Goal: Task Accomplishment & Management: Complete application form

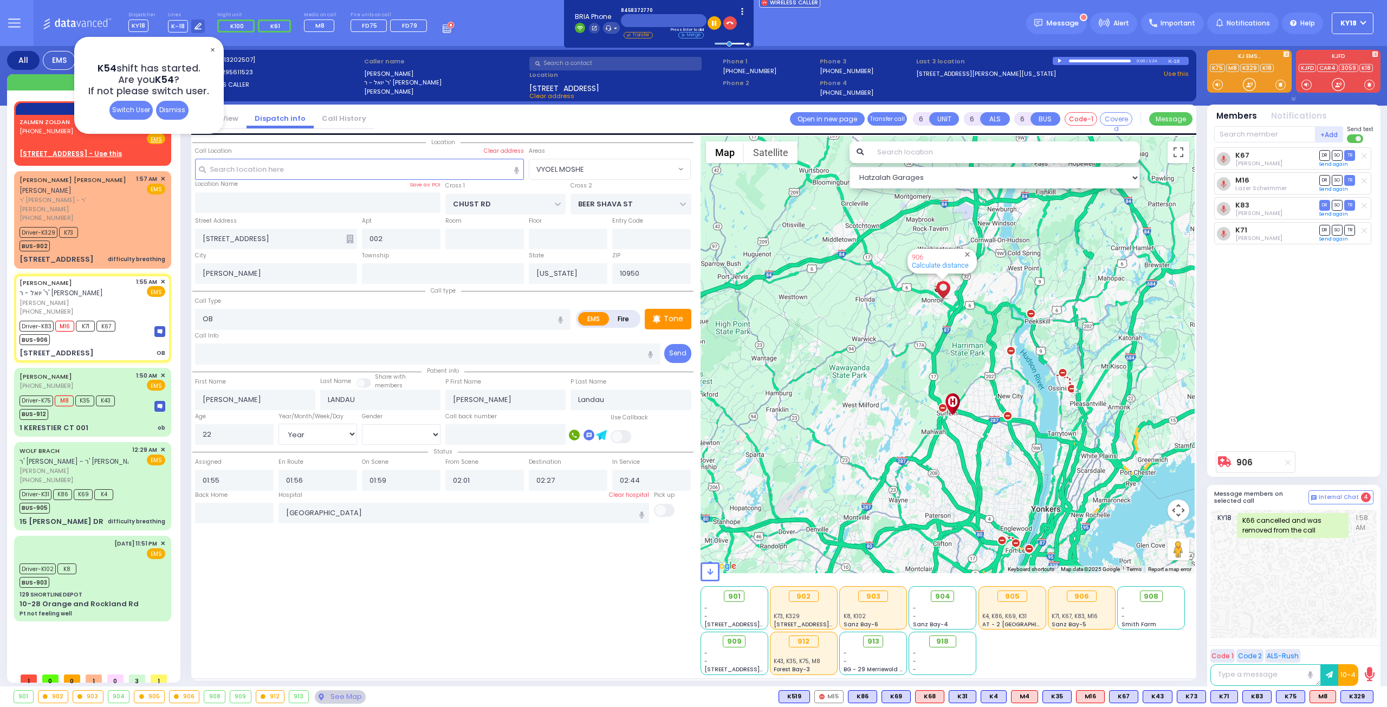
select select "VYOEL MOSHE"
select select "Year"
select select "[DEMOGRAPHIC_DATA]"
click at [65, 137] on div "ZALMEN ZOLDAN (845) 837-2770" at bounding box center [47, 130] width 54 height 28
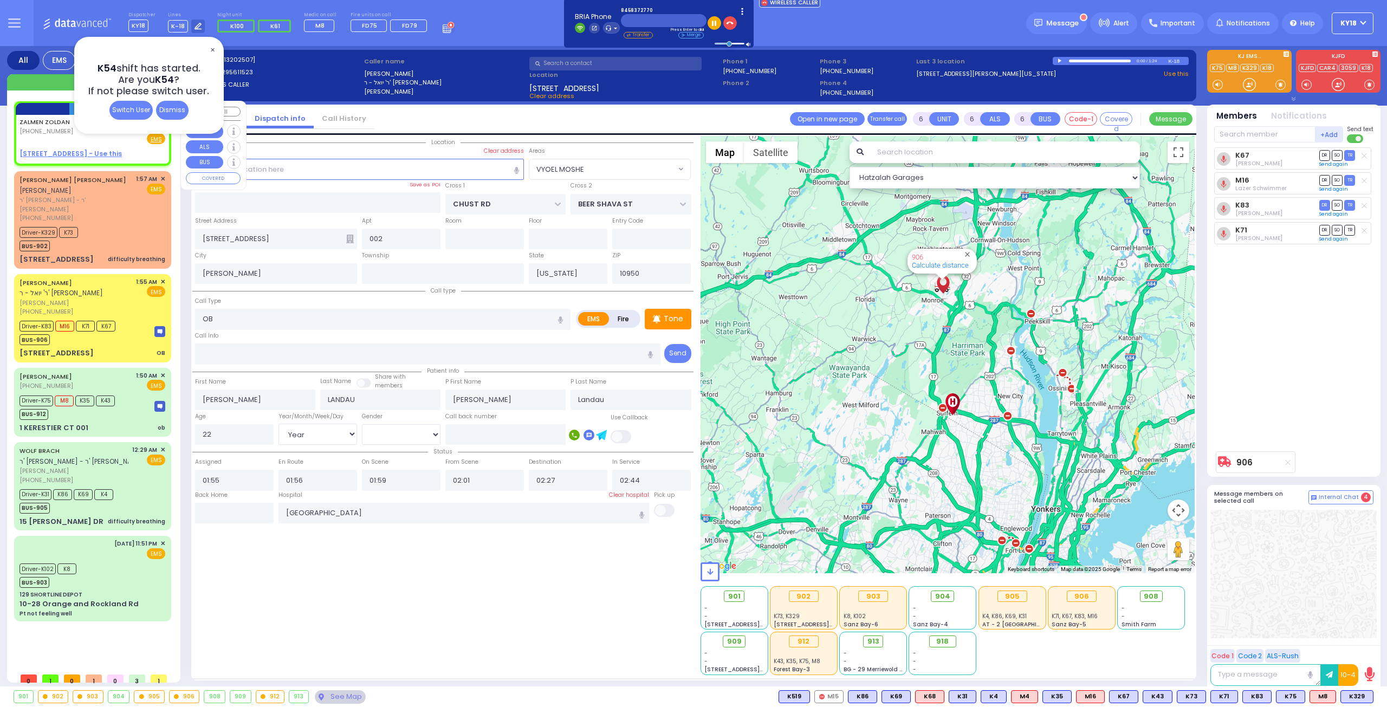
click at [65, 137] on div "ZALMEN ZOLDAN (845) 837-2770" at bounding box center [47, 130] width 54 height 28
type input "2"
type input "1"
select select
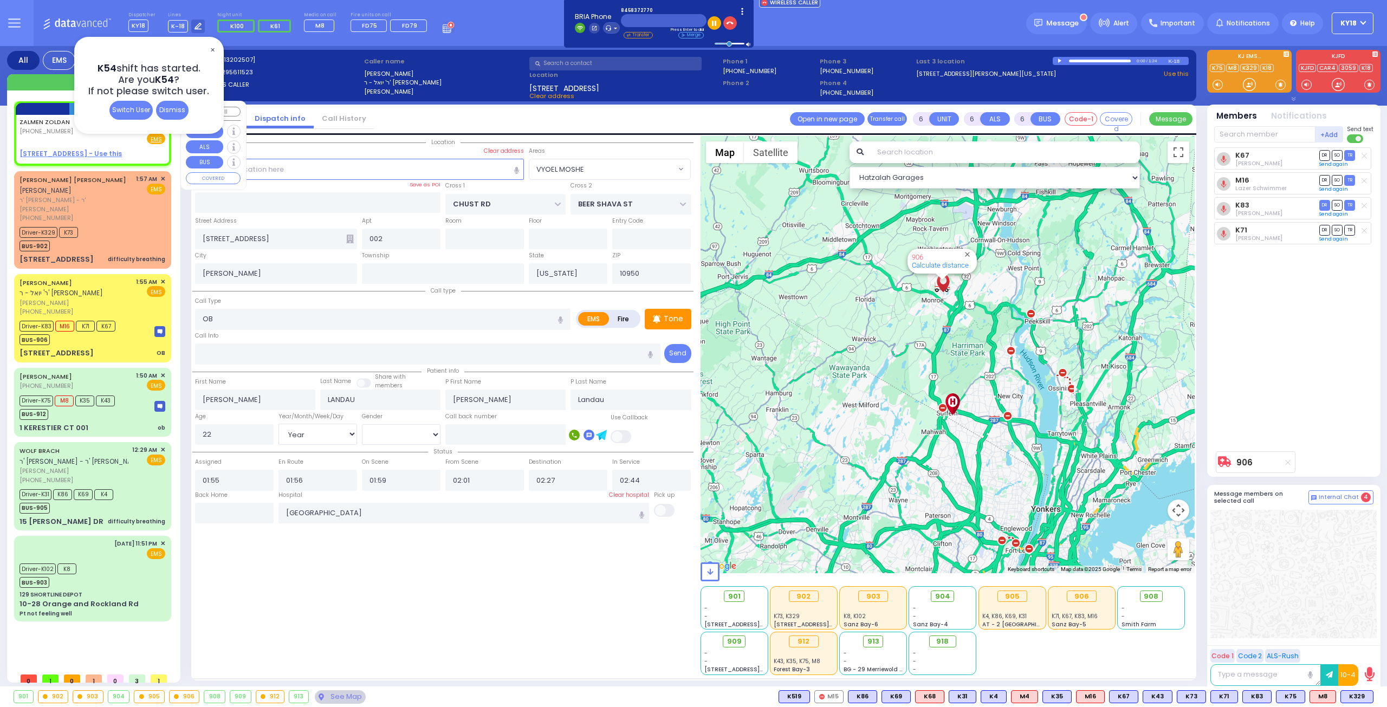
radio input "true"
type input "[PERSON_NAME]"
select select
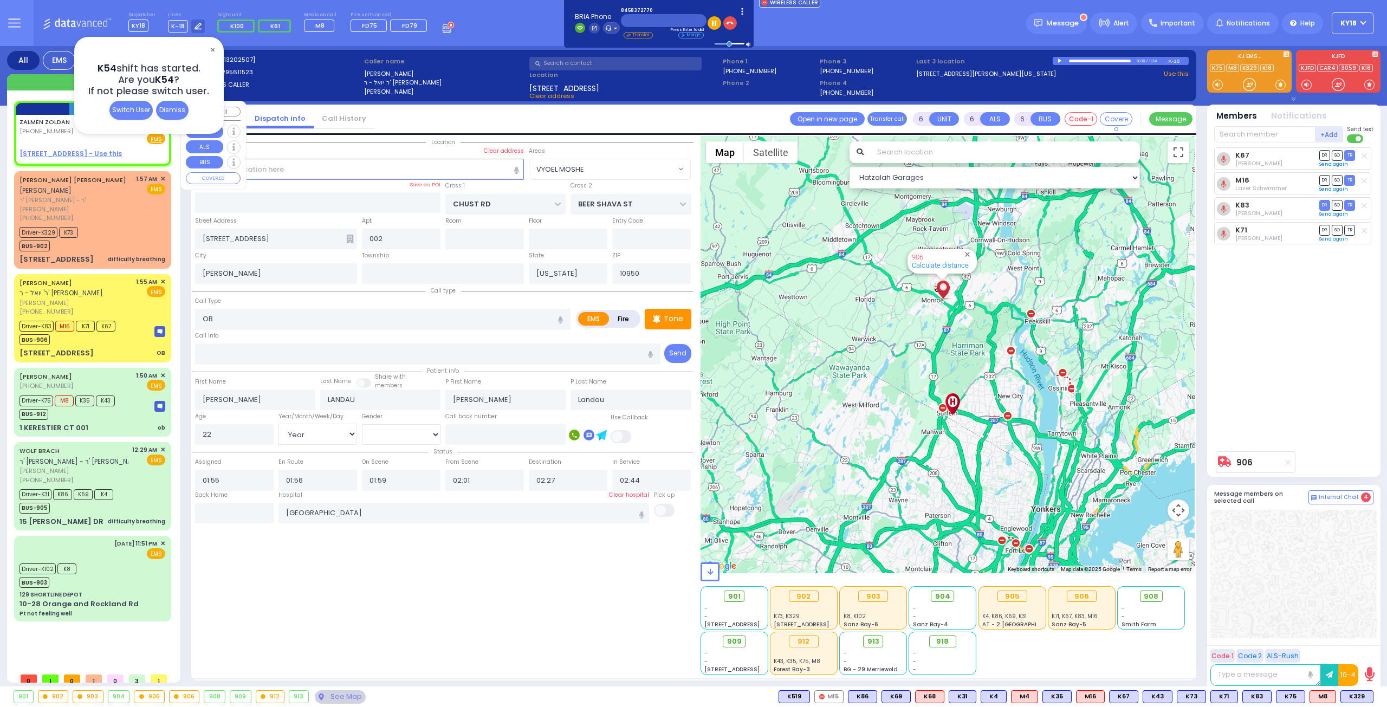
type input "03:11"
select select
radio input "true"
select select
select select "Hatzalah Garages"
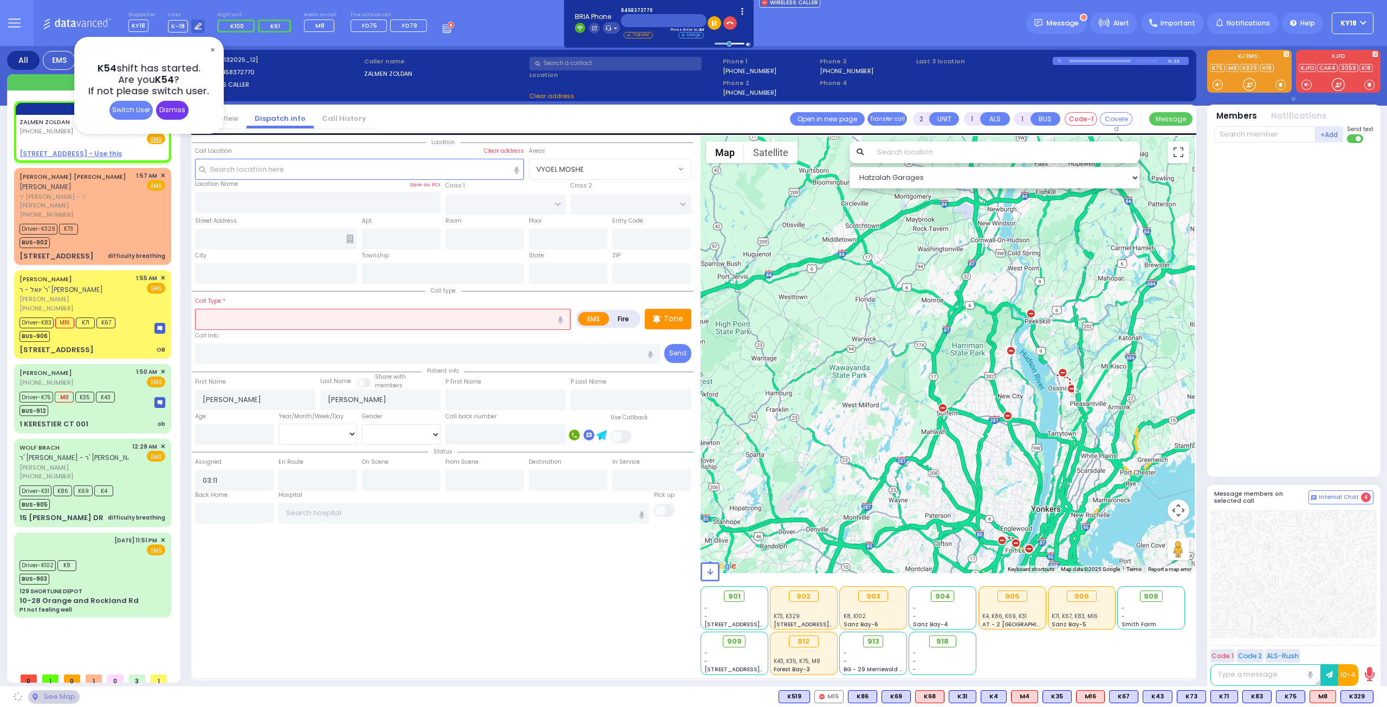
select select
radio input "true"
select select
select select "Hatzalah Garages"
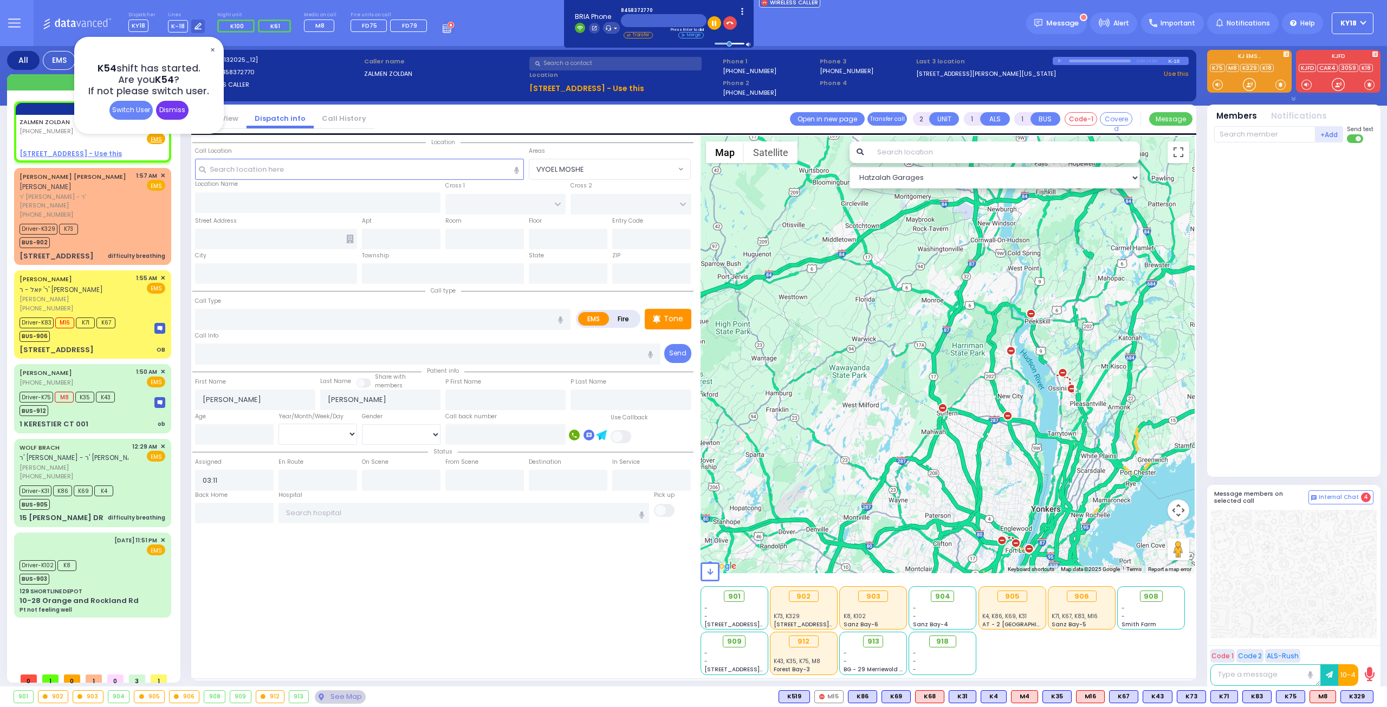
click at [172, 109] on div "Dismiss" at bounding box center [172, 110] width 33 height 19
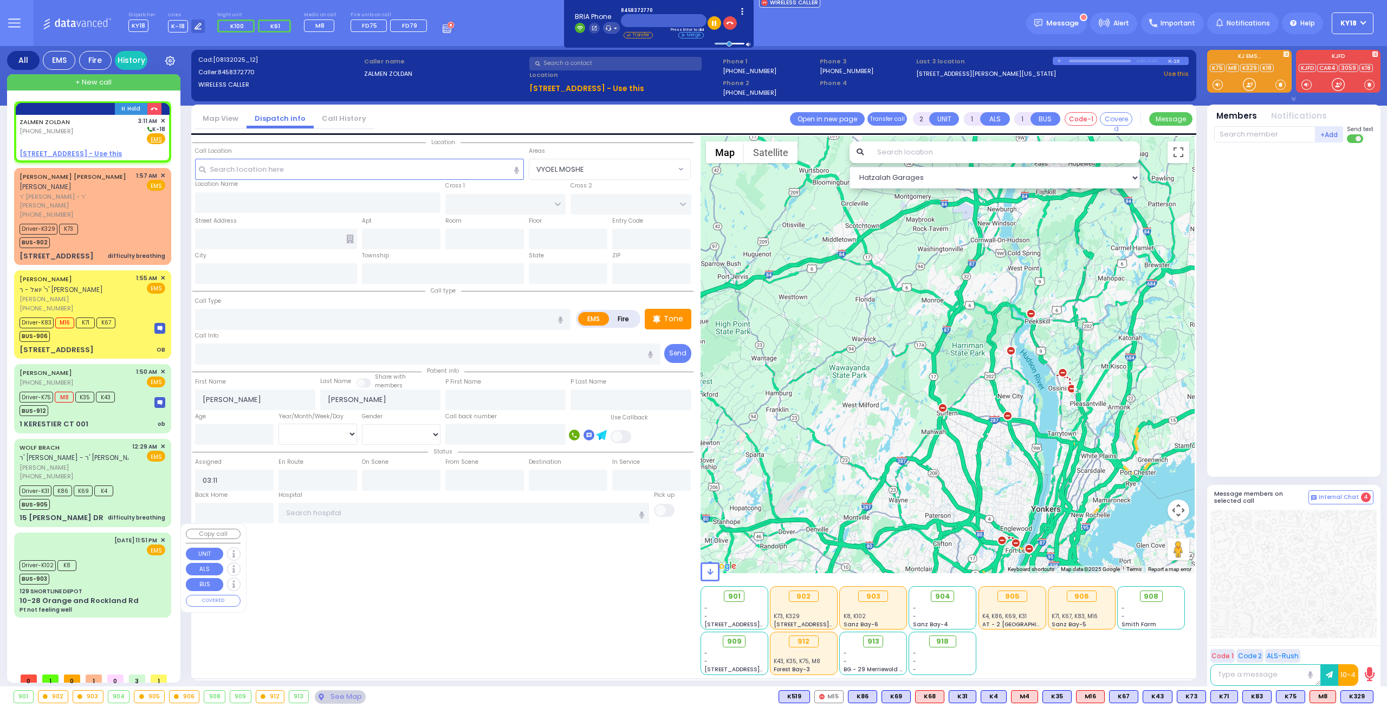
click at [101, 543] on div "8/12/2025 11:51 PM ✕ EMS" at bounding box center [93, 546] width 146 height 20
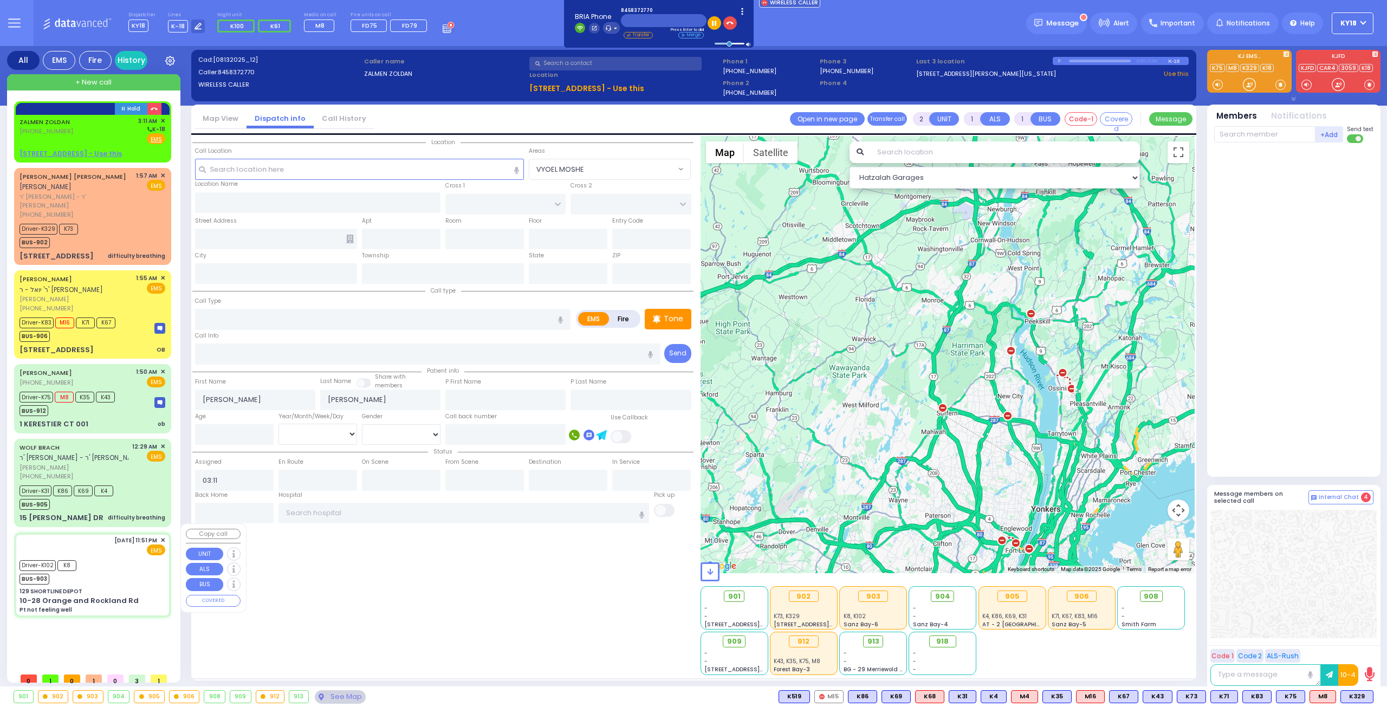
type input "6"
select select
type input "Pt not feeling well"
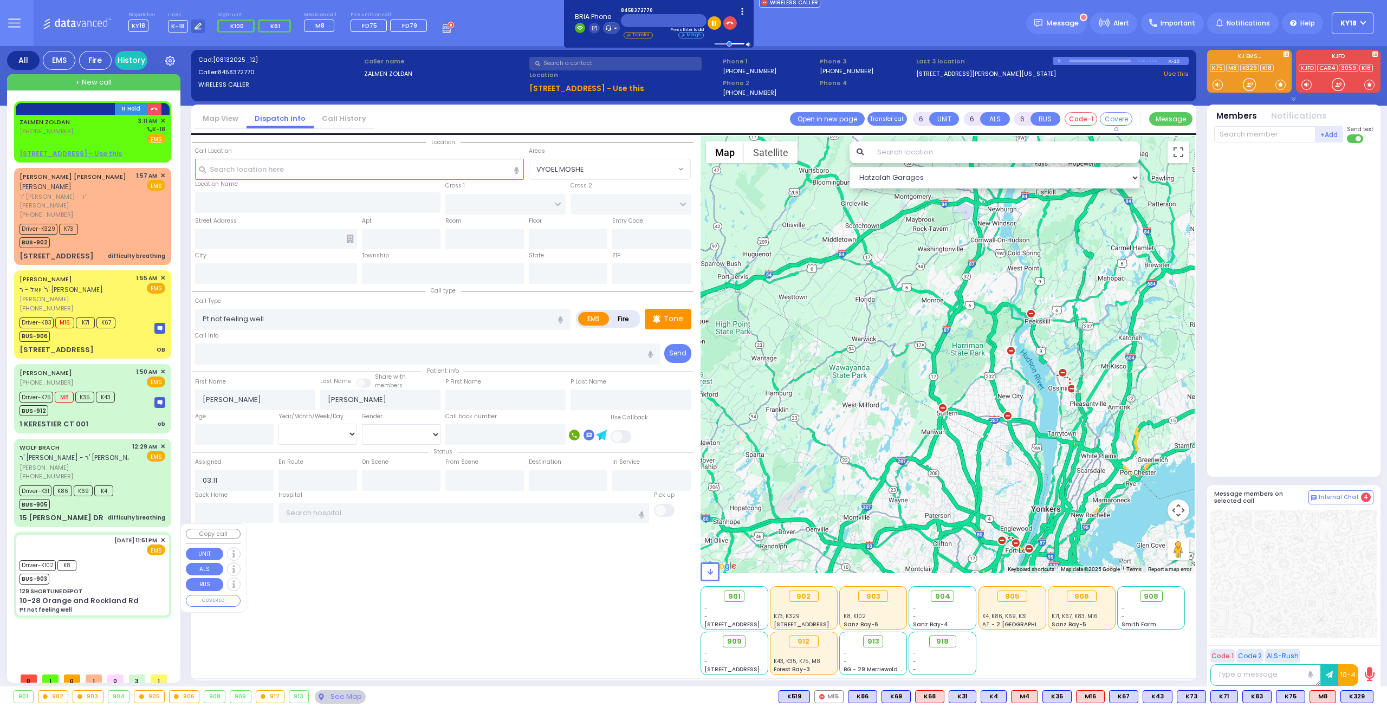
radio input "true"
type input "Moshe"
type input "Halpert"
type input "13"
select select "Year"
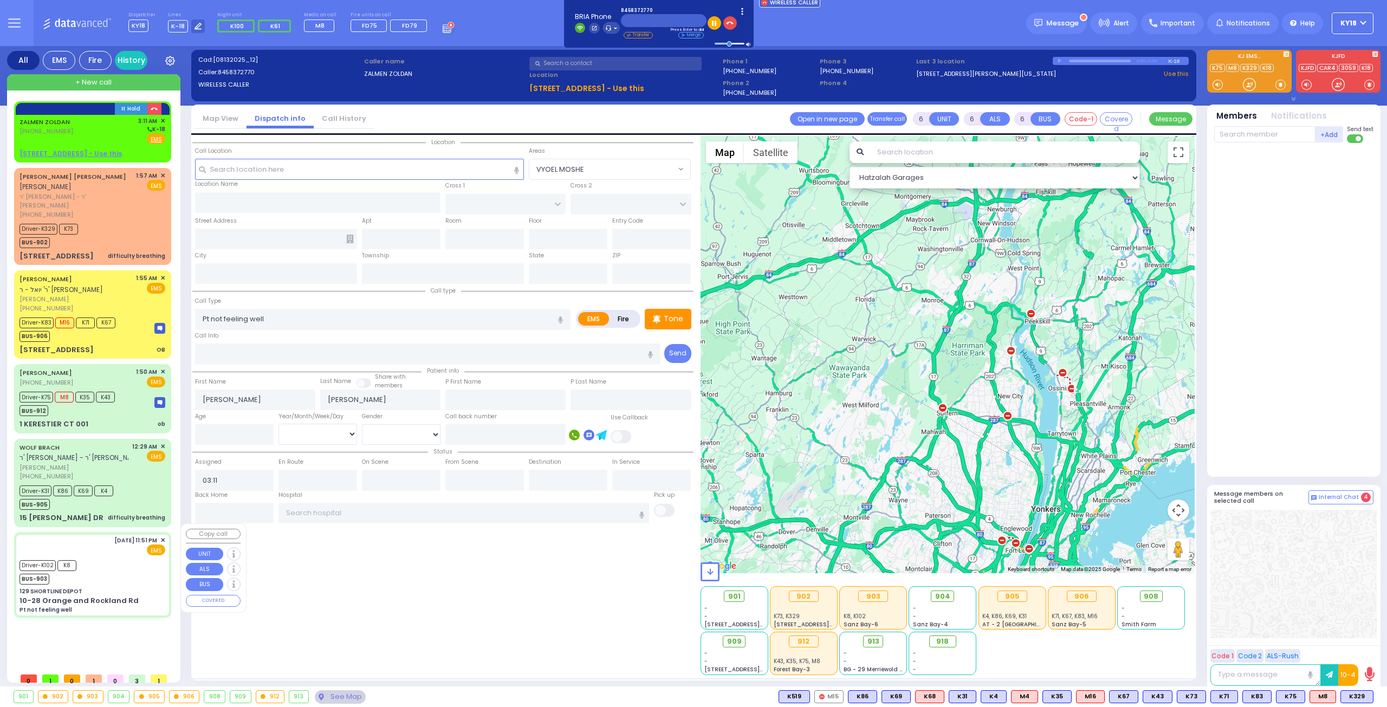
select select "[DEMOGRAPHIC_DATA]"
type input "23:51"
type input "23:54"
type input "00:15"
type input "00:35"
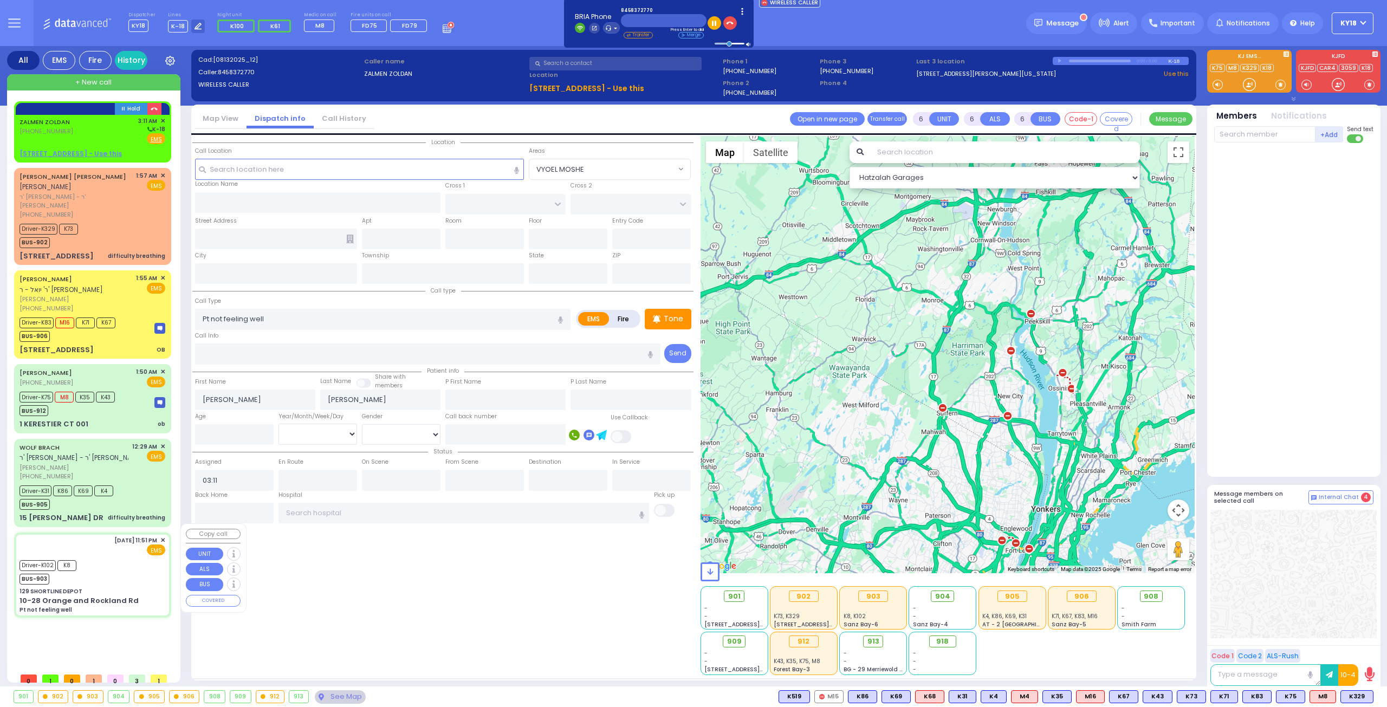
type input "01:55"
type input "02:15"
type input "New York Presbyterian Weill Cornell Medical Center"
select select "Hatzalah Garages"
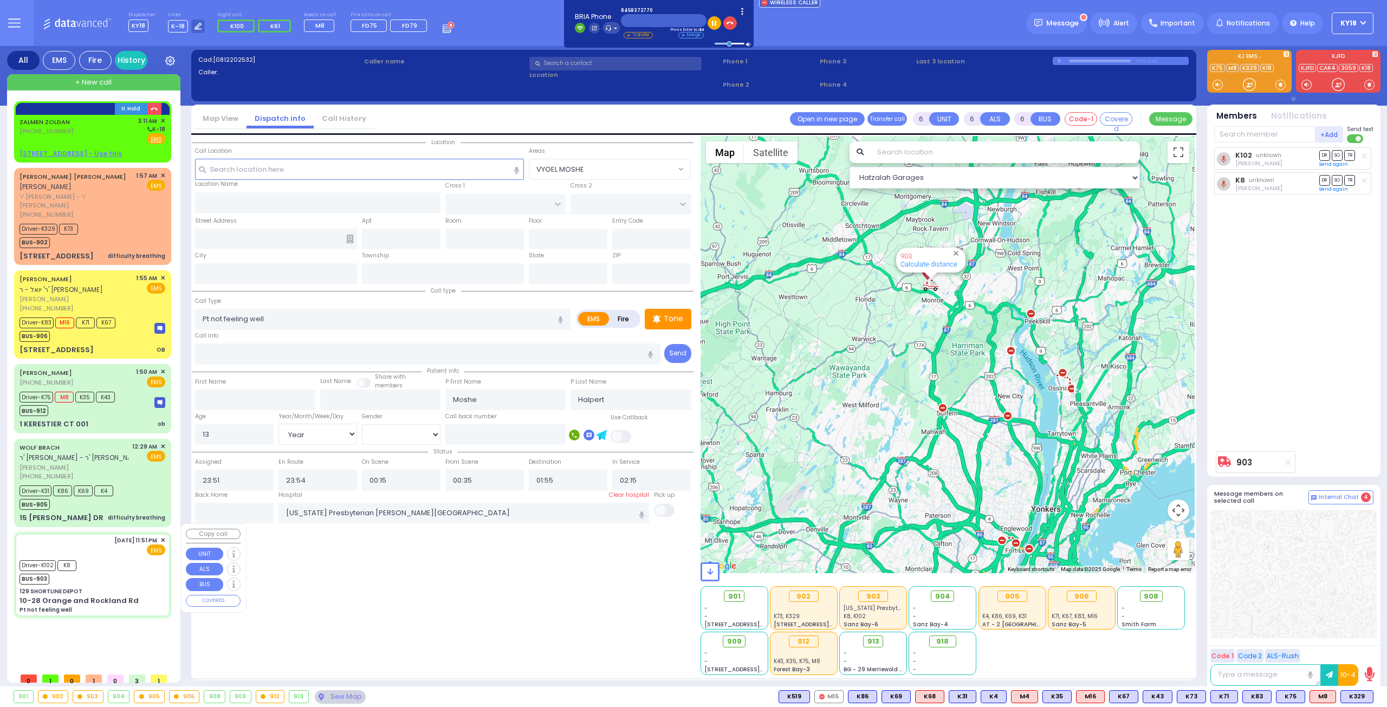
type input "129 SHORTLINE DEPOT"
type input "10-28 Orange and Rockland Rd"
type input "Monroe"
type input "[US_STATE]"
type input "10950"
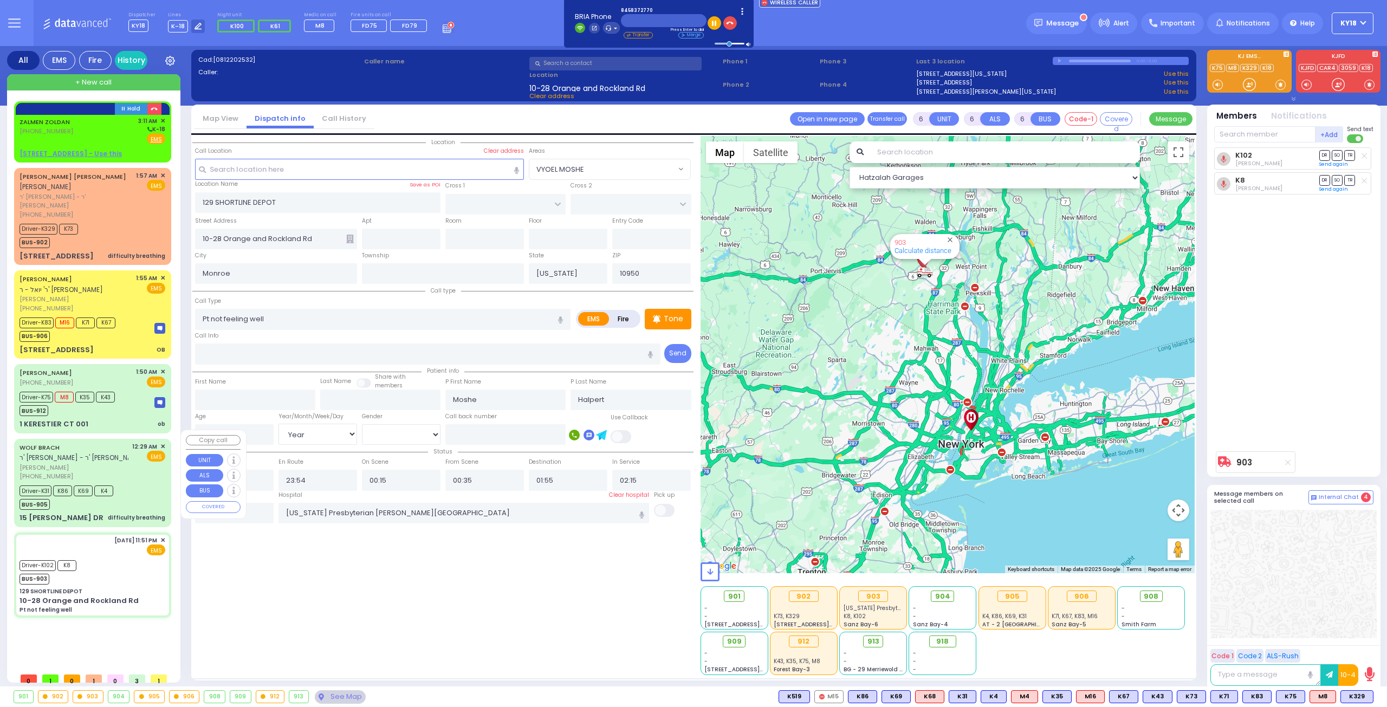
click at [151, 483] on div "Driver-K31 K86 K69 K4 BUS-905" at bounding box center [93, 496] width 146 height 27
select select
type input "difficulty breathing"
radio input "true"
type input "WOLF"
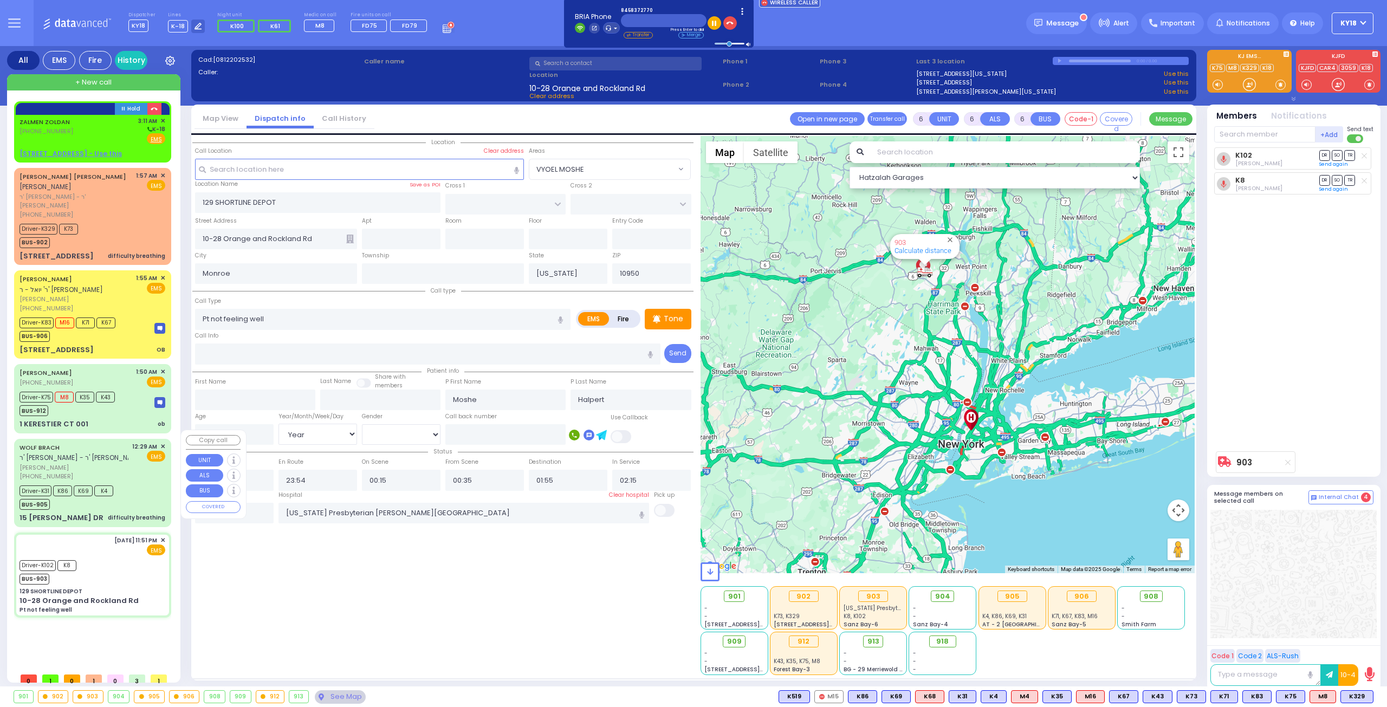
type input "[PERSON_NAME]"
type input "Hershy"
type input "Brach"
type input "1"
select select "Year"
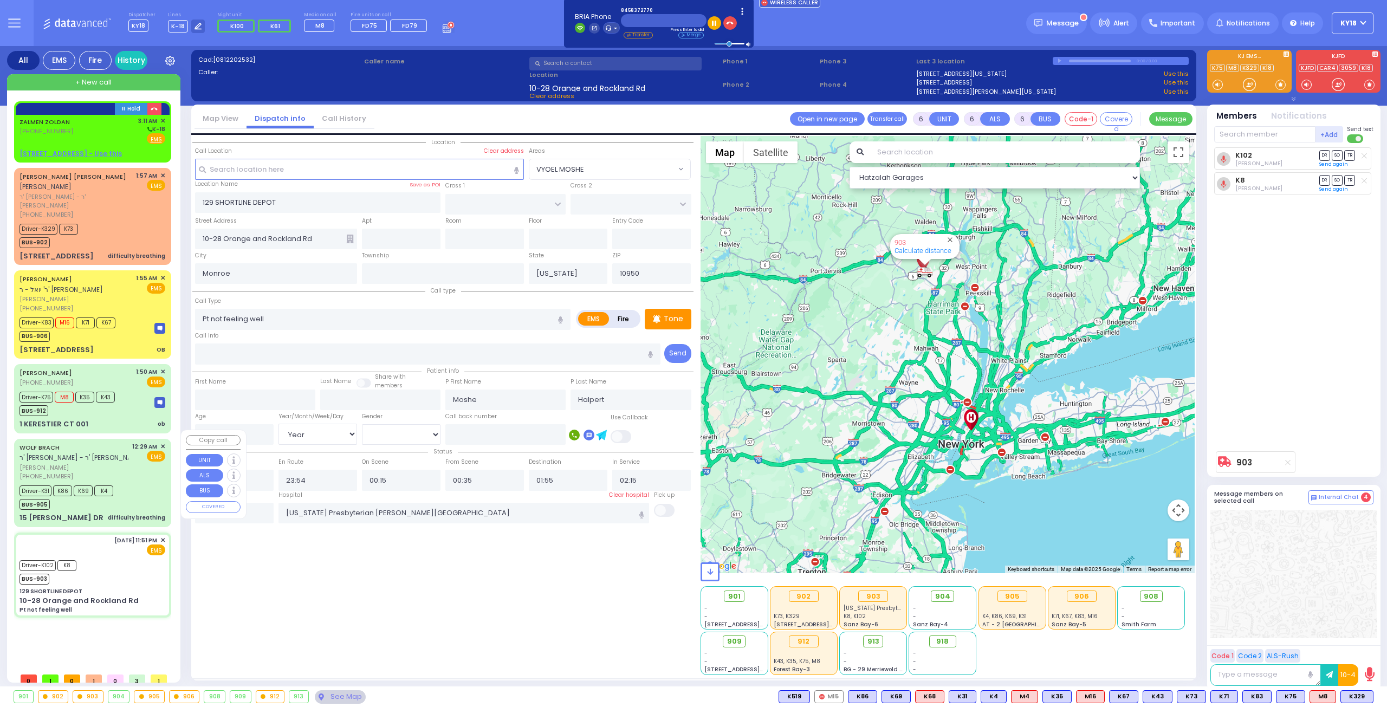
select select "[DEMOGRAPHIC_DATA]"
type input "00:29"
type input "00:30"
type input "01:08"
type input "01:11"
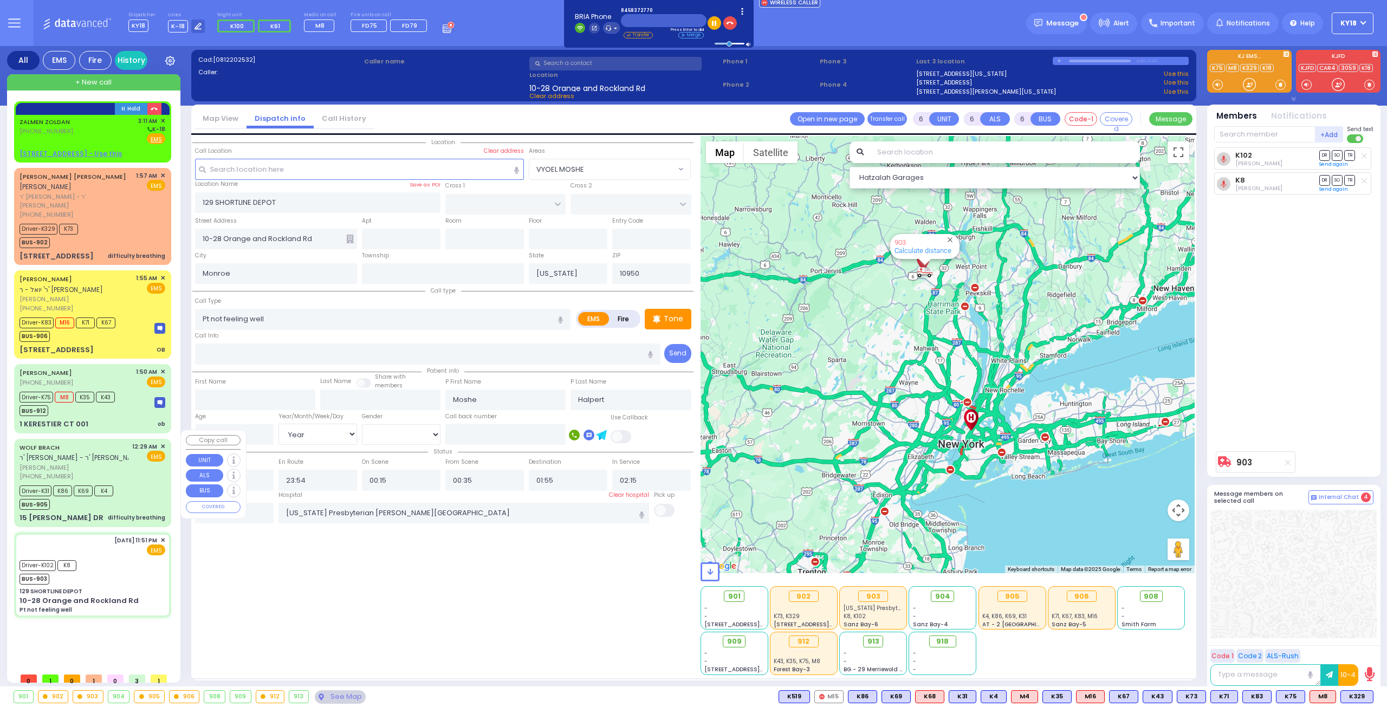
type input "01:51"
type input "Westchester Medical Center 100 Woods Rd Valhalla"
select select "Hatzalah Garages"
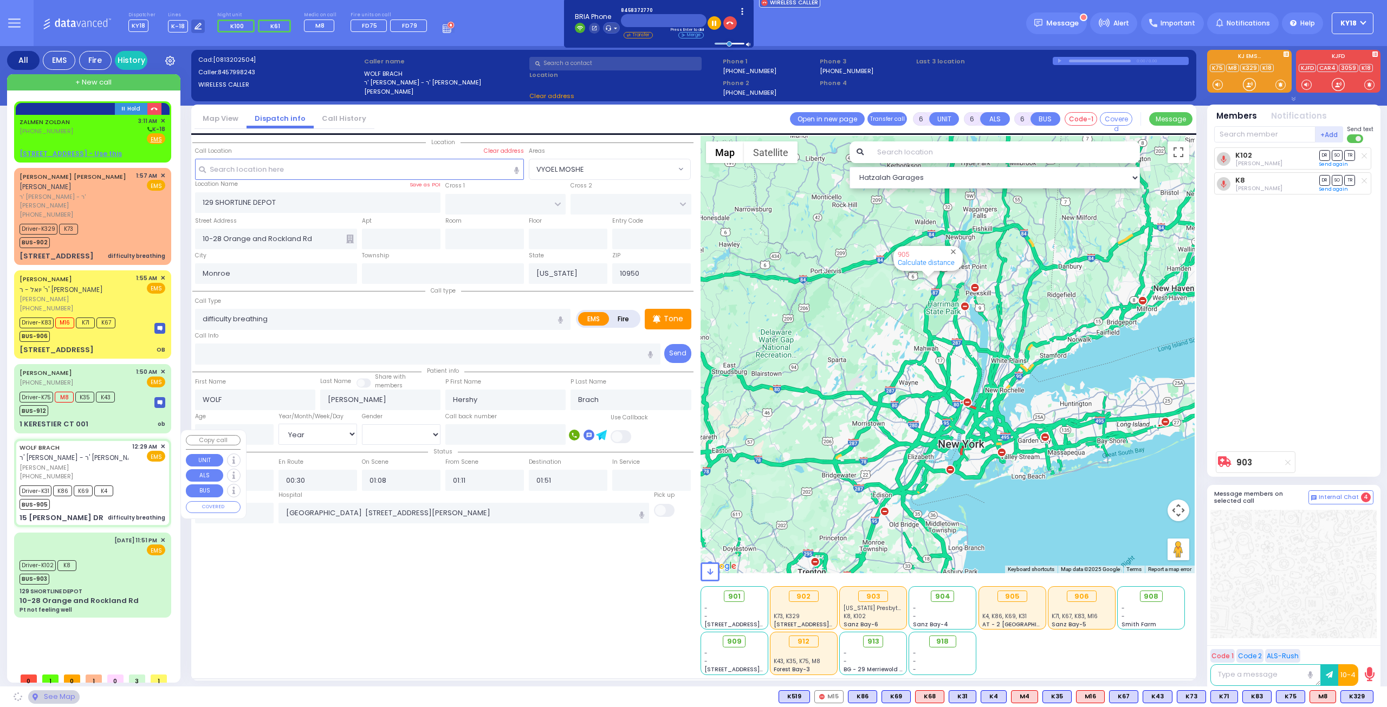
type input "HIGH ST"
type input "15 OWEN DR"
select select "[GEOGRAPHIC_DATA]"
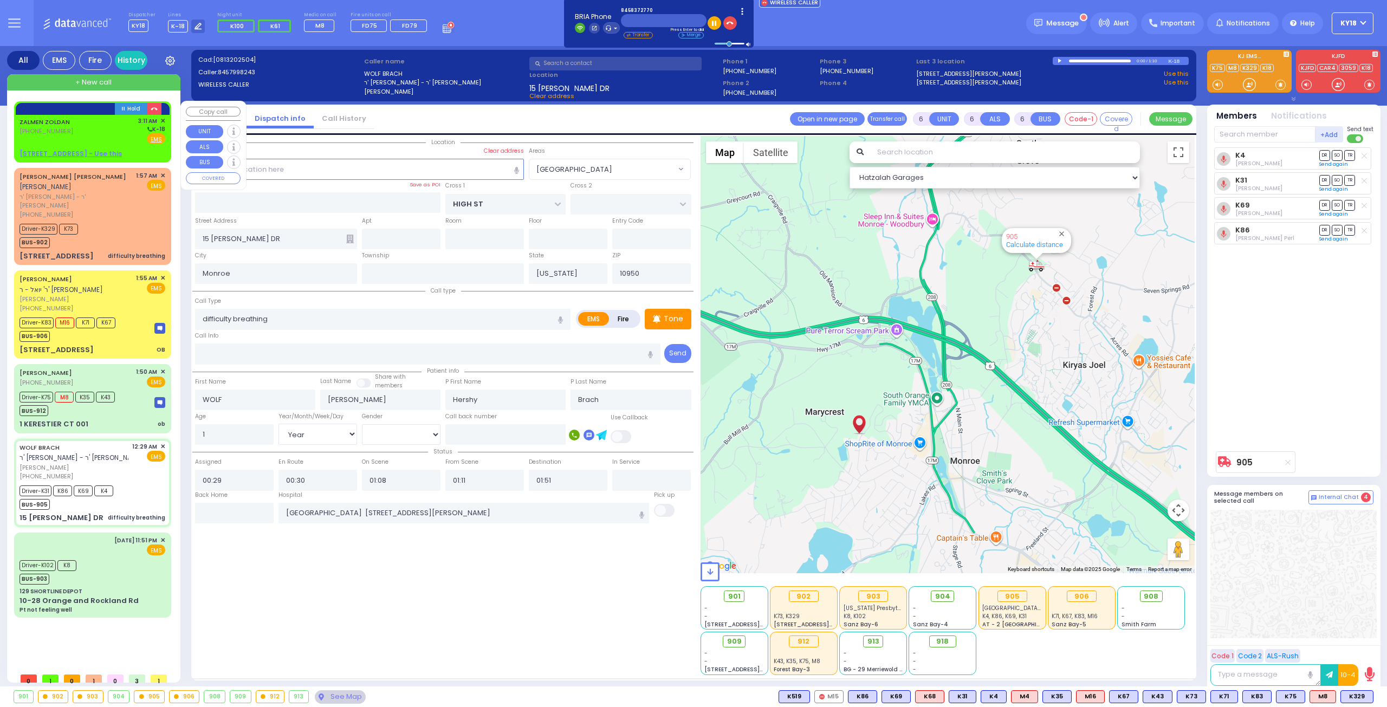
click at [57, 134] on span "[PHONE_NUMBER]" at bounding box center [47, 131] width 54 height 9
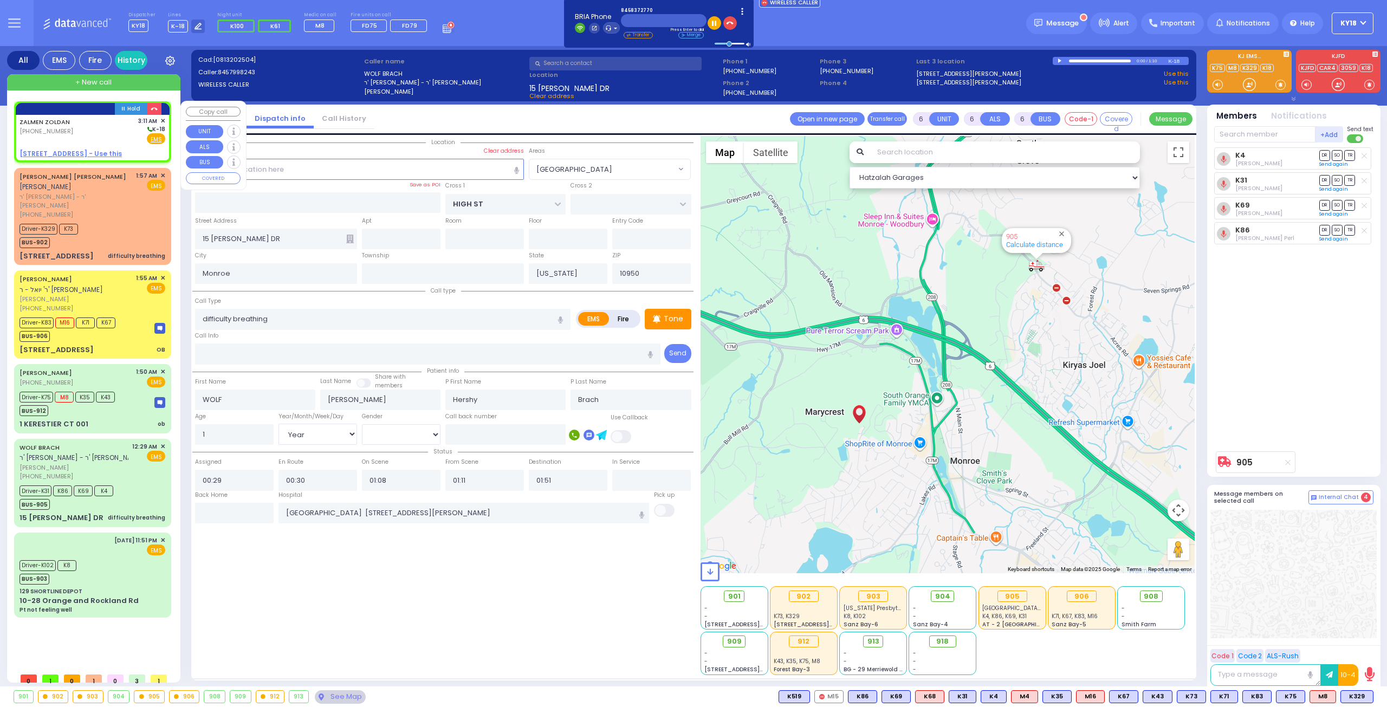
type input "2"
type input "1"
select select
radio input "true"
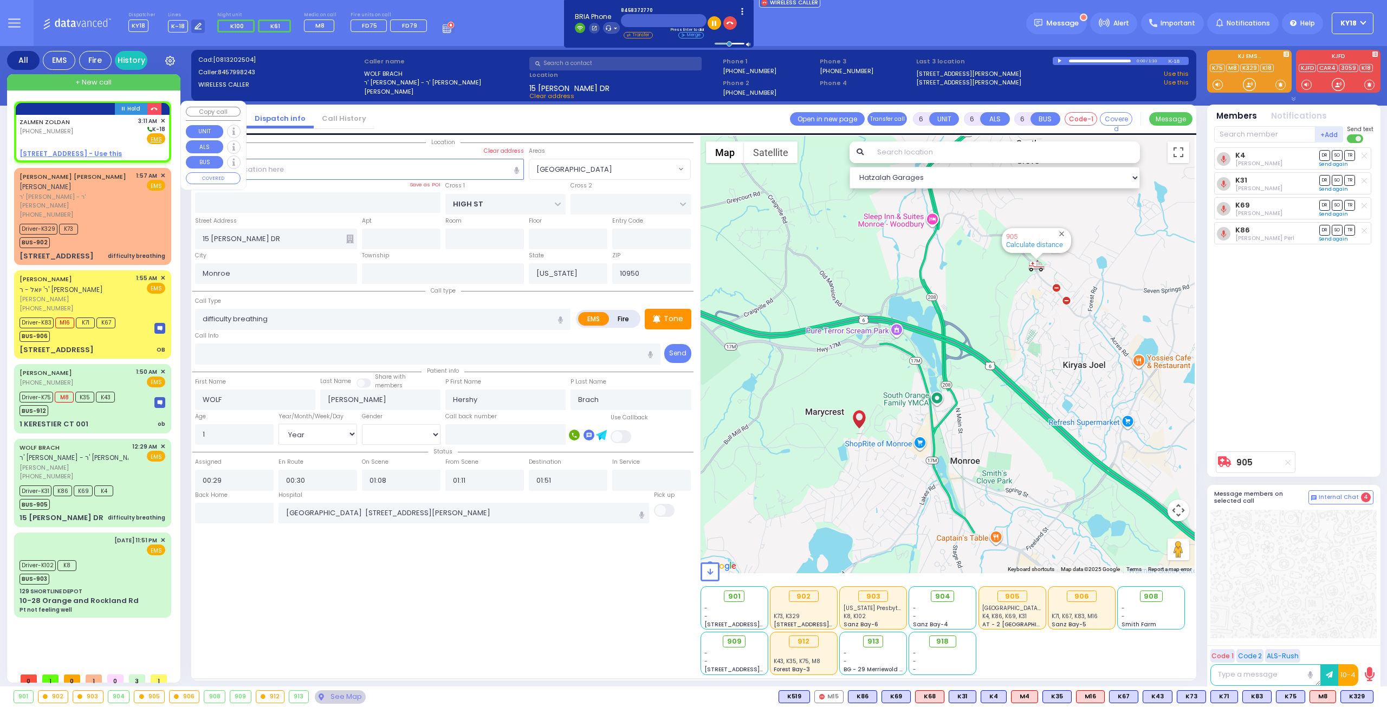
type input "[PERSON_NAME]"
select select
type input "03:11"
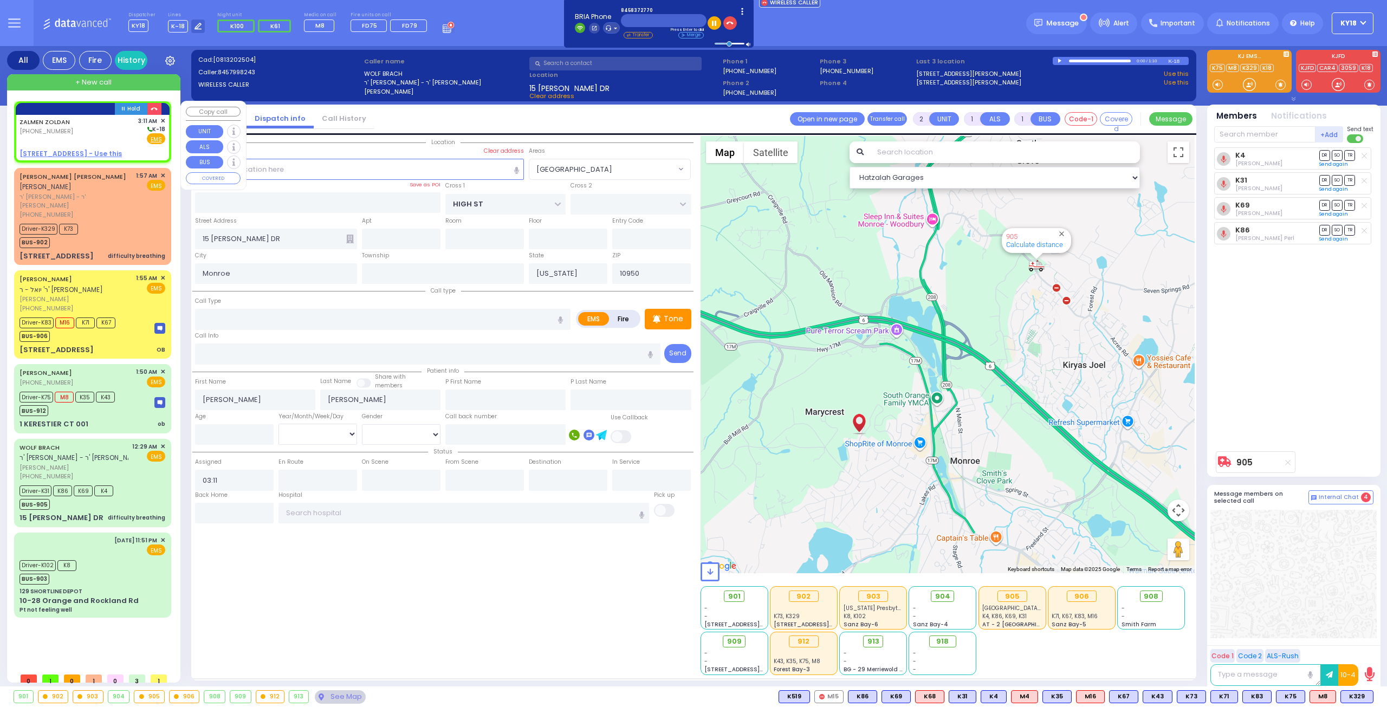
select select "Hatzalah Garages"
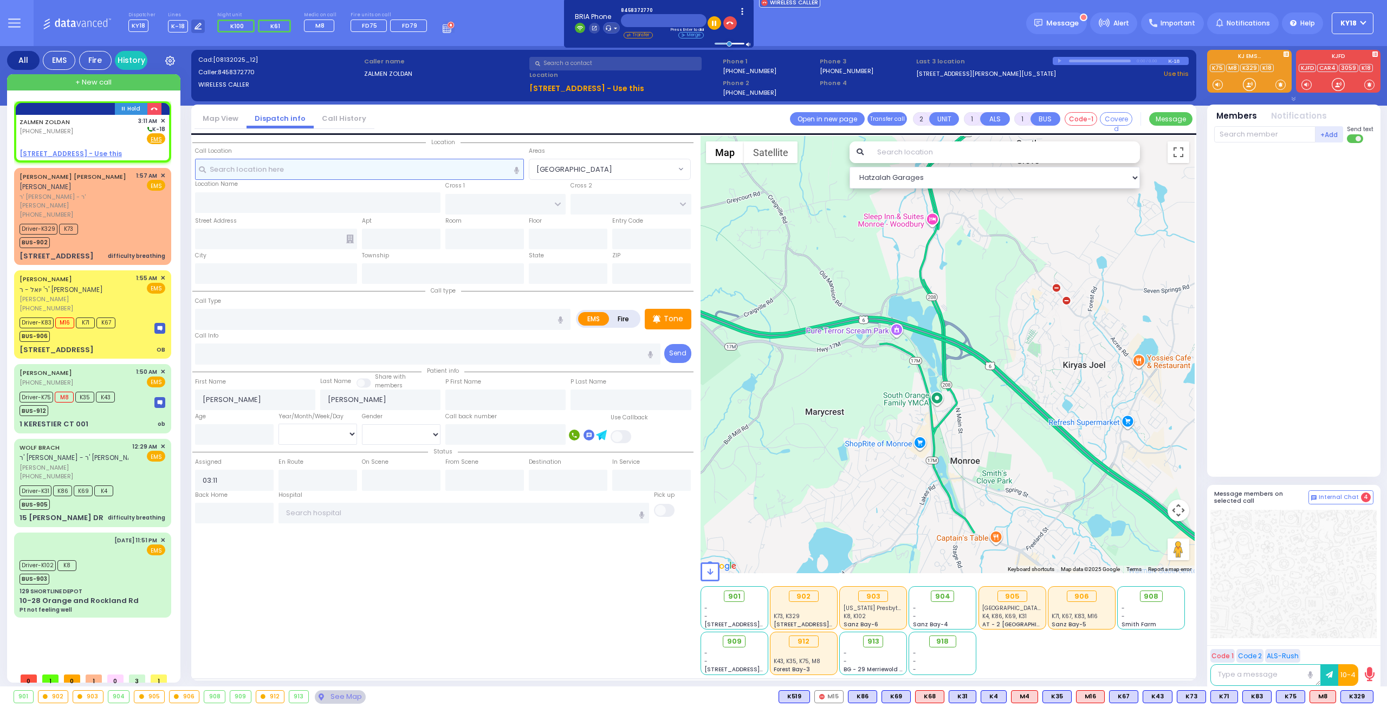
click at [385, 170] on input "text" at bounding box center [359, 169] width 329 height 21
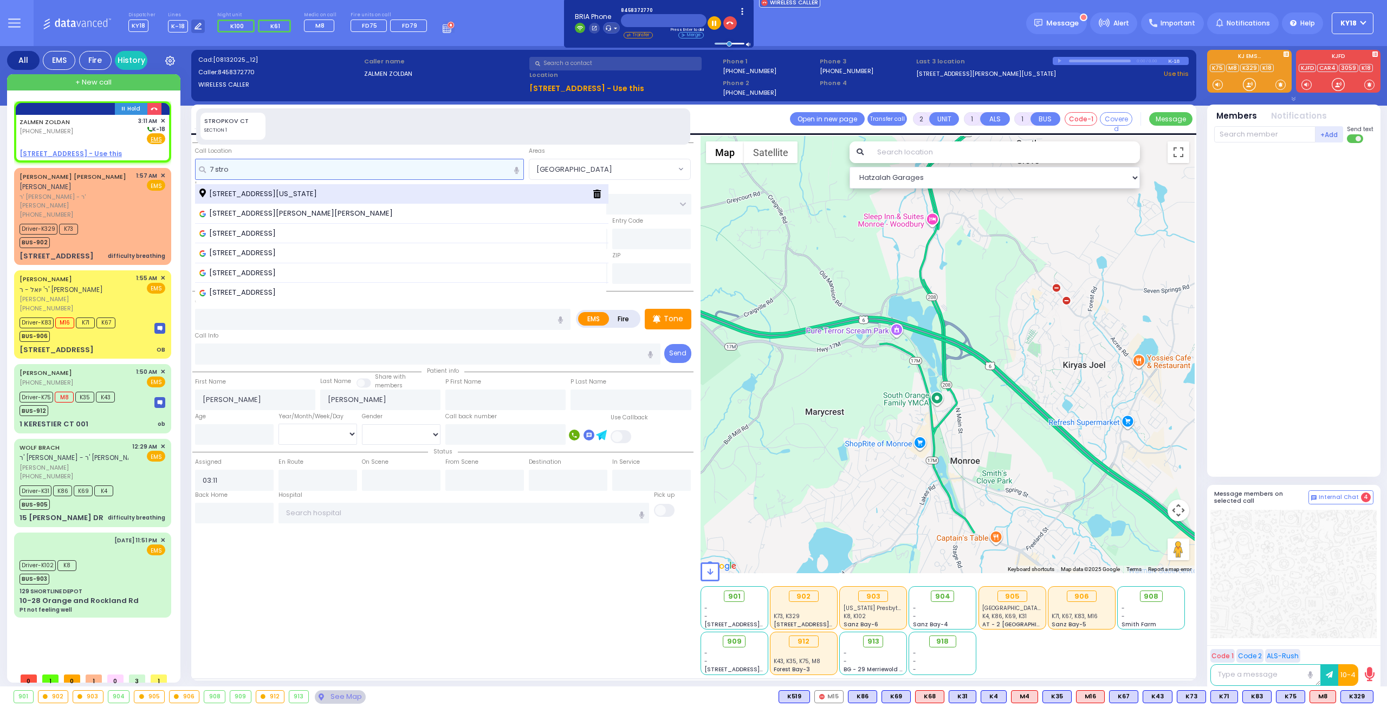
type input "7 stro"
click at [362, 195] on div "[STREET_ADDRESS][US_STATE]" at bounding box center [391, 194] width 385 height 11
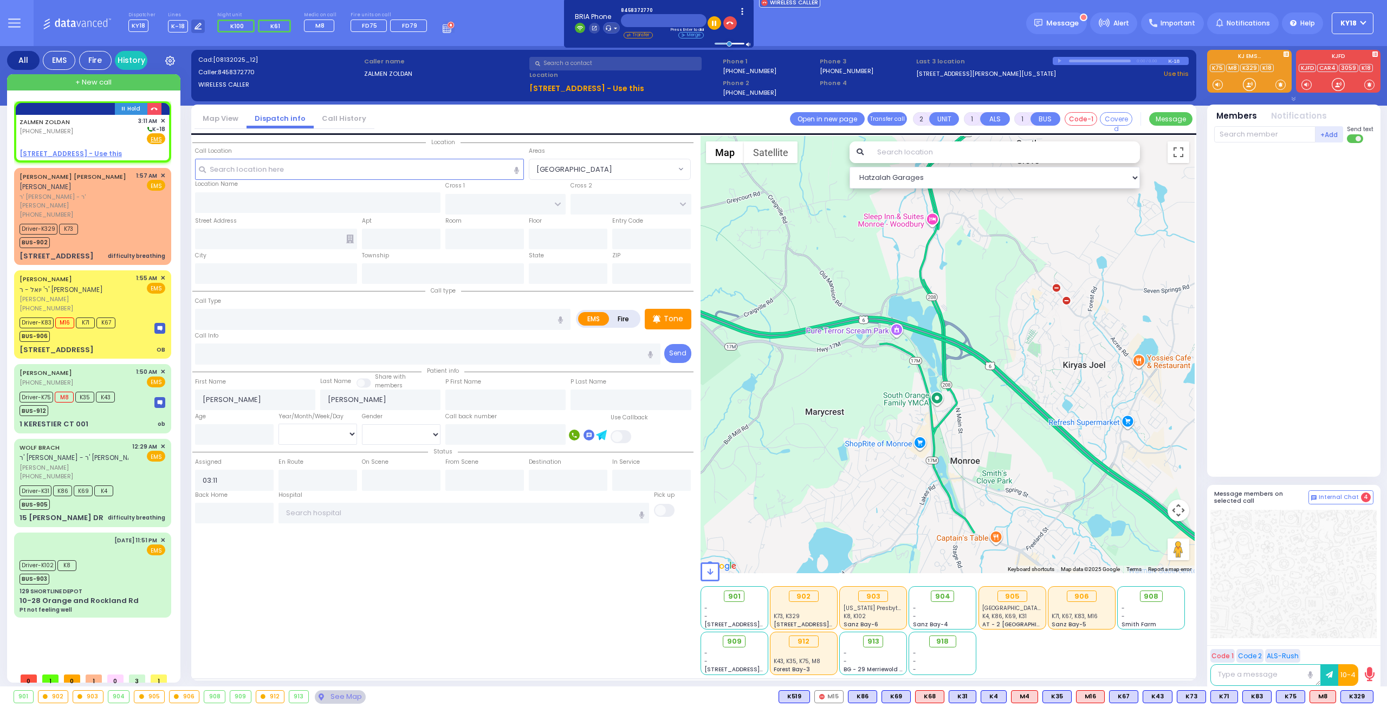
select select
radio input "true"
select select
select select "Hatzalah Garages"
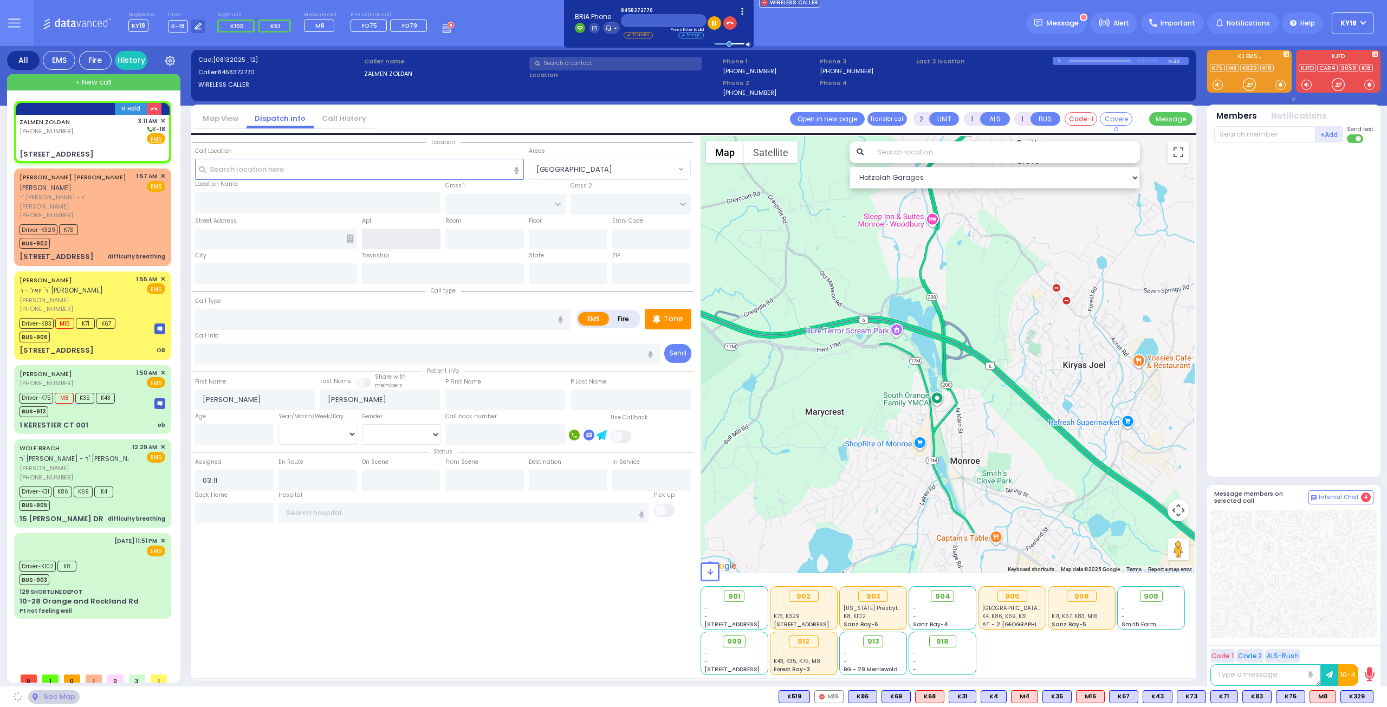
type input "RIMENEV COURT"
type input "DAJ BLVD"
type input "[STREET_ADDRESS]"
type input "Monroe"
type input "[US_STATE]"
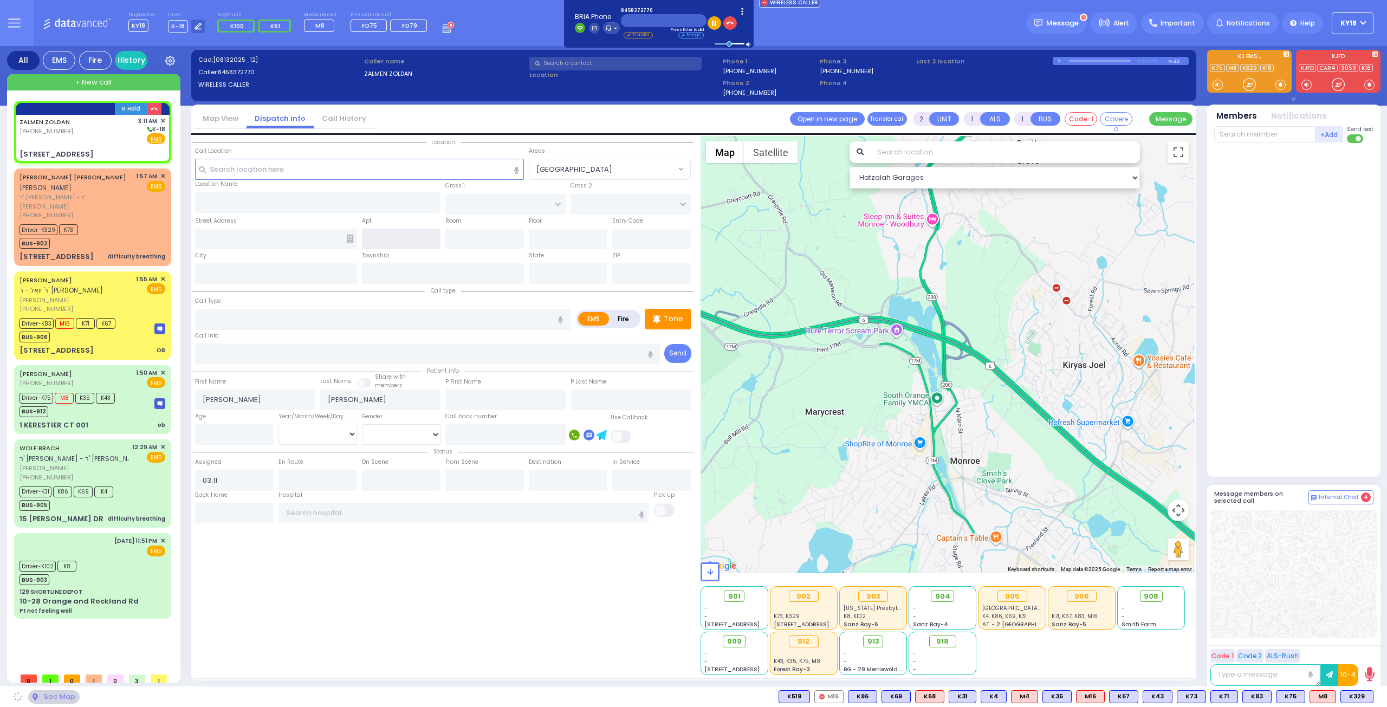
type input "10950"
select select "SECTION 1"
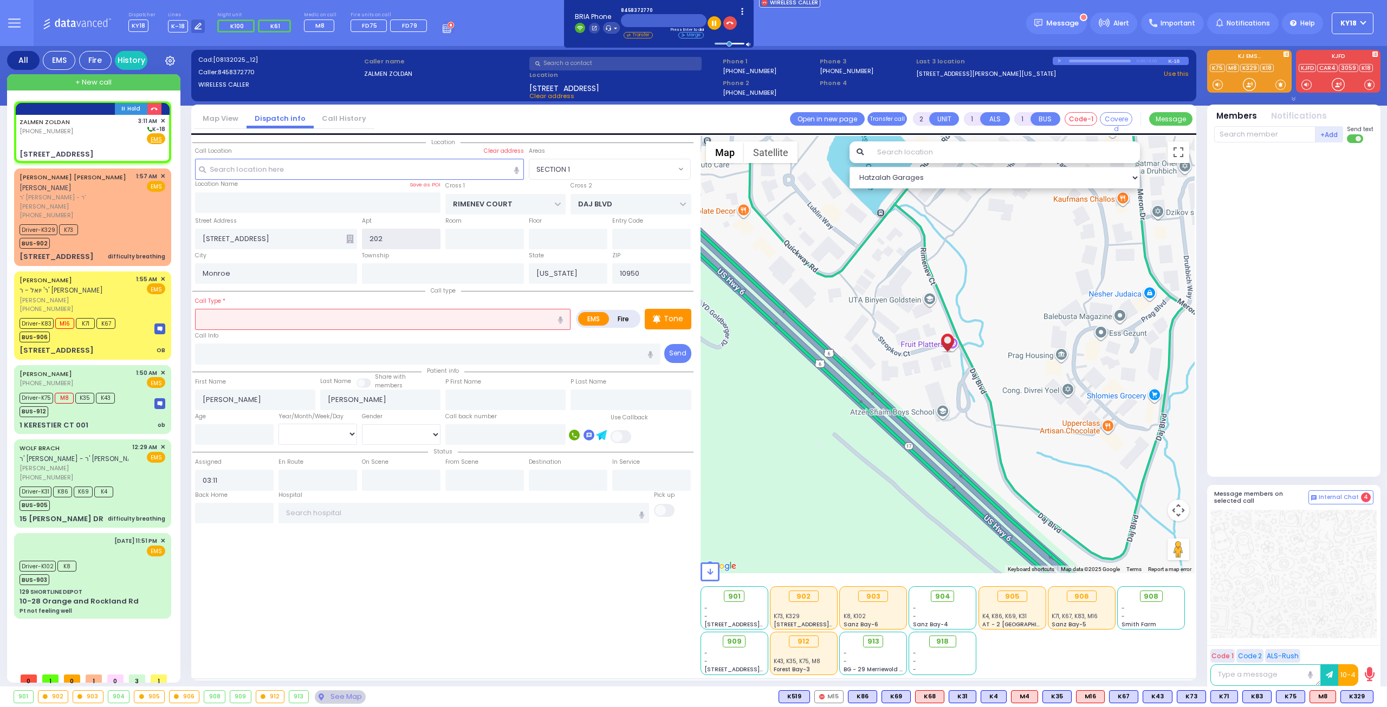
type input "202"
click at [284, 321] on input "text" at bounding box center [382, 319] width 375 height 21
select select
radio input "true"
select select
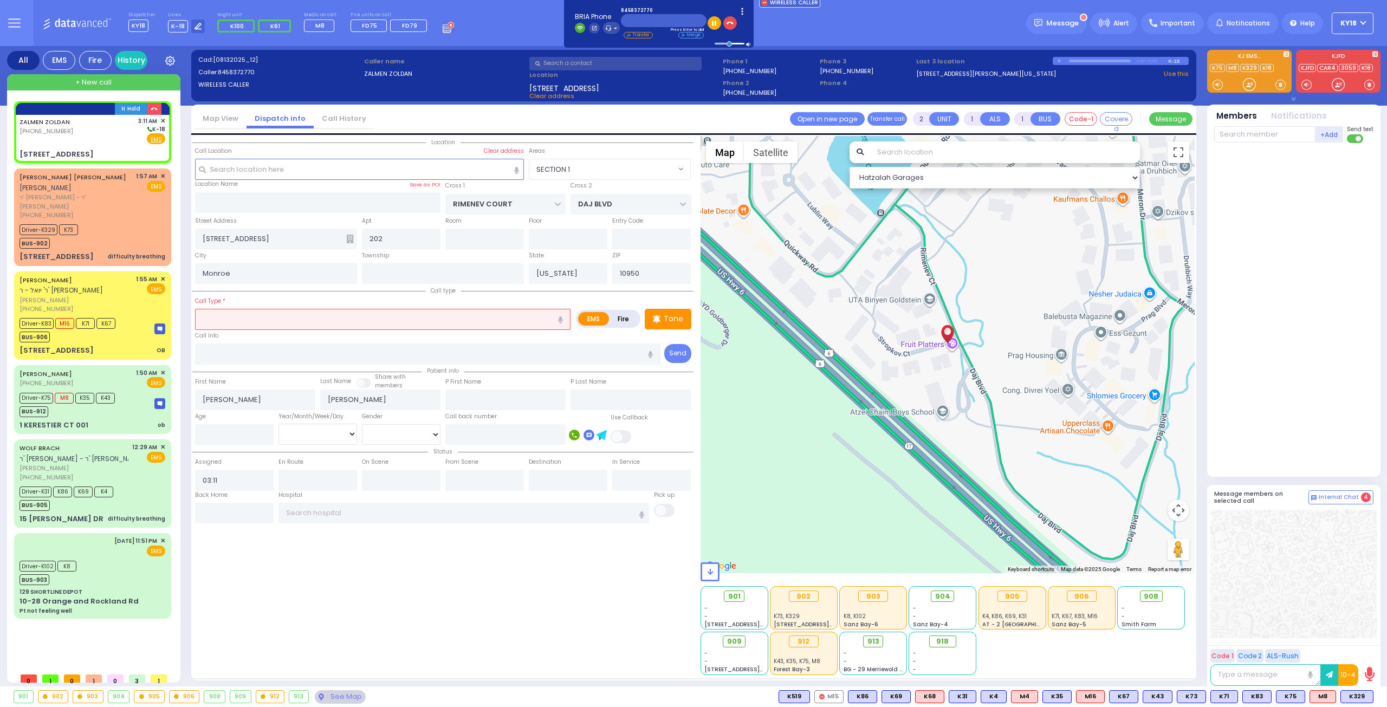
select select "Hatzalah Garages"
select select "SECTION 1"
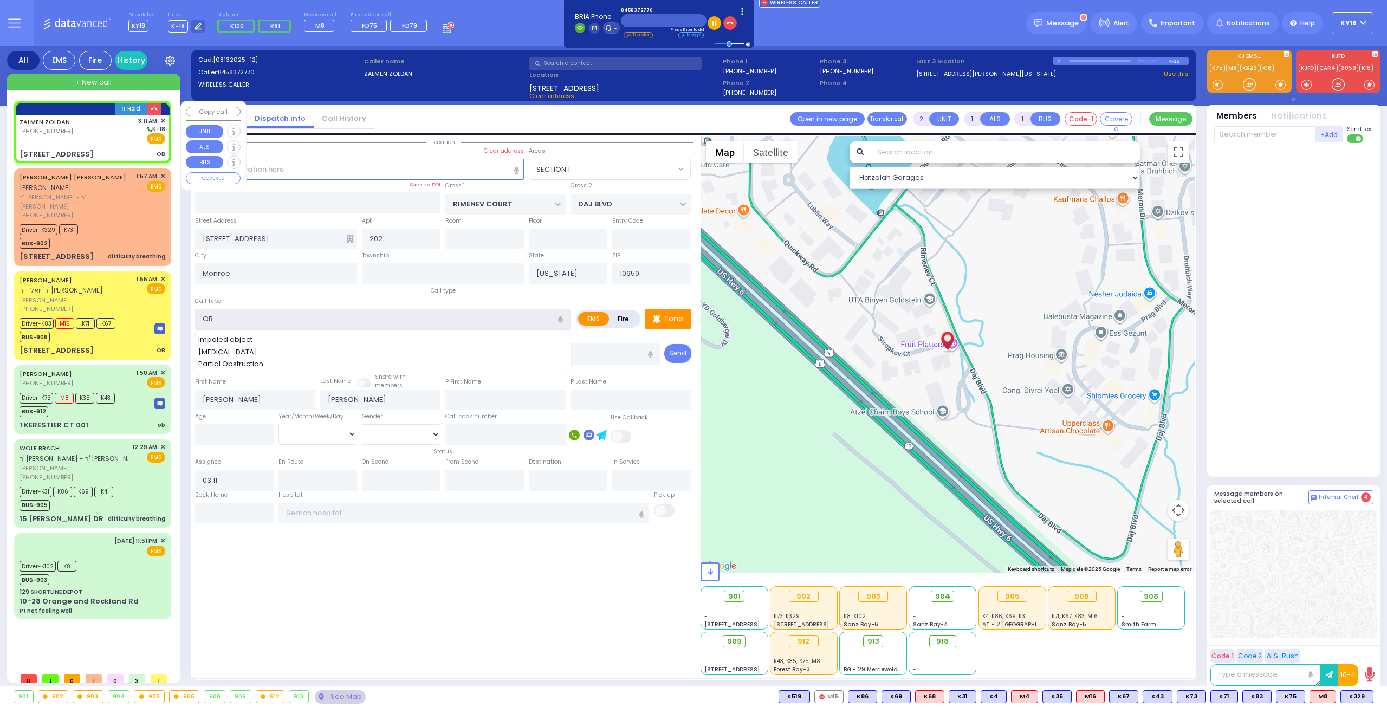
type input "OB"
click at [91, 140] on div "ZALMEN ZOLDAN (845) 837-2770 3:11 AM ✕ K-18" at bounding box center [93, 130] width 146 height 28
select select
radio input "true"
select select
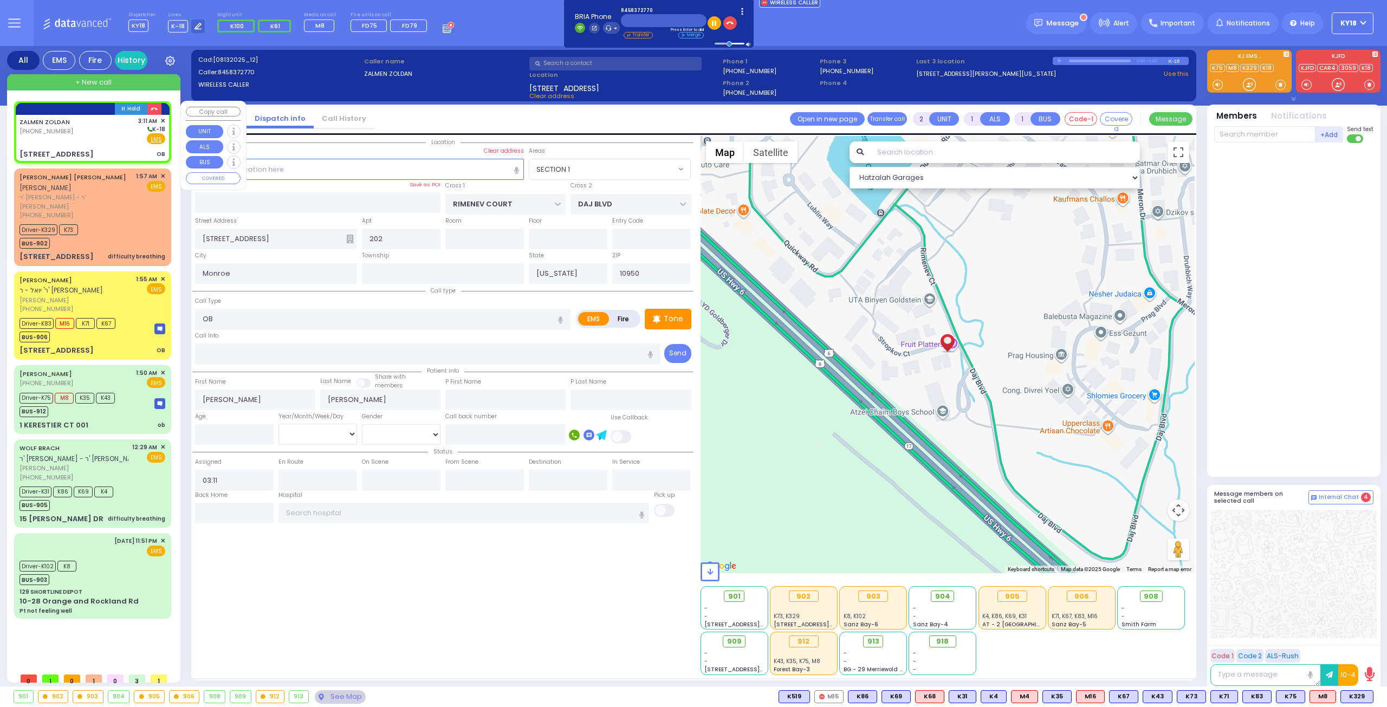
click at [92, 140] on div "ZALMEN ZOLDAN (845) 837-2770 3:11 AM ✕ K-18" at bounding box center [93, 130] width 146 height 28
select select "Hatzalah Garages"
select select
radio input "true"
select select
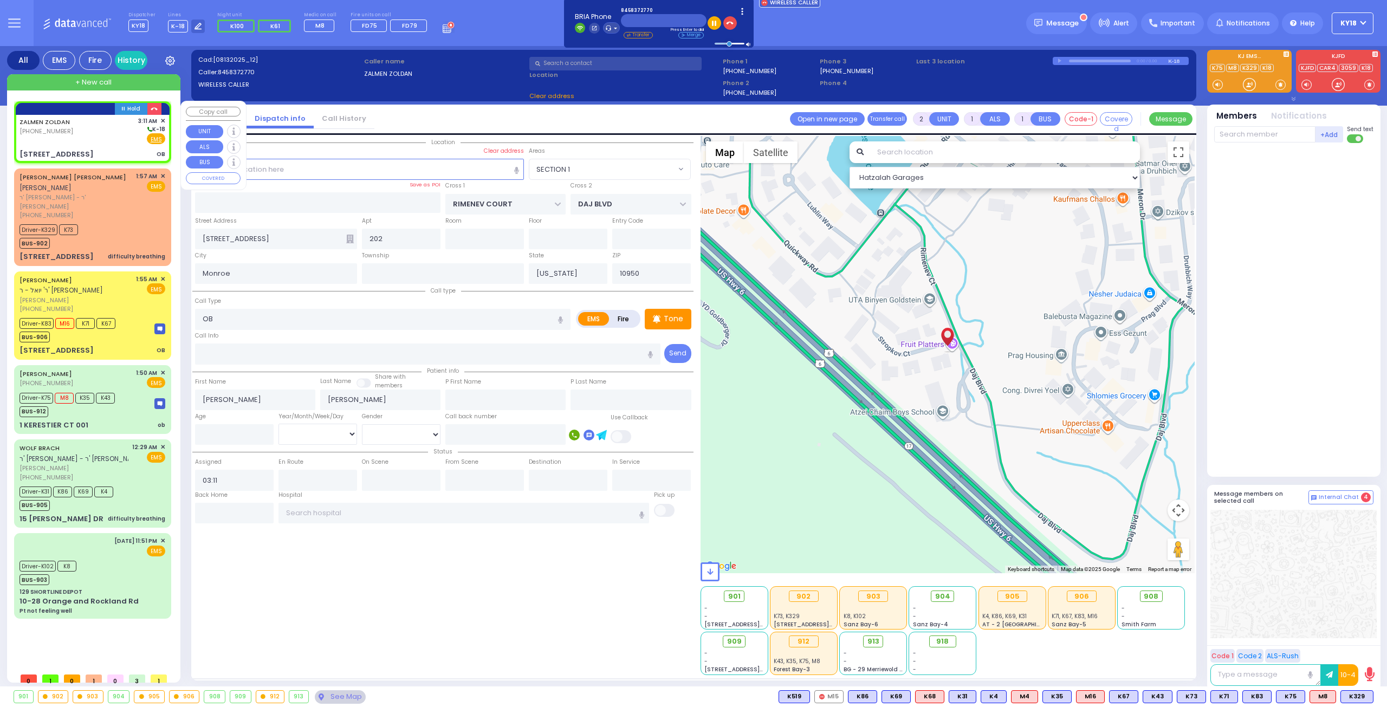
select select "Hatzalah Garages"
select select
radio input "true"
select select
radio input "true"
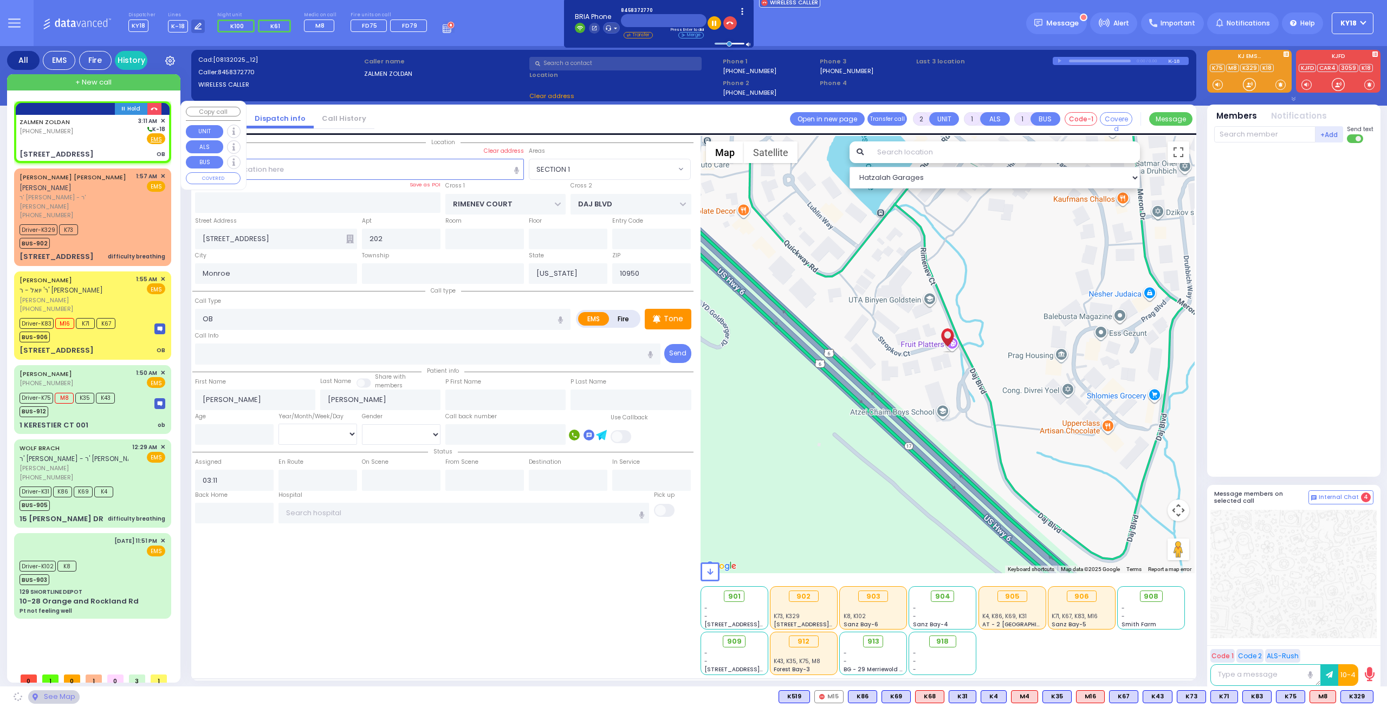
select select
select select "Hatzalah Garages"
select select "SECTION 1"
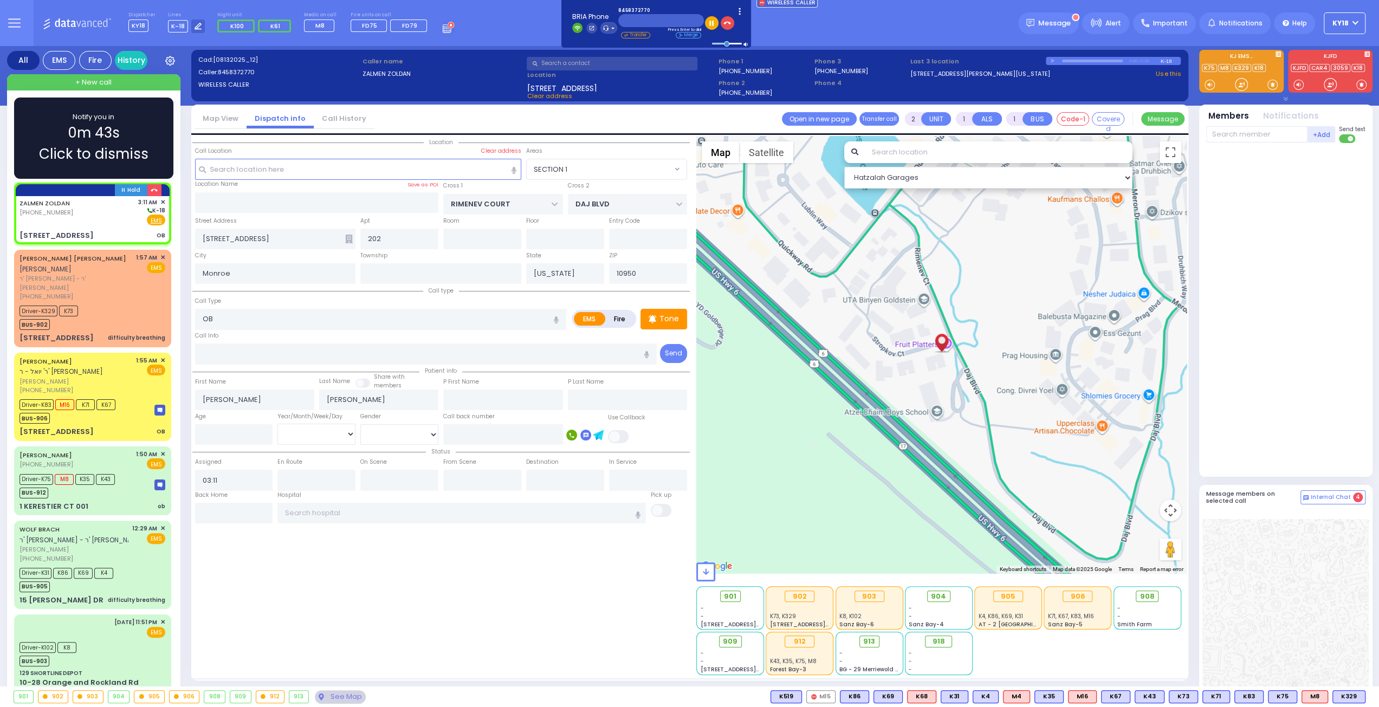
click at [148, 129] on div "Notify you in 0m 43s Click to dismiss" at bounding box center [94, 138] width 128 height 53
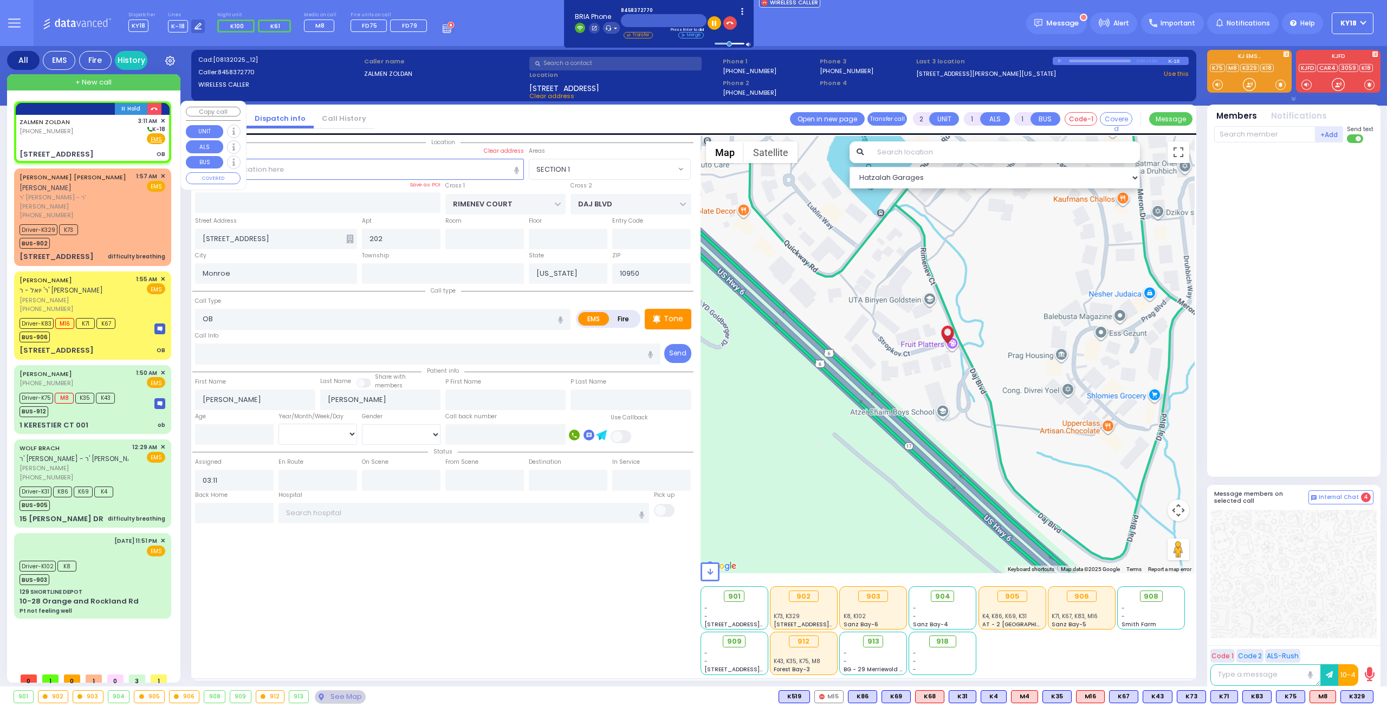
click at [118, 141] on div "ZALMEN ZOLDAN (845) 837-2770 3:11 AM ✕ K-18" at bounding box center [93, 130] width 146 height 28
select select
radio input "true"
select select
select select "SECTION 1"
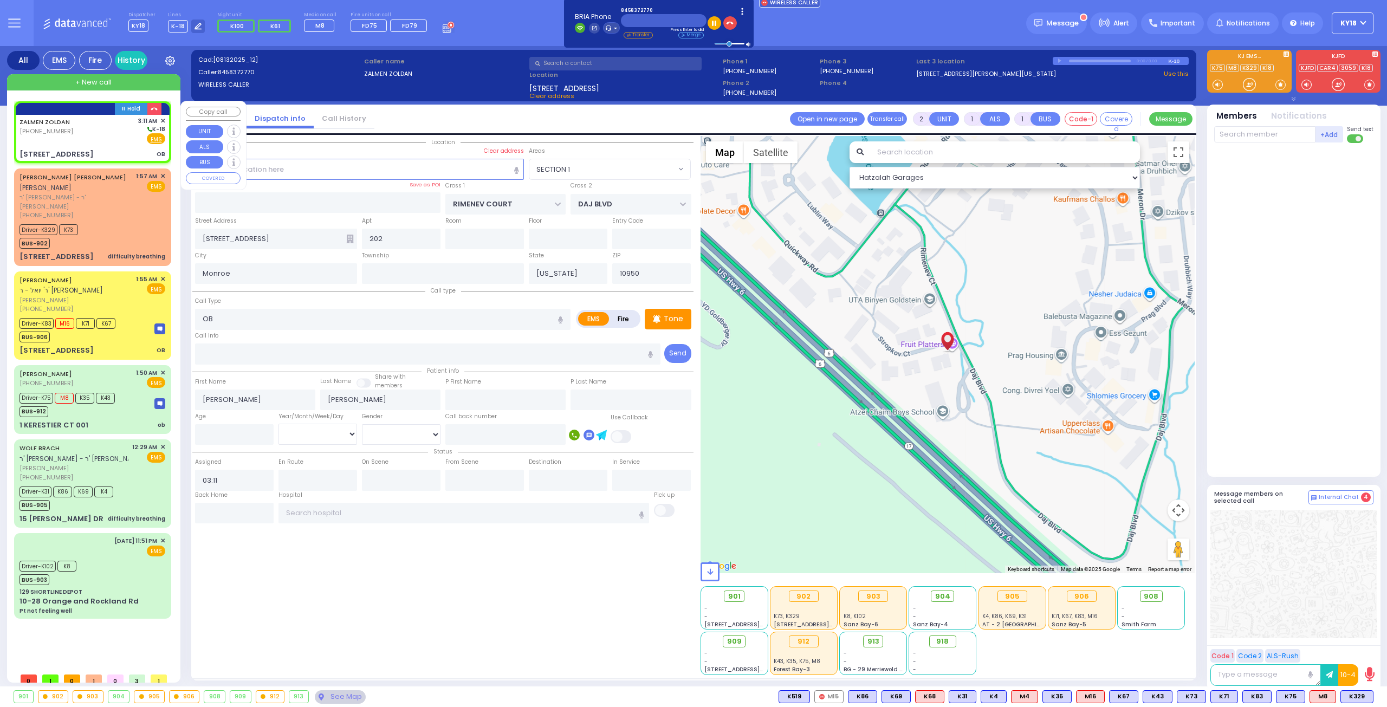
select select "Hatzalah Garages"
click at [945, 642] on span "918" at bounding box center [946, 641] width 12 height 11
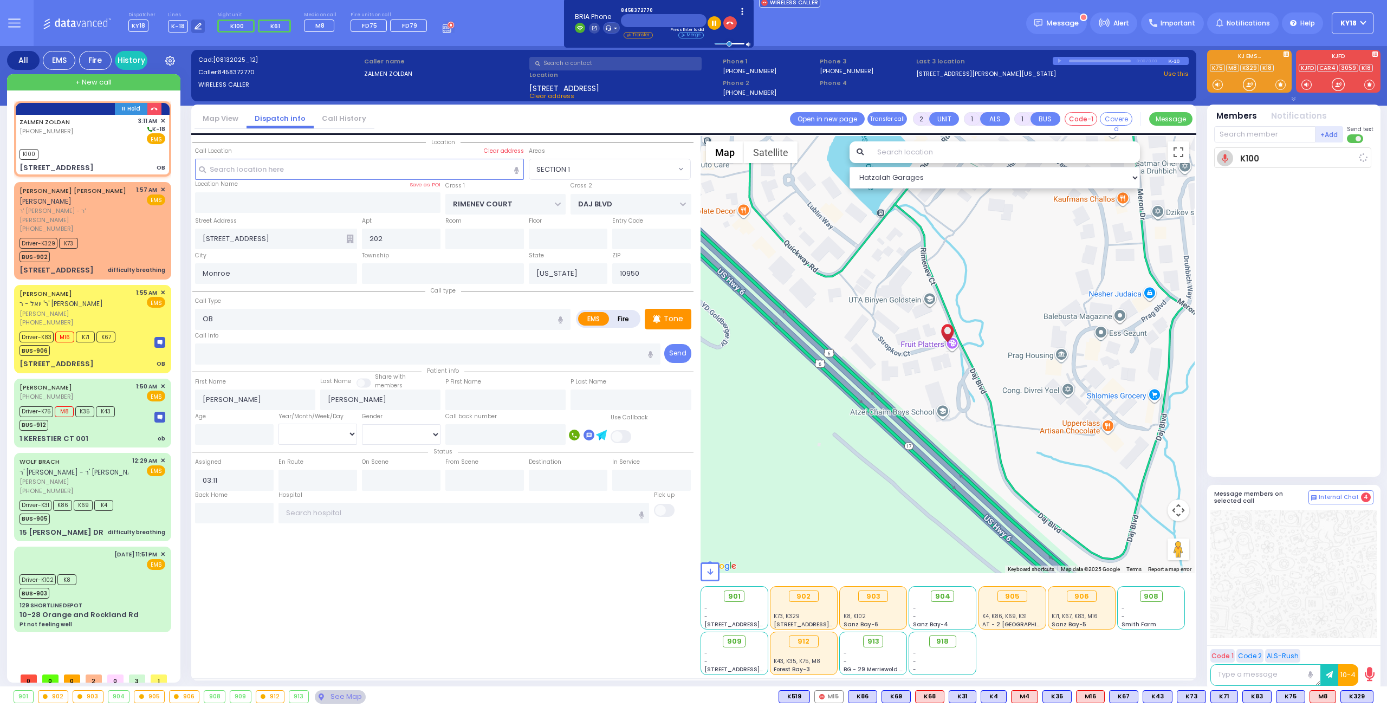
select select
radio input "true"
select select
type input "03:13"
select select "Hatzalah Garages"
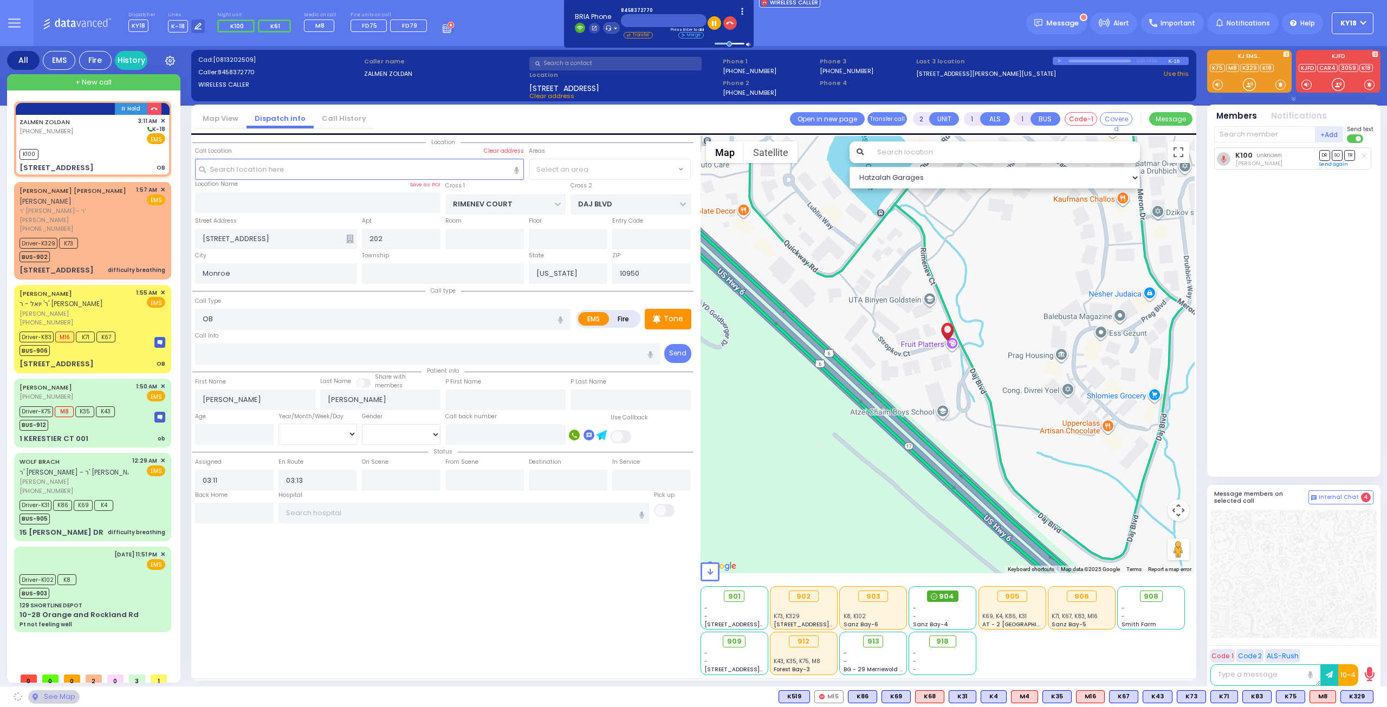
select select "SECTION 1"
select select
radio input "true"
select select
select select "Hatzalah Garages"
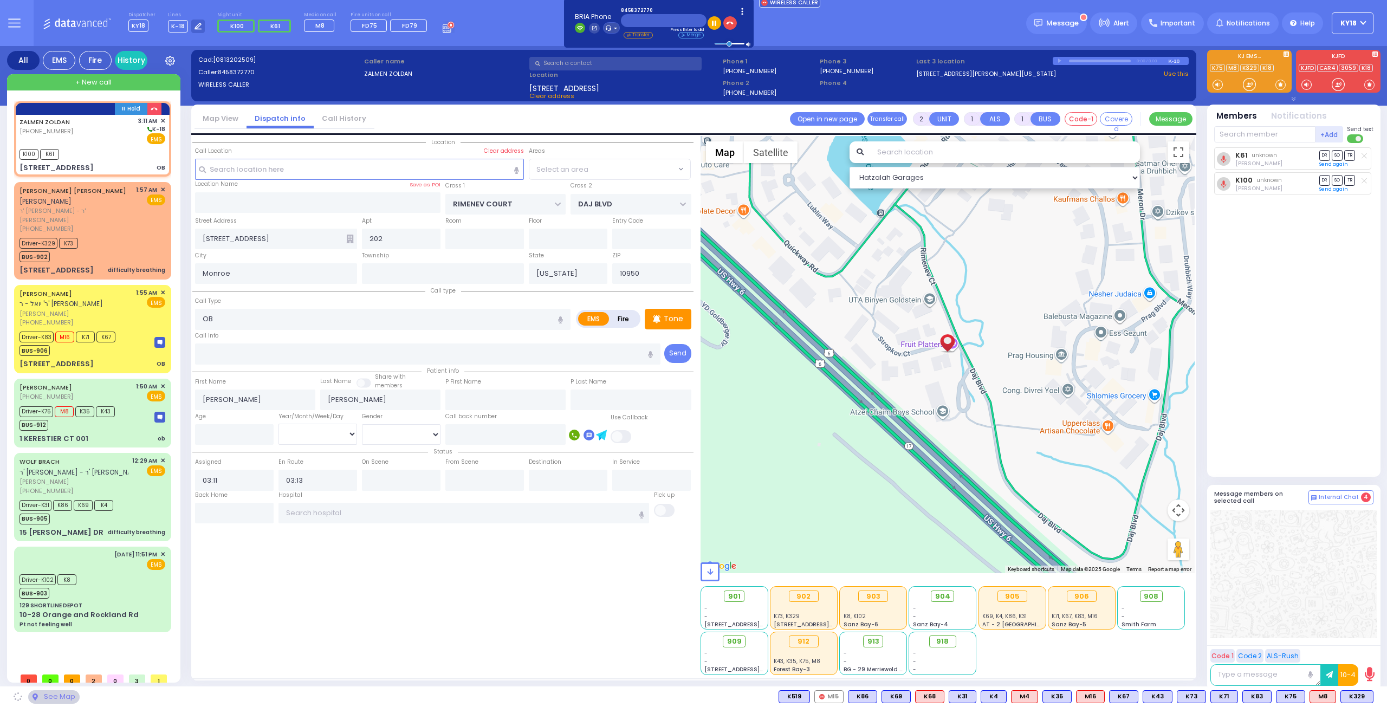
select select "SECTION 1"
click at [136, 347] on div "SHLOME ZALMEN LANDAU ר' יואל - ר' יואל טעלער שלמה זלמן לאנדא (929) 561-1523 1:5…" at bounding box center [92, 329] width 153 height 85
type input "6"
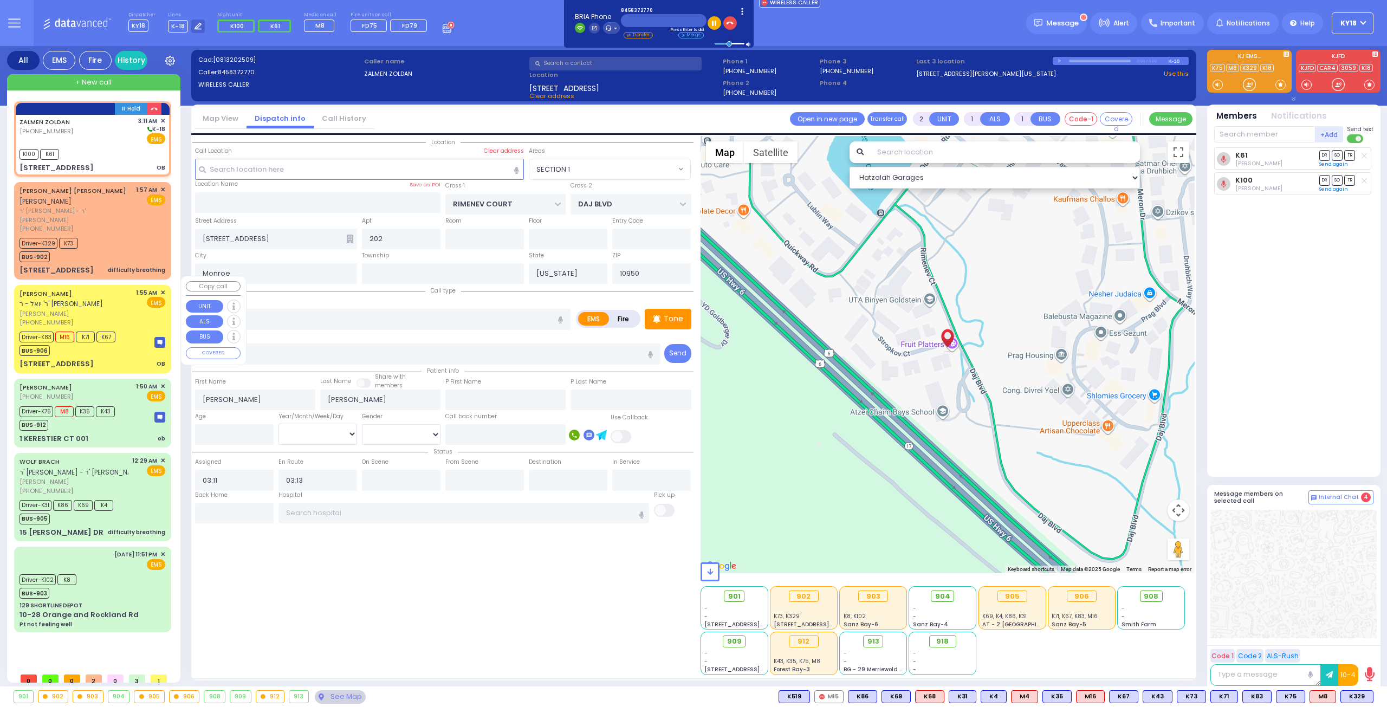
select select
type input "OB"
radio input "true"
type input "SHLOME ZALMEN"
type input "LANDAU"
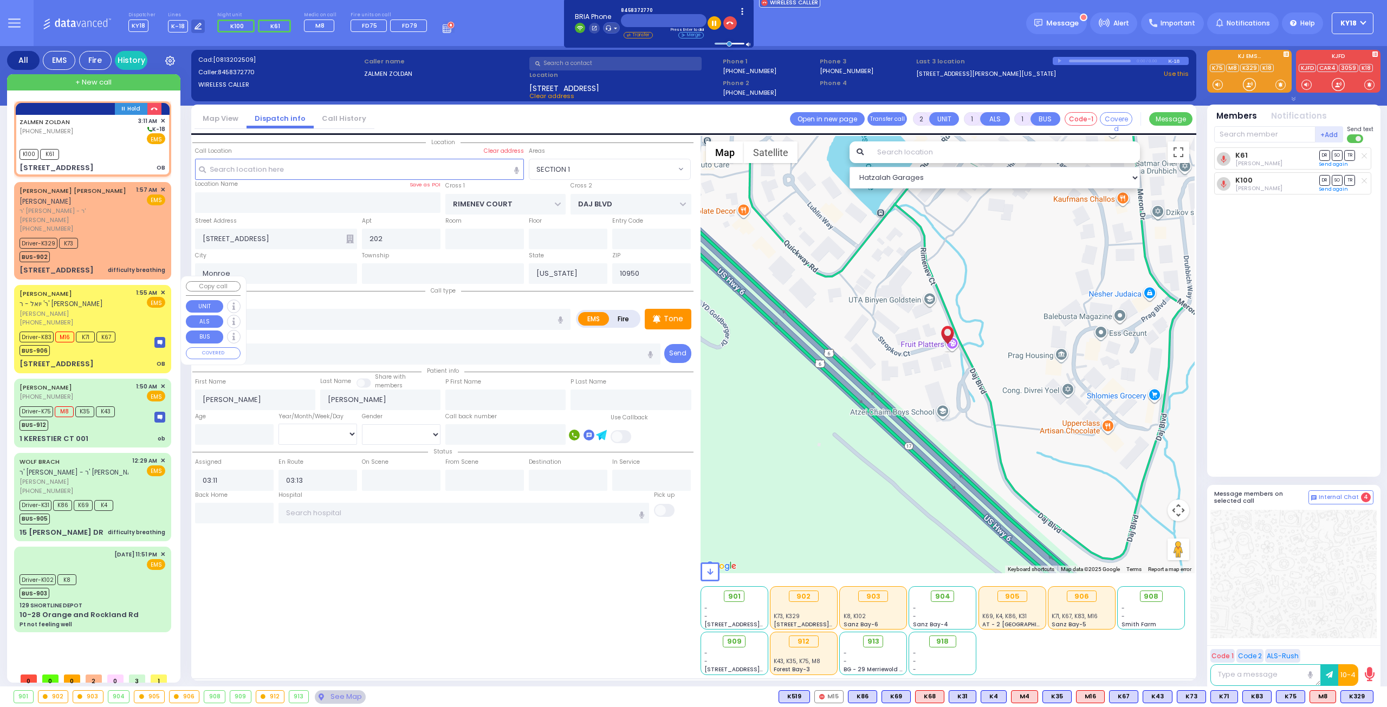
type input "Miriam"
type input "Landau"
type input "22"
select select "Year"
select select "[DEMOGRAPHIC_DATA]"
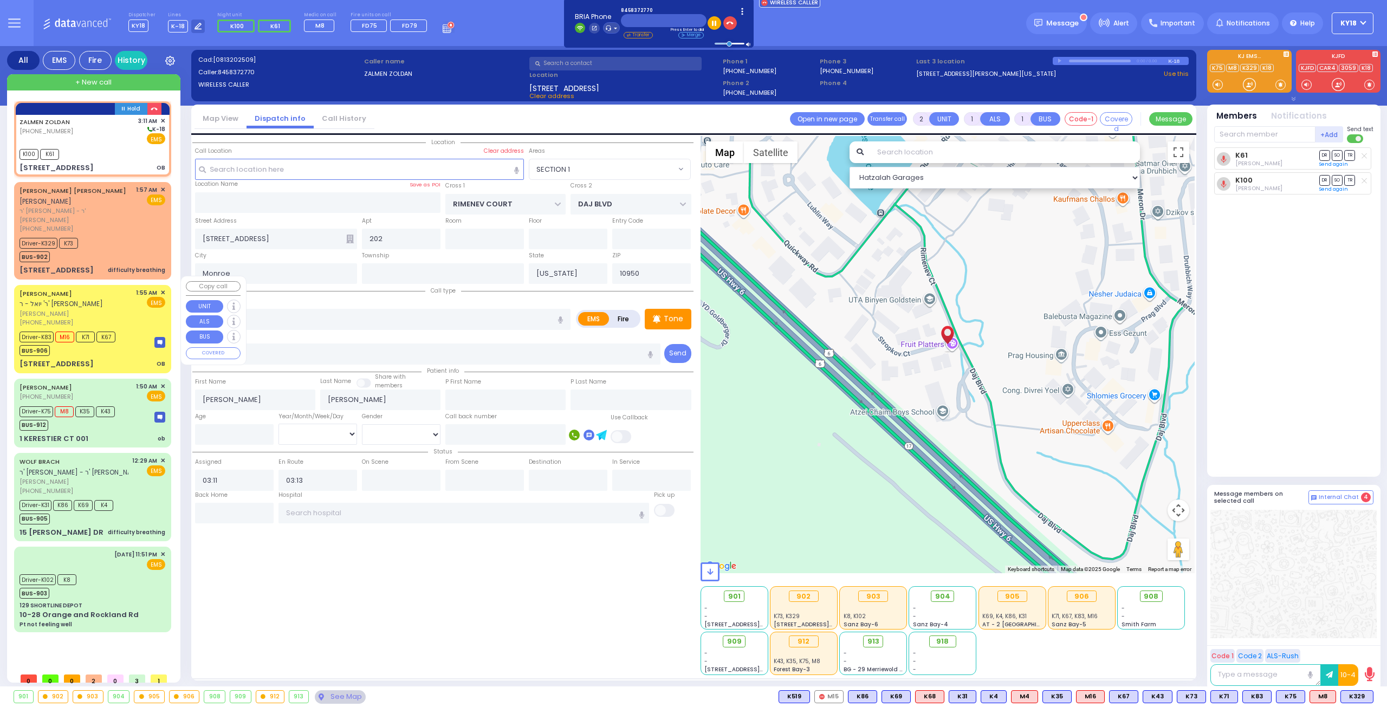
type input "01:55"
type input "01:56"
type input "01:59"
type input "02:01"
type input "02:27"
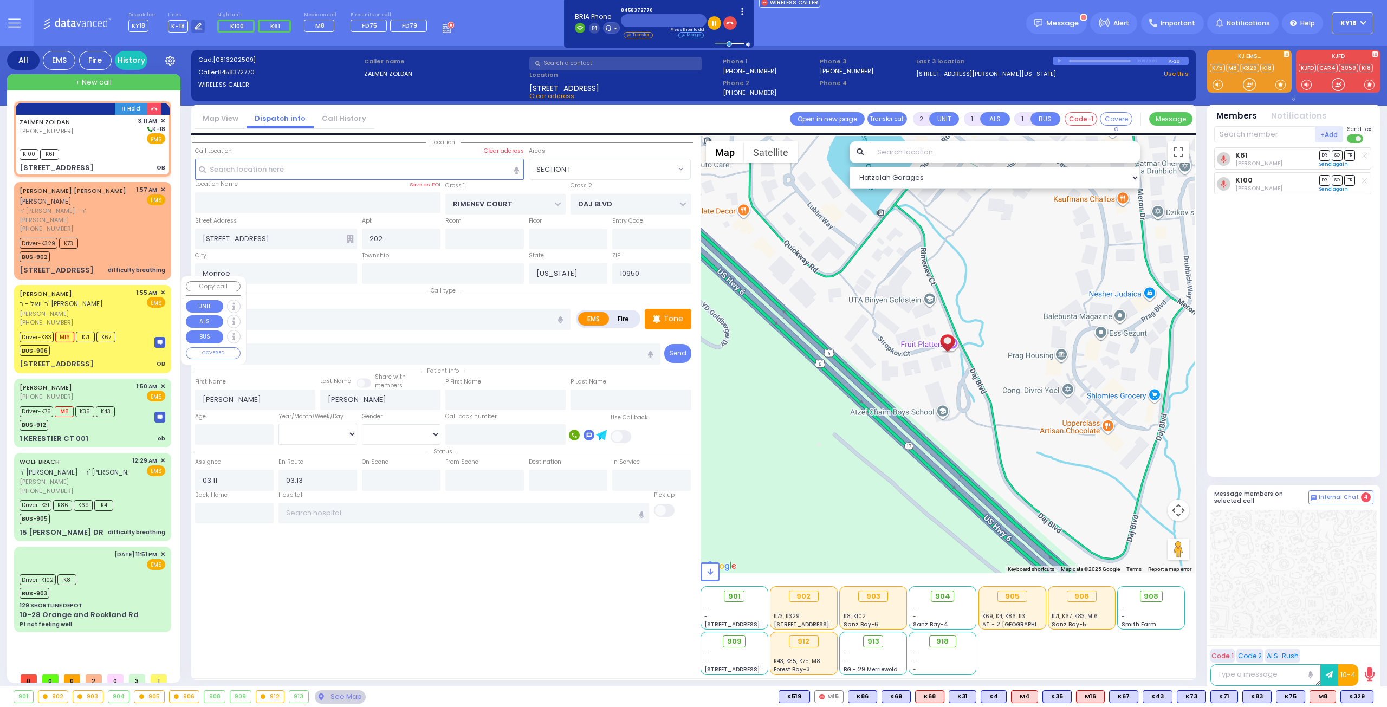
type input "02:44"
type input "Good Samaritan Hospital"
select select "Hatzalah Garages"
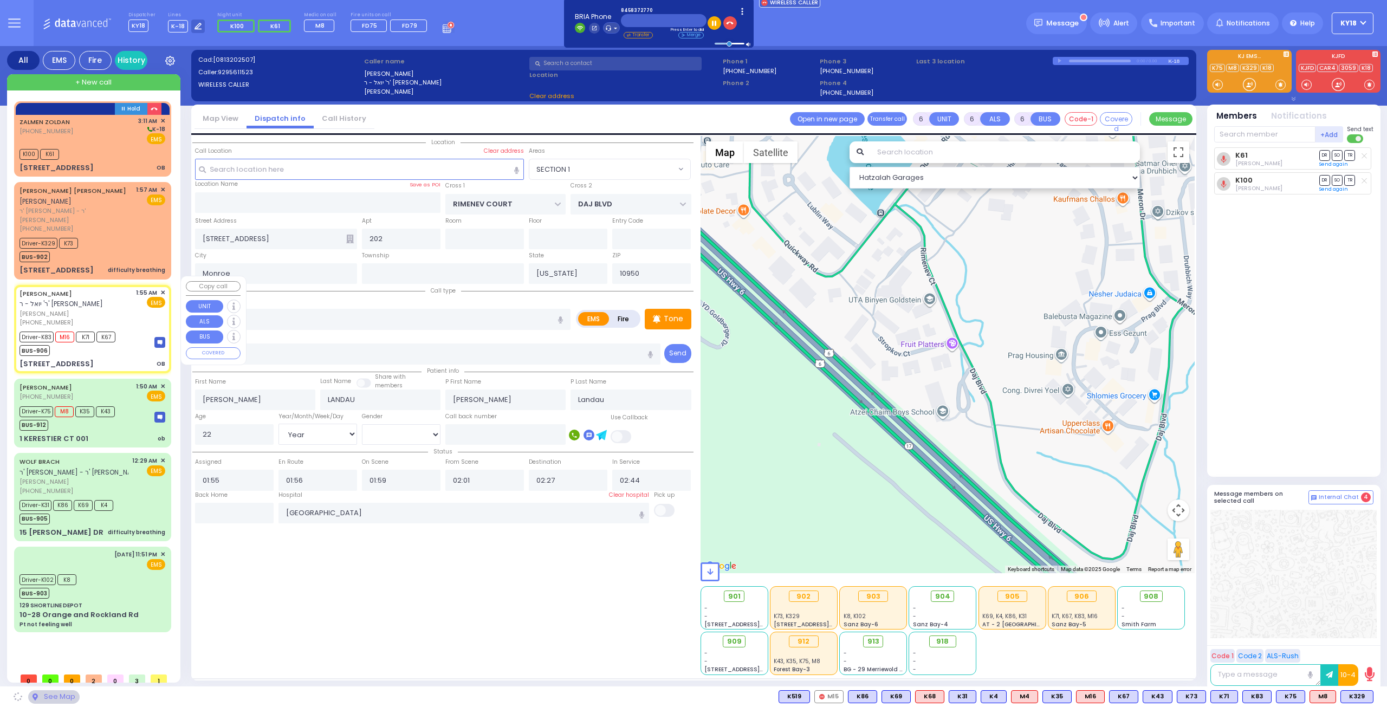
type input "CHUST RD"
type input "BEER SHAVA ST"
type input "7 BEER SHAVA ST"
type input "002"
type input "[PERSON_NAME]"
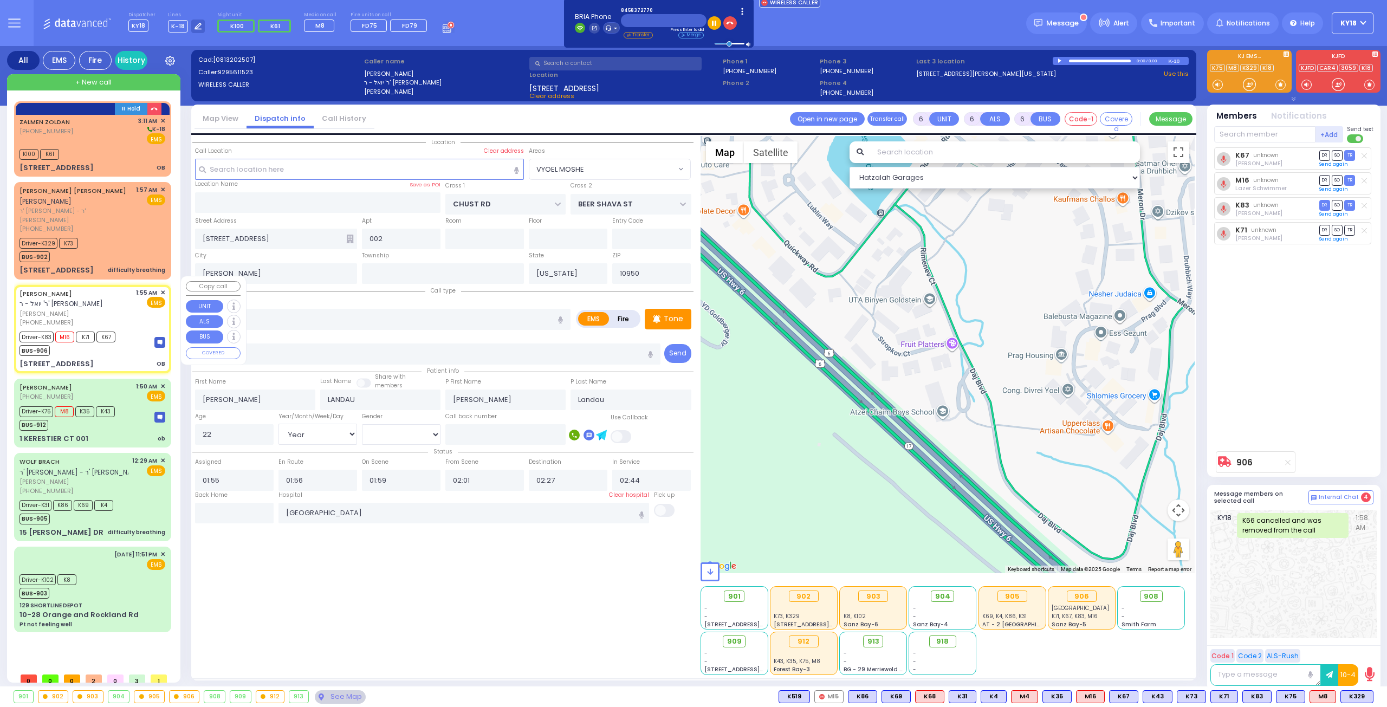
select select "VYOEL MOSHE"
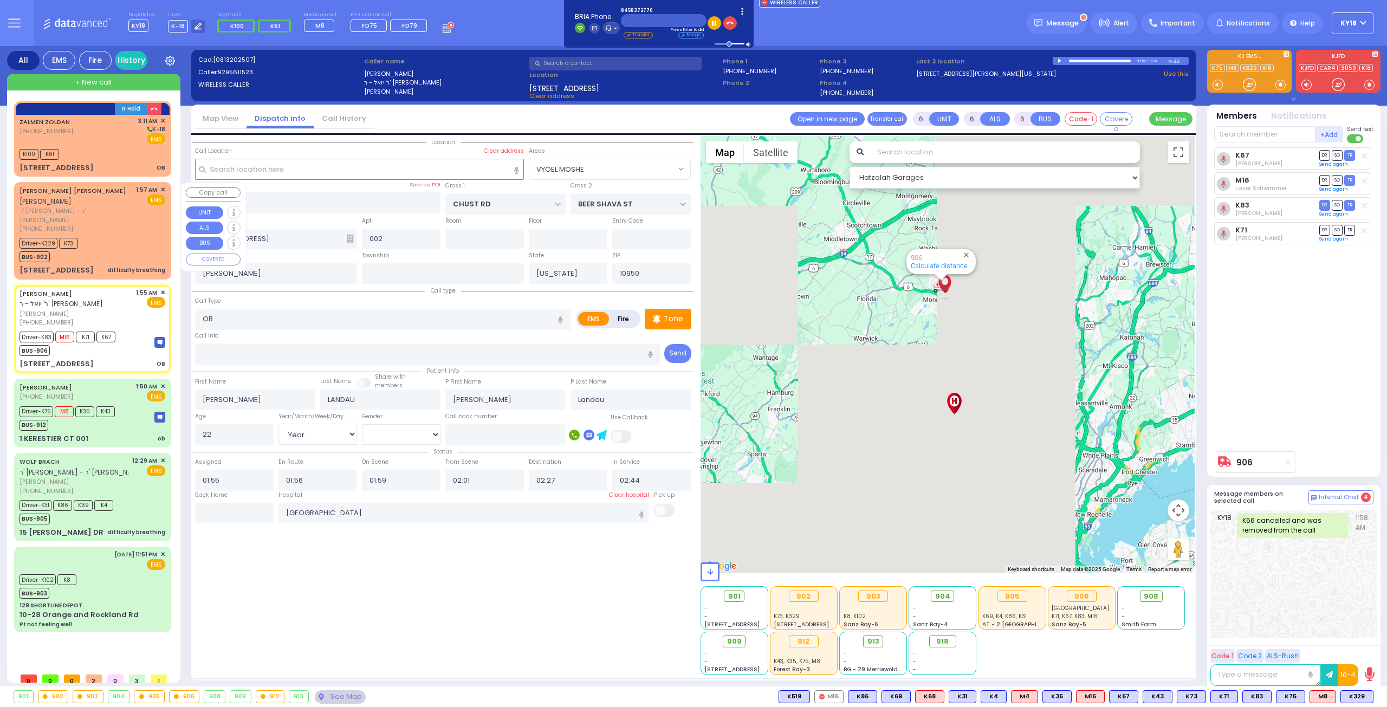
click at [113, 253] on div "Driver-K329 K73 BUS-902" at bounding box center [93, 248] width 146 height 27
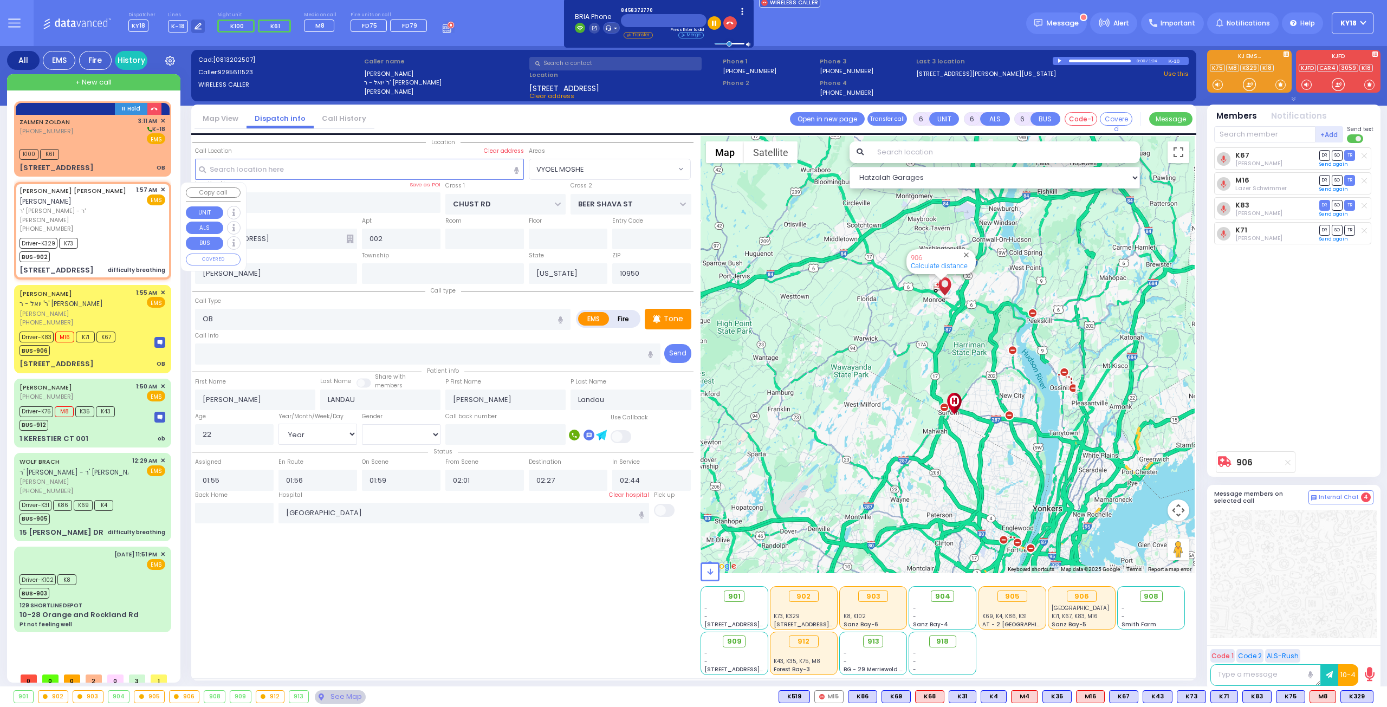
select select
type input "difficulty breathing"
radio input "true"
type input "CHAIM EIZIK L."
type input "[PERSON_NAME]"
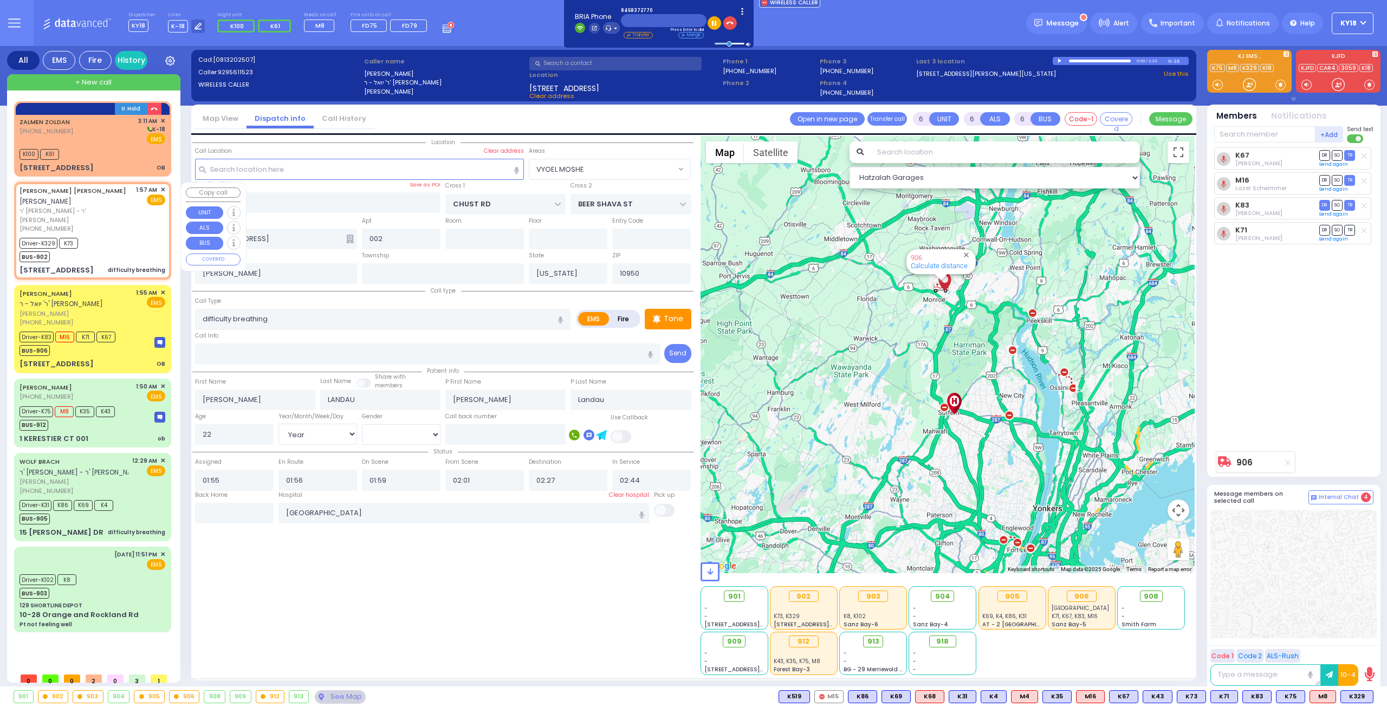
type input "Hershel"
type input "Schwartz"
type input "5"
select select "Month"
select select "[DEMOGRAPHIC_DATA]"
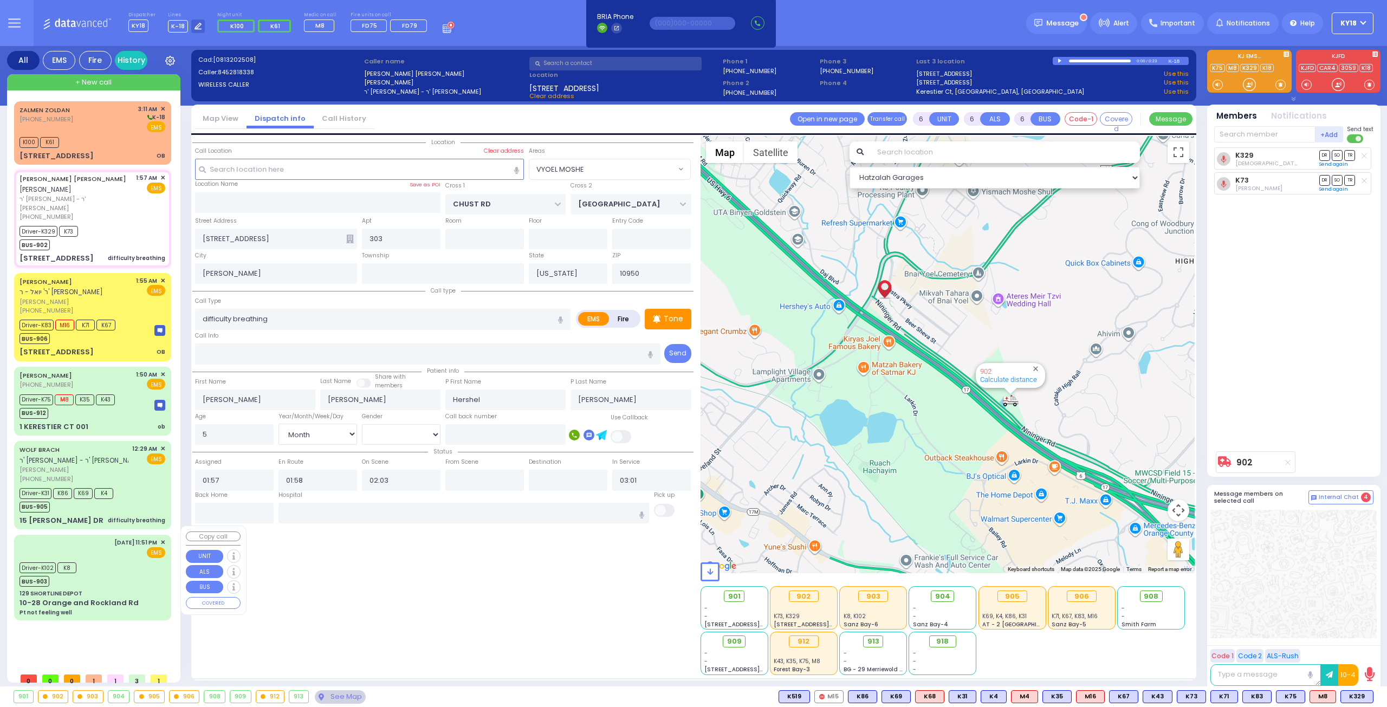
click at [94, 597] on div "10-28 Orange and Rockland Rd" at bounding box center [79, 602] width 119 height 11
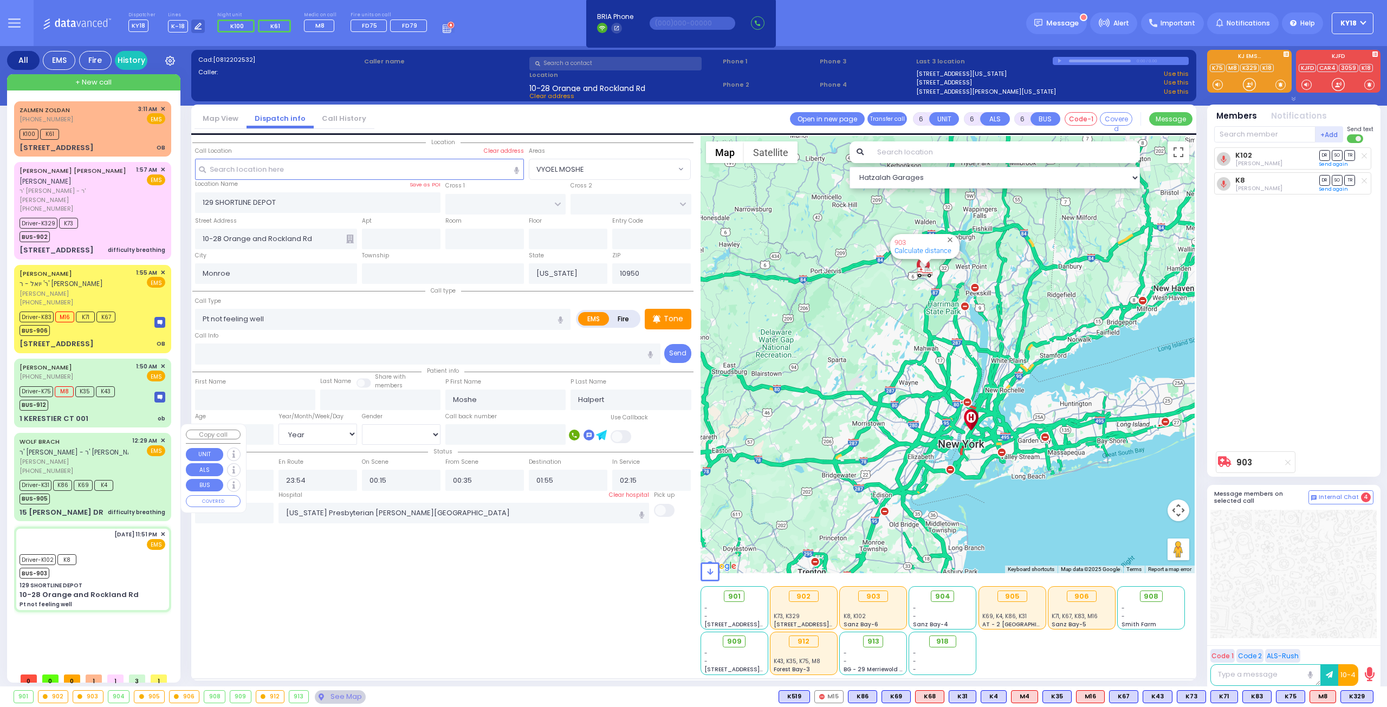
click at [116, 493] on div "Driver-K31 K86 K69 K4 BUS-905" at bounding box center [70, 490] width 101 height 27
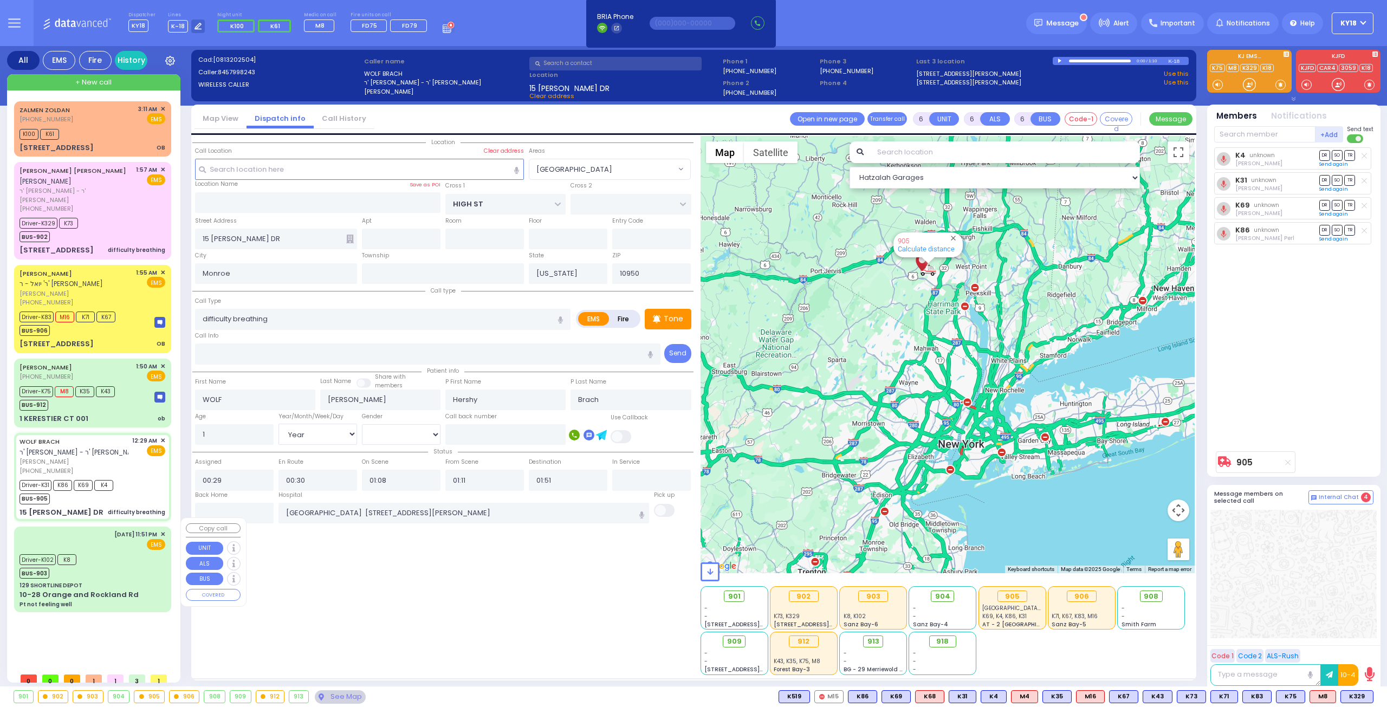
click at [101, 530] on div "8/12/2025 11:51 PM ✕ EMS" at bounding box center [93, 540] width 146 height 20
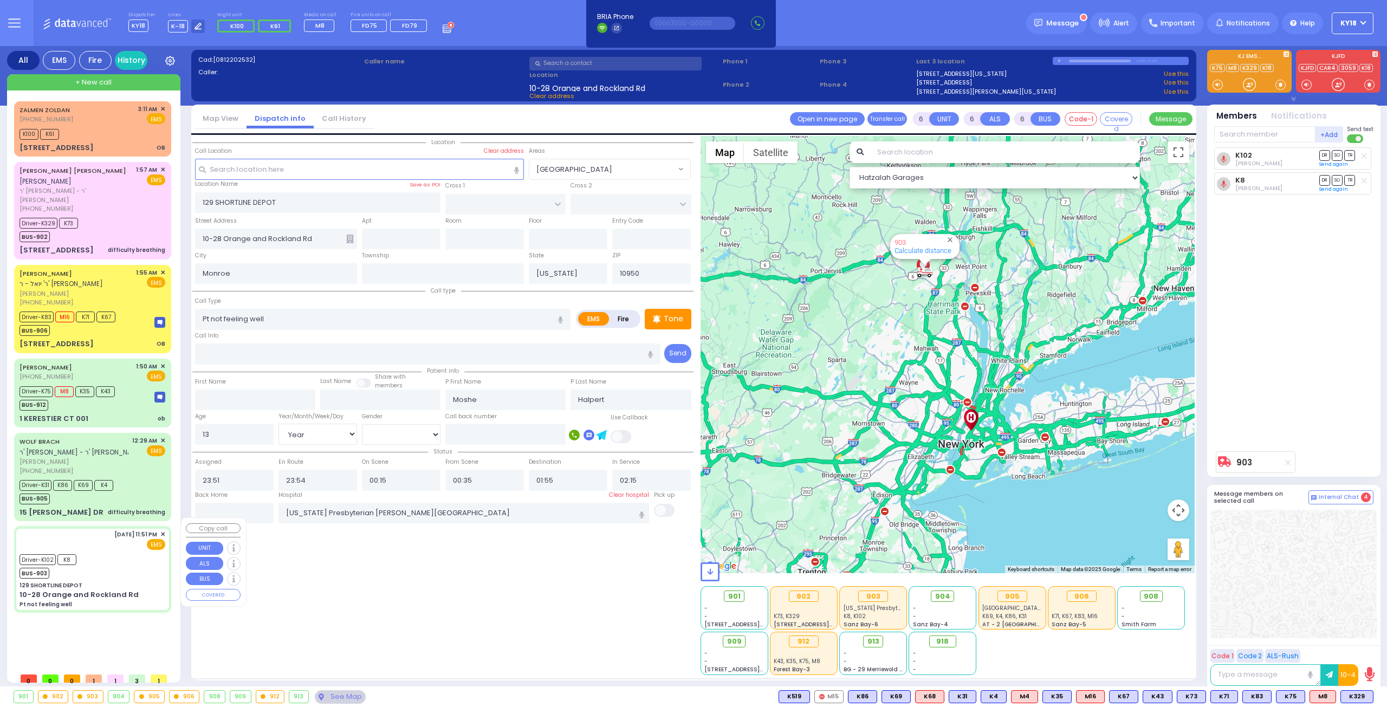
click at [100, 551] on div "Driver-K102 K8 BUS-903" at bounding box center [93, 564] width 146 height 27
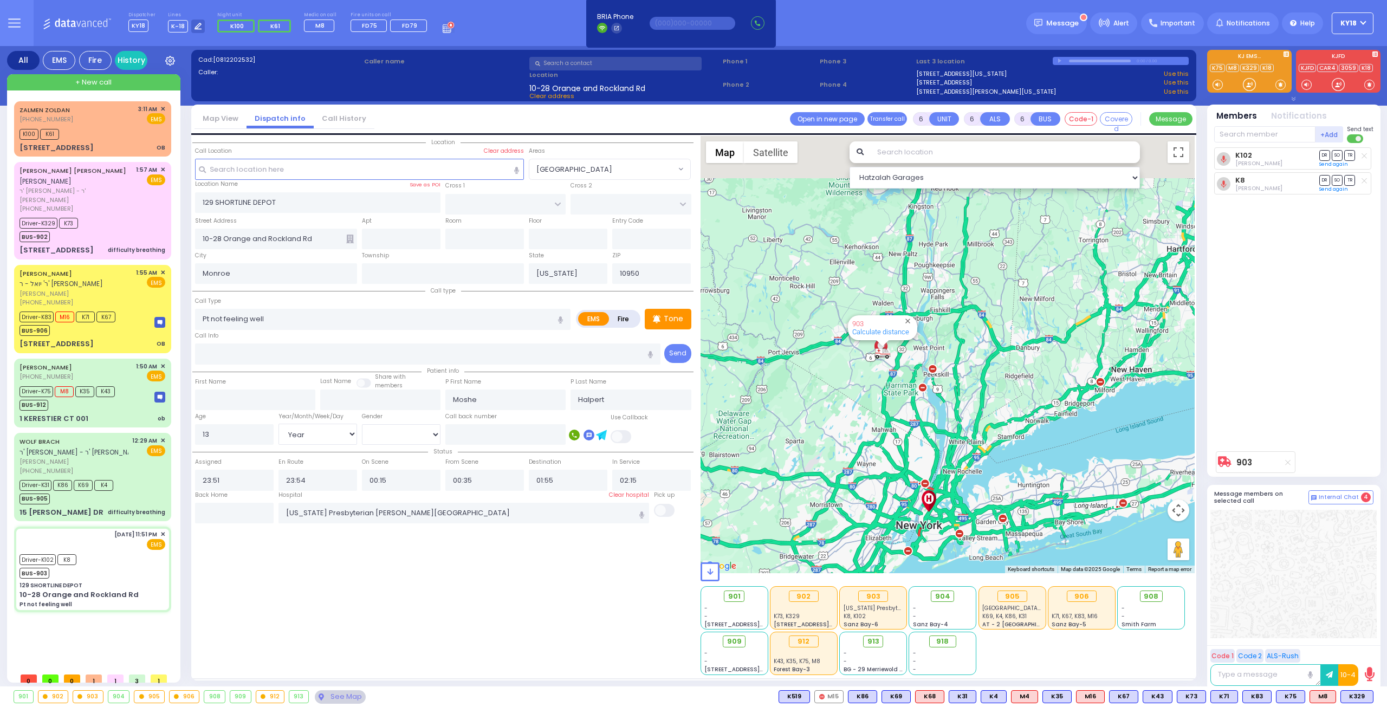
drag, startPoint x: 919, startPoint y: 291, endPoint x: 874, endPoint y: 376, distance: 96.2
click at [874, 376] on div "903 Calculate distance" at bounding box center [947, 354] width 495 height 437
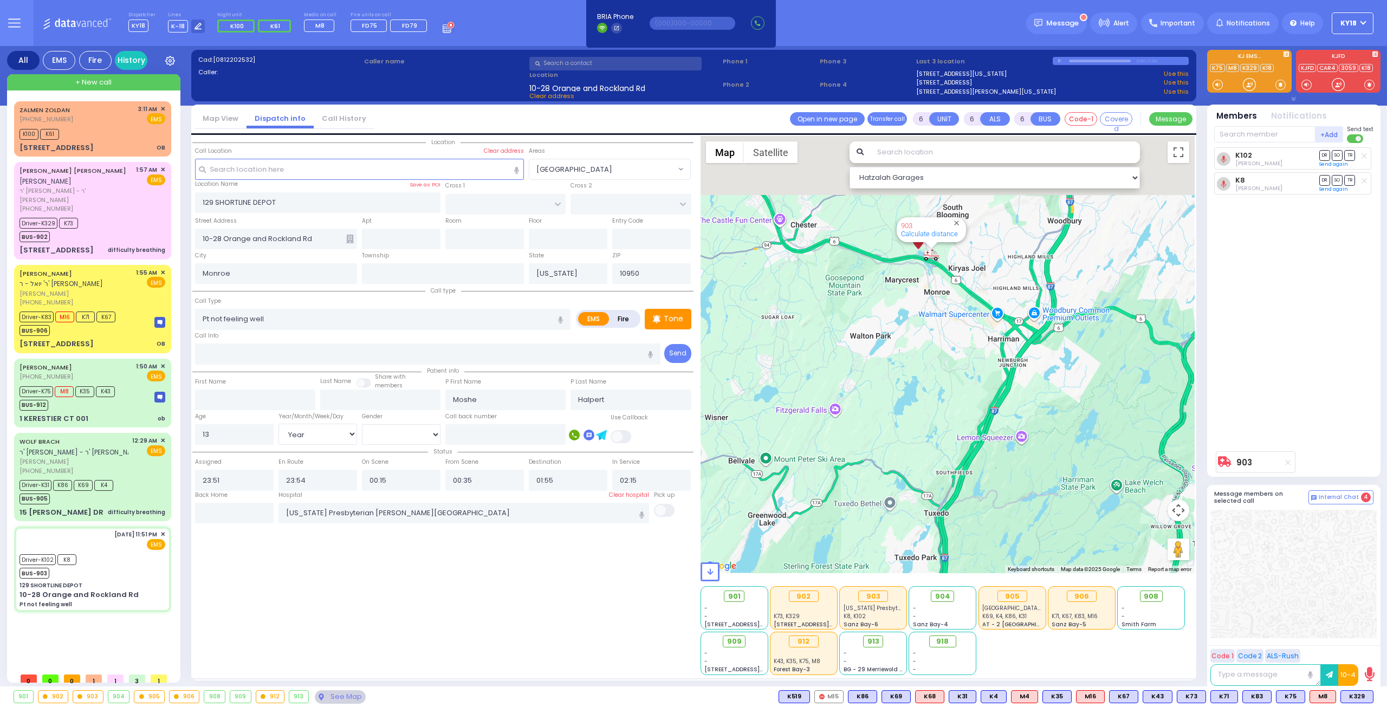
drag, startPoint x: 904, startPoint y: 313, endPoint x: 895, endPoint y: 430, distance: 117.9
click at [897, 467] on div "903 Calculate distance" at bounding box center [947, 354] width 495 height 437
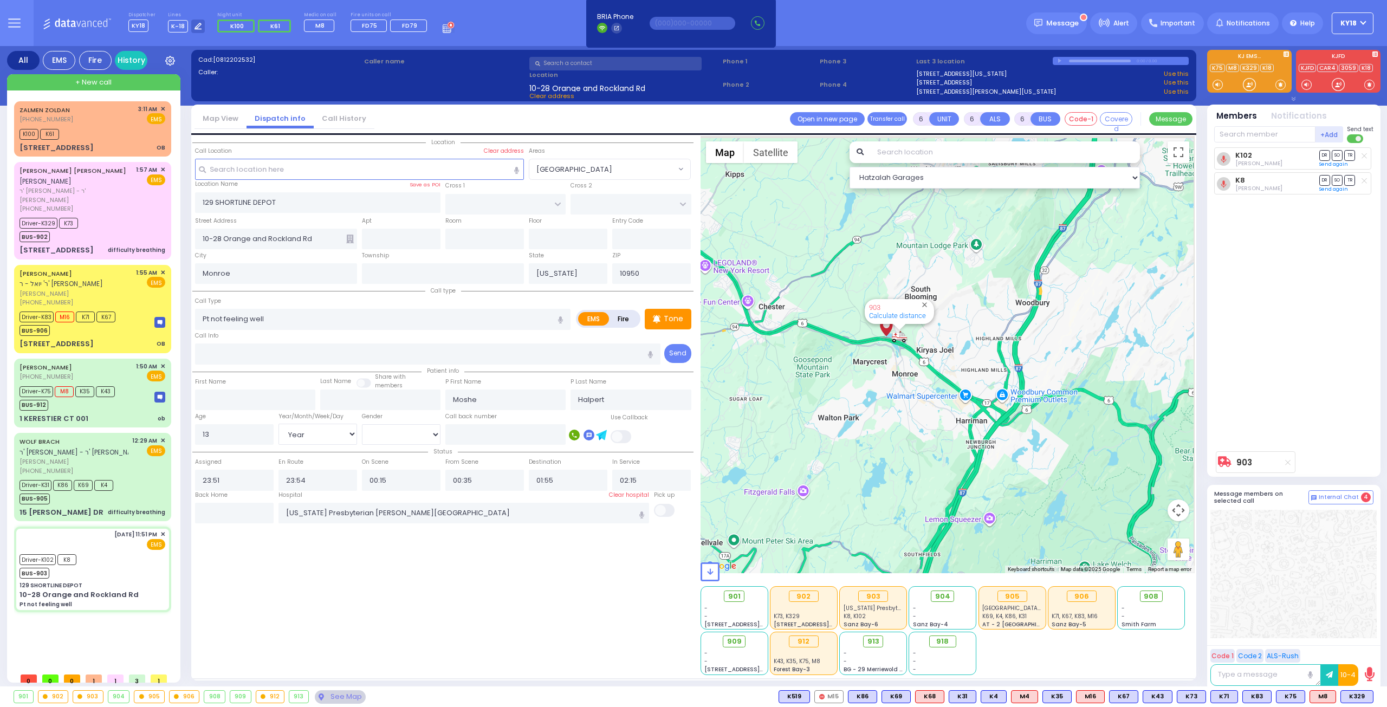
drag, startPoint x: 896, startPoint y: 356, endPoint x: 863, endPoint y: 443, distance: 92.2
click at [863, 443] on div "903 Calculate distance" at bounding box center [947, 354] width 495 height 437
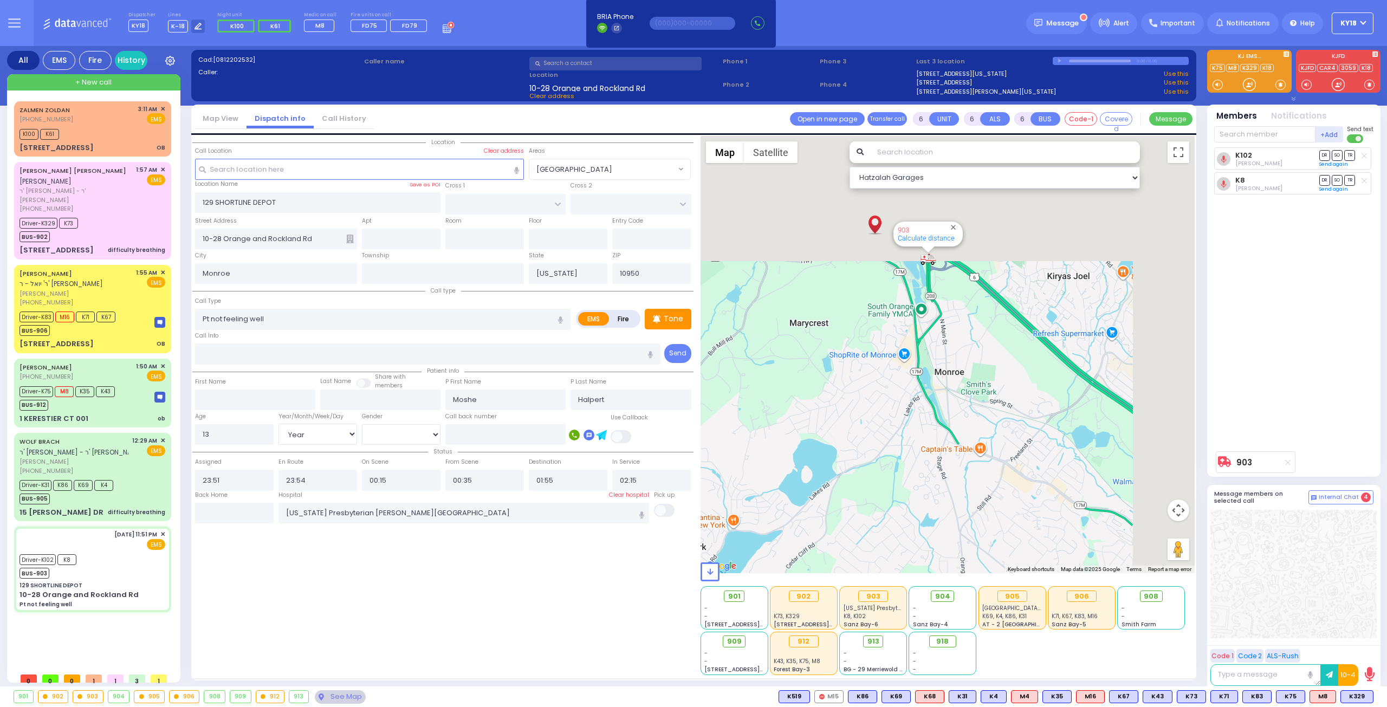
drag, startPoint x: 920, startPoint y: 356, endPoint x: 817, endPoint y: 551, distance: 220.0
click at [818, 576] on div "Hatzalah Garages ← Move left → Move right ↑ Move up ↓ + -" at bounding box center [947, 405] width 495 height 539
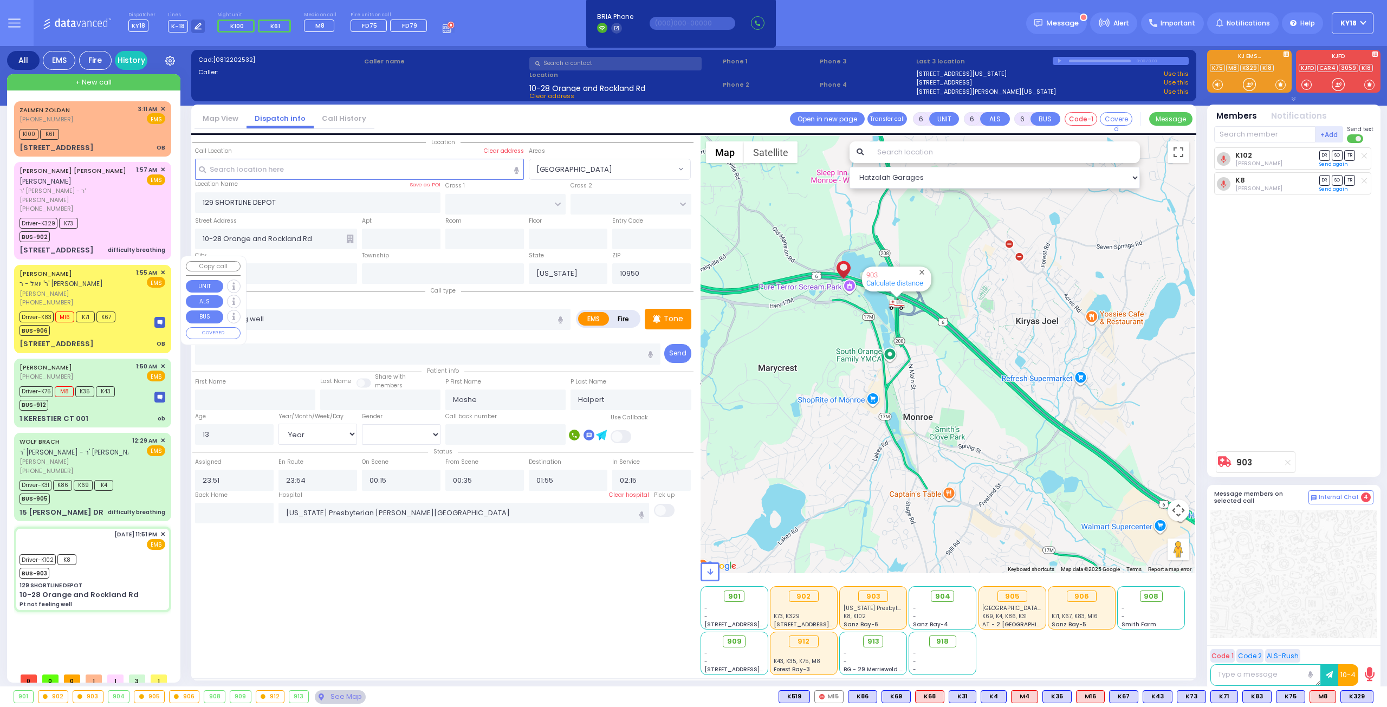
click at [130, 289] on span "שלמה זלמן לאנדא" at bounding box center [76, 293] width 113 height 9
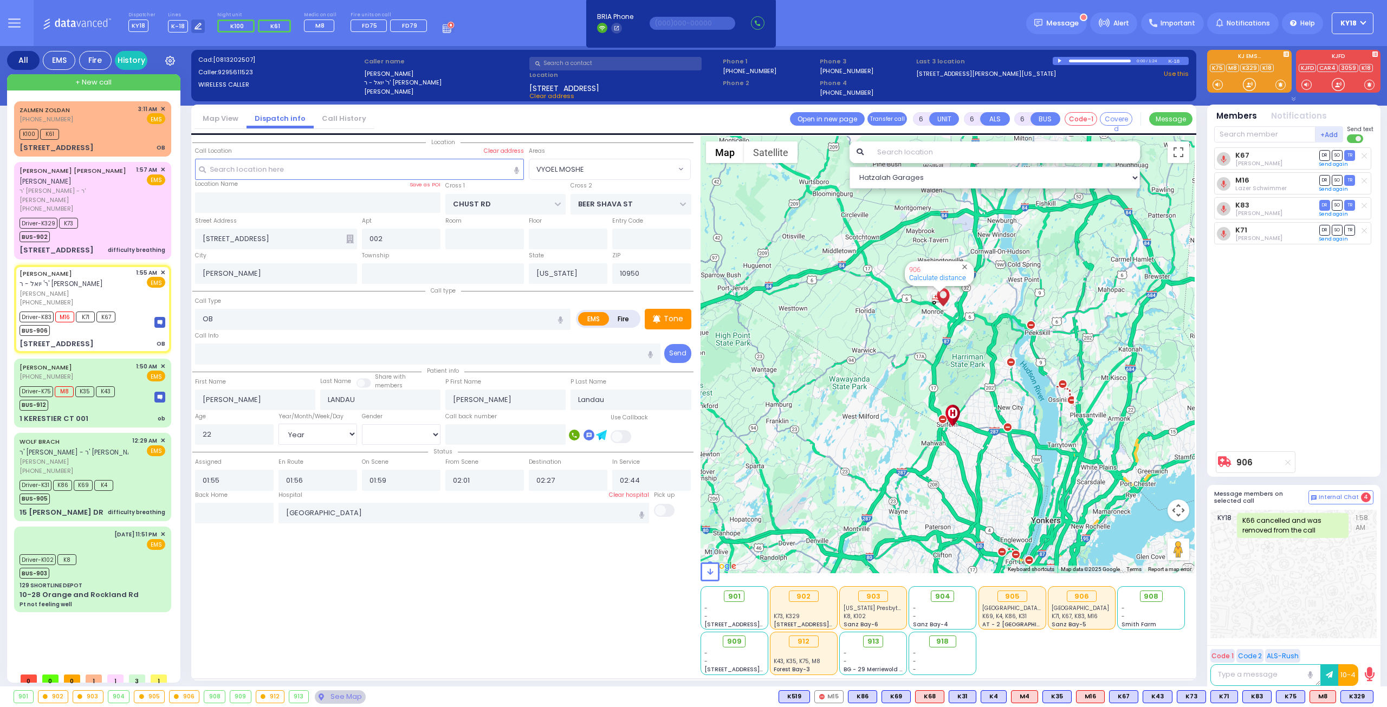
drag, startPoint x: 931, startPoint y: 314, endPoint x: 909, endPoint y: 350, distance: 42.3
click at [918, 348] on div "906 Calculate distance" at bounding box center [947, 354] width 495 height 437
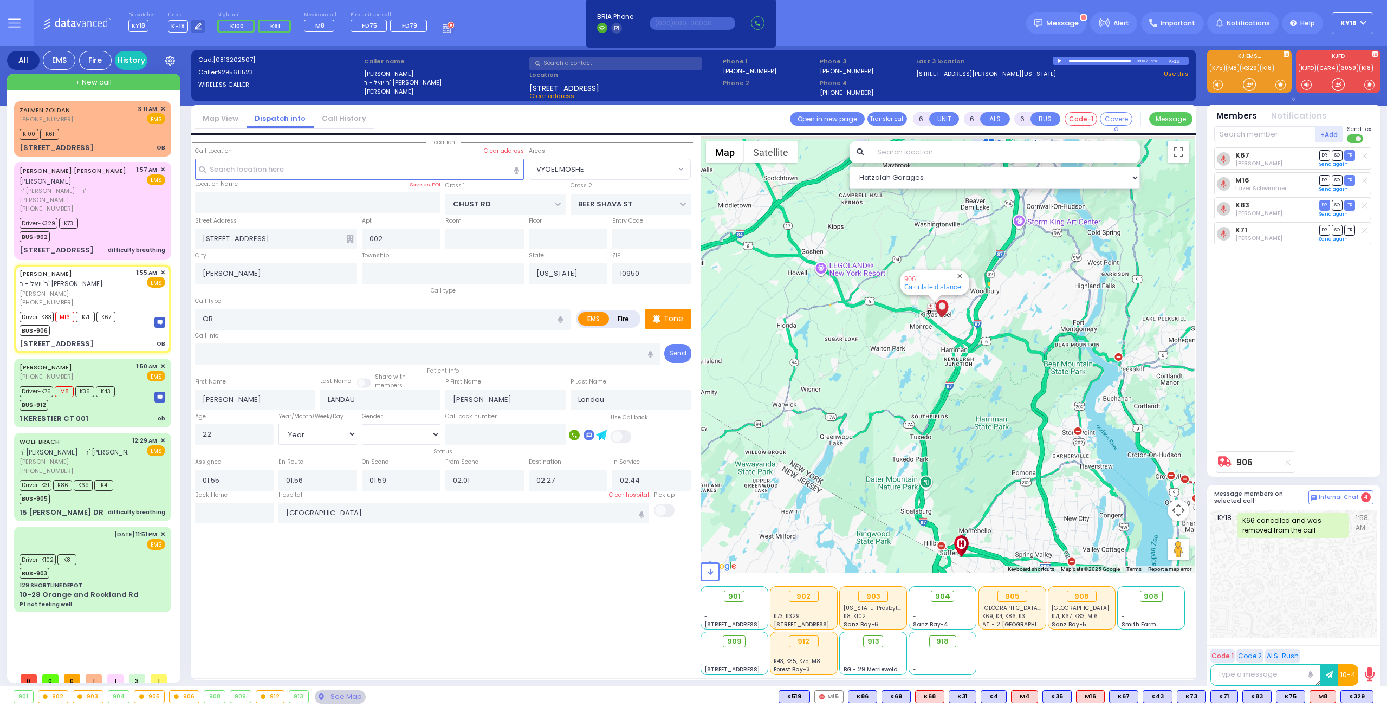
drag, startPoint x: 946, startPoint y: 324, endPoint x: 863, endPoint y: 380, distance: 99.2
click at [863, 380] on div "906 Calculate distance" at bounding box center [947, 354] width 495 height 437
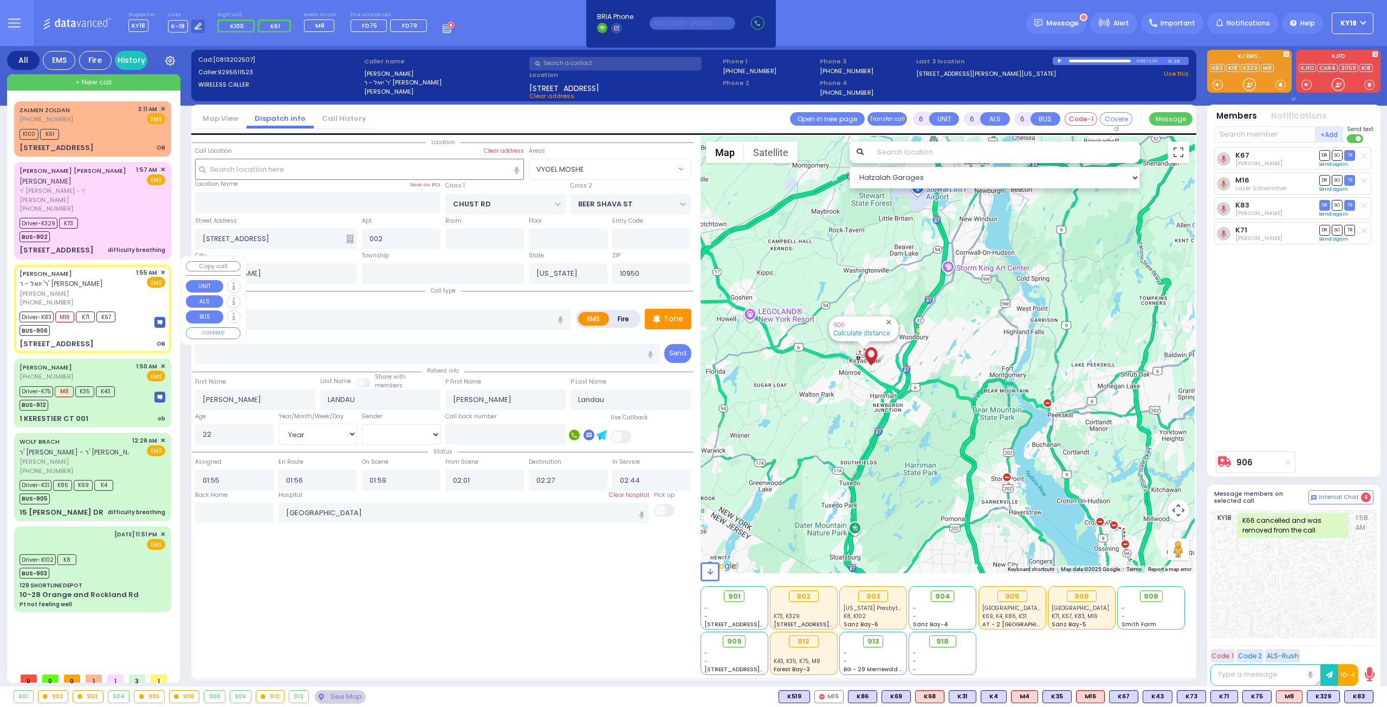
click at [103, 289] on span "שלמה זלמן לאנדא" at bounding box center [76, 293] width 113 height 9
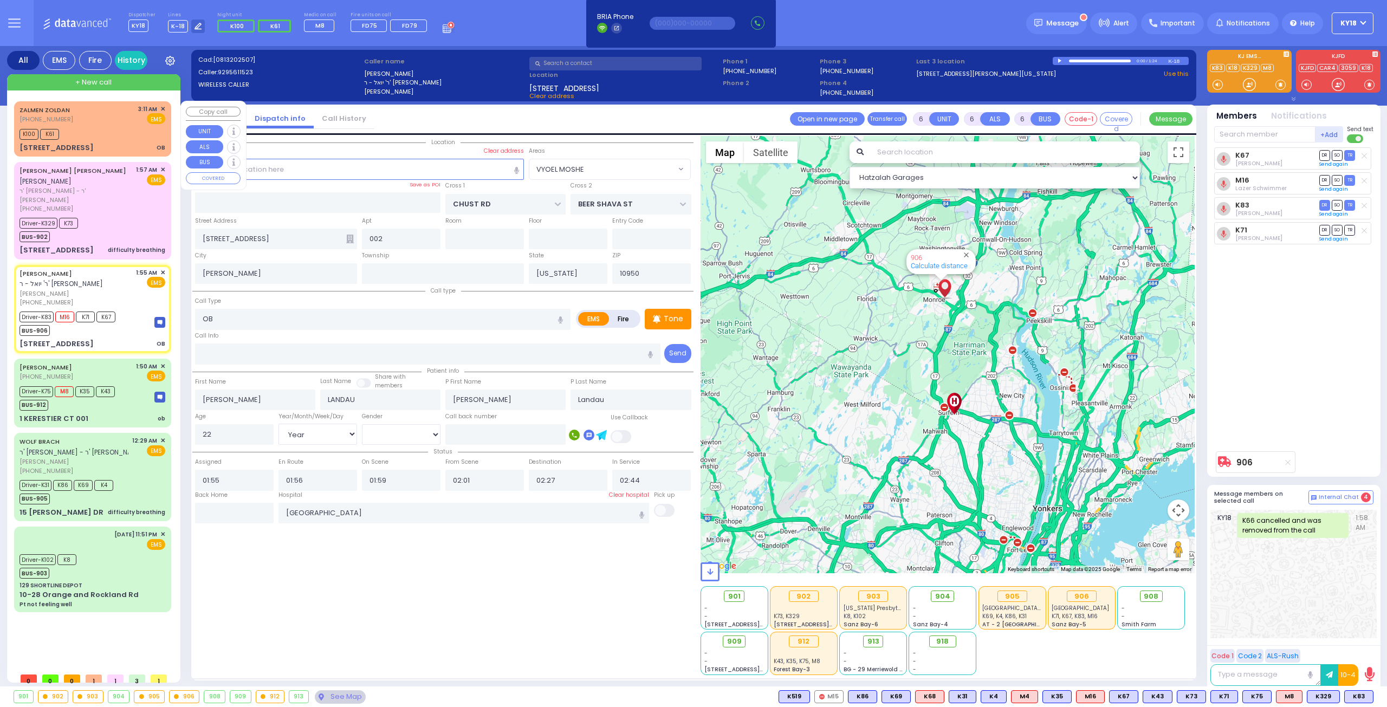
click at [106, 135] on div "K100 K61" at bounding box center [93, 133] width 146 height 14
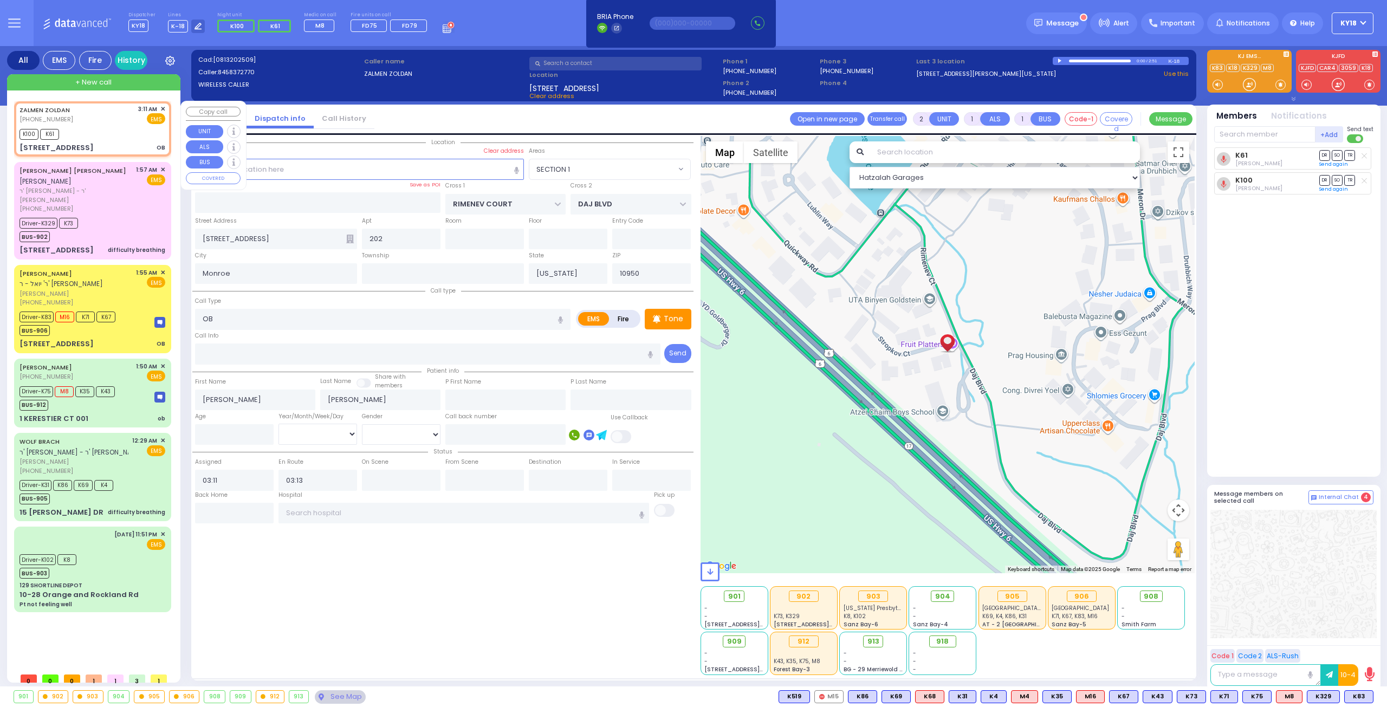
click at [108, 140] on div "ZALMEN ZOLDAN (845) 837-2770 3:11 AM ✕ EMS K100 K61 OB" at bounding box center [92, 129] width 153 height 52
drag, startPoint x: 1322, startPoint y: 692, endPoint x: 1330, endPoint y: 694, distance: 8.9
click at [1323, 692] on span "K83" at bounding box center [1325, 697] width 28 height 12
drag, startPoint x: 1354, startPoint y: 697, endPoint x: 1327, endPoint y: 576, distance: 124.3
click at [0, 0] on span "M16" at bounding box center [0, 0] width 0 height 0
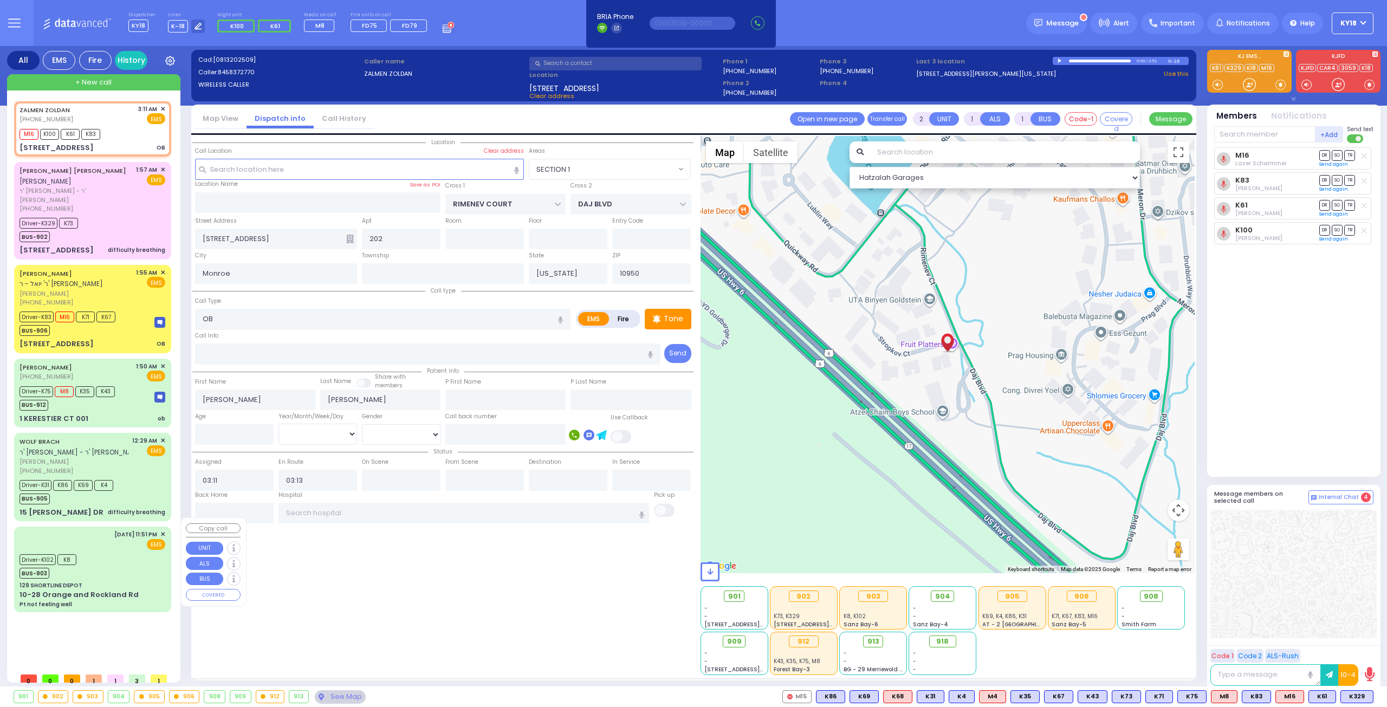
click at [80, 597] on div "10-28 Orange and Rockland Rd Pt not feeling well" at bounding box center [93, 598] width 146 height 19
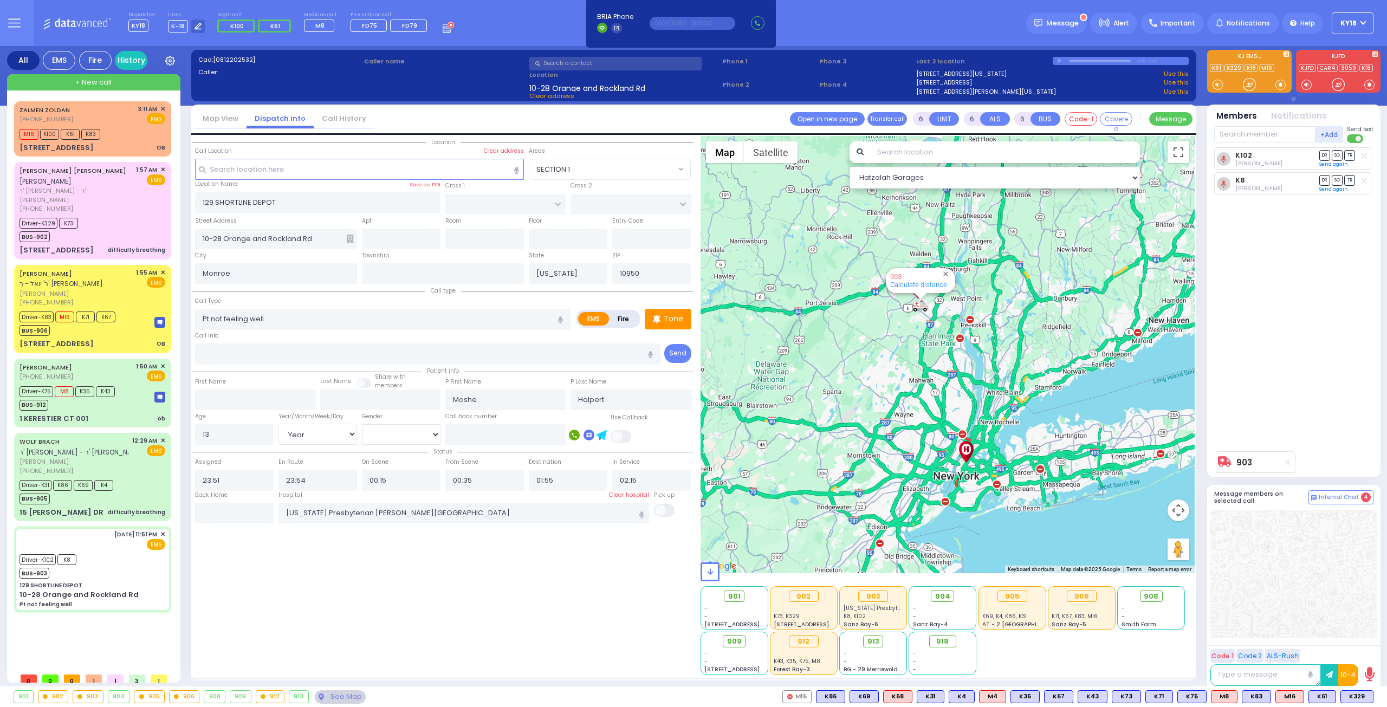
drag, startPoint x: 912, startPoint y: 295, endPoint x: 888, endPoint y: 388, distance: 95.6
click at [888, 388] on div "903 Calculate distance" at bounding box center [947, 354] width 495 height 437
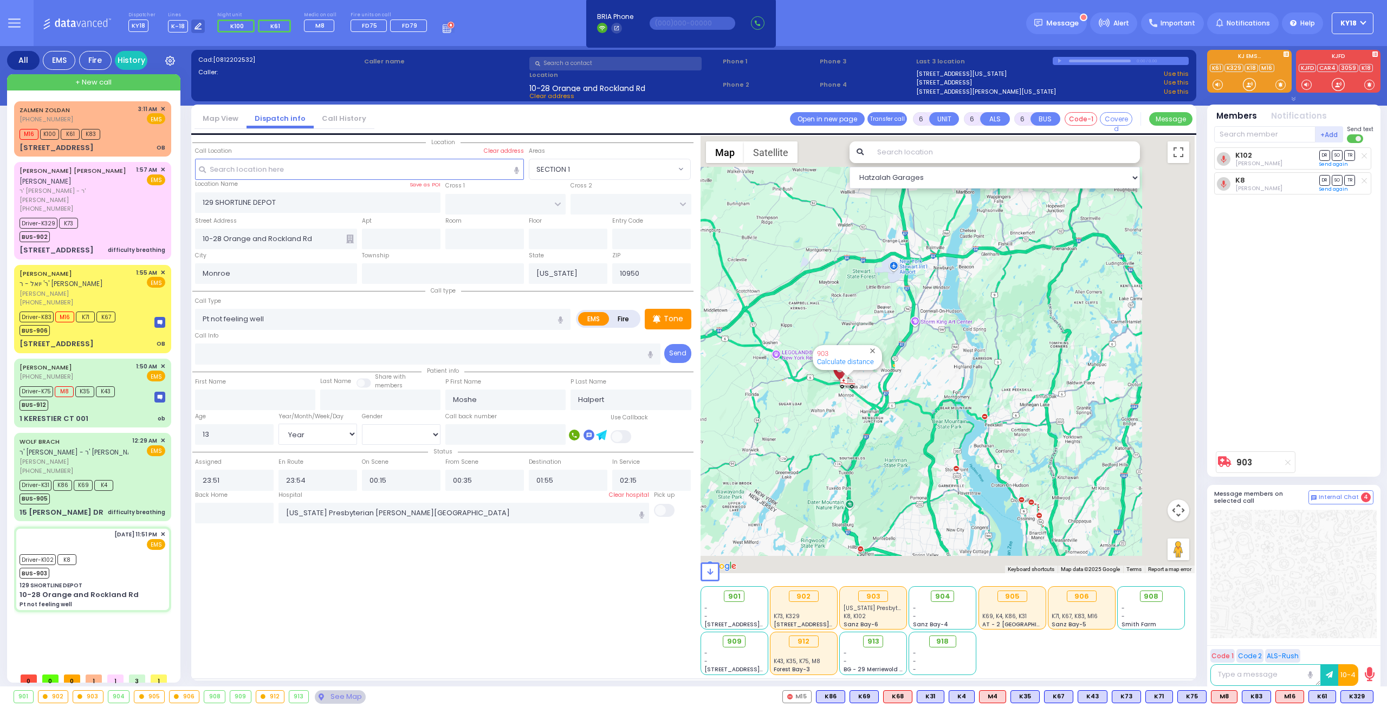
drag, startPoint x: 951, startPoint y: 438, endPoint x: 894, endPoint y: 471, distance: 65.5
click at [894, 471] on div "903 Calculate distance" at bounding box center [947, 354] width 495 height 437
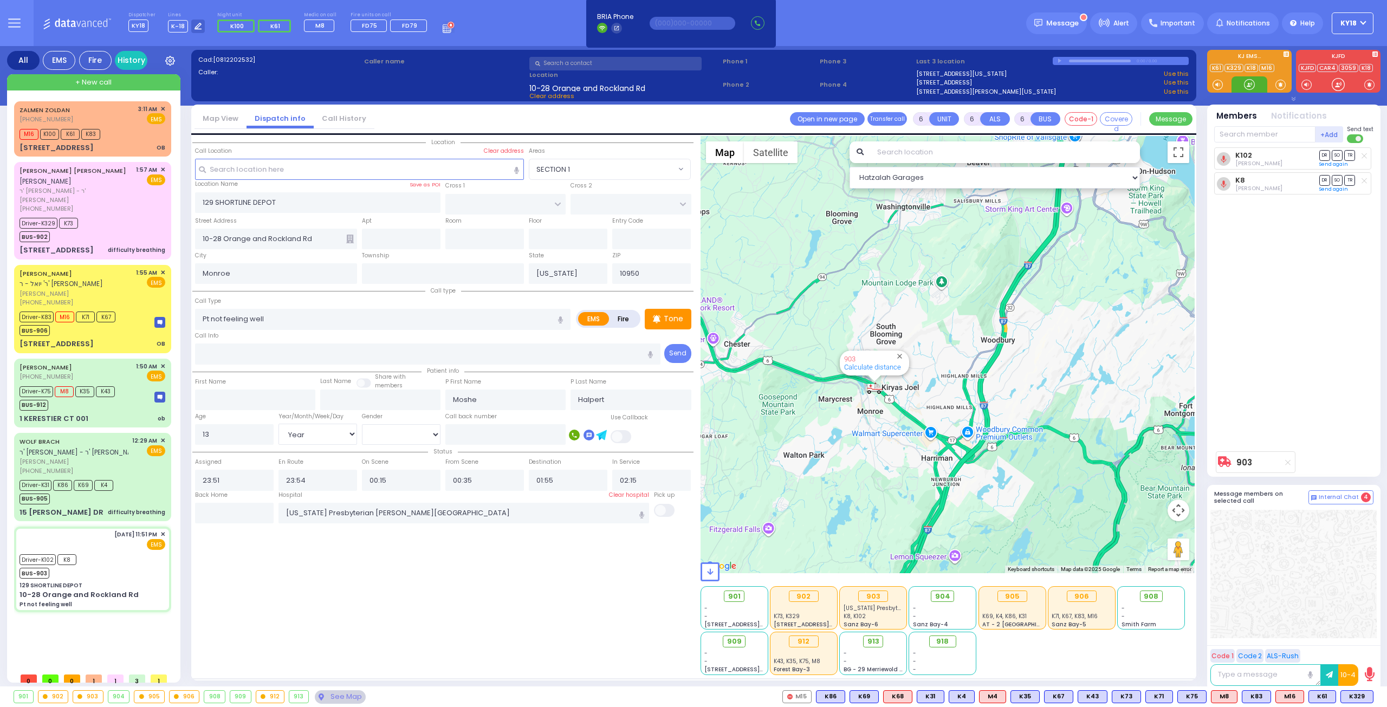
drag, startPoint x: 885, startPoint y: 393, endPoint x: 861, endPoint y: 441, distance: 54.0
click at [861, 441] on div "903 Calculate distance" at bounding box center [947, 354] width 495 height 437
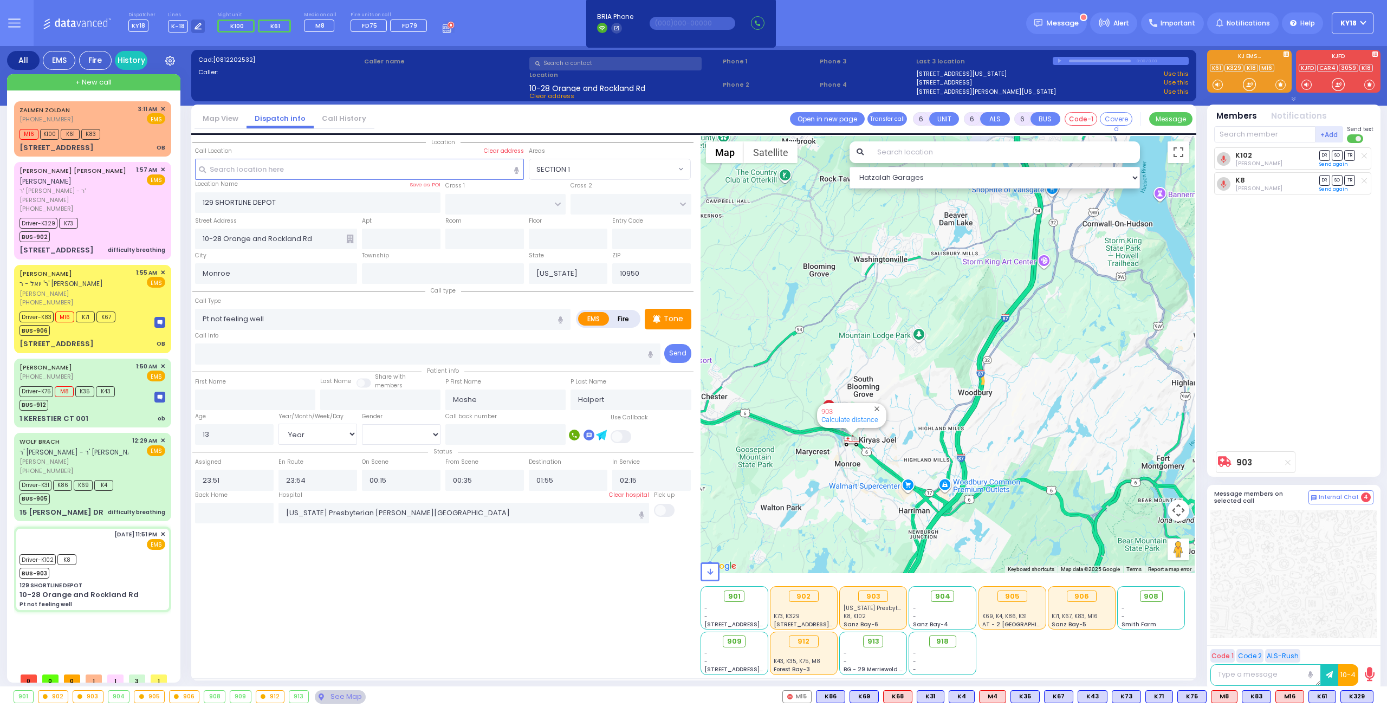
drag, startPoint x: 892, startPoint y: 393, endPoint x: 869, endPoint y: 446, distance: 58.3
click at [869, 446] on div "903 Calculate distance" at bounding box center [947, 354] width 495 height 437
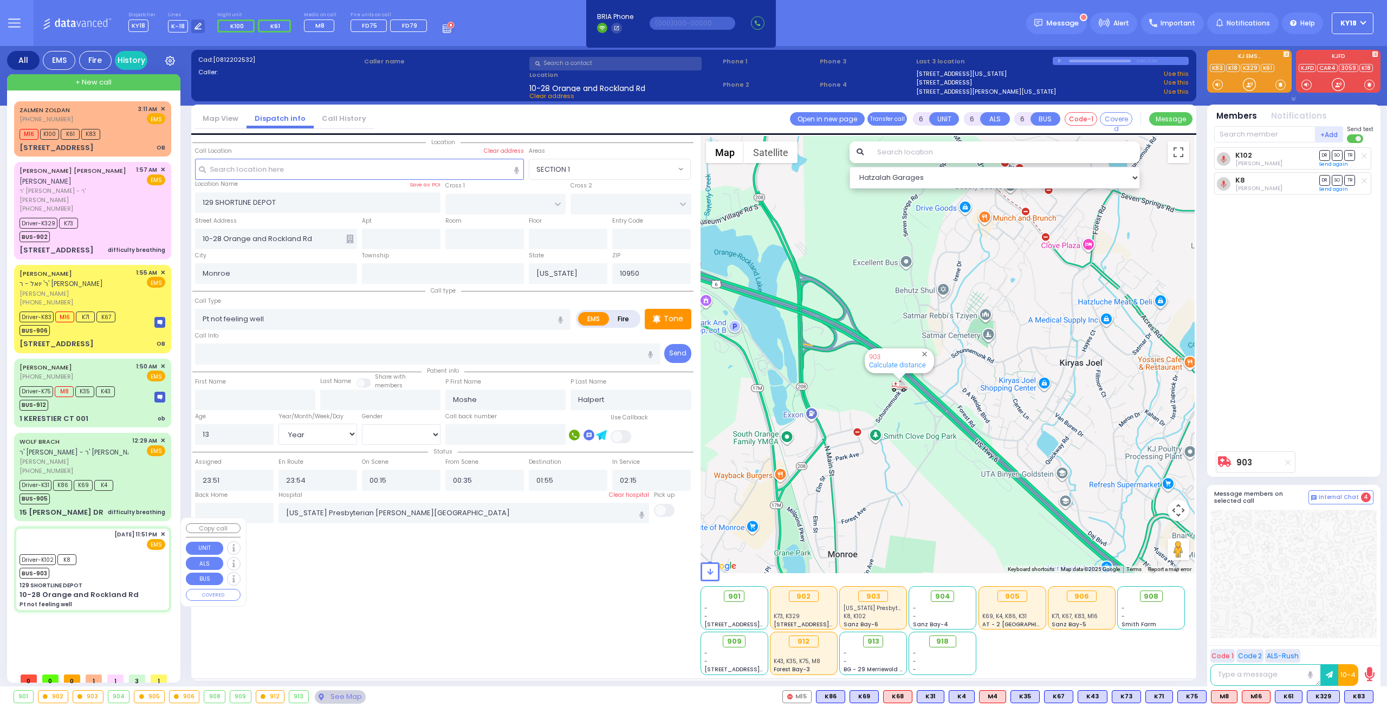
click at [142, 565] on div "Driver-K102 K8 BUS-903" at bounding box center [93, 564] width 146 height 27
click at [246, 514] on input "text" at bounding box center [234, 513] width 79 height 21
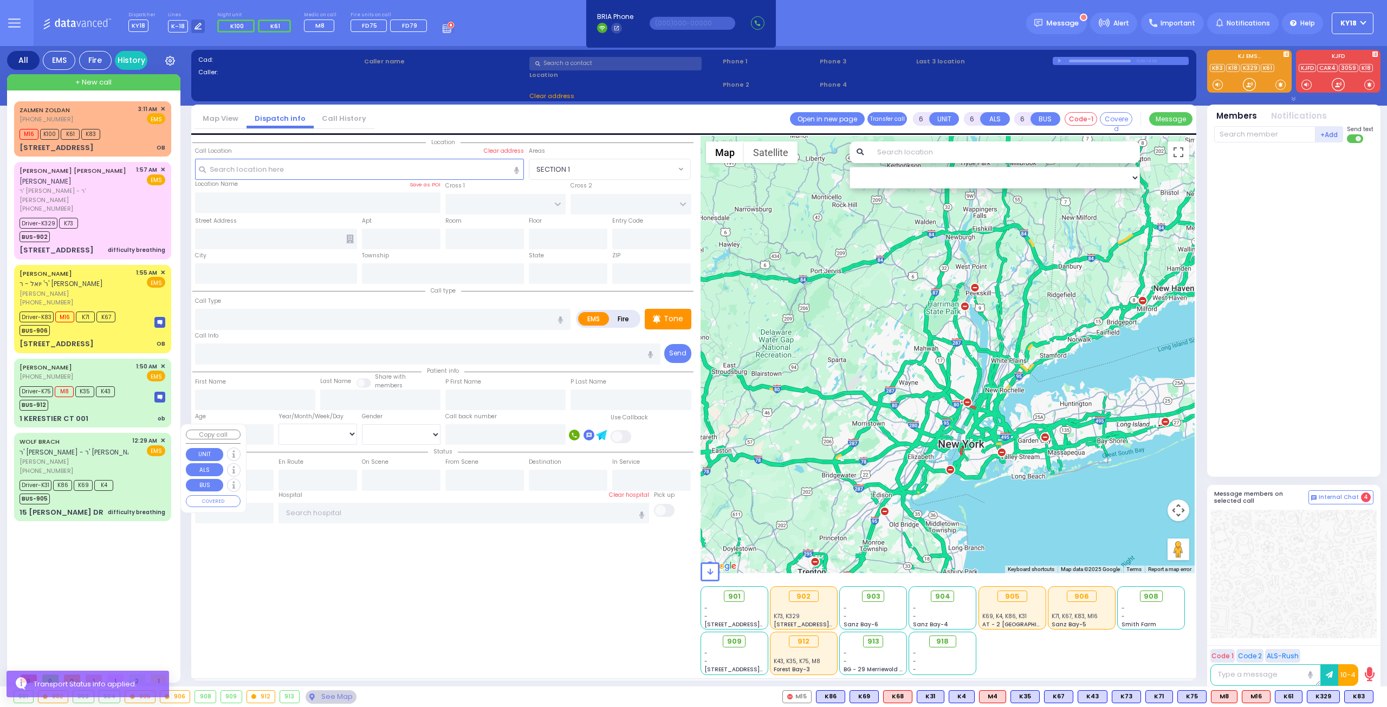
click at [137, 477] on div "Driver-K31 K86 K69 K4 BUS-905" at bounding box center [93, 490] width 146 height 27
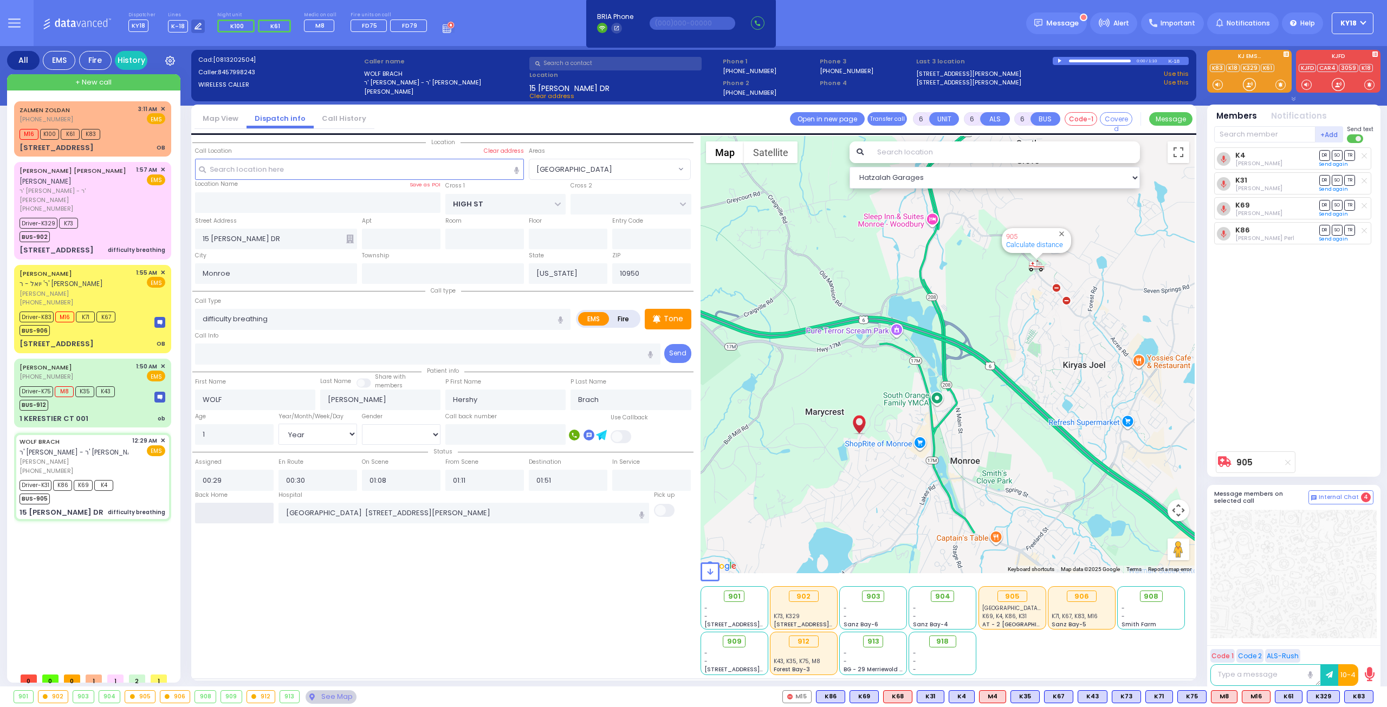
click at [253, 511] on input "text" at bounding box center [234, 513] width 79 height 21
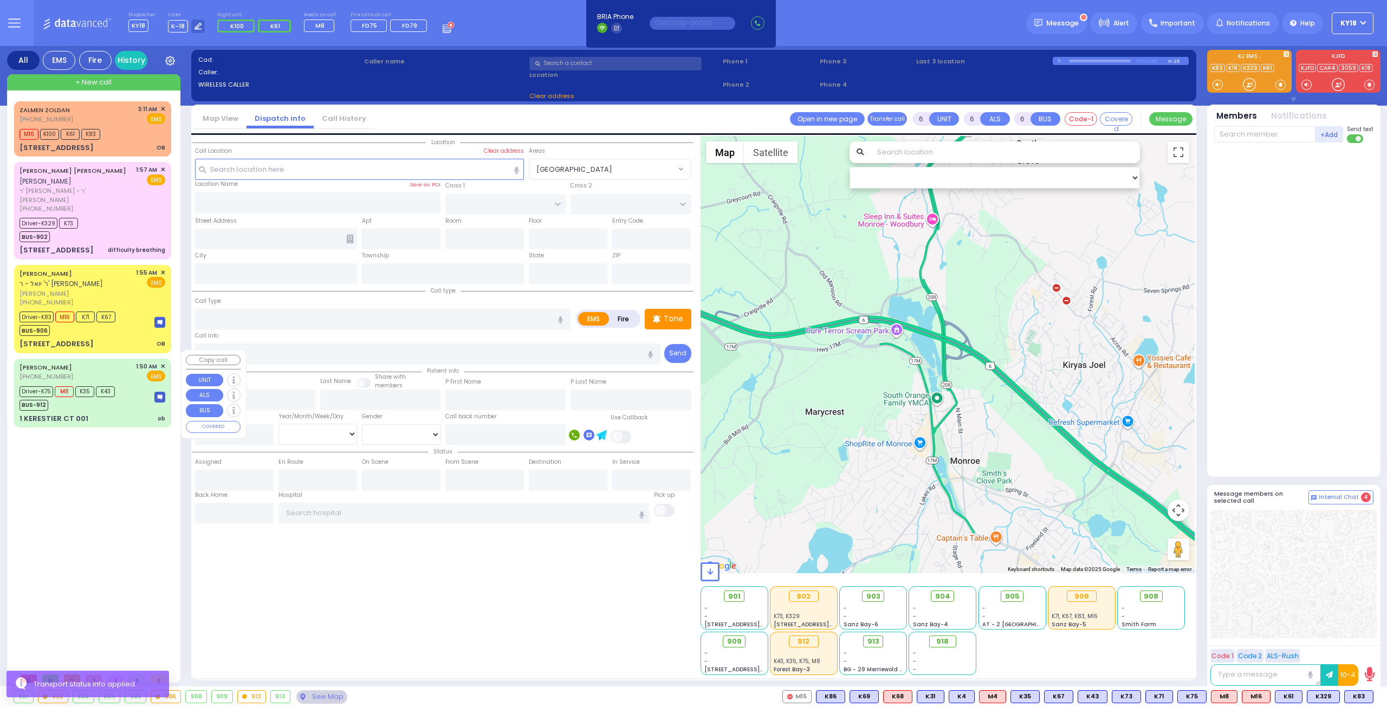
click at [126, 397] on div "Driver-K75 M8 K35 K43 BUS-912" at bounding box center [93, 397] width 146 height 27
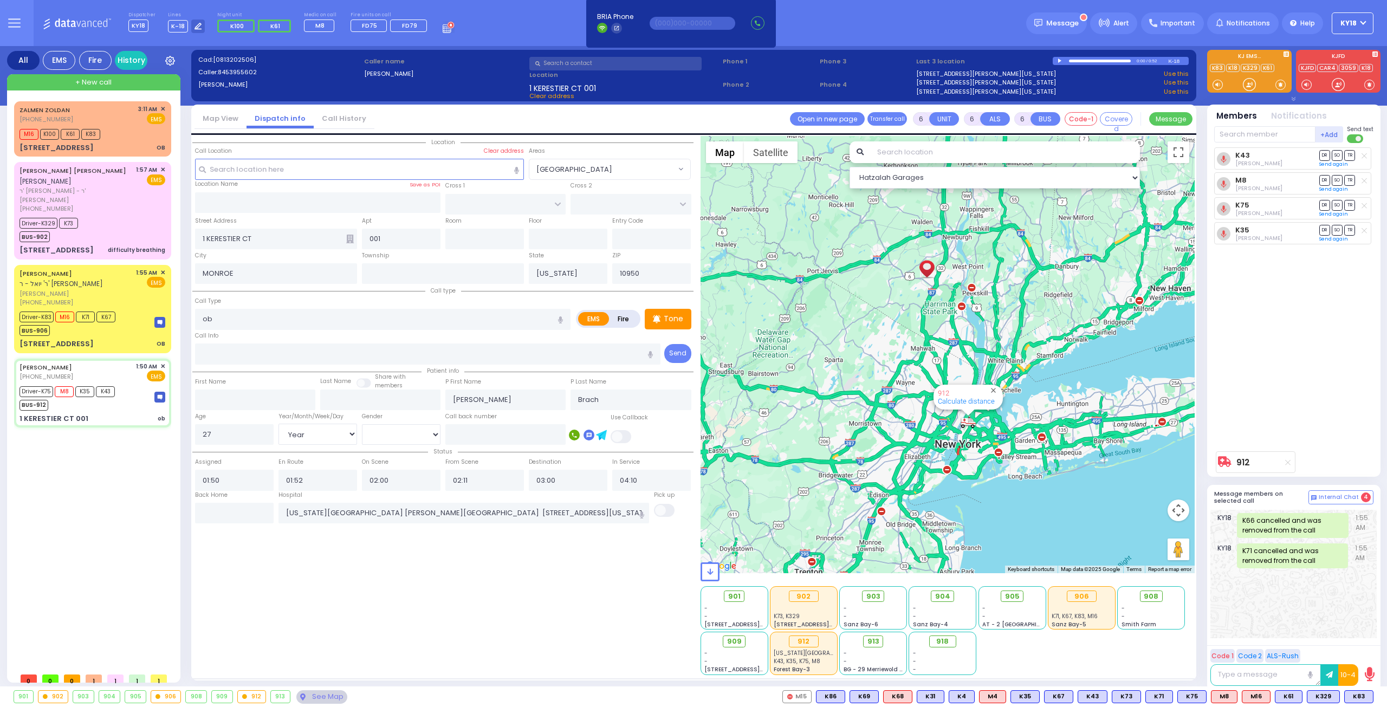
click at [347, 240] on icon at bounding box center [350, 239] width 8 height 9
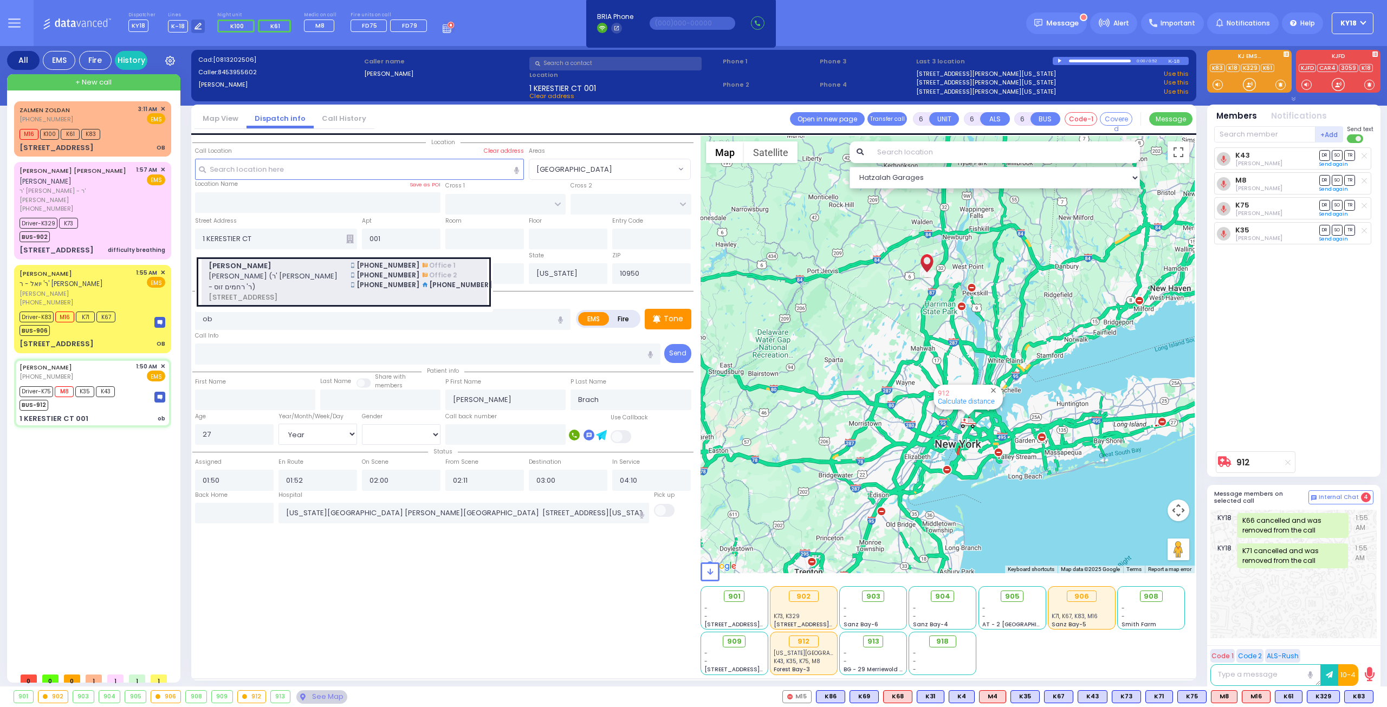
click at [320, 288] on span "ישראל מאיר בראך (ר' משה הערש - ר' רחמים זוס)" at bounding box center [273, 281] width 129 height 21
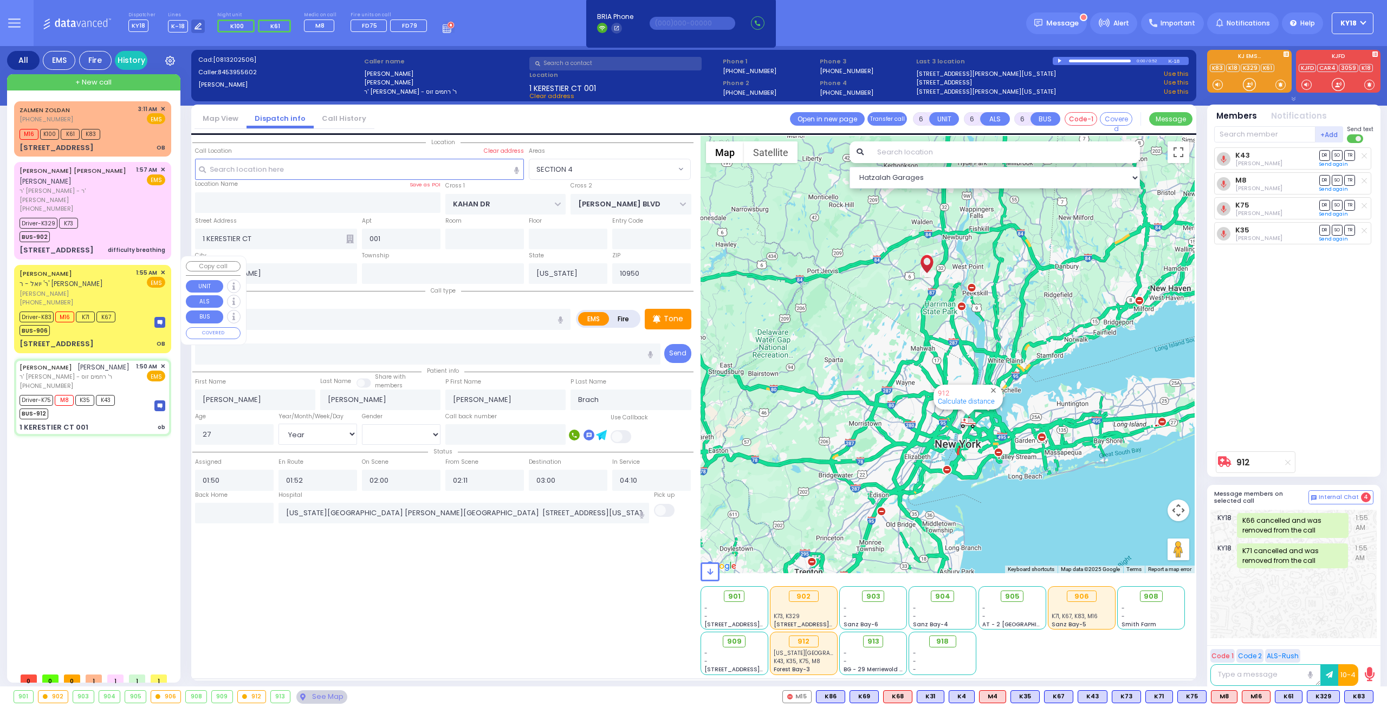
click at [129, 339] on div "7 BEER SHAVA ST 002 OB" at bounding box center [93, 344] width 146 height 11
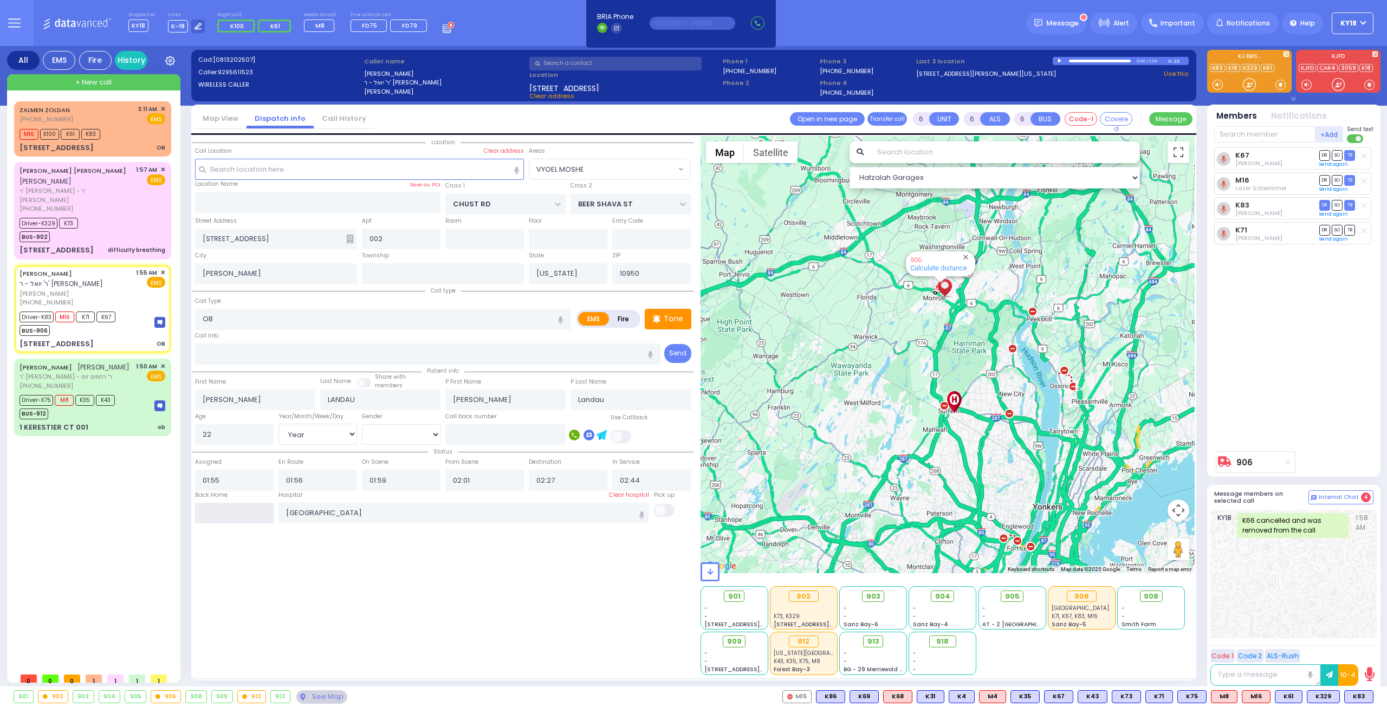
click at [224, 510] on input "text" at bounding box center [234, 513] width 79 height 21
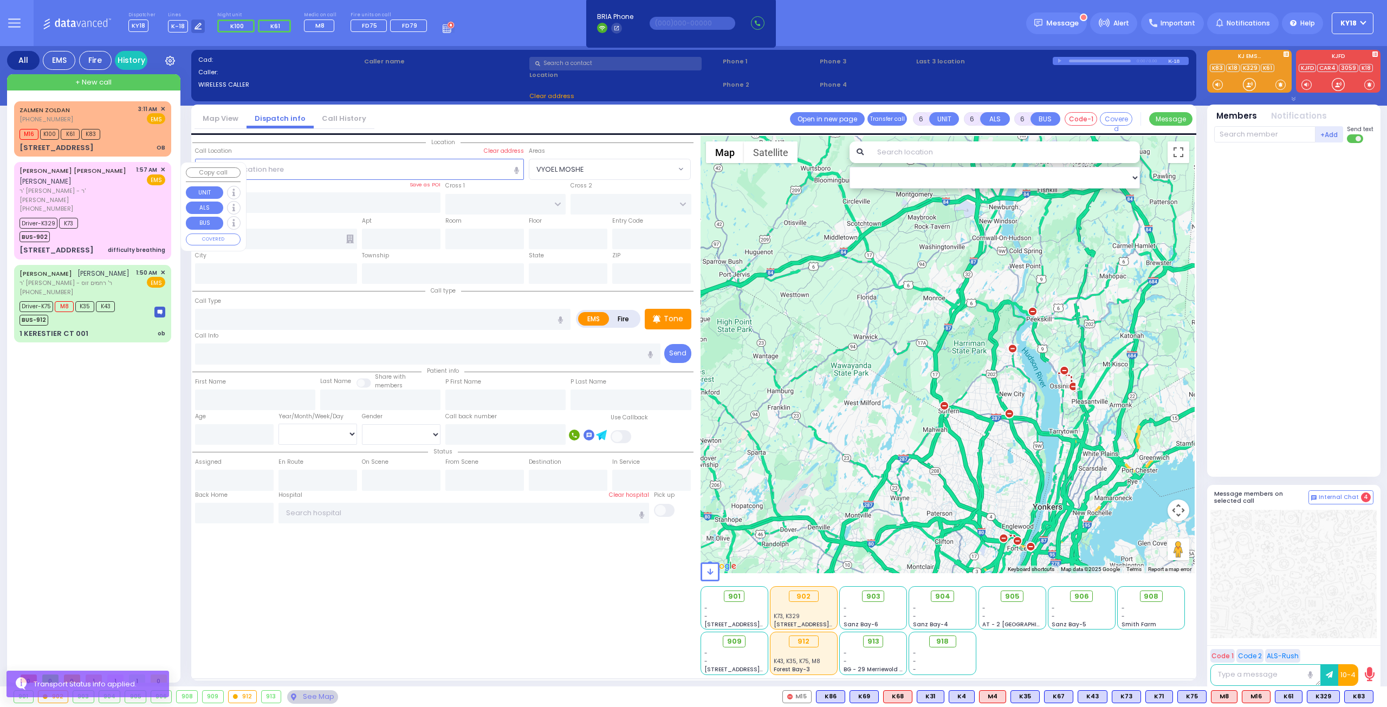
click at [129, 215] on div "Driver-K329 K73 BUS-902" at bounding box center [93, 228] width 146 height 27
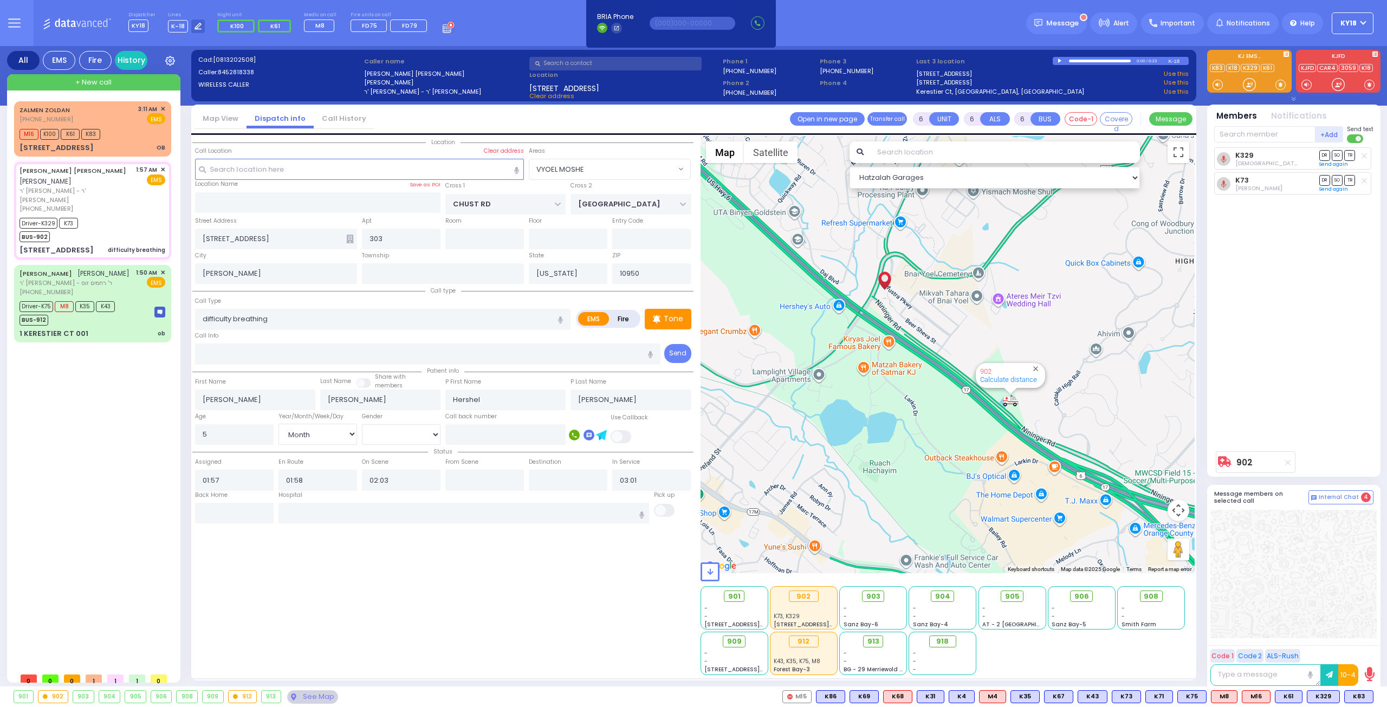
drag, startPoint x: 1042, startPoint y: 406, endPoint x: 951, endPoint y: 437, distance: 96.1
click at [951, 437] on div "902 Calculate distance" at bounding box center [947, 354] width 495 height 437
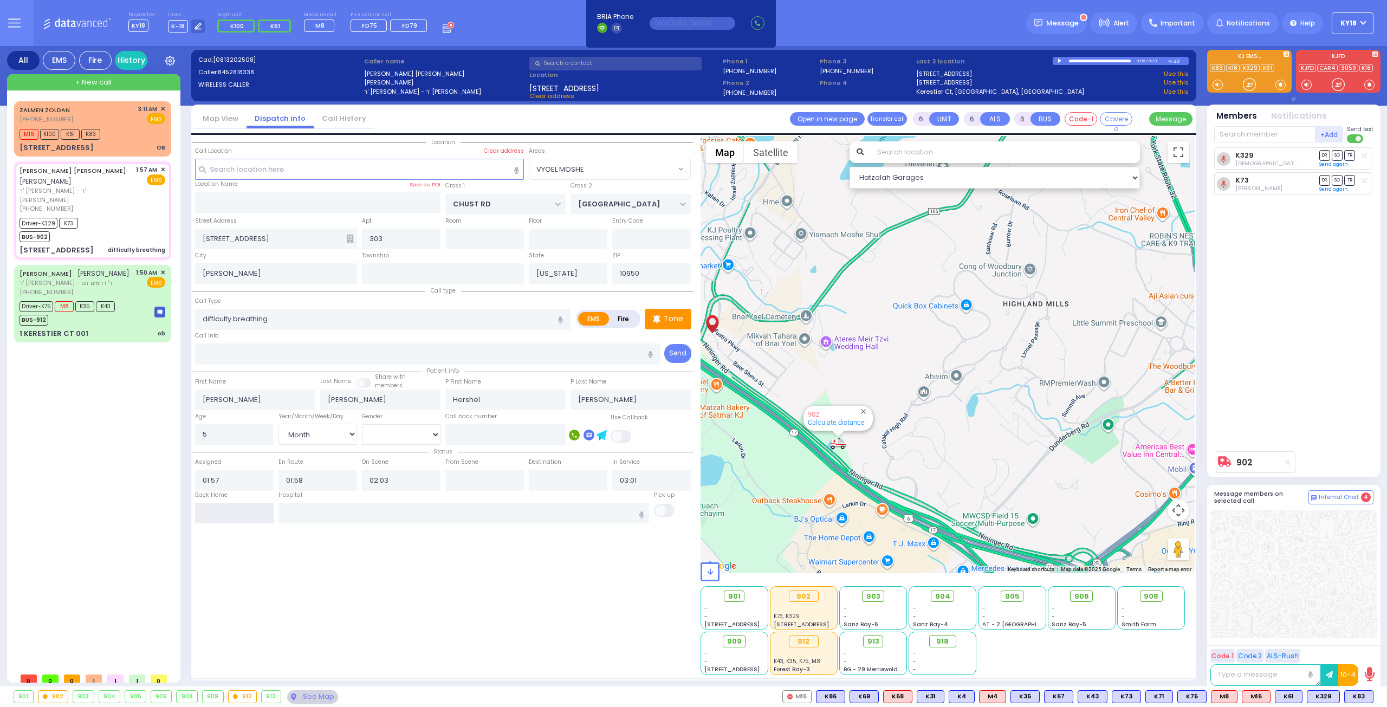
click at [220, 503] on input "text" at bounding box center [234, 513] width 79 height 21
click at [220, 503] on input "03:17" at bounding box center [234, 513] width 79 height 21
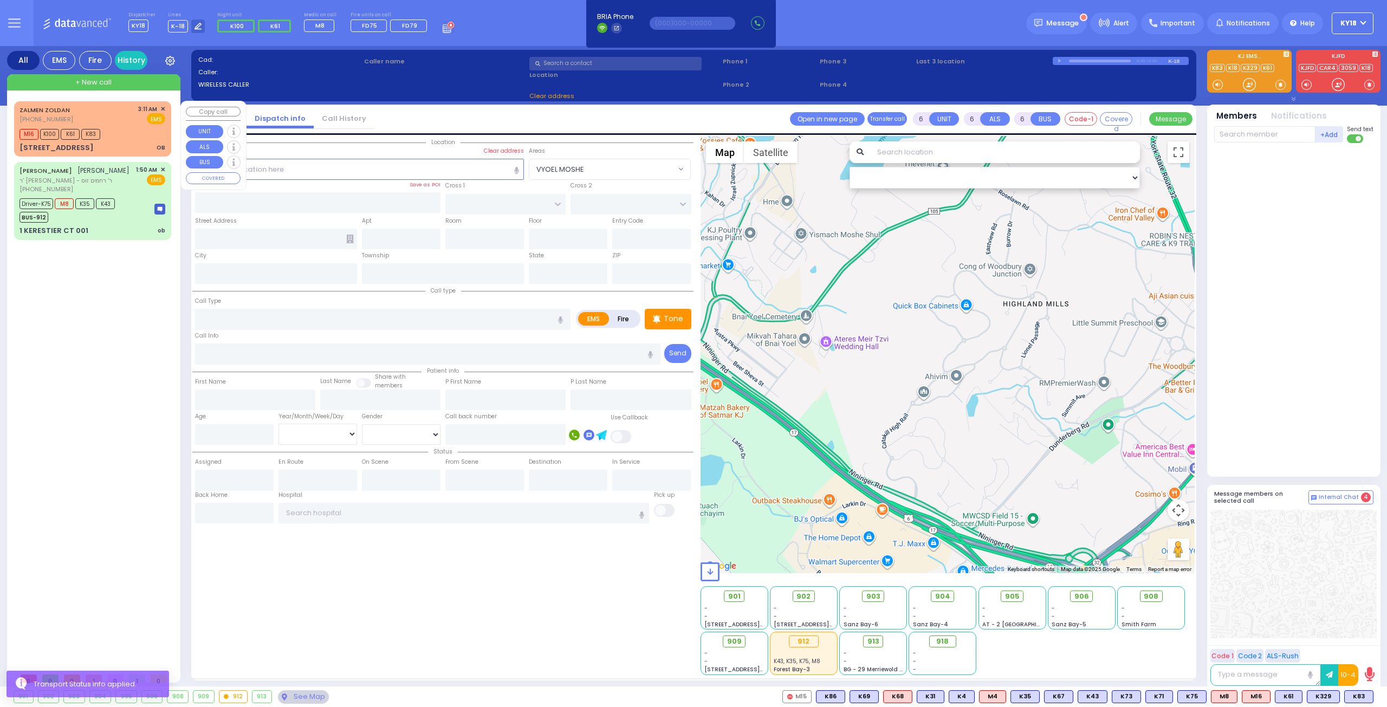
click at [128, 141] on div "ZALMEN ZOLDAN (845) 837-2770 3:11 AM ✕ EMS M16 K100 K61 K83" at bounding box center [92, 129] width 153 height 52
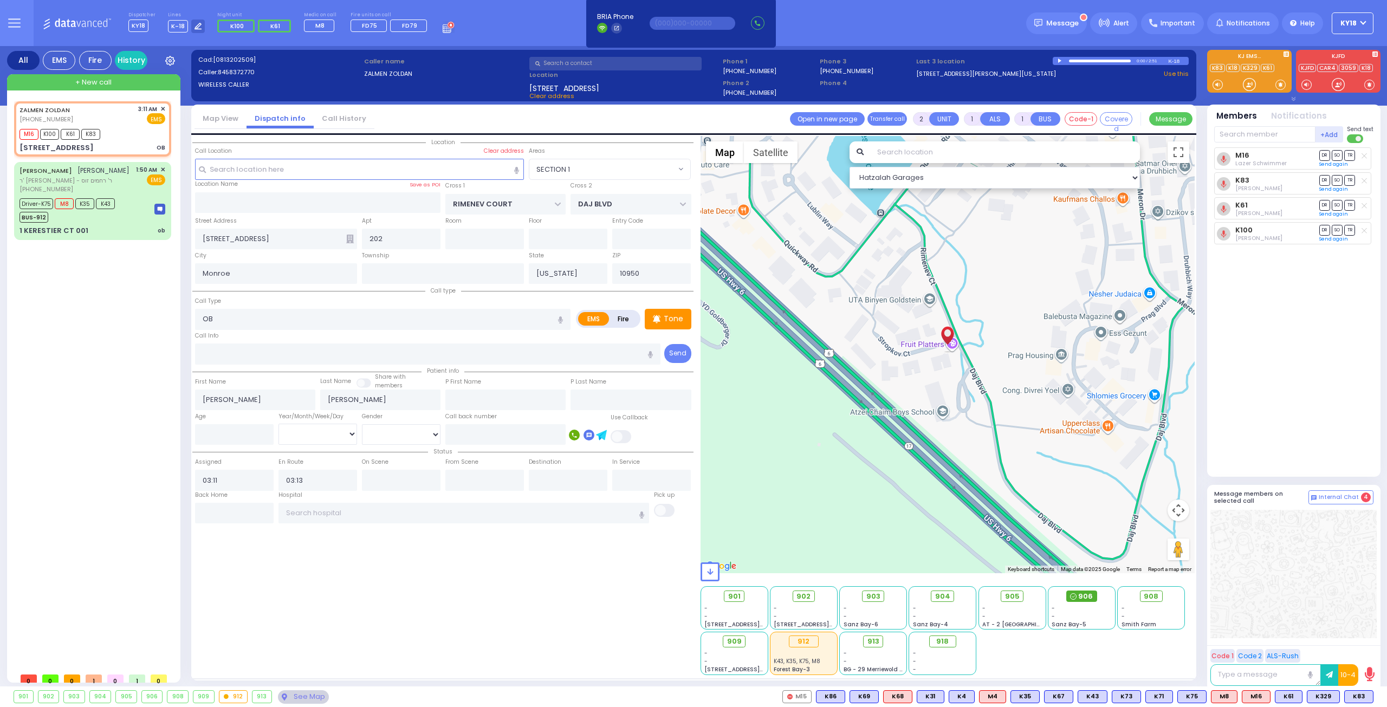
click at [1081, 595] on span "906" at bounding box center [1085, 596] width 15 height 11
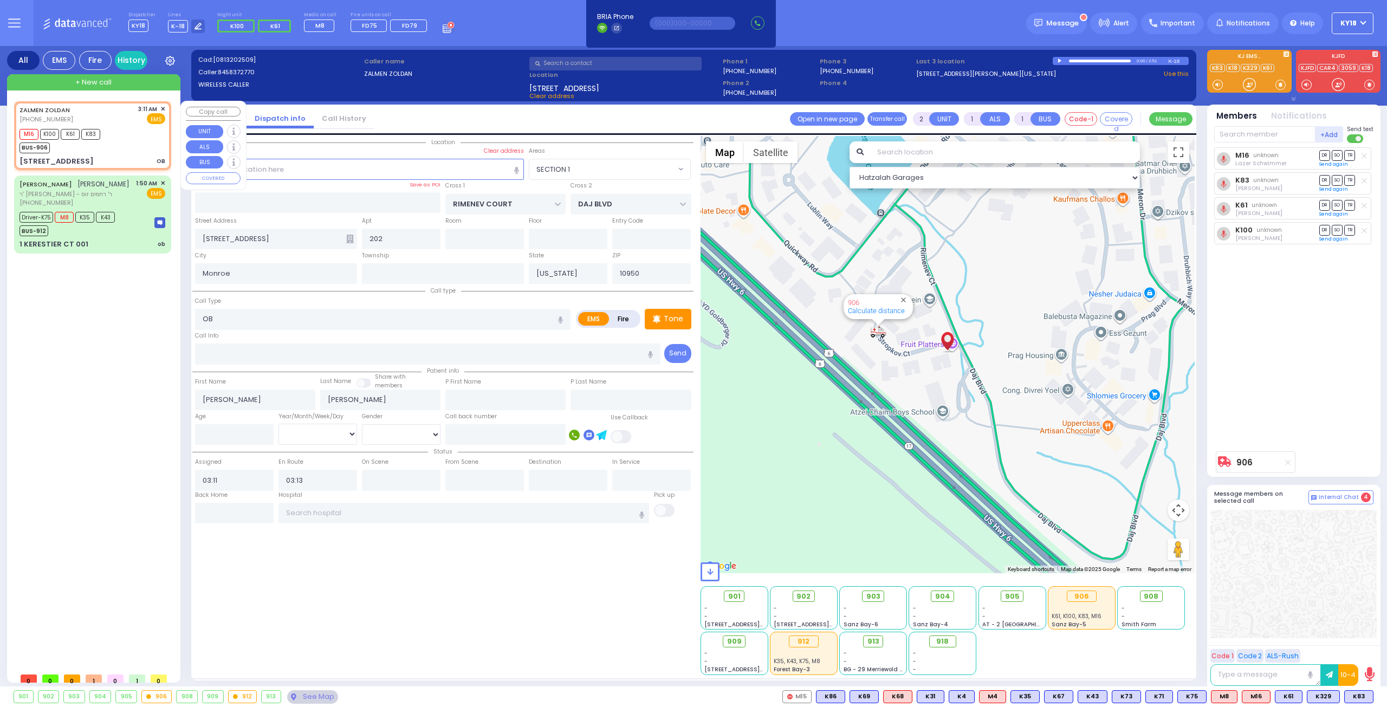
click at [107, 144] on div "M16 K100 K61 K83 BUS-906" at bounding box center [64, 139] width 88 height 27
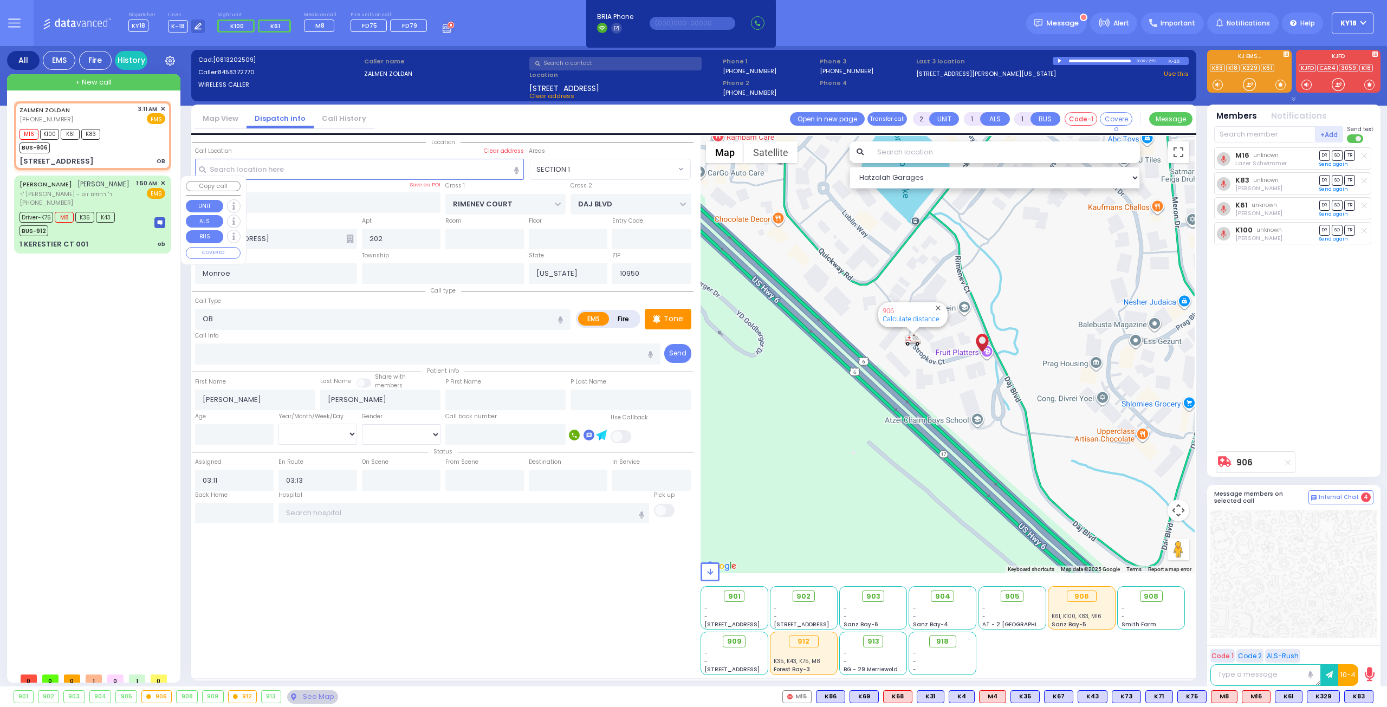
click at [88, 205] on div "[PHONE_NUMBER]" at bounding box center [75, 202] width 110 height 9
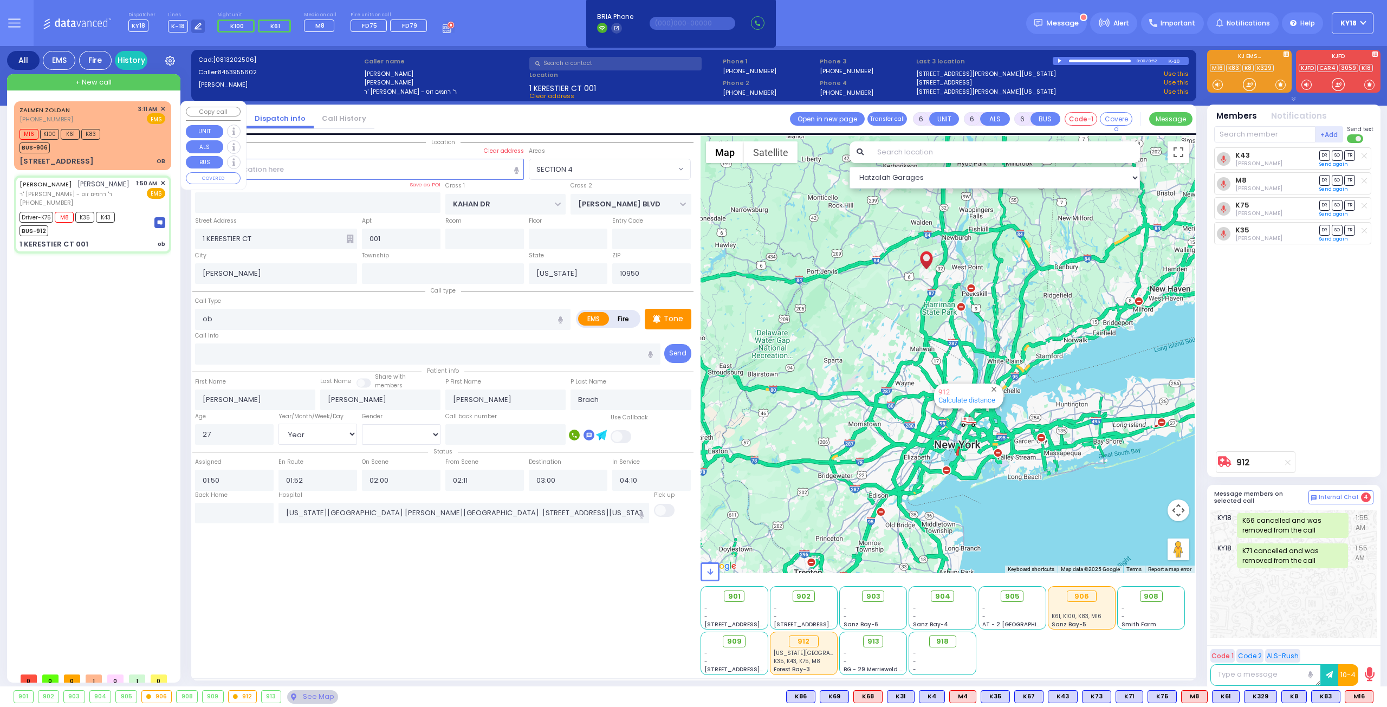
click at [127, 135] on div "M16 K100 K61 K83 BUS-906" at bounding box center [93, 139] width 146 height 27
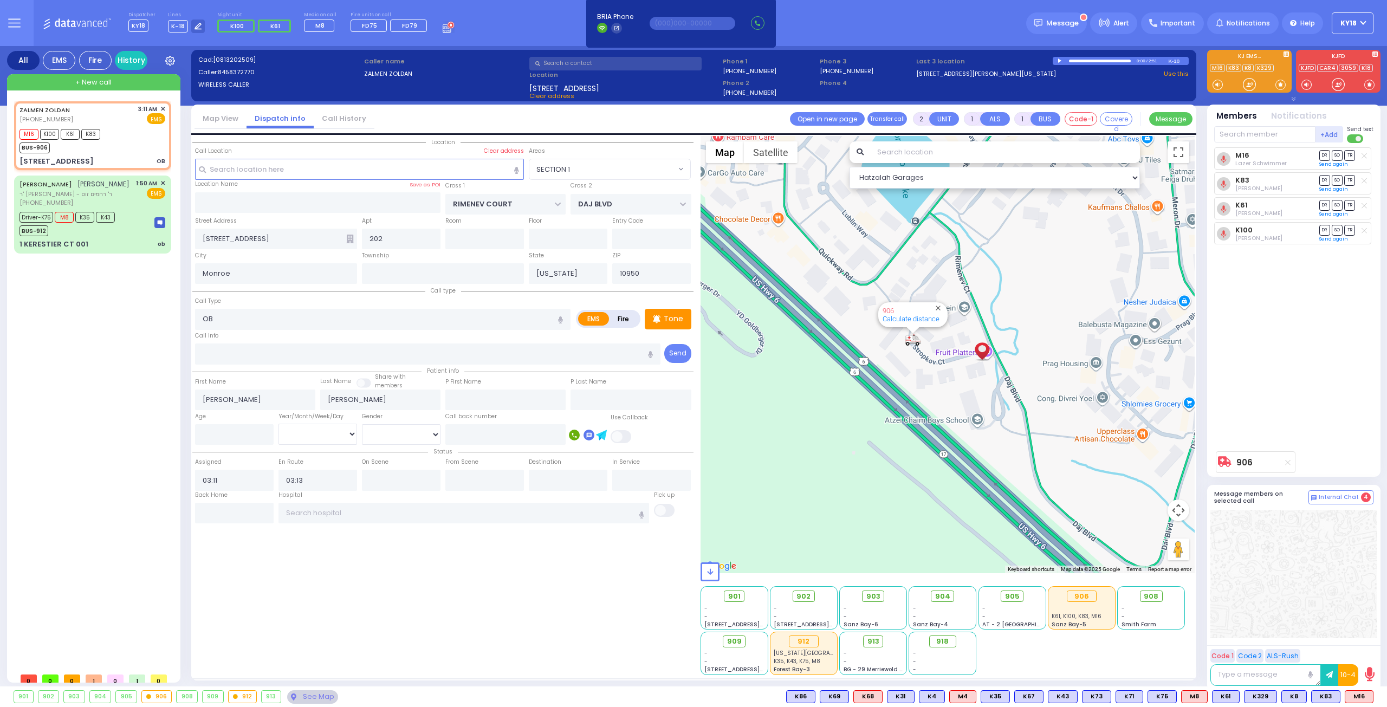
click at [1374, 697] on div "901 902 903 904 905 906 M16 K8" at bounding box center [693, 697] width 1387 height 14
click at [1370, 697] on button at bounding box center [1369, 697] width 5 height 12
click at [1363, 646] on icon at bounding box center [1361, 648] width 11 height 11
click at [675, 326] on div "Tone" at bounding box center [668, 319] width 47 height 21
click at [108, 145] on div "M16 K100 K61 K83 BUS-906" at bounding box center [93, 139] width 146 height 27
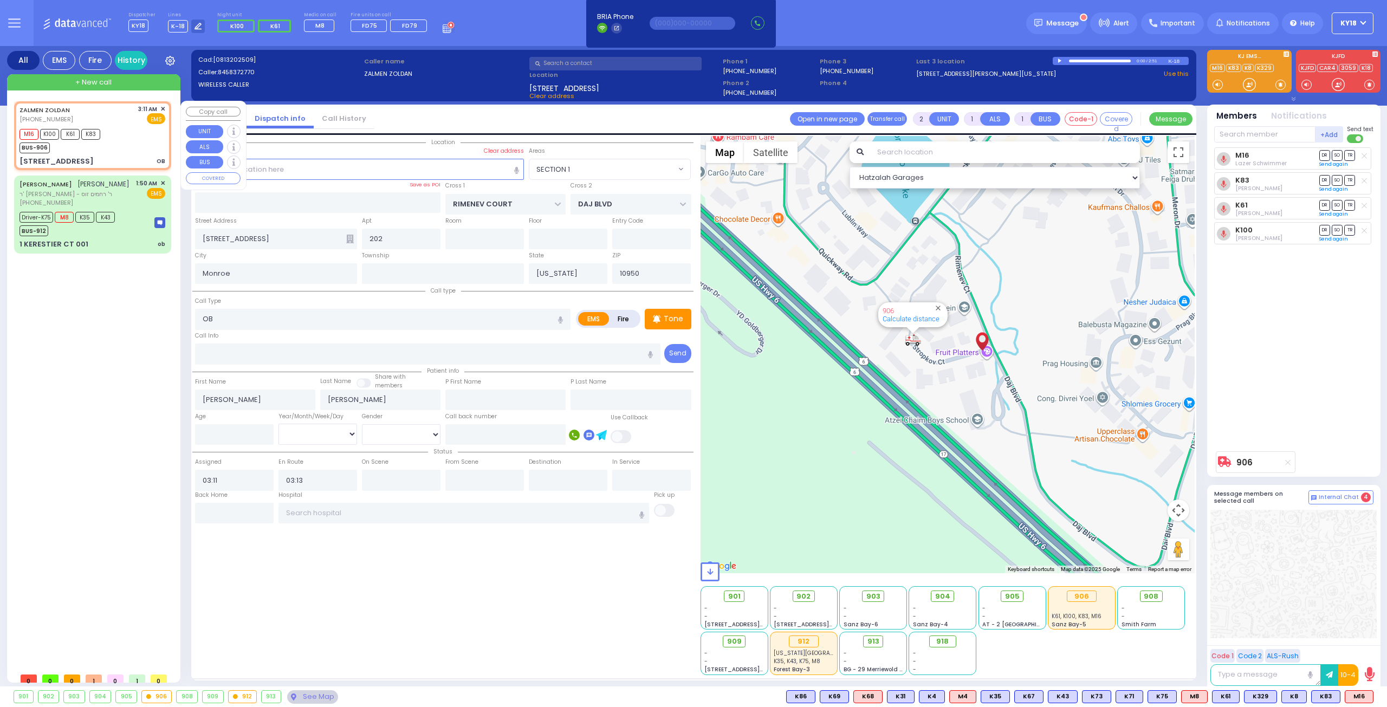
click at [94, 148] on div "BUS-906" at bounding box center [60, 147] width 81 height 14
click at [685, 309] on div "Tone" at bounding box center [668, 319] width 47 height 21
click at [107, 151] on div "M16 K100 K61 K83 BUS-906" at bounding box center [64, 139] width 88 height 27
click at [1357, 696] on span "K81" at bounding box center [1359, 697] width 27 height 12
click at [93, 150] on div "BUS-906" at bounding box center [70, 147] width 101 height 14
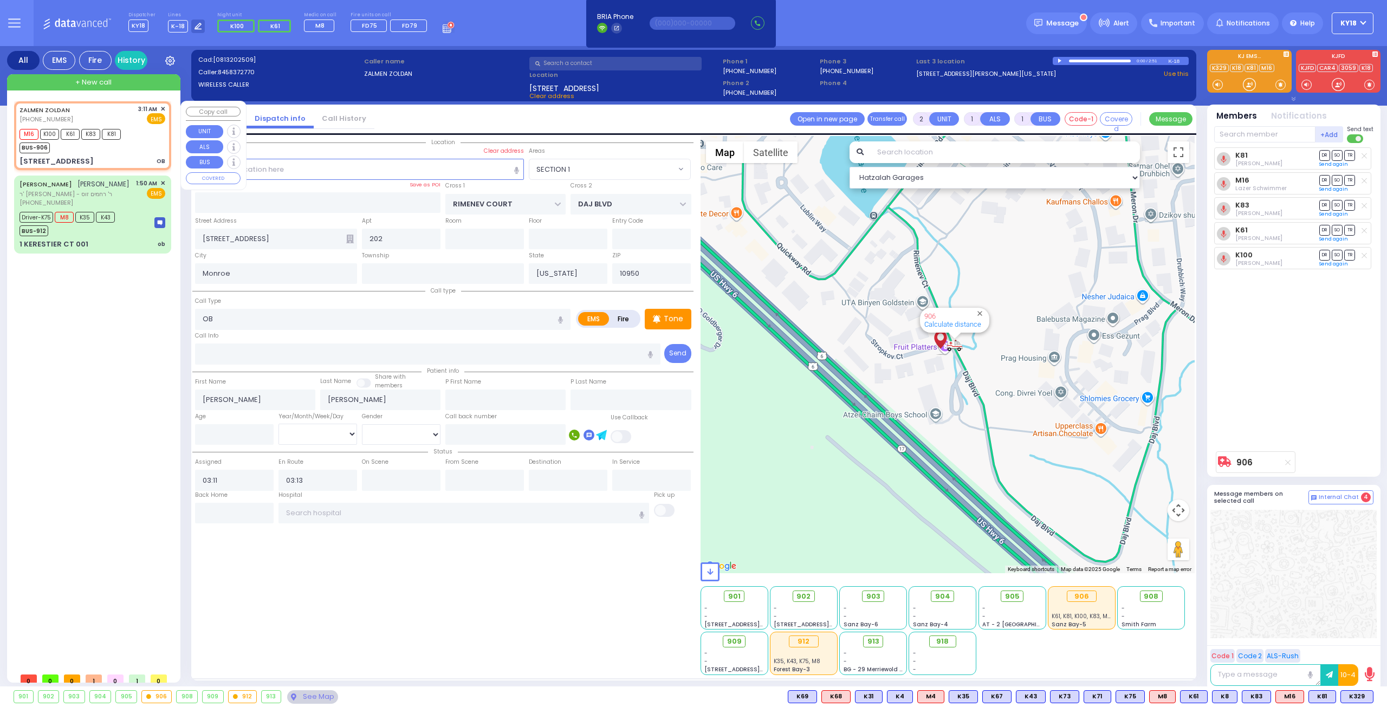
click at [108, 139] on span "K81" at bounding box center [111, 134] width 19 height 11
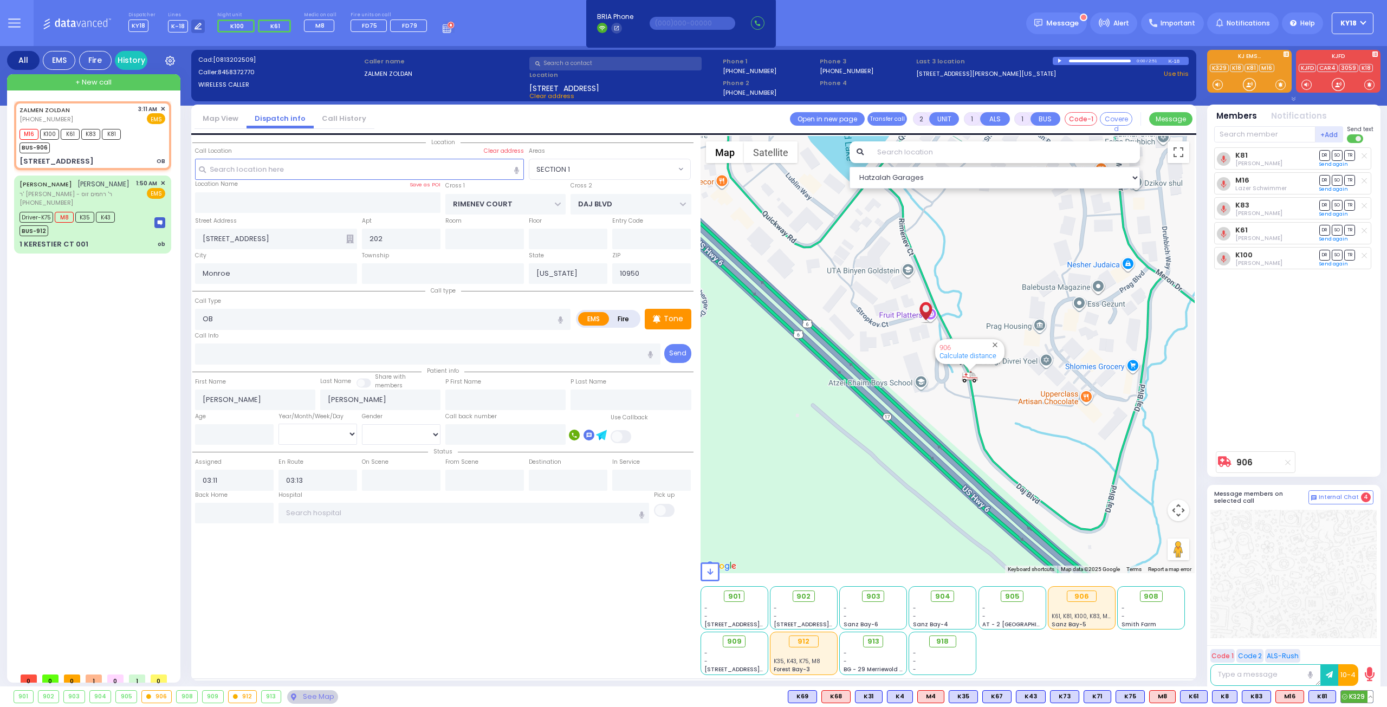
click at [1346, 695] on icon at bounding box center [1344, 696] width 5 height 5
click at [1362, 178] on div at bounding box center [1364, 183] width 11 height 11
click at [1363, 254] on icon at bounding box center [1363, 255] width 5 height 6
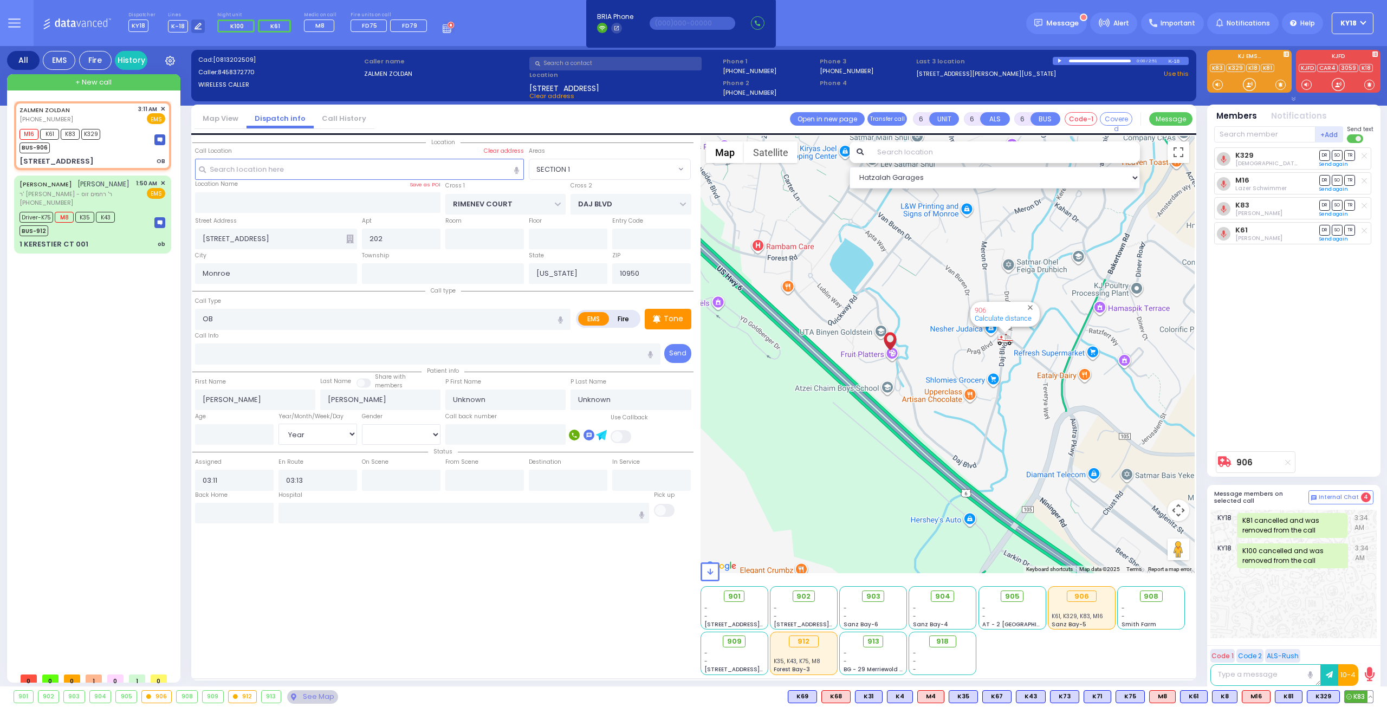
click at [1367, 694] on span "K83" at bounding box center [1358, 697] width 28 height 12
click at [1372, 695] on button at bounding box center [1369, 697] width 5 height 12
click at [1363, 651] on icon at bounding box center [1361, 648] width 11 height 11
click at [1219, 396] on div "K329 Shia Waldman DR SO TR Send again" at bounding box center [1294, 296] width 161 height 298
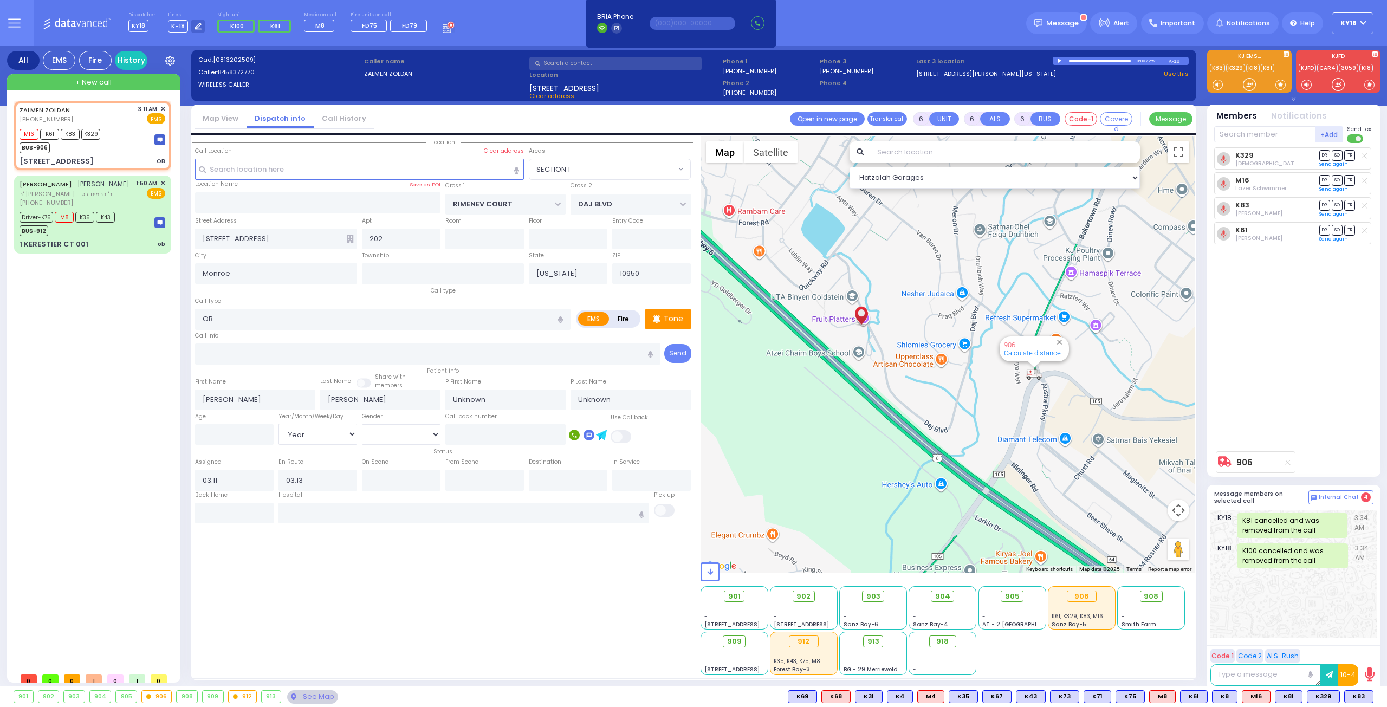
click at [1365, 228] on icon at bounding box center [1363, 231] width 5 height 6
drag, startPoint x: 1290, startPoint y: 699, endPoint x: 1296, endPoint y: 697, distance: 6.3
click at [1292, 698] on span "K81" at bounding box center [1288, 697] width 27 height 12
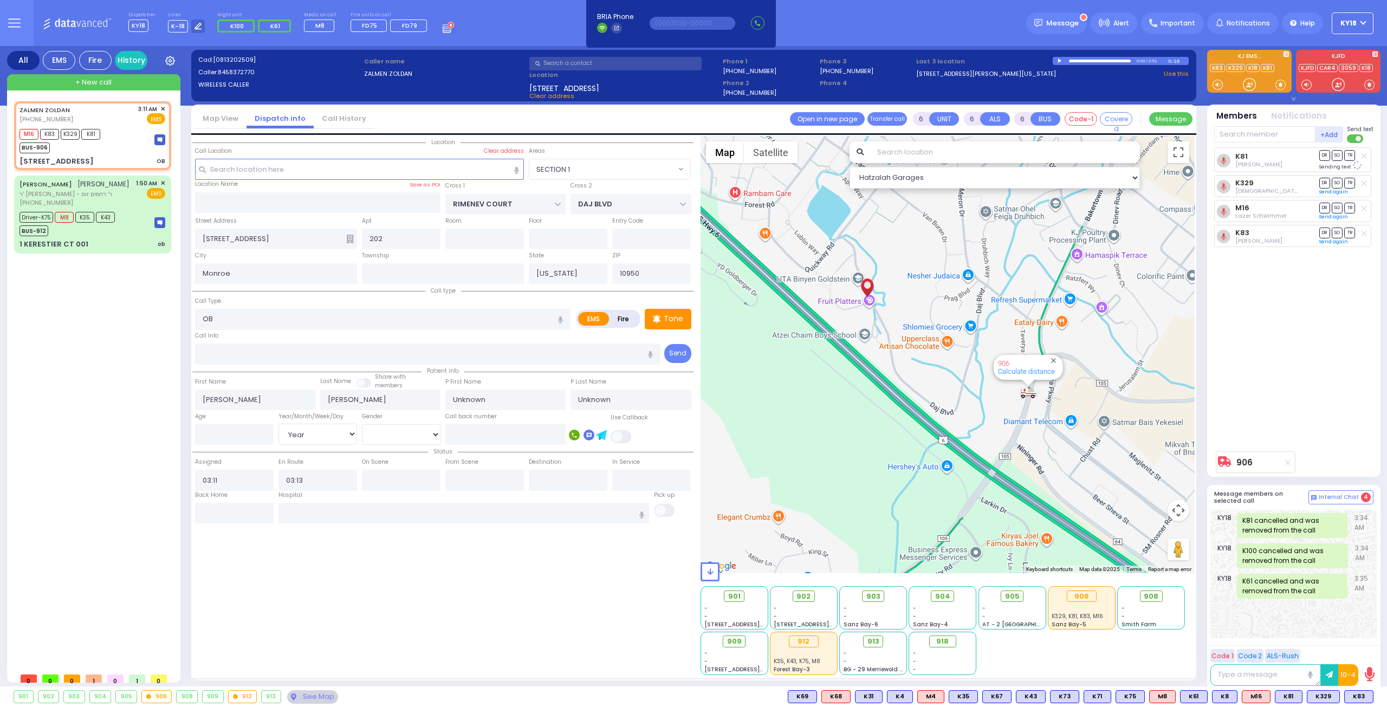
select select "SECTION 1"
select select "Year"
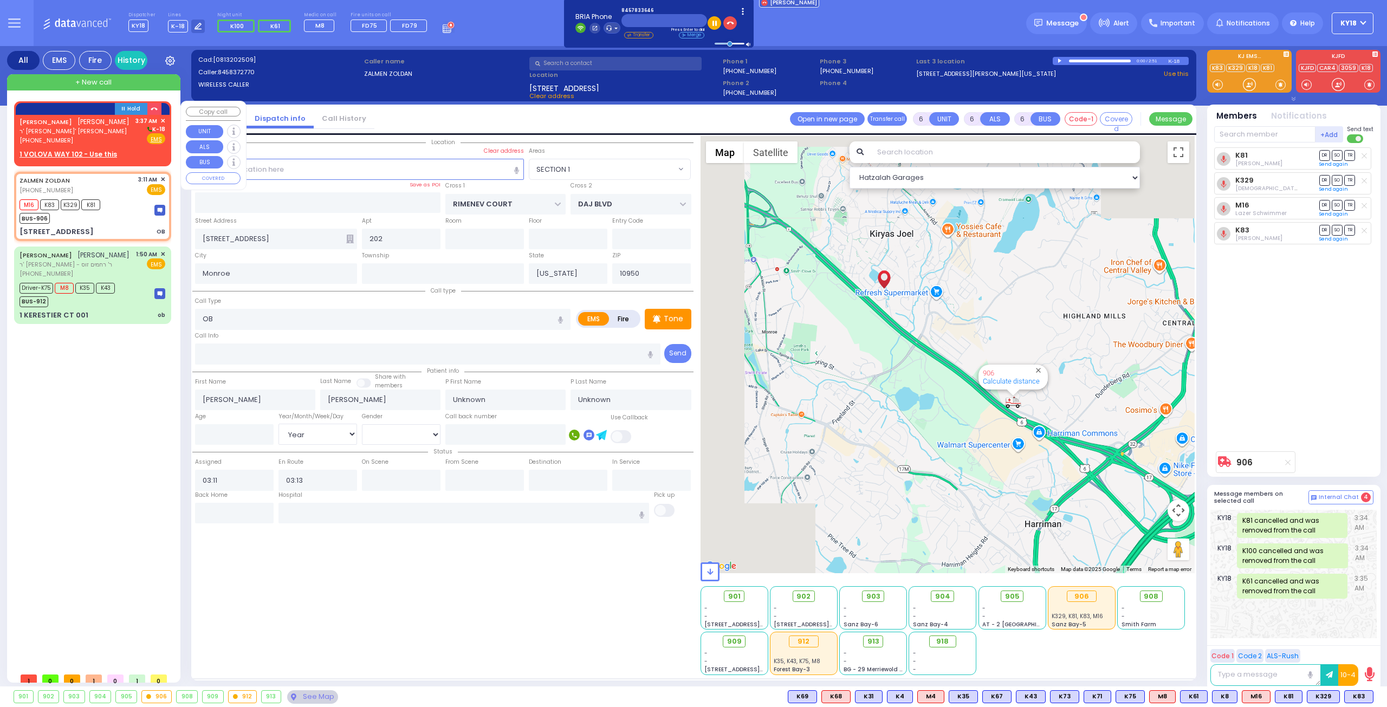
click at [88, 136] on span "ר' [PERSON_NAME]' [PERSON_NAME]" at bounding box center [75, 131] width 110 height 9
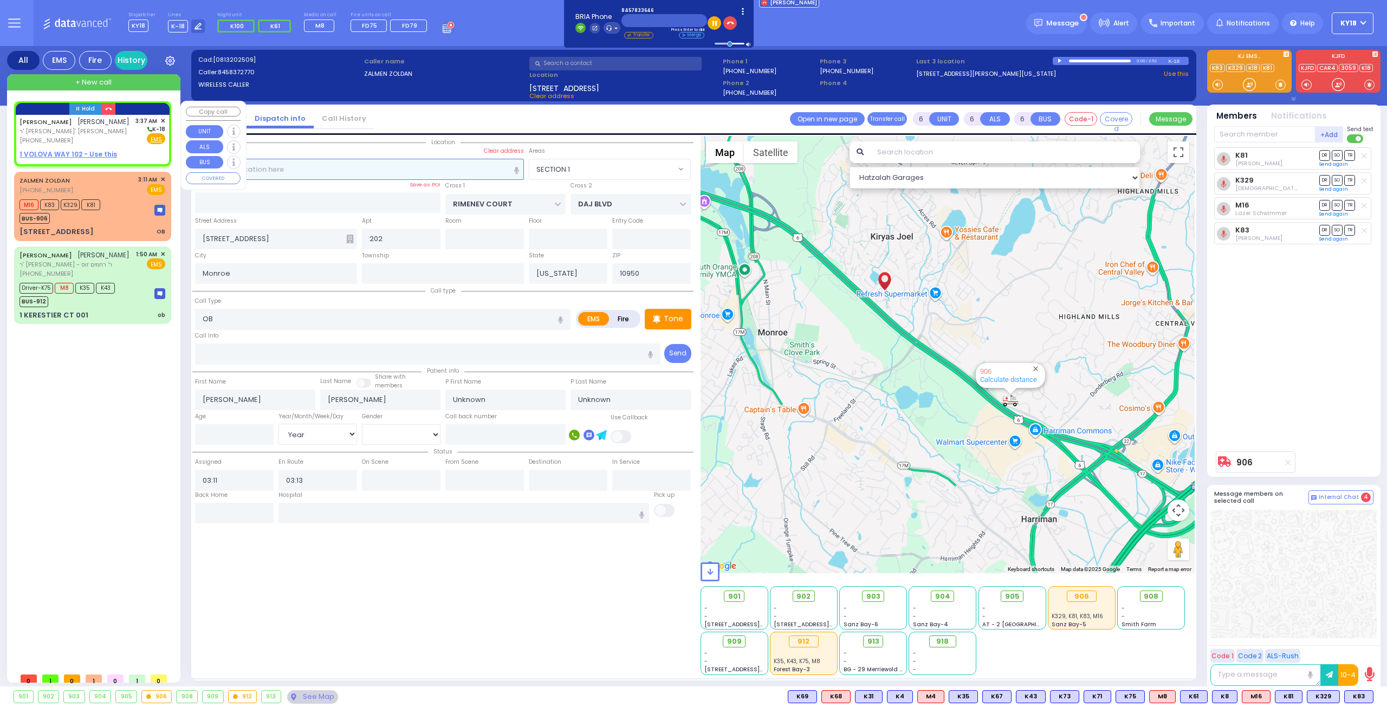
type input "2"
type input "1"
select select
radio input "true"
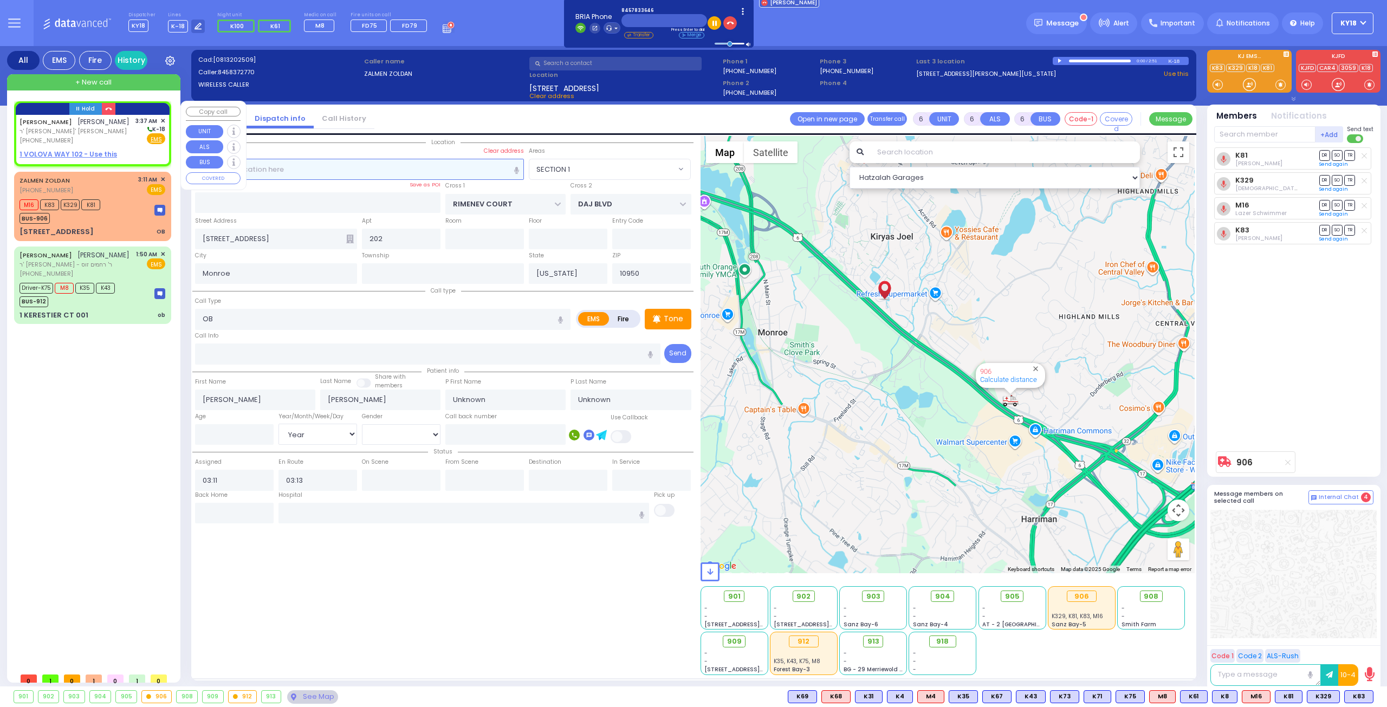
type input "[PERSON_NAME]"
select select
type input "03:37"
select select "Hatzalah Garages"
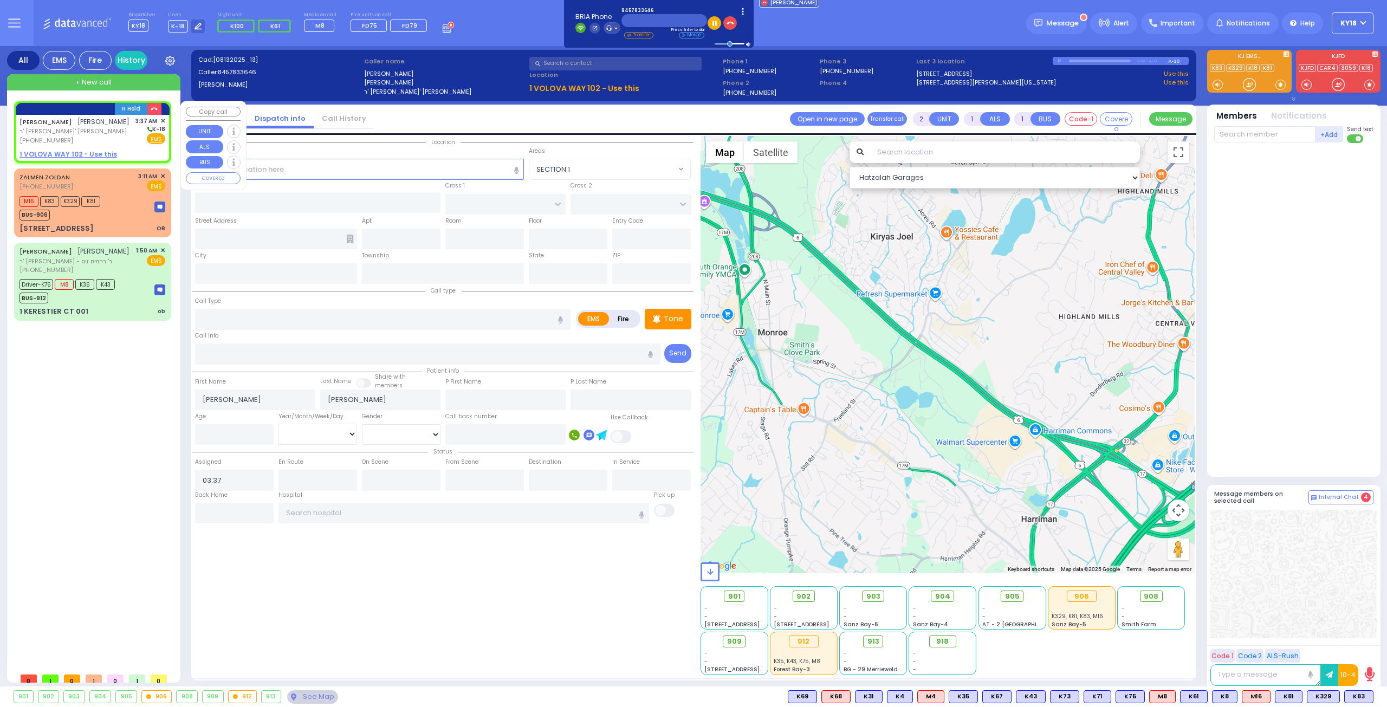
select select
radio input "true"
select select
click at [81, 159] on u "1 VOLOVA WAY 102 - Use this" at bounding box center [69, 154] width 98 height 9
select select "Hatzalah Garages"
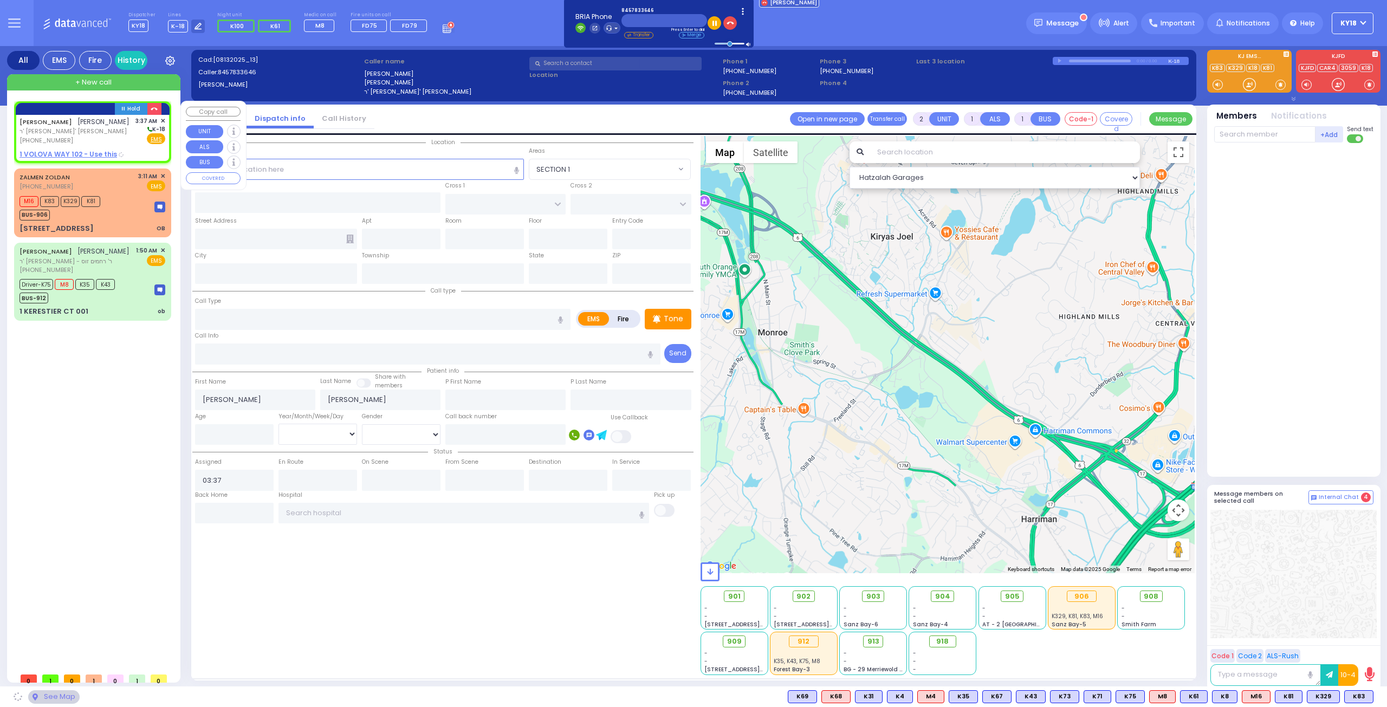
select select
radio input "true"
select select
select select "Hatzalah Garages"
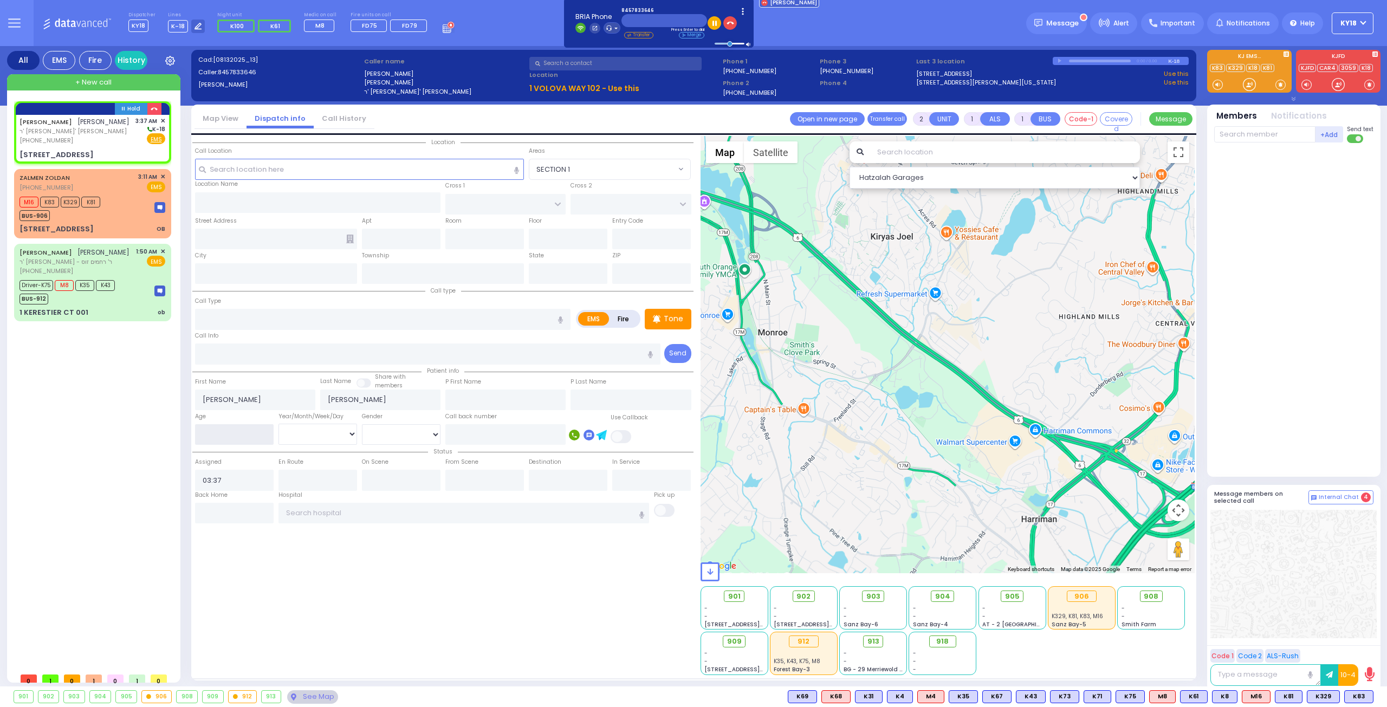
select select
radio input "true"
select select
click at [256, 431] on input "number" at bounding box center [234, 434] width 79 height 21
select select "Hatzalah Garages"
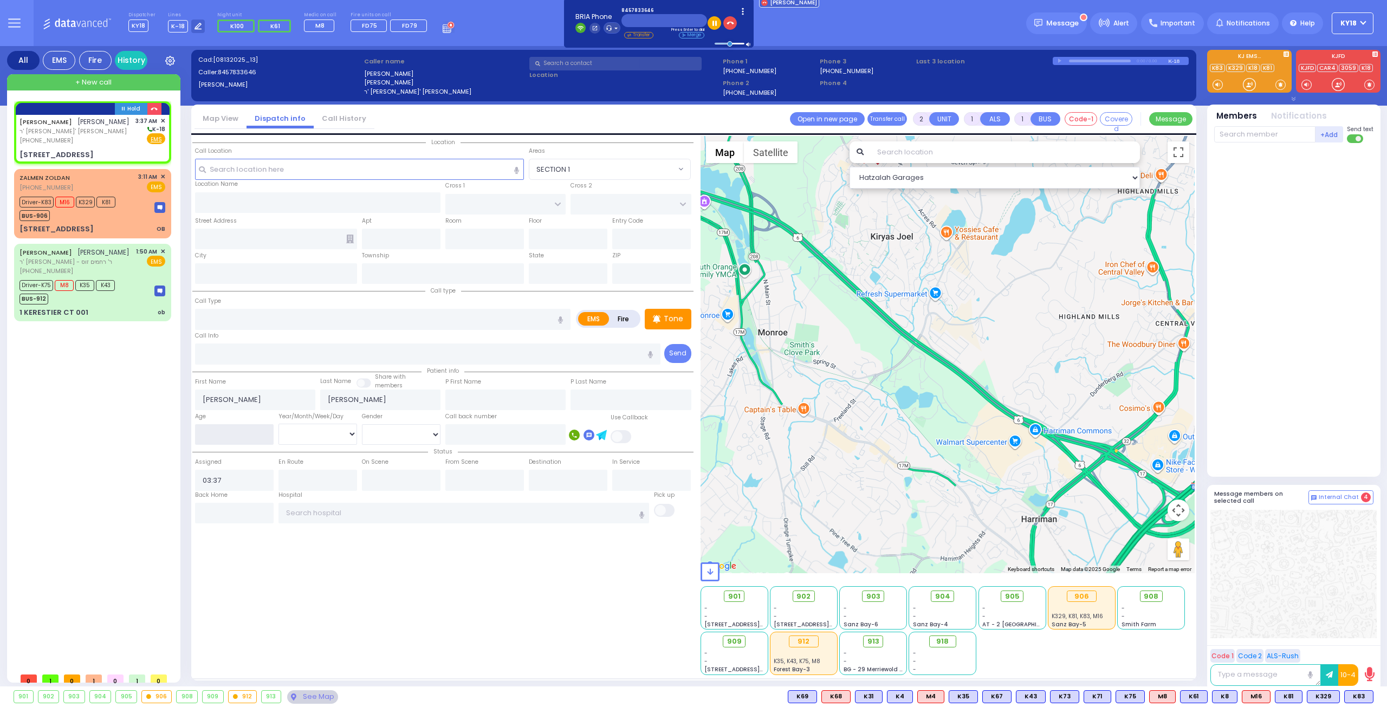
type input "[GEOGRAPHIC_DATA]"
type input "[STREET_ADDRESS]"
type input "102"
type input "[PERSON_NAME]"
type input "[US_STATE]"
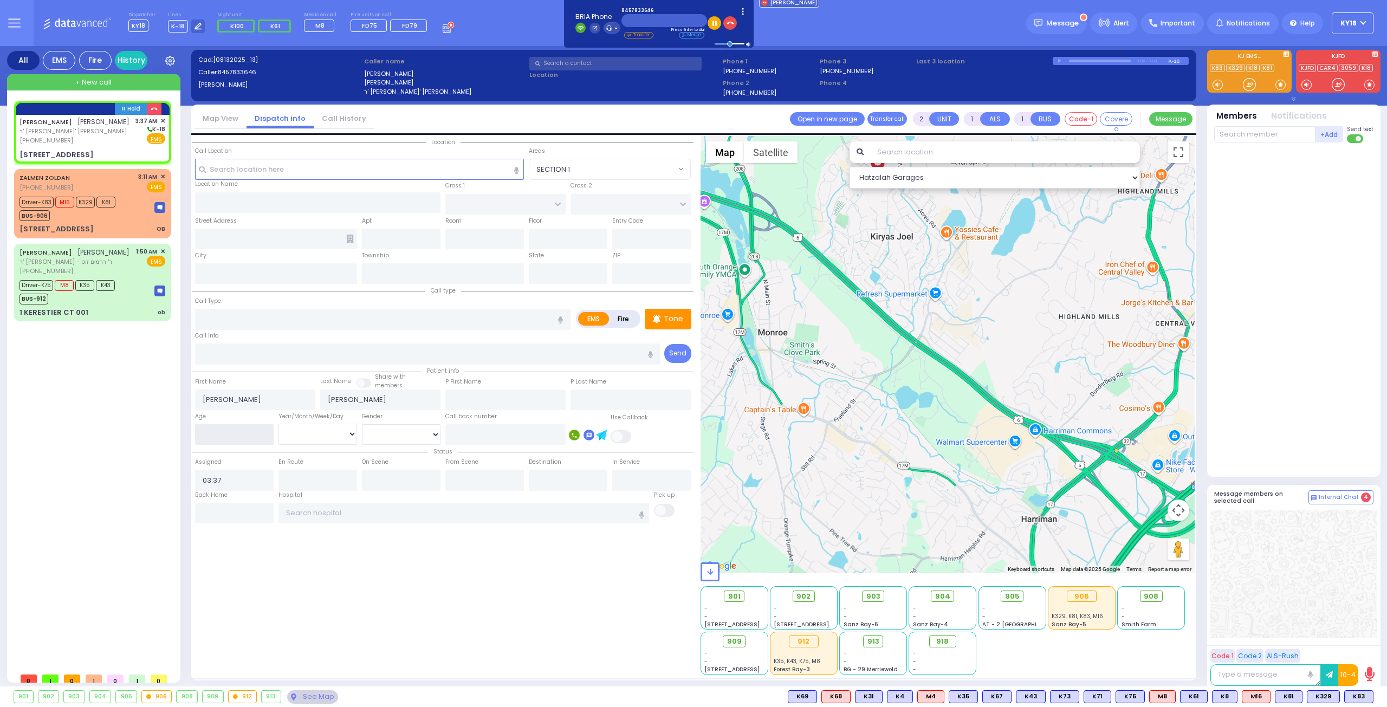
type input "10950"
select select "[GEOGRAPHIC_DATA]"
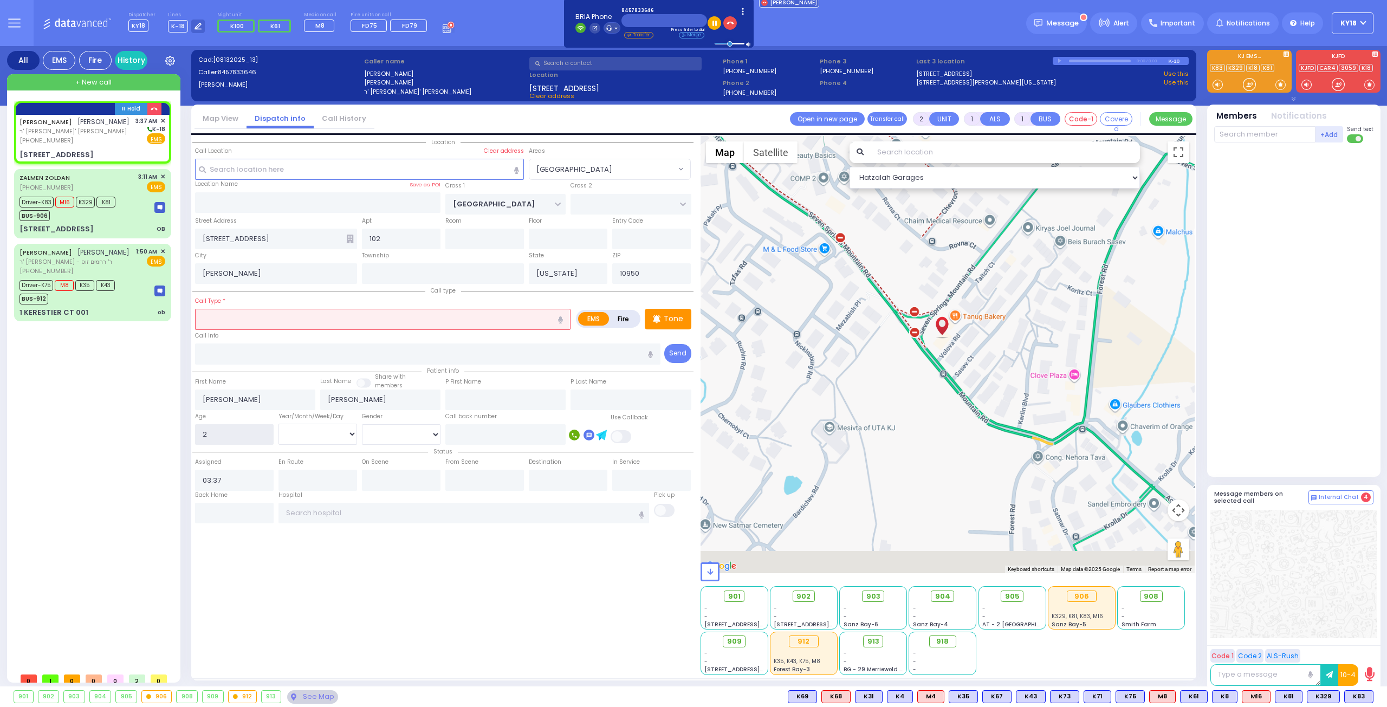
type input "2"
click at [368, 420] on div "Gender [DEMOGRAPHIC_DATA] [DEMOGRAPHIC_DATA]" at bounding box center [400, 428] width 83 height 35
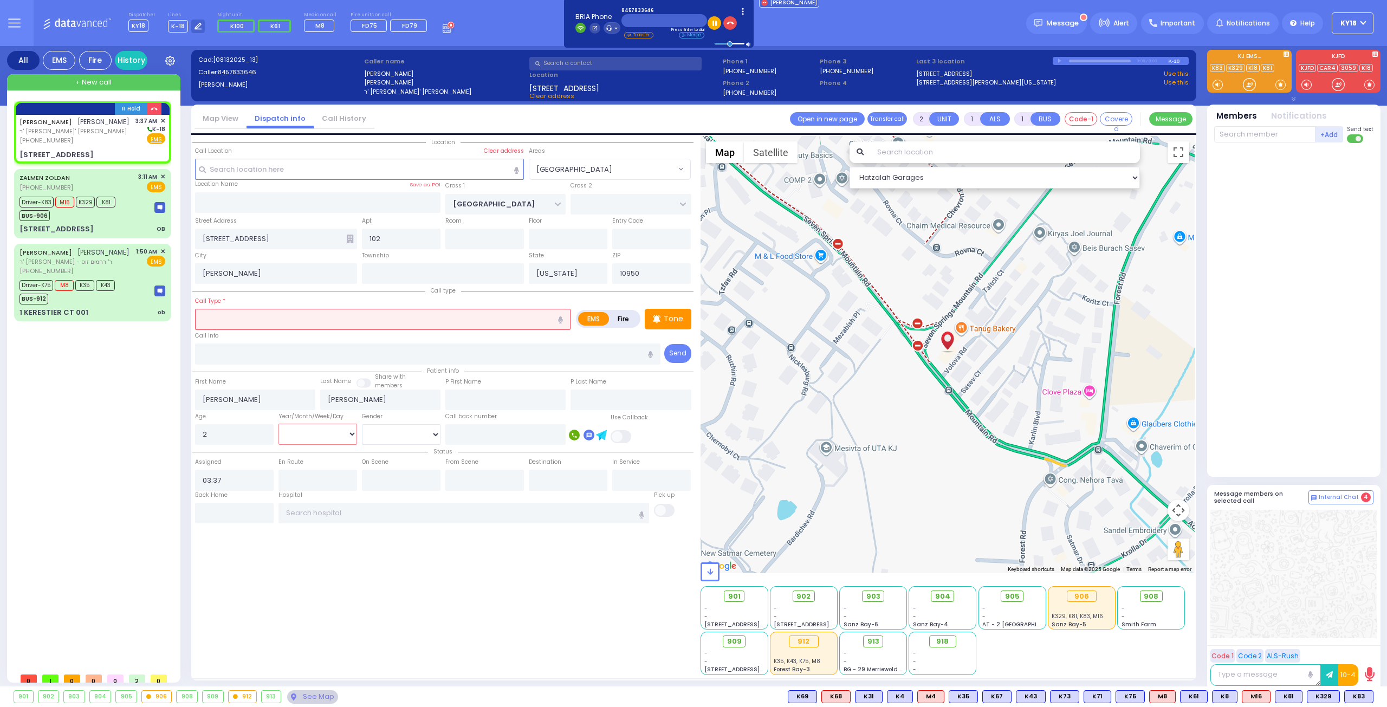
click at [329, 424] on select "Year Month Week Day" at bounding box center [317, 434] width 79 height 21
select select
radio input "true"
select select
select select "Hatzalah Garages"
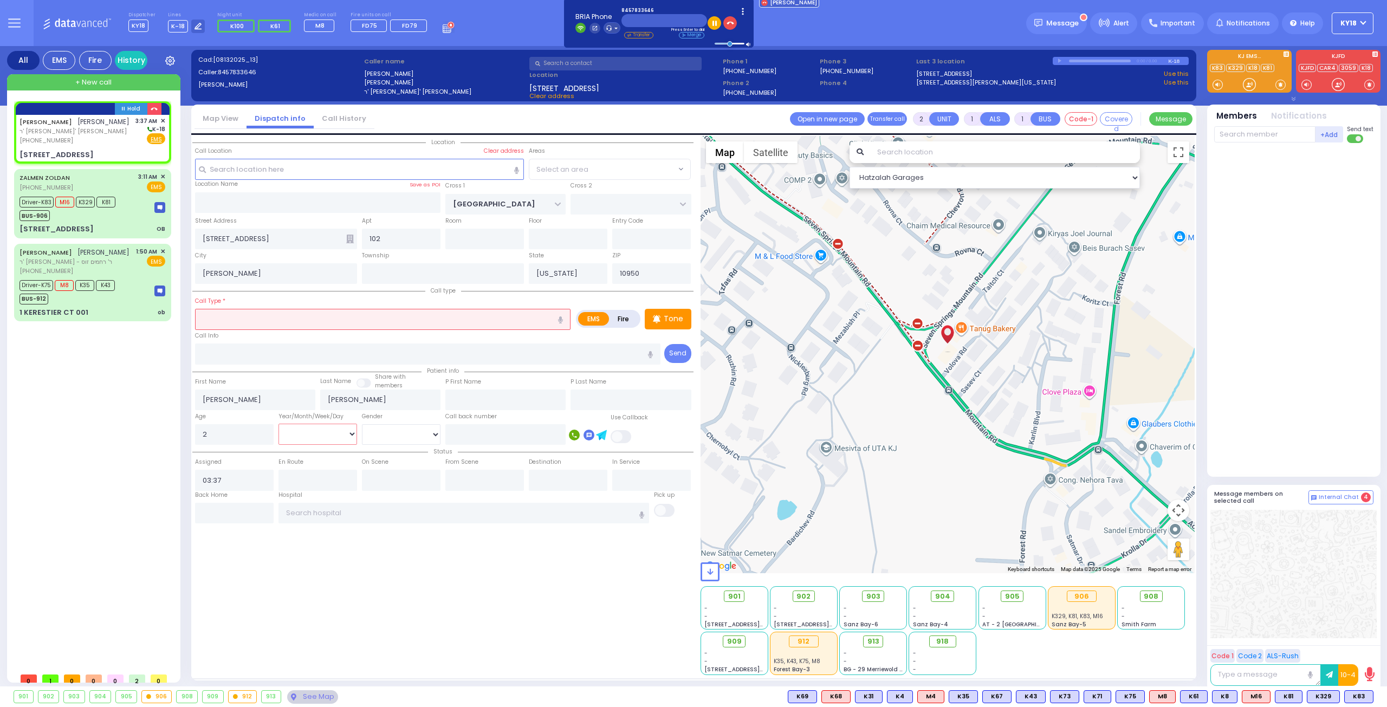
select select "[GEOGRAPHIC_DATA]"
select select "Year"
click at [278, 424] on select "Year Month Week Day" at bounding box center [317, 434] width 79 height 21
select select
radio input "true"
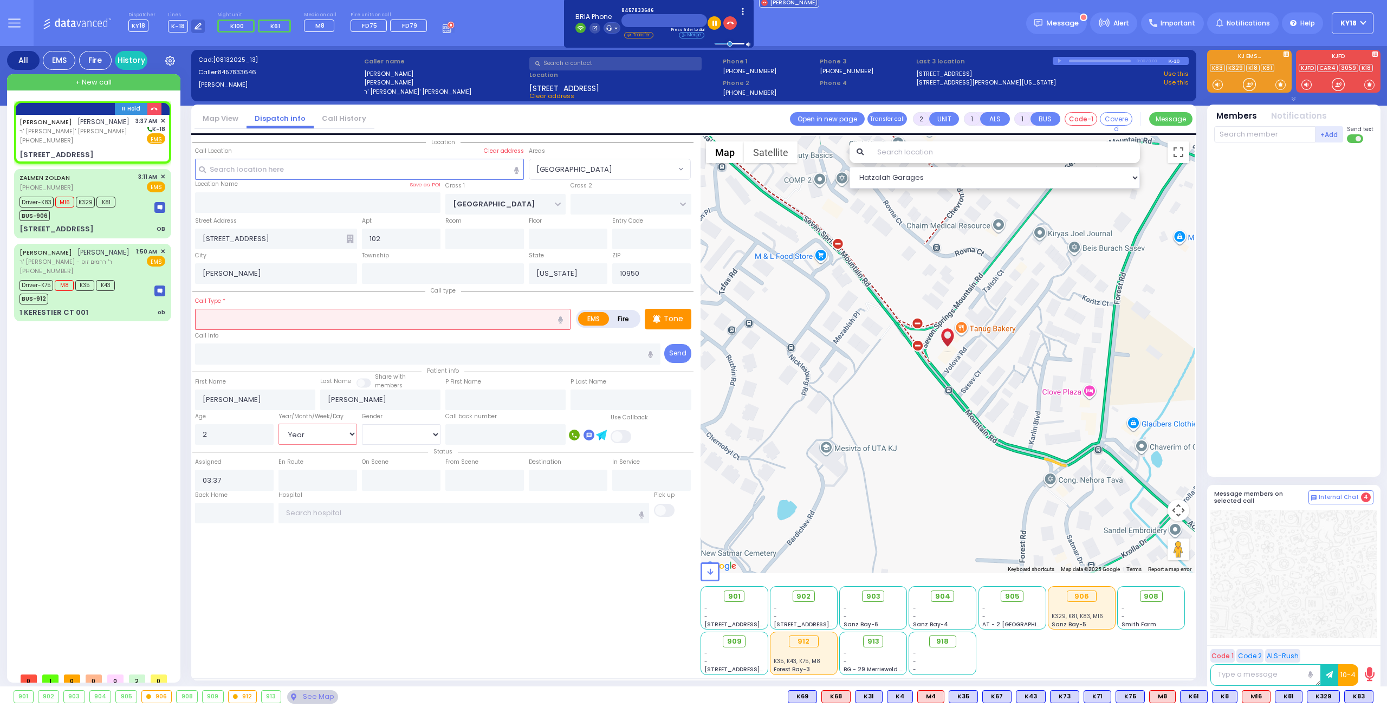
select select "Year"
select select "Hatzalah Garages"
select select "[GEOGRAPHIC_DATA]"
click at [223, 315] on input "text" at bounding box center [382, 319] width 375 height 21
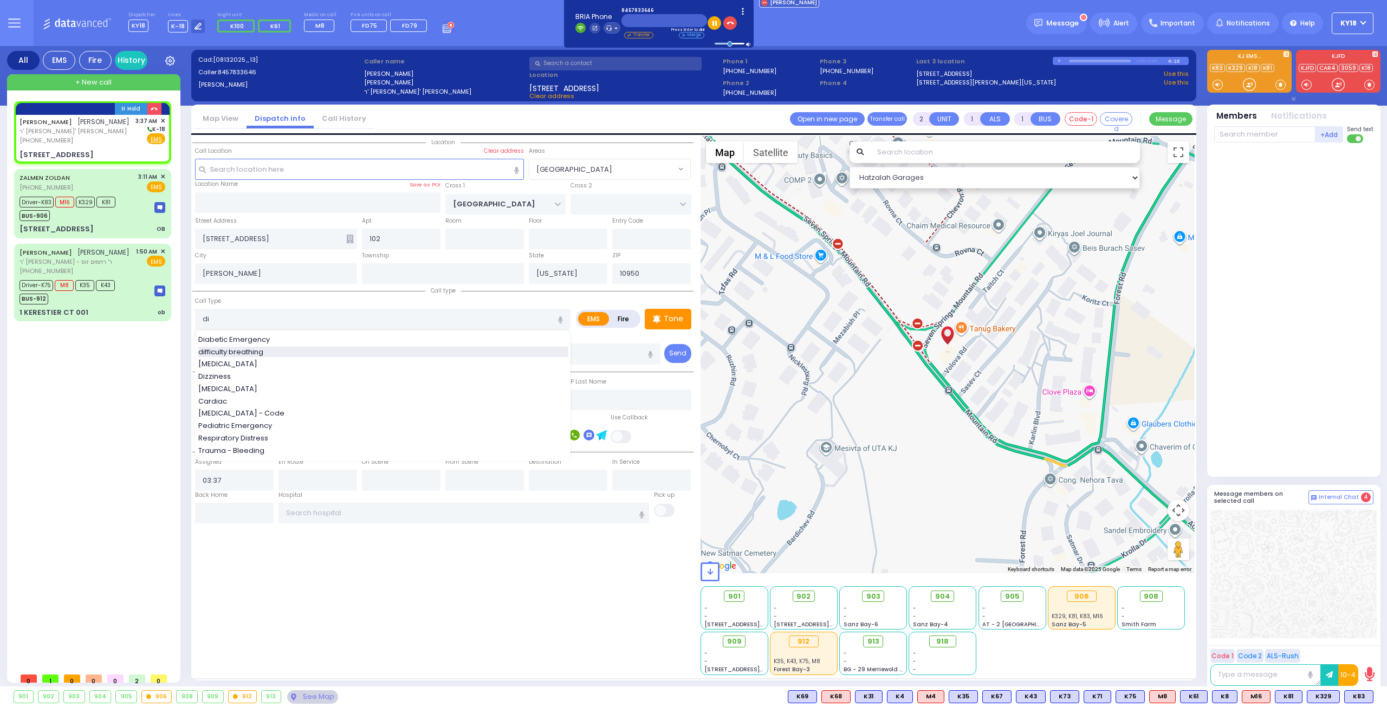
click at [267, 350] on span "difficulty breathing" at bounding box center [232, 352] width 69 height 11
type input "difficulty breathing"
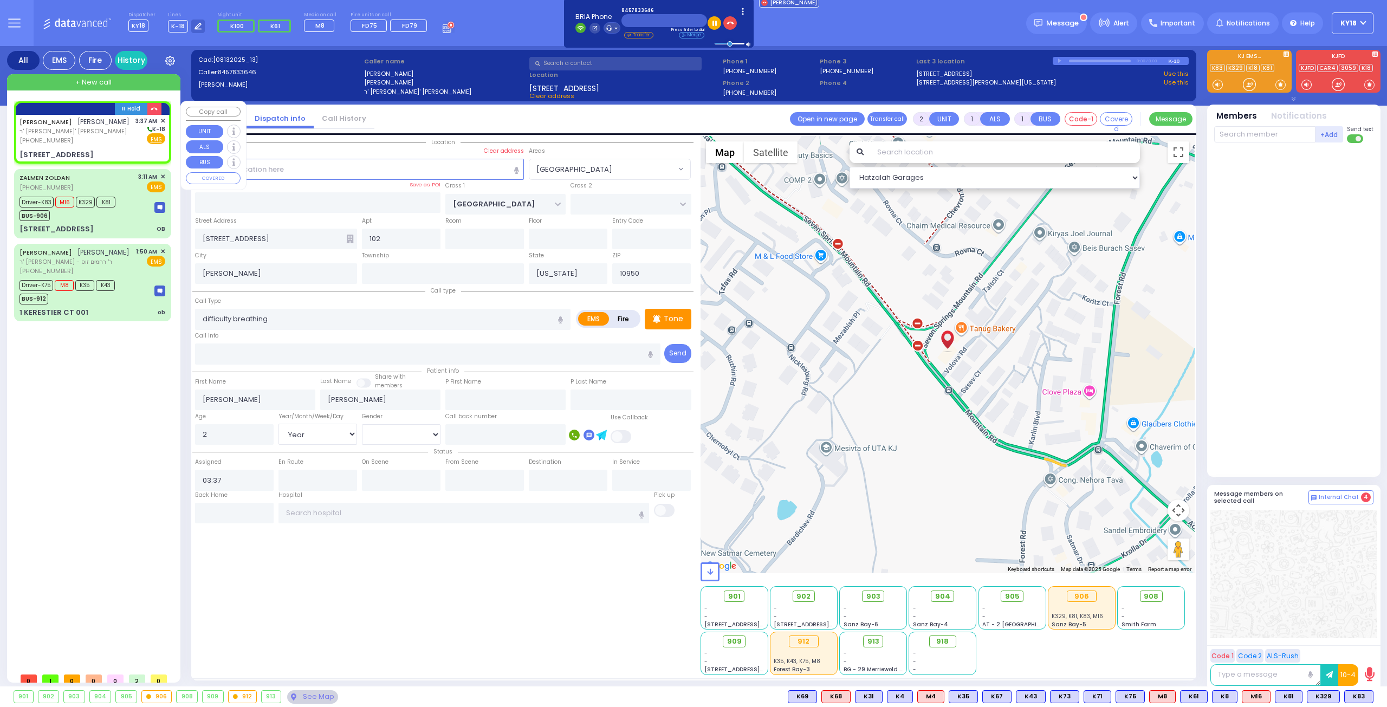
click at [89, 145] on div "[PHONE_NUMBER]" at bounding box center [75, 140] width 110 height 9
select select
radio input "true"
select select "Year"
select select "Hatzalah Garages"
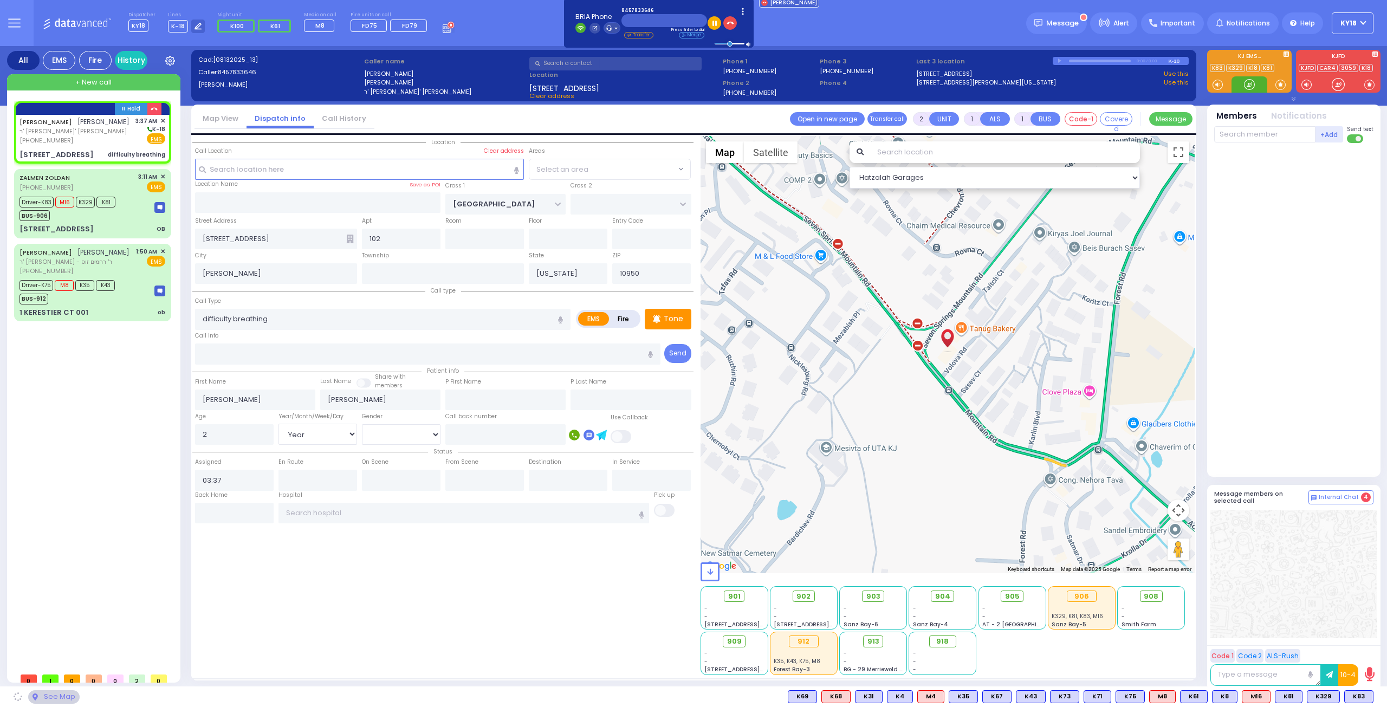
select select
radio input "true"
select select "Year"
select select "Hatzalah Garages"
select select "[GEOGRAPHIC_DATA]"
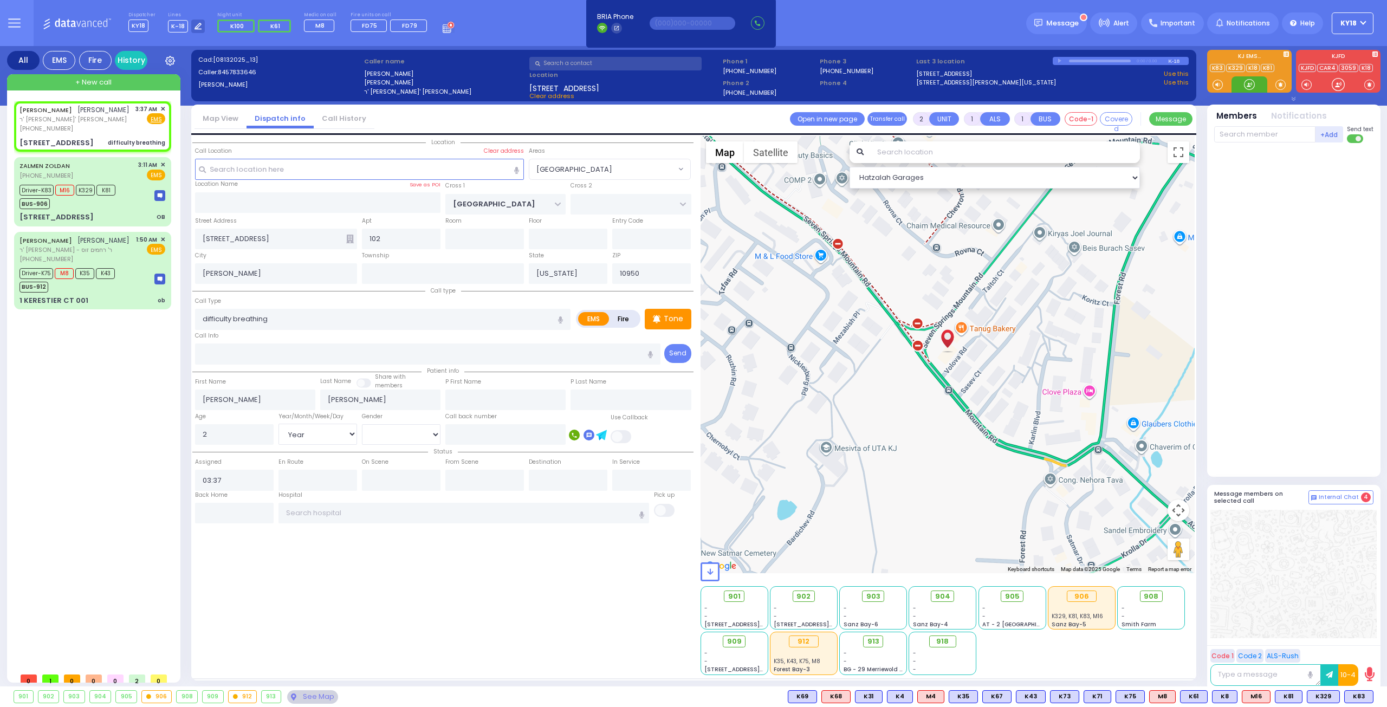
select select
radio input "true"
select select "Year"
select select "Hatzalah Garages"
select select "[GEOGRAPHIC_DATA]"
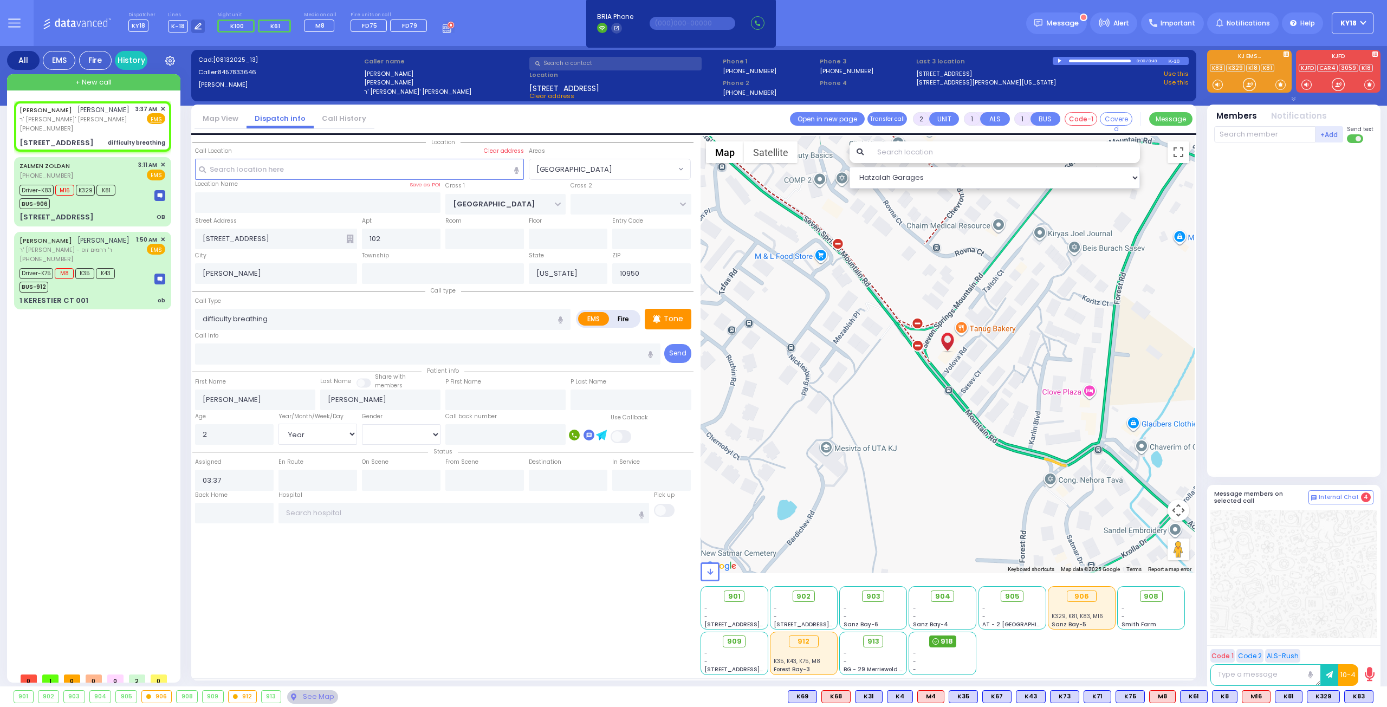
click at [938, 642] on icon at bounding box center [935, 641] width 7 height 7
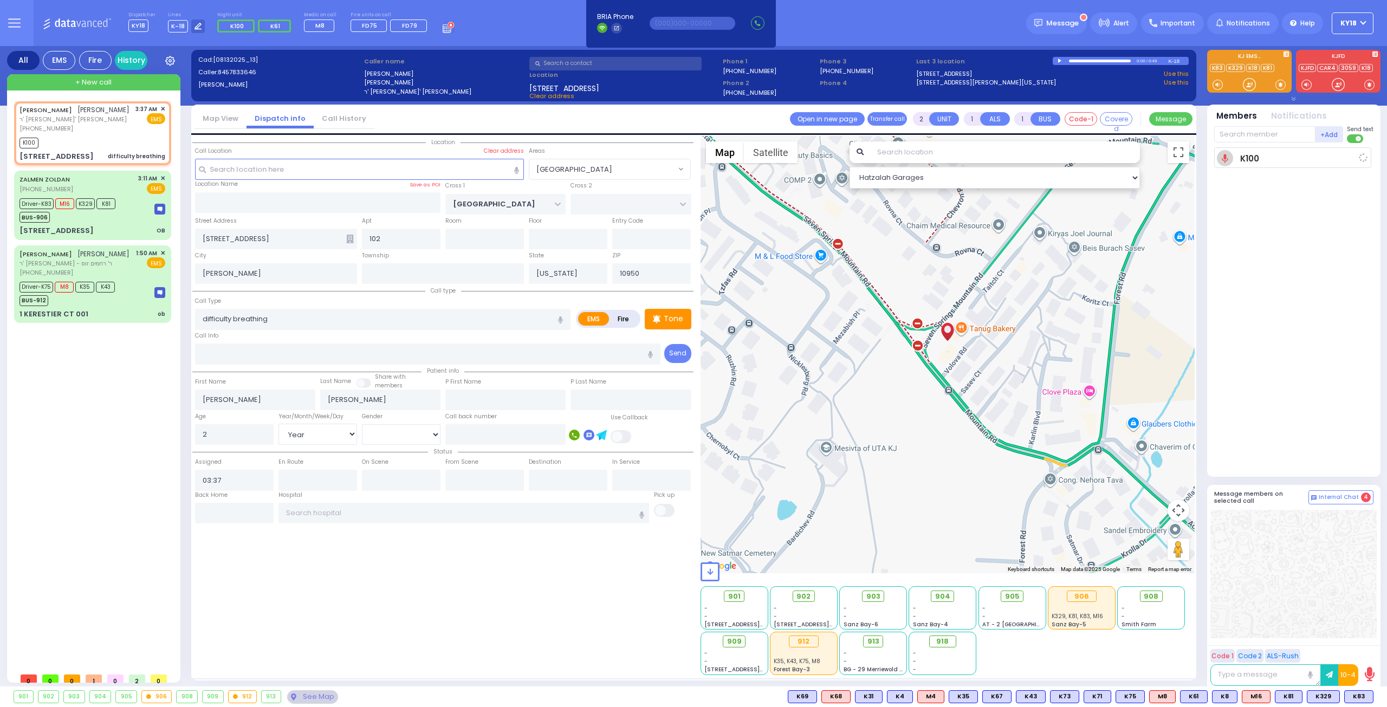
select select
radio input "true"
select select "Year"
type input "03:37"
select select "Hatzalah Garages"
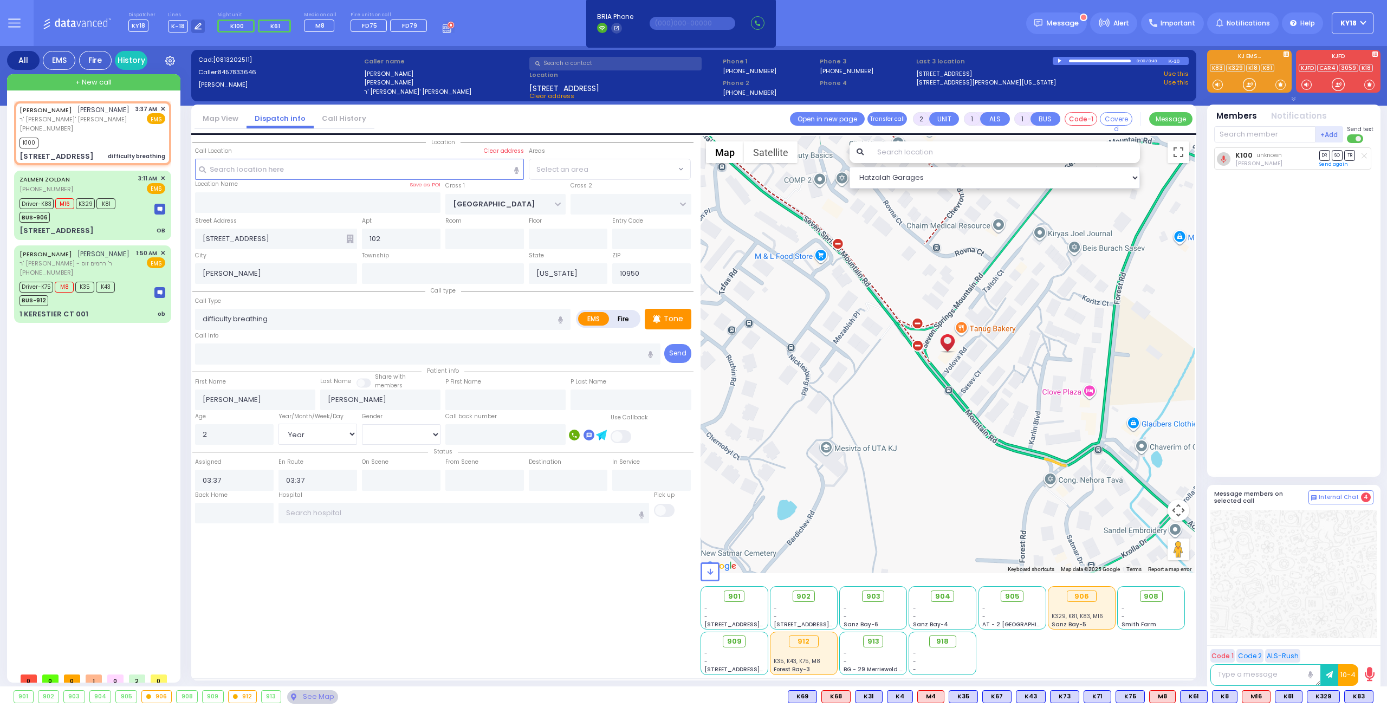
select select "[GEOGRAPHIC_DATA]"
select select
radio input "true"
select select "Year"
select select "Hatzalah Garages"
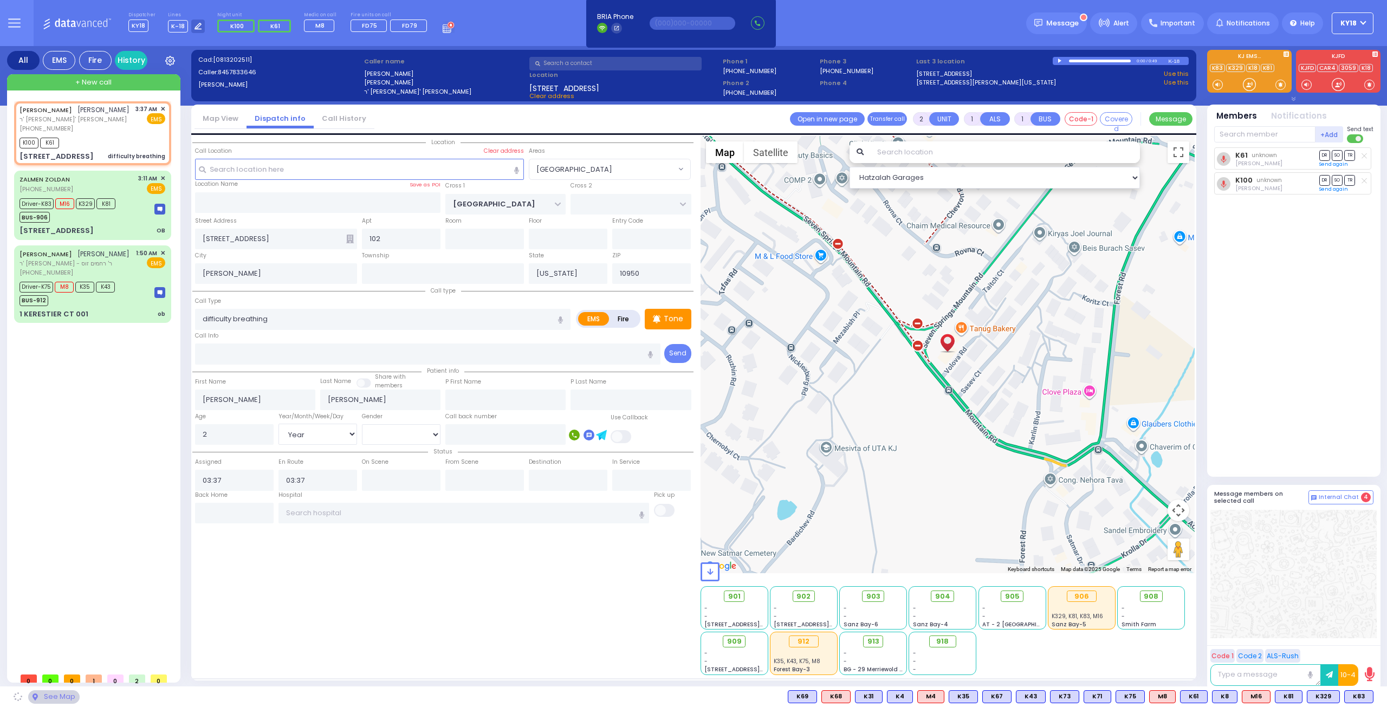
select select "[GEOGRAPHIC_DATA]"
click at [112, 133] on div "[PHONE_NUMBER]" at bounding box center [75, 128] width 110 height 9
select select
radio input "true"
select select "Year"
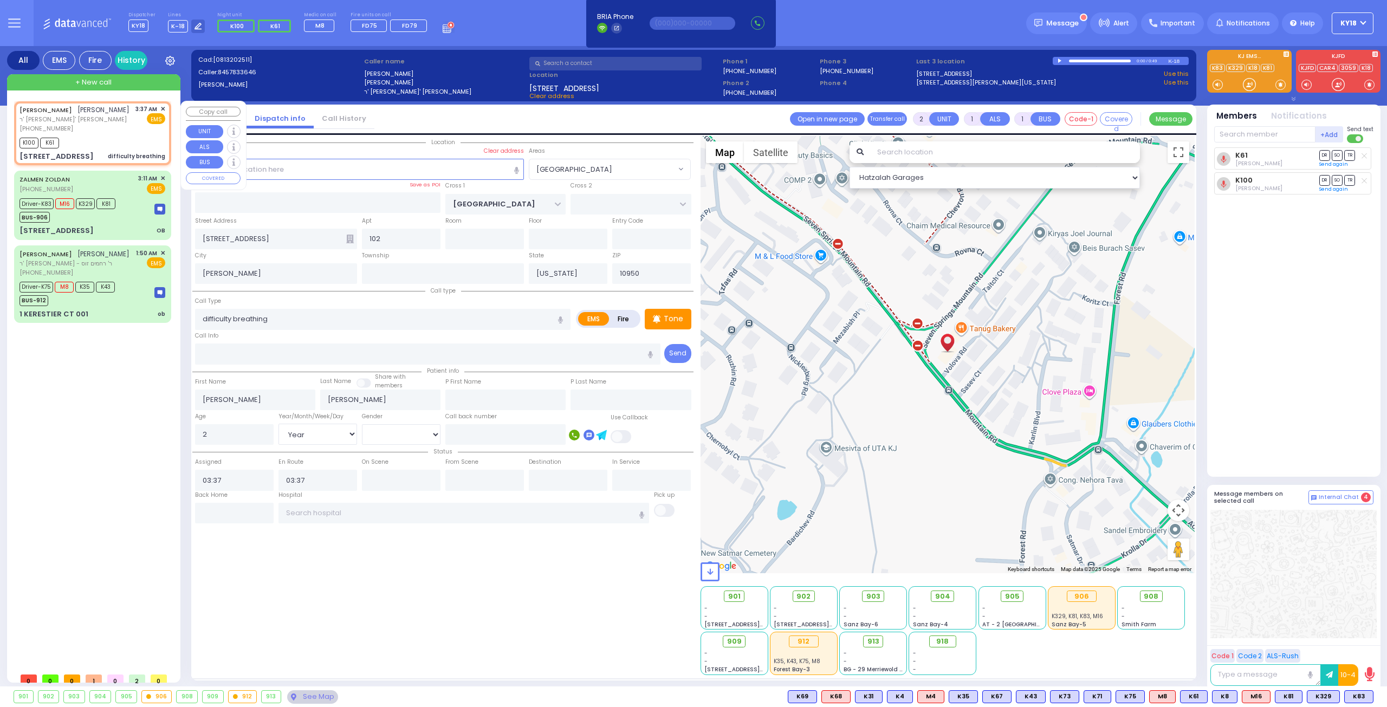
select select "Hatzalah Garages"
select select "[GEOGRAPHIC_DATA]"
click at [1372, 698] on button at bounding box center [1369, 697] width 5 height 12
click at [1362, 649] on icon at bounding box center [1361, 648] width 11 height 11
click at [119, 160] on div "difficulty breathing" at bounding box center [136, 156] width 57 height 8
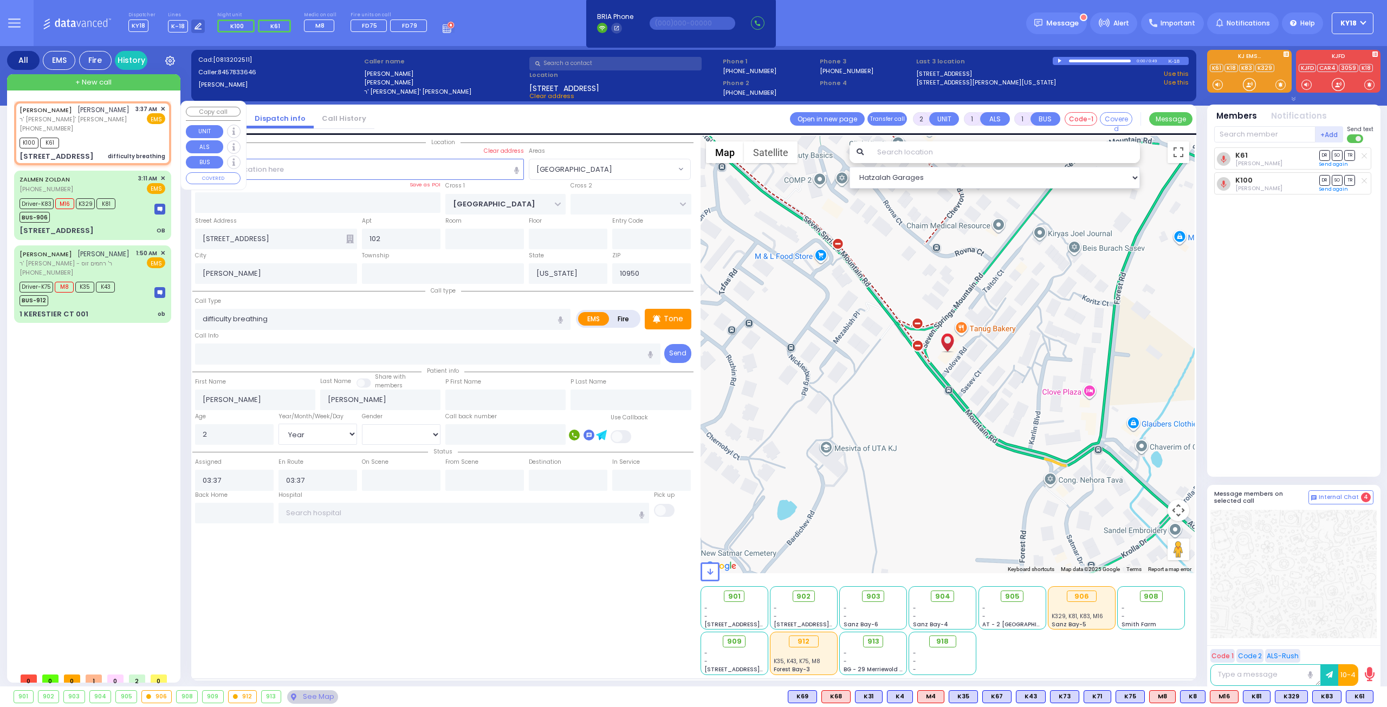
select select
radio input "true"
select select "Year"
select select "Hatzalah Garages"
select select "[GEOGRAPHIC_DATA]"
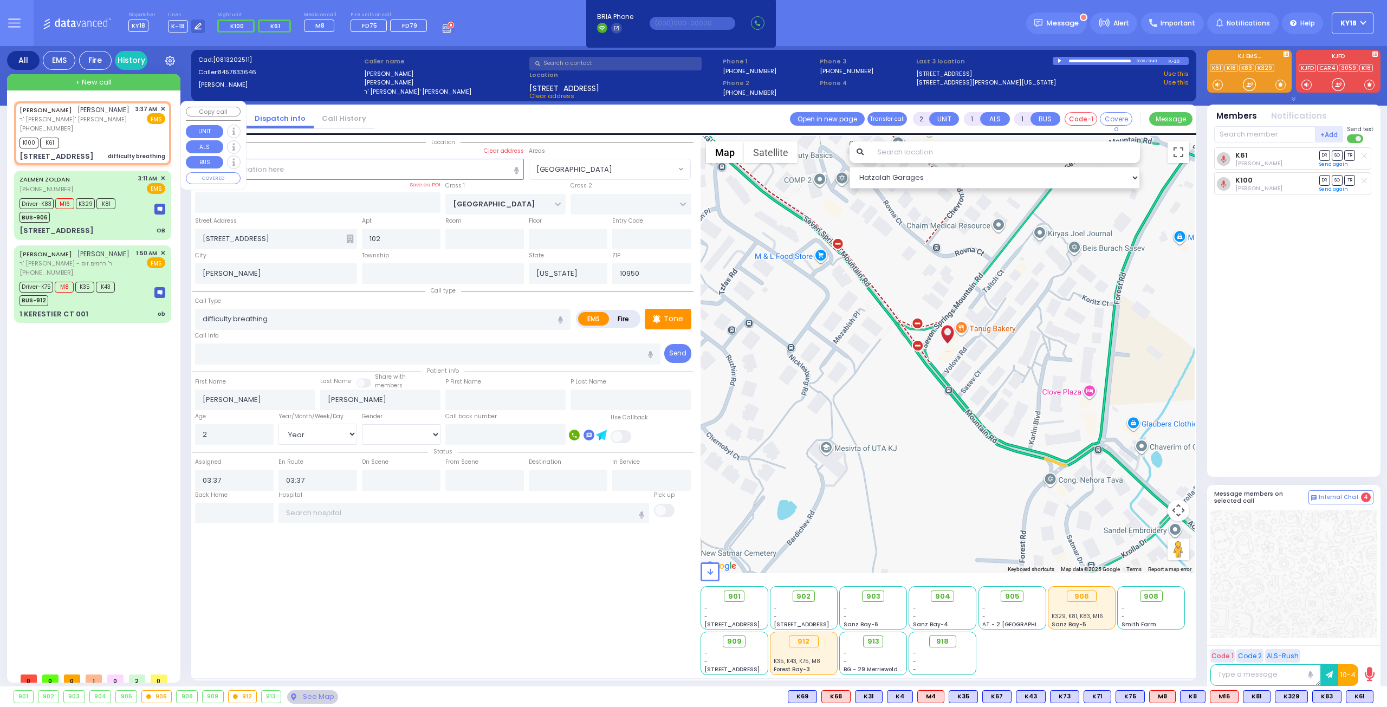
click at [129, 133] on div "[PHONE_NUMBER]" at bounding box center [75, 128] width 110 height 9
select select
radio input "true"
select select "Year"
select select "Hatzalah Garages"
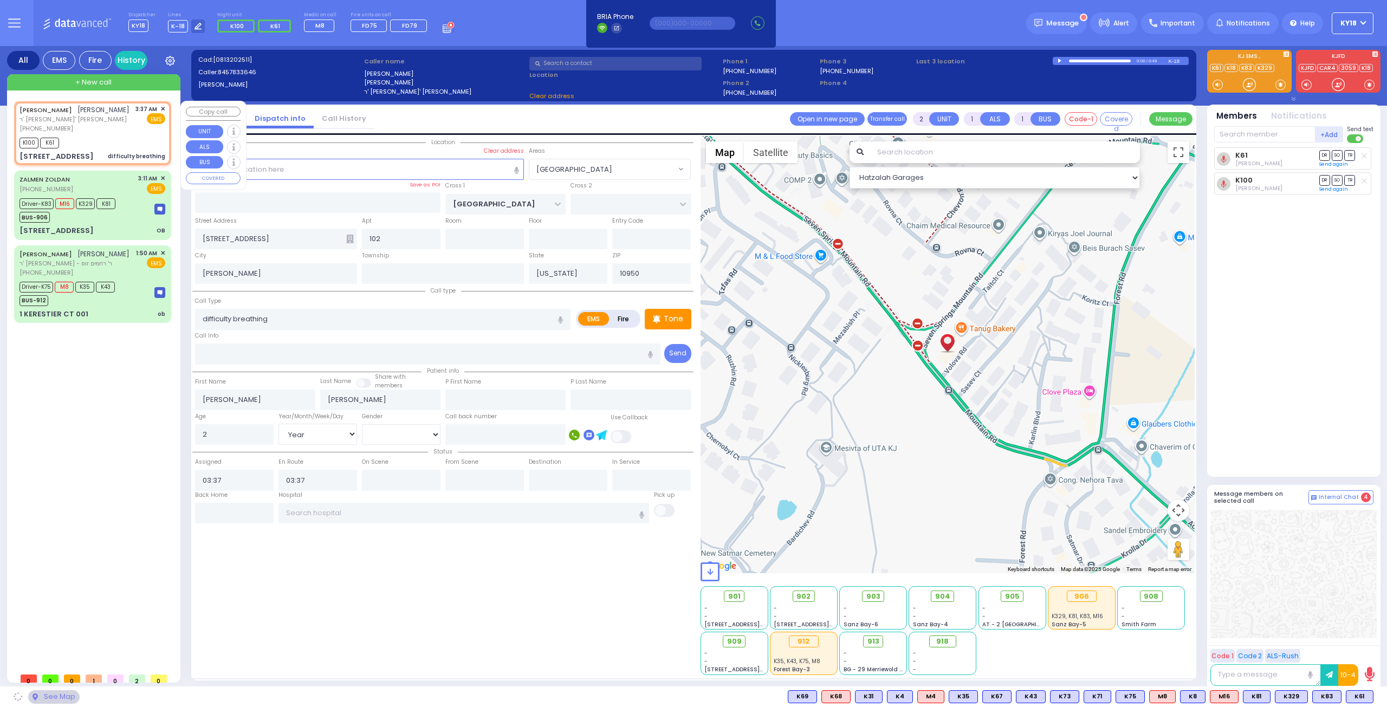
select select "[GEOGRAPHIC_DATA]"
click at [163, 106] on span "✕" at bounding box center [162, 109] width 5 height 9
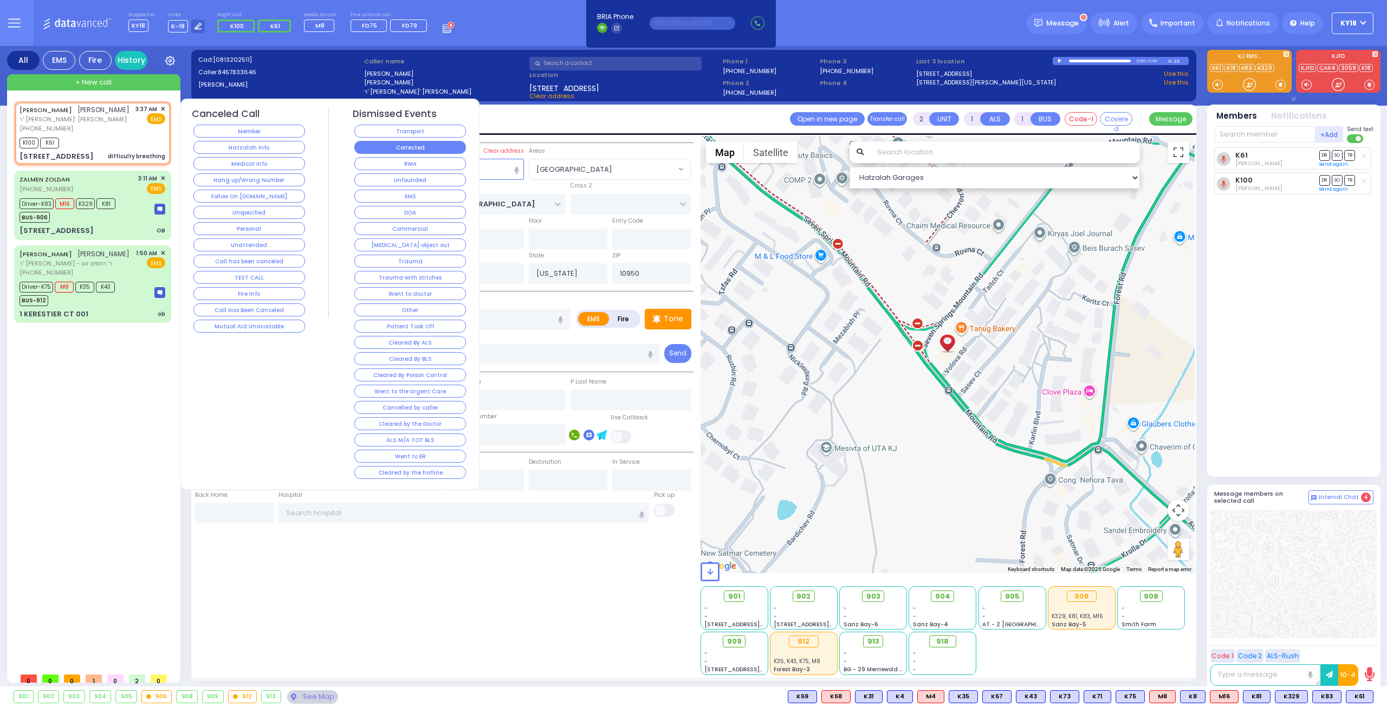
click at [445, 149] on button "Corrected" at bounding box center [410, 147] width 112 height 13
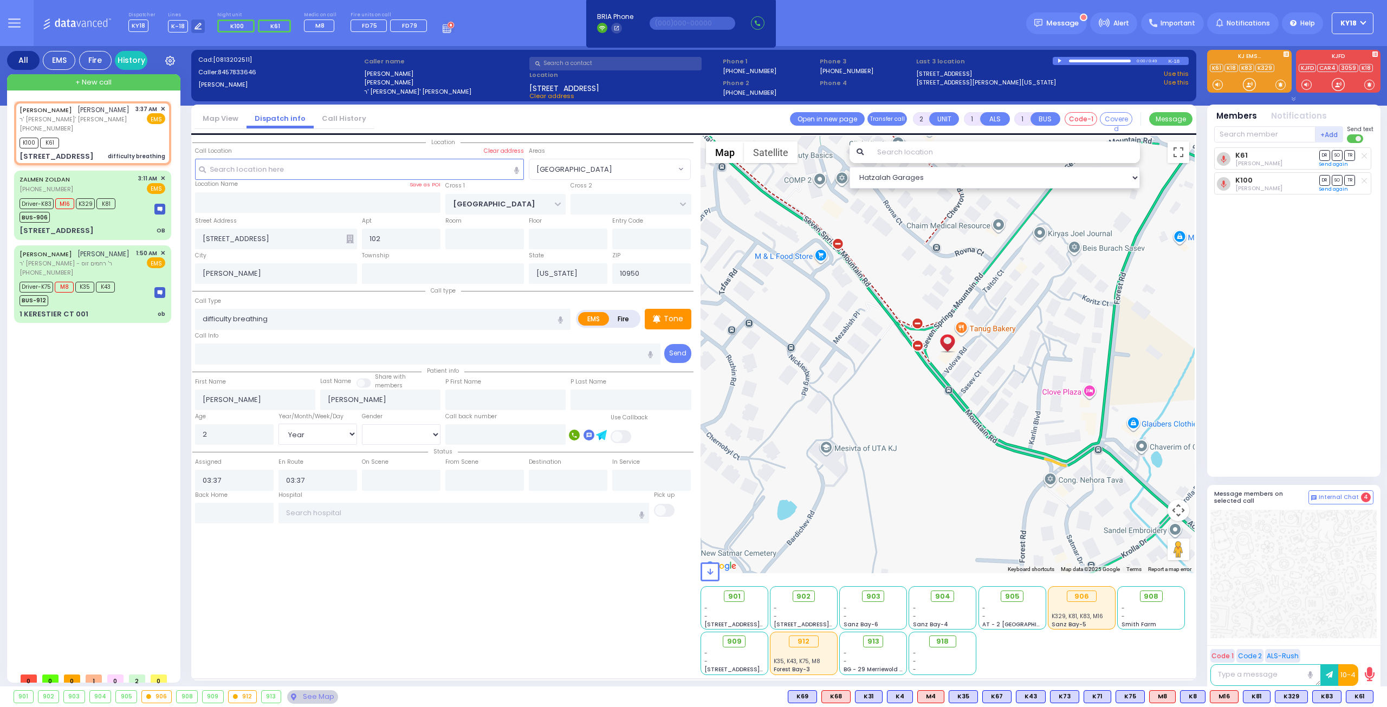
select select
radio input "true"
select select
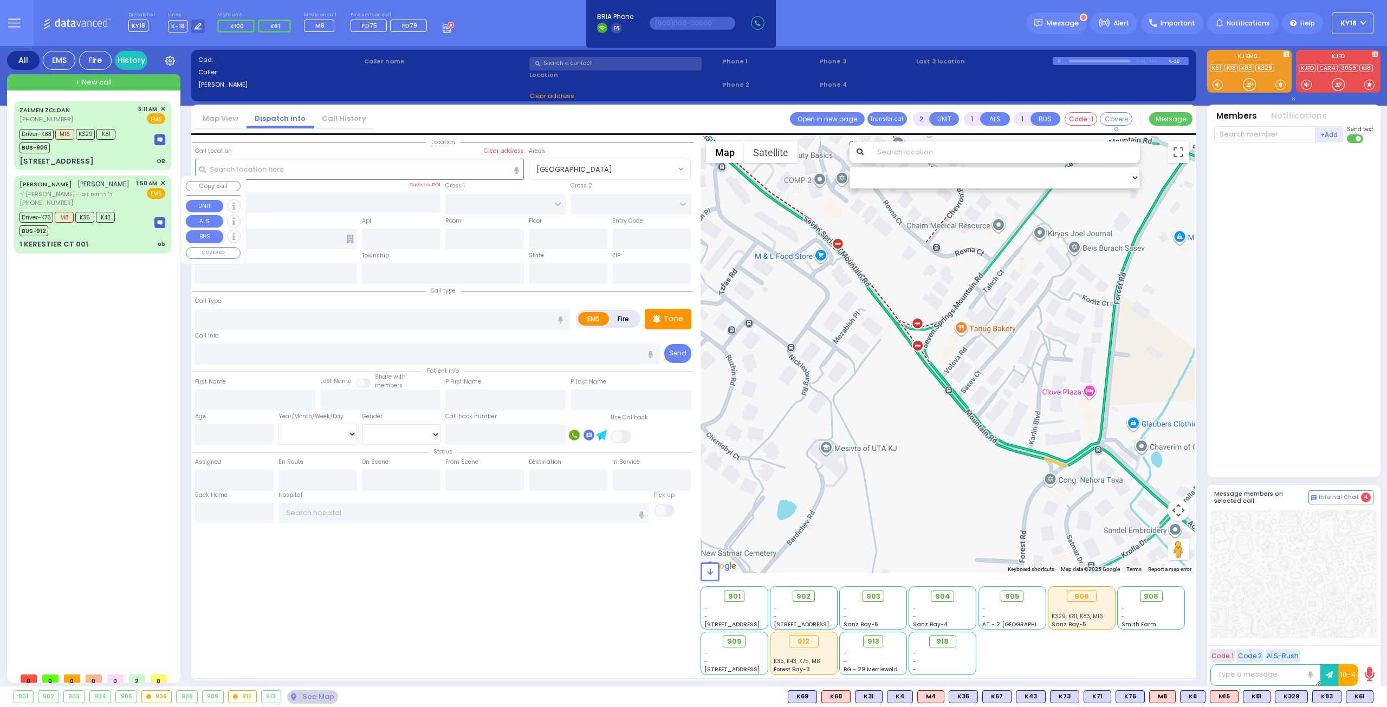
drag, startPoint x: 139, startPoint y: 222, endPoint x: 132, endPoint y: 222, distance: 6.5
click at [138, 222] on div "Driver-K75 M8 K35 K43 BUS-912" at bounding box center [93, 222] width 146 height 27
type input "6"
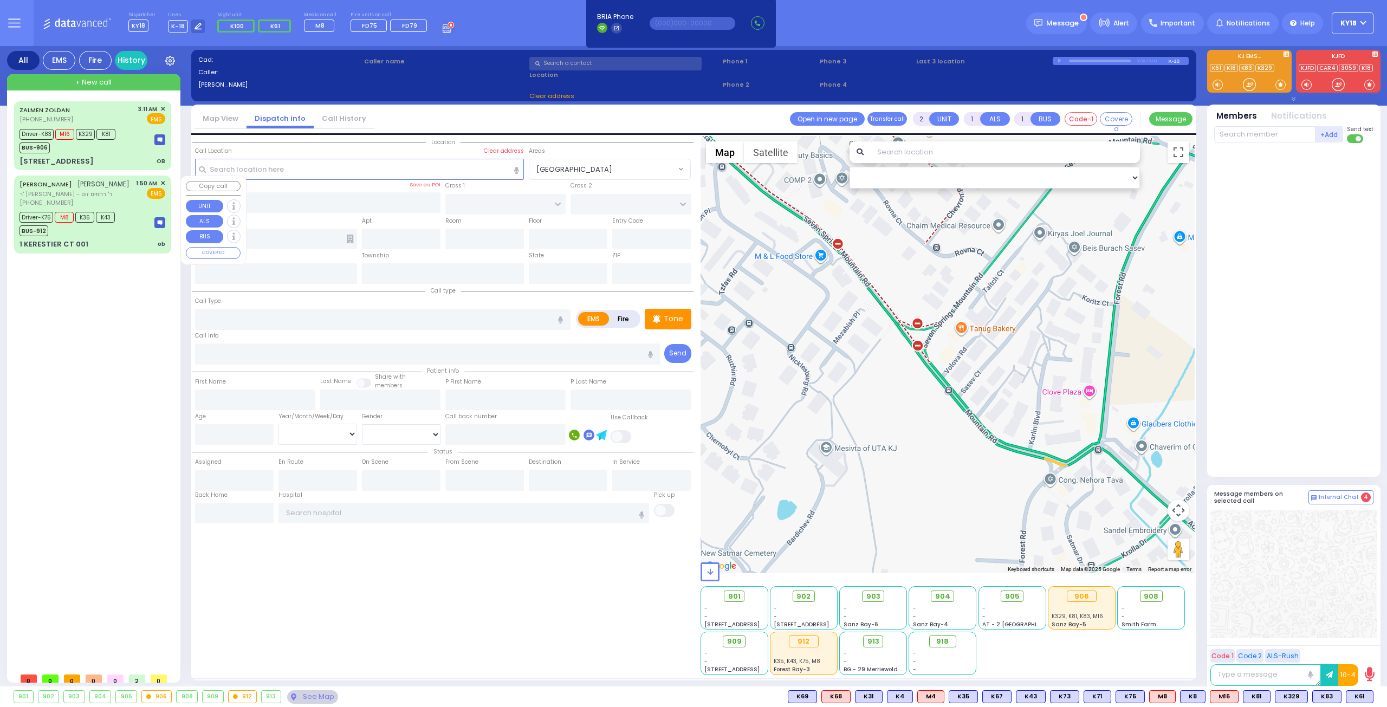
select select
type input "ob"
radio input "true"
type input "[PERSON_NAME]"
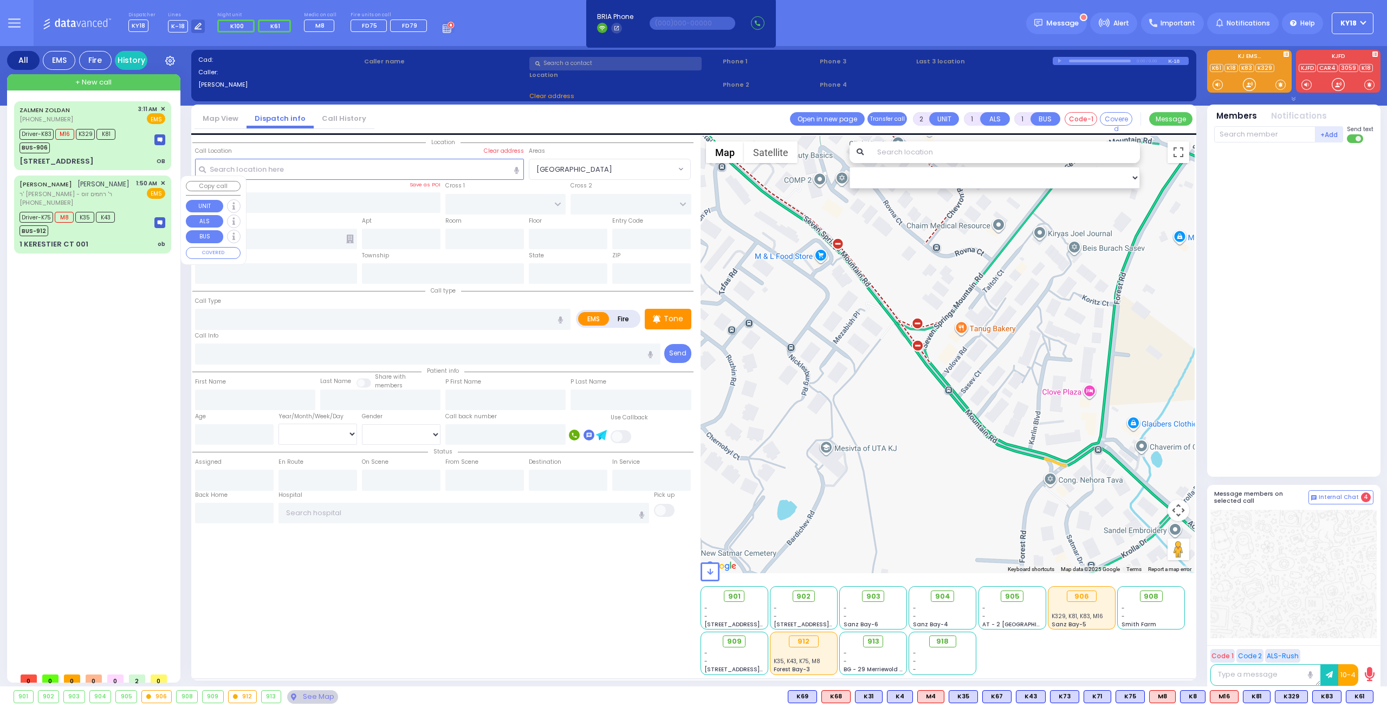
type input "[PERSON_NAME]"
type input "Brach"
type input "27"
select select "Year"
type input "01:50"
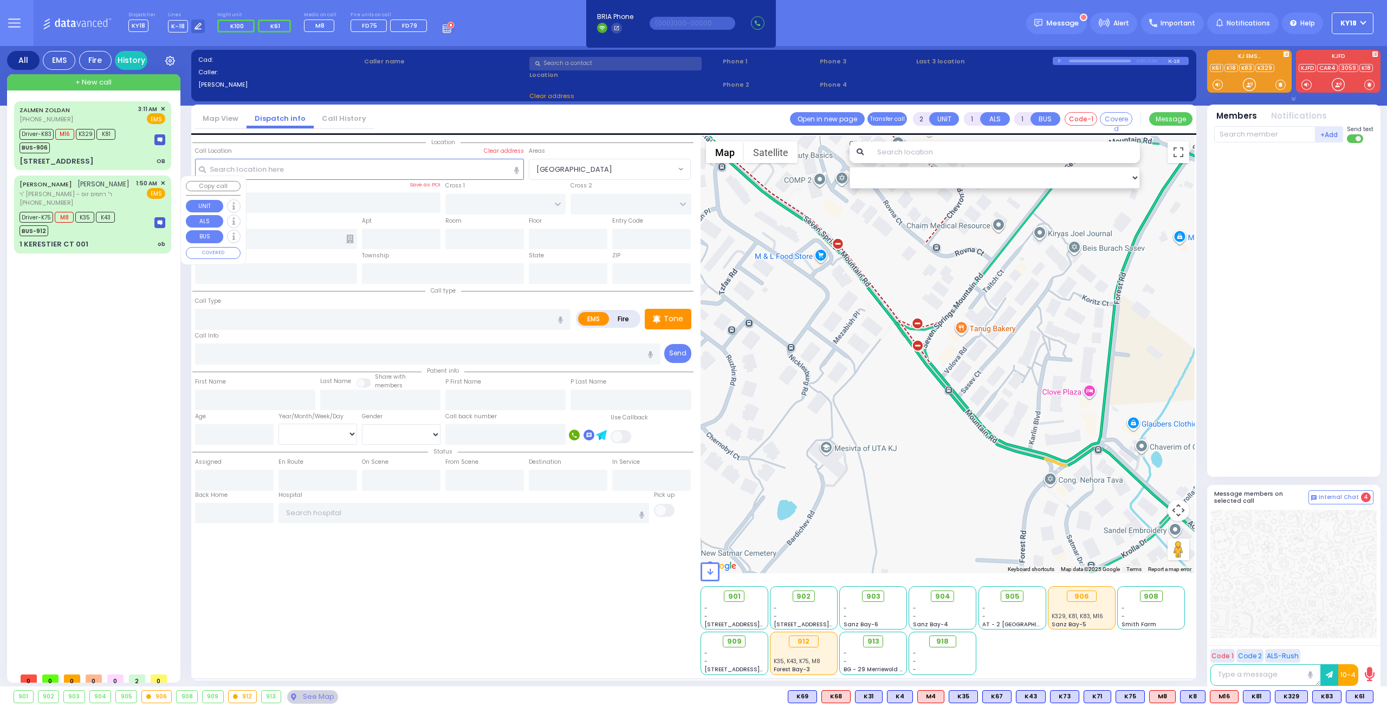
type input "01:52"
type input "02:00"
type input "02:11"
type input "03:00"
type input "04:10"
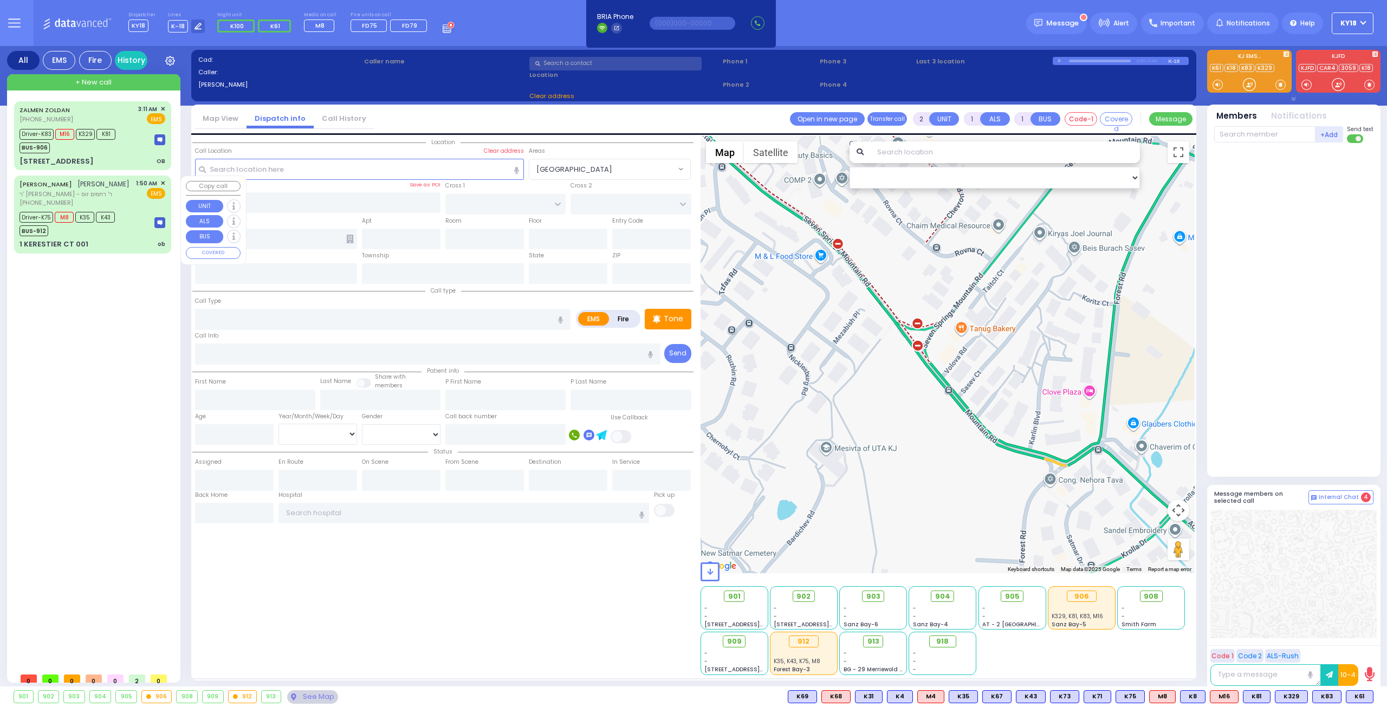
type input "[US_STATE][GEOGRAPHIC_DATA] [PERSON_NAME][GEOGRAPHIC_DATA] [STREET_ADDRESS][US_…"
select select "Hatzalah Garages"
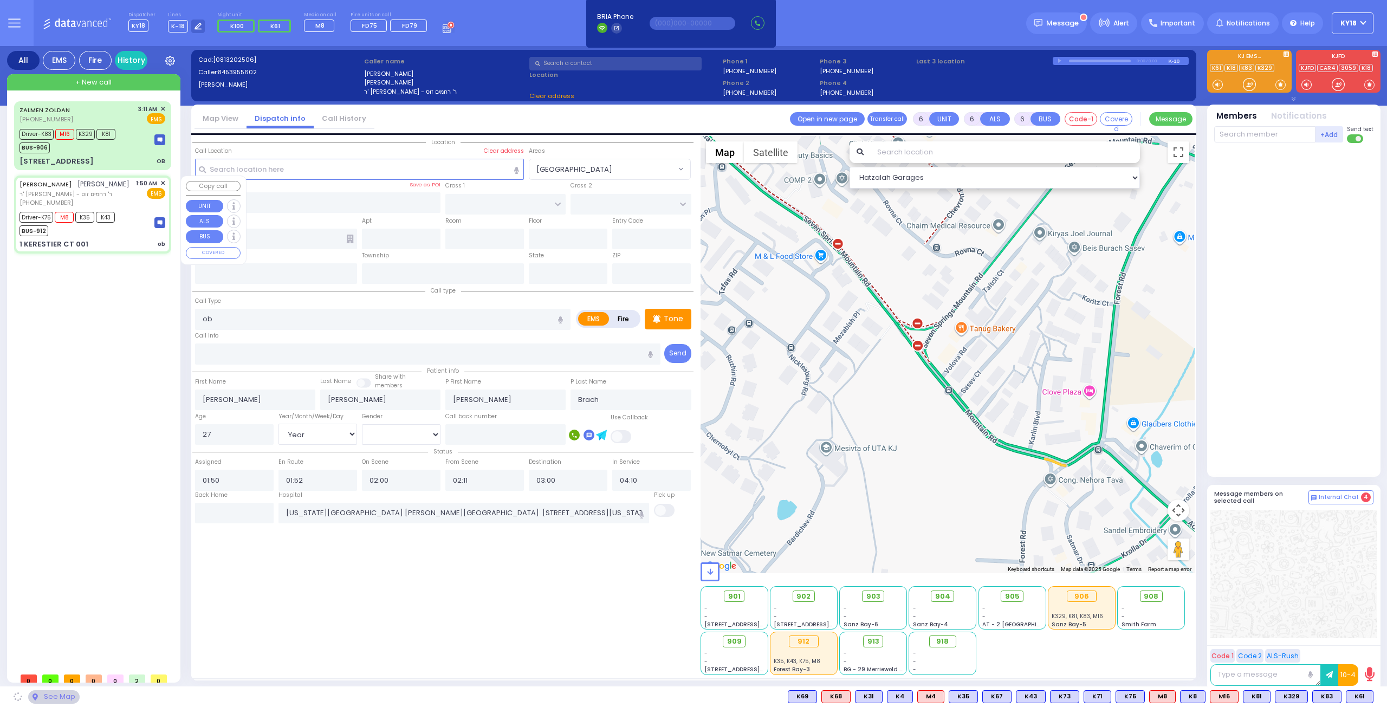
type input "KAHAN DR"
type input "[PERSON_NAME] BLVD"
type input "1 KERESTIER CT"
type input "001"
type input "[PERSON_NAME]"
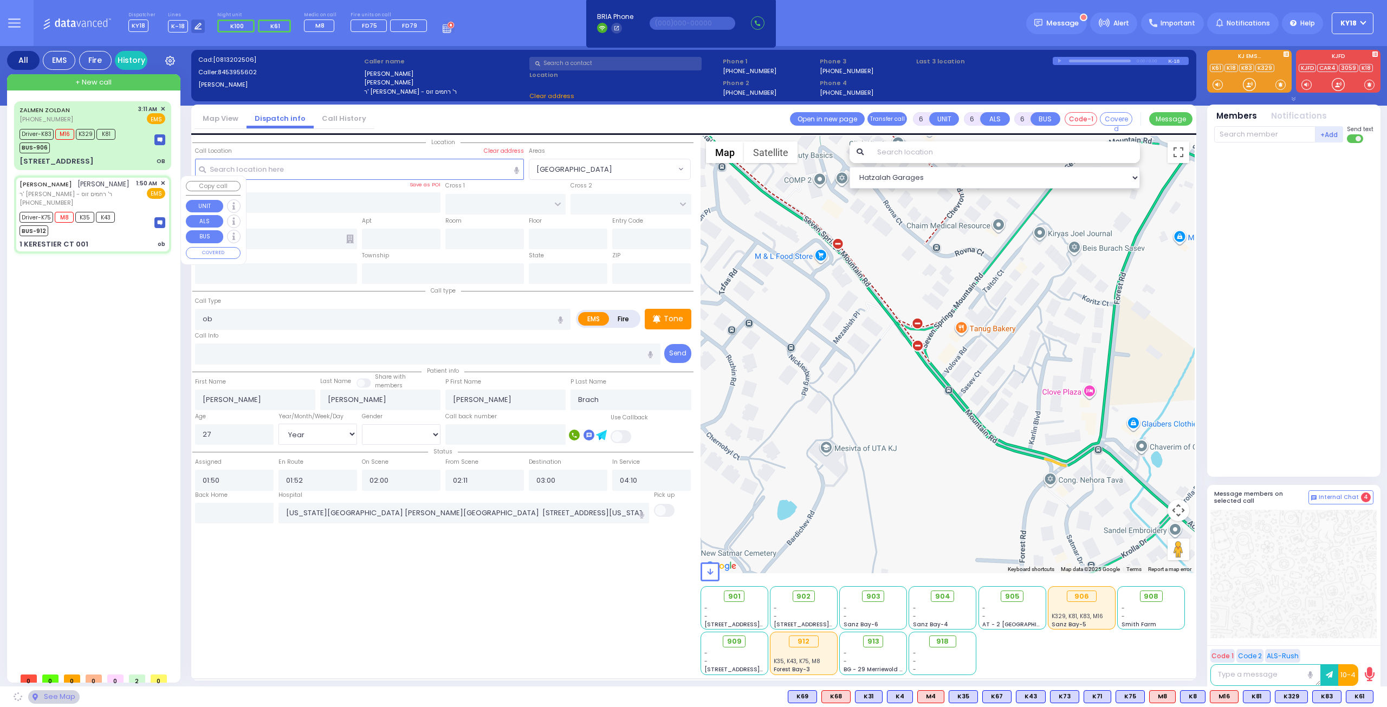
type input "[US_STATE]"
type input "10950"
select select "SECTION 4"
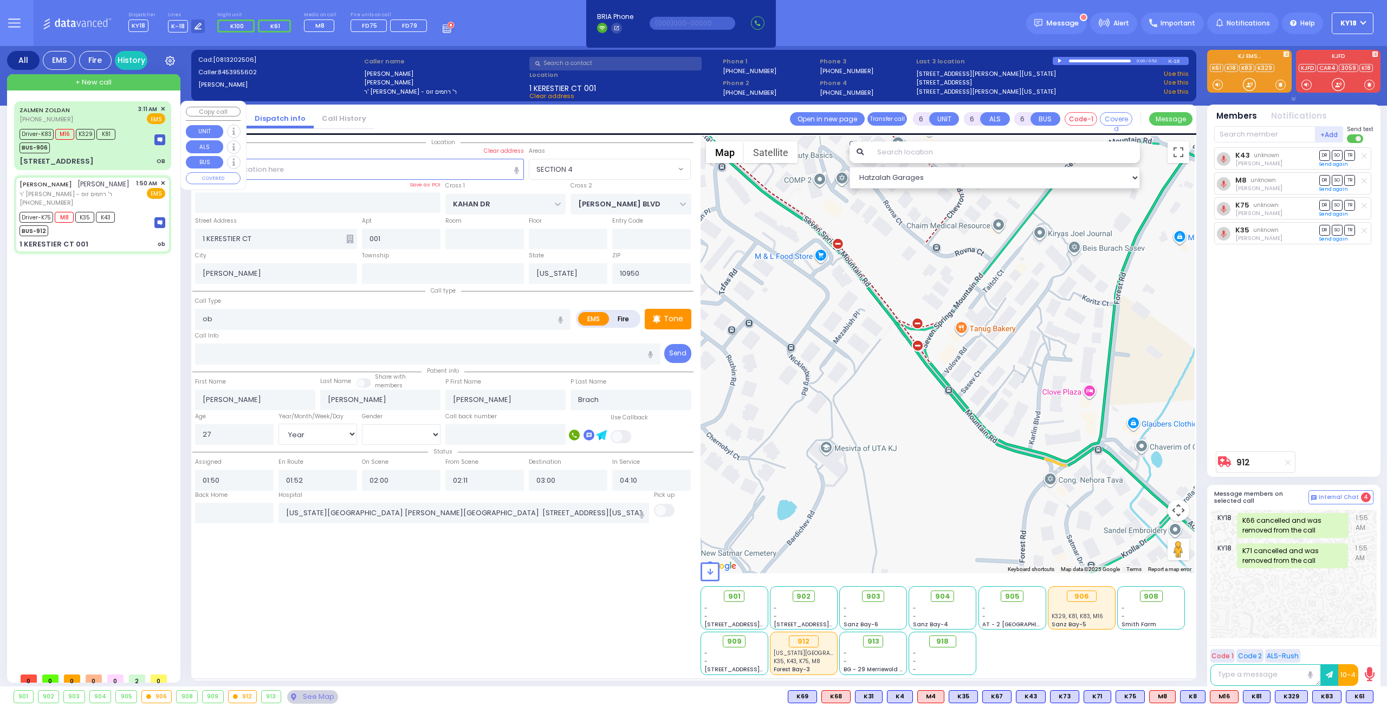
click at [107, 146] on div "BUS-906" at bounding box center [68, 147] width 96 height 14
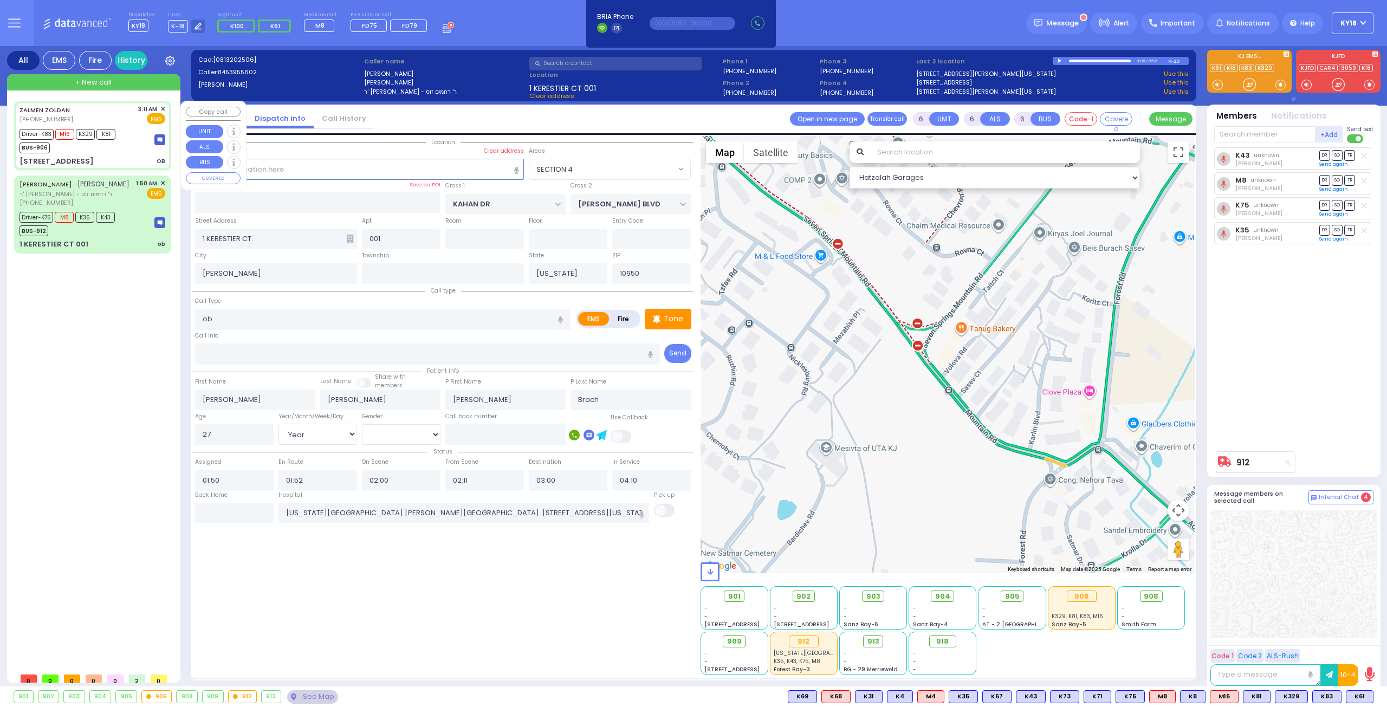
select select
type input "OB"
radio input "true"
type input "[PERSON_NAME]"
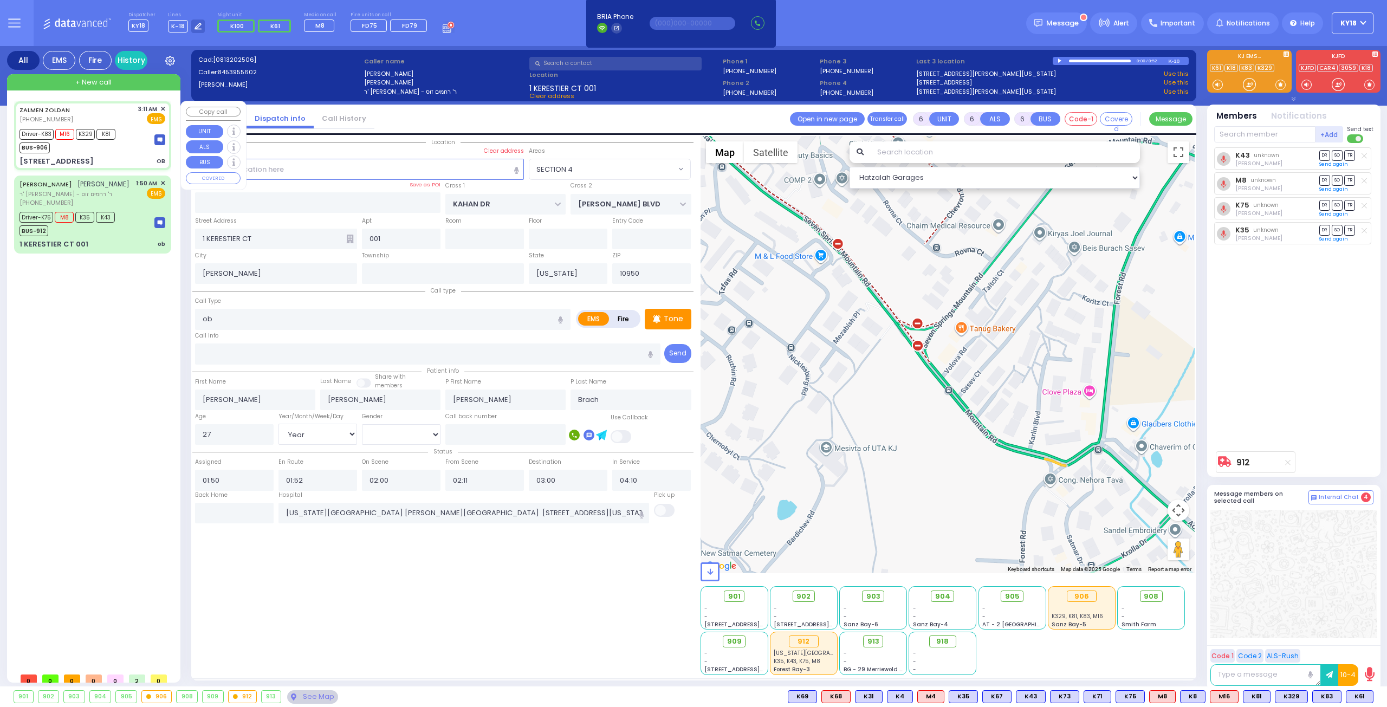
type input "Leah"
type input "Zoldan"
type input "21"
select select "Year"
select select "[DEMOGRAPHIC_DATA]"
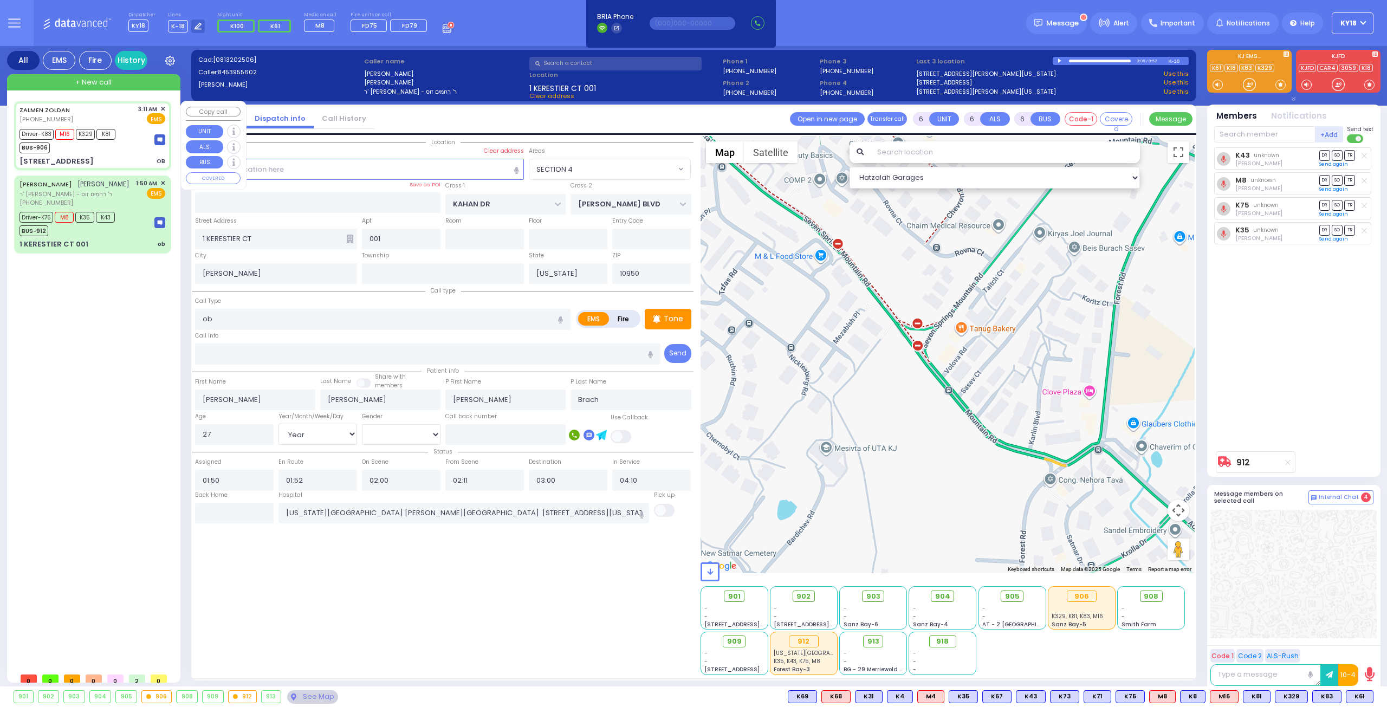
type input "03:11"
type input "03:13"
type input "03:15"
type input "03:35"
type input "[GEOGRAPHIC_DATA] [STREET_ADDRESS][GEOGRAPHIC_DATA] Suffern"
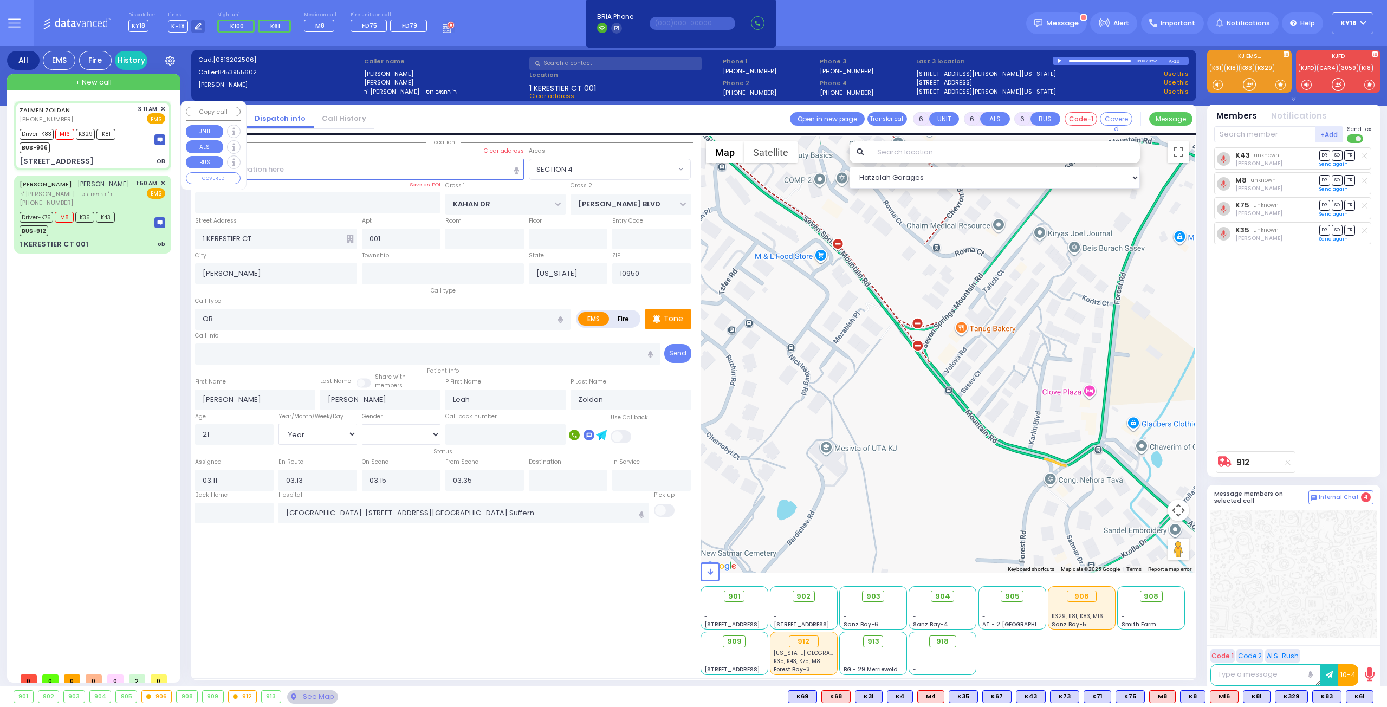
type input "RIMENEV COURT"
type input "DAJ BLVD"
type input "[STREET_ADDRESS]"
type input "202"
type input "Monroe"
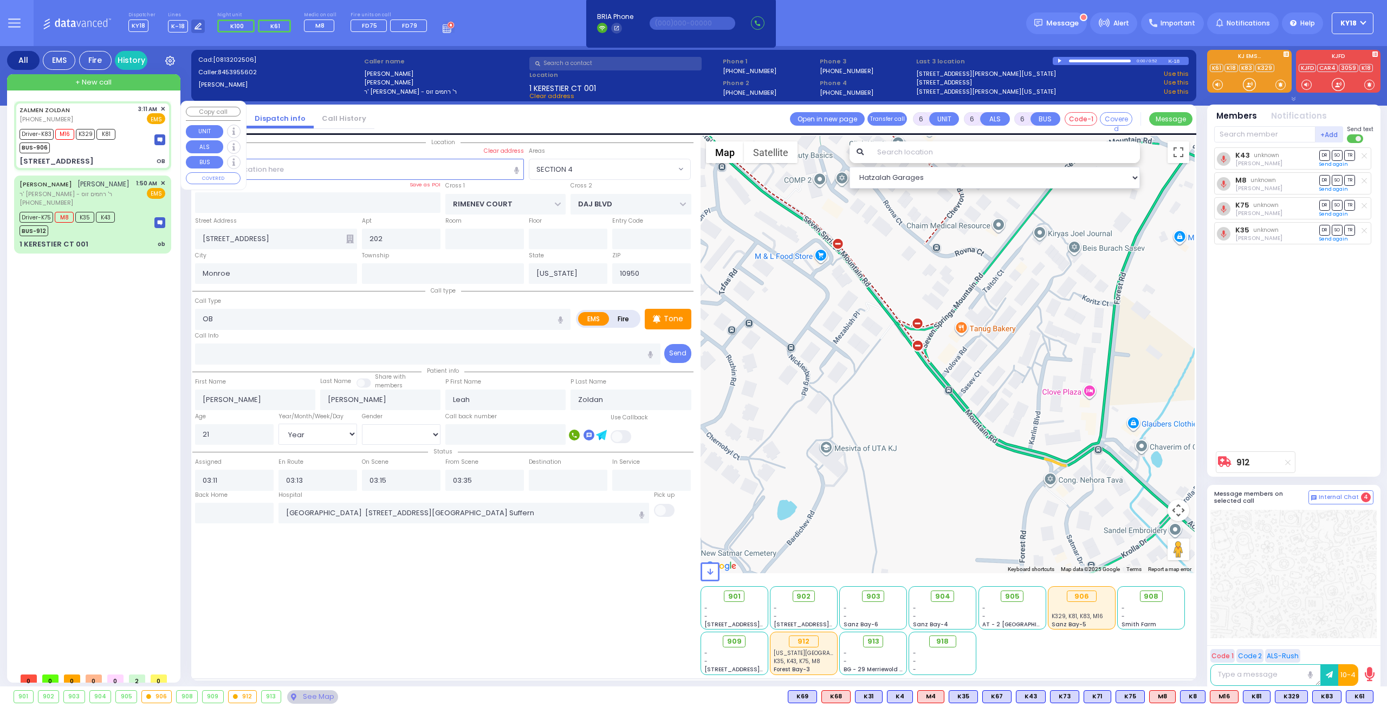
select select "SECTION 1"
select select "Hatzalah Garages"
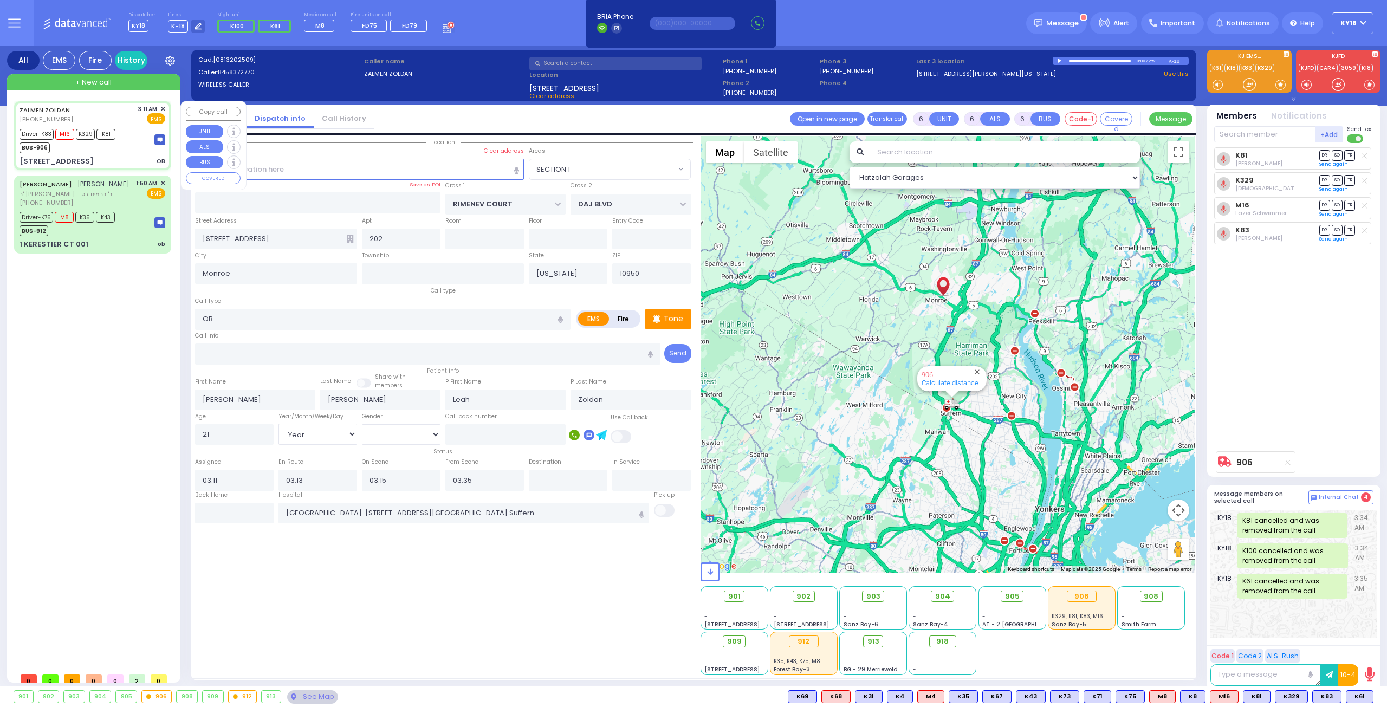
select select
radio input "true"
select select "Year"
select select "[DEMOGRAPHIC_DATA]"
select select "Hatzalah Garages"
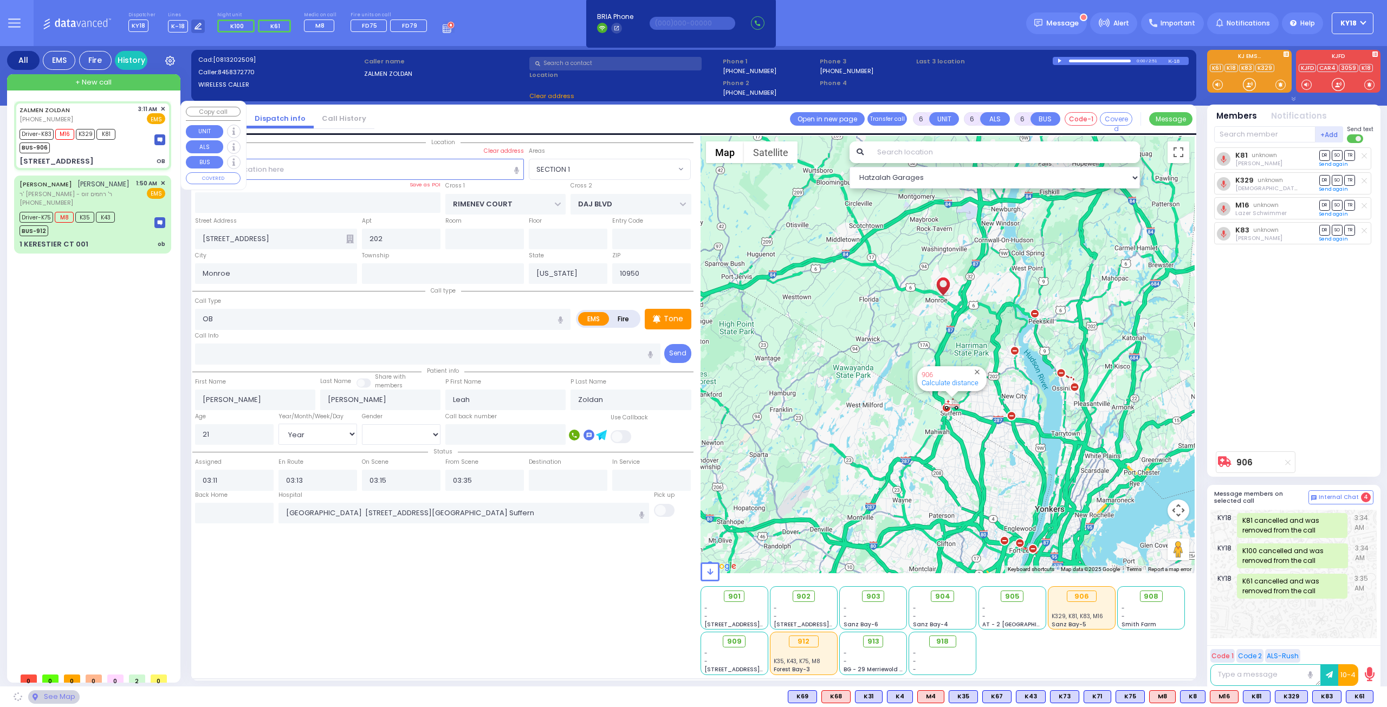
select select "SECTION 1"
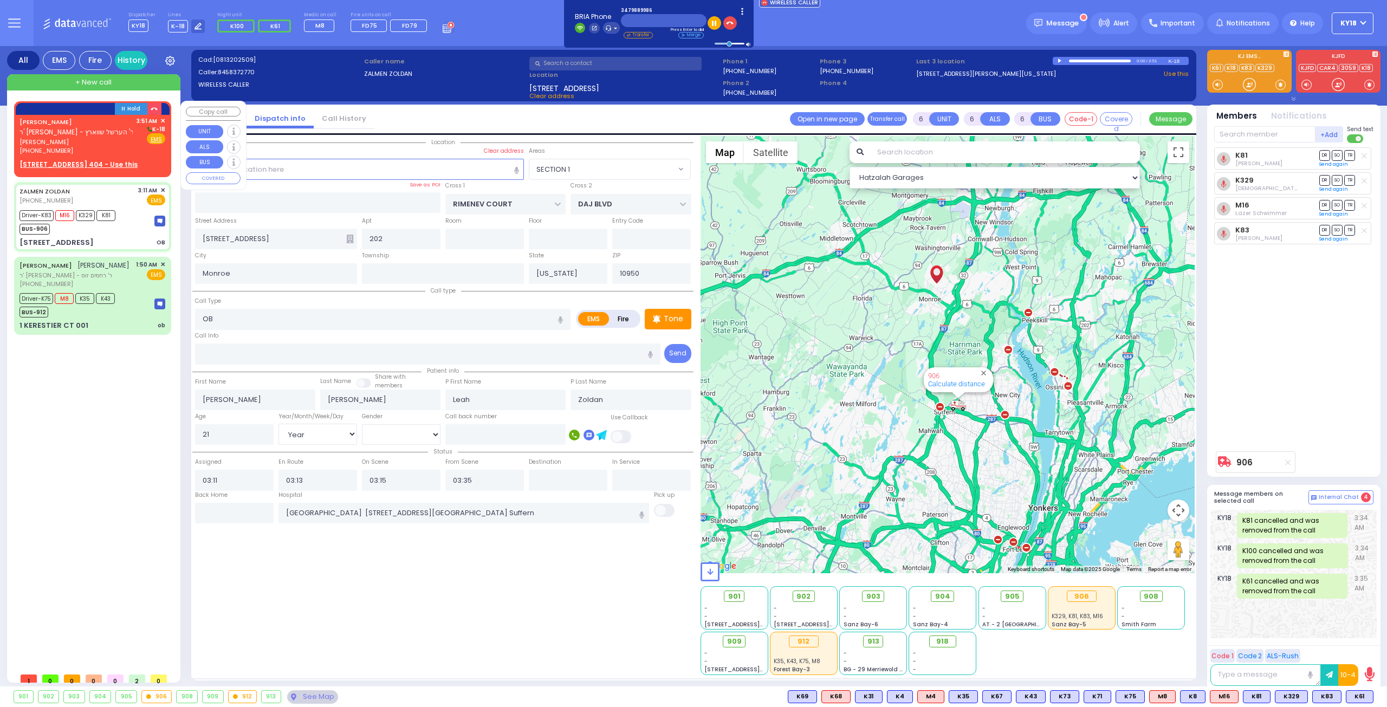
click at [86, 129] on span "ר' [PERSON_NAME] - ר' הערשל שווארץ" at bounding box center [77, 131] width 114 height 9
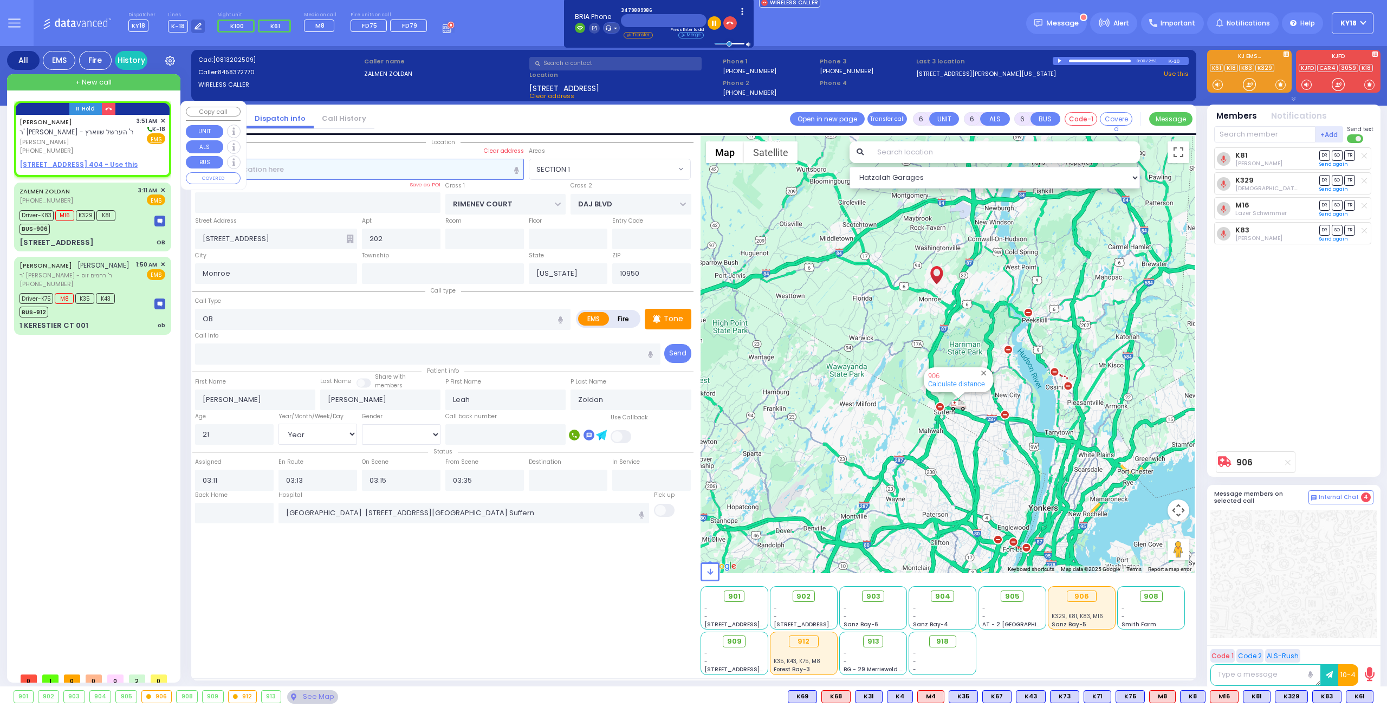
type input "2"
type input "1"
select select
radio input "true"
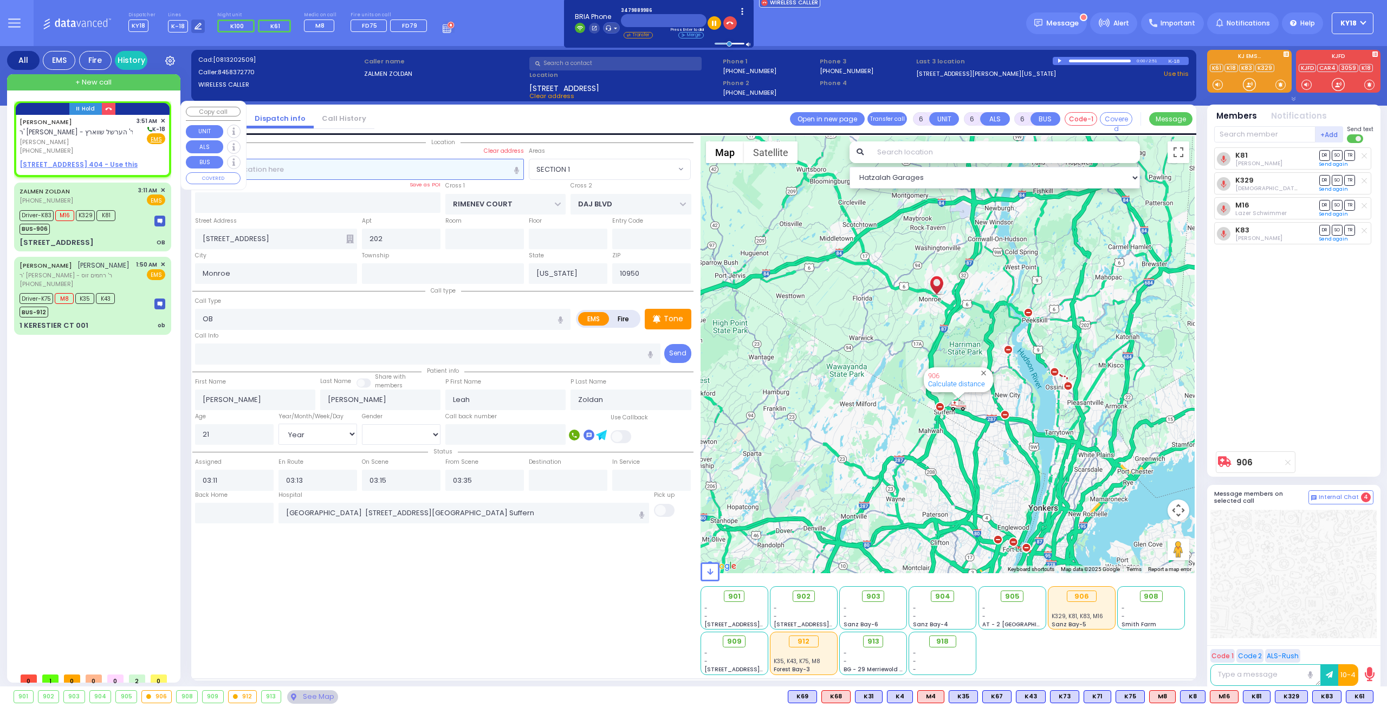
type input "ELIMYLECH"
type input "[PERSON_NAME]"
select select
type input "03:51"
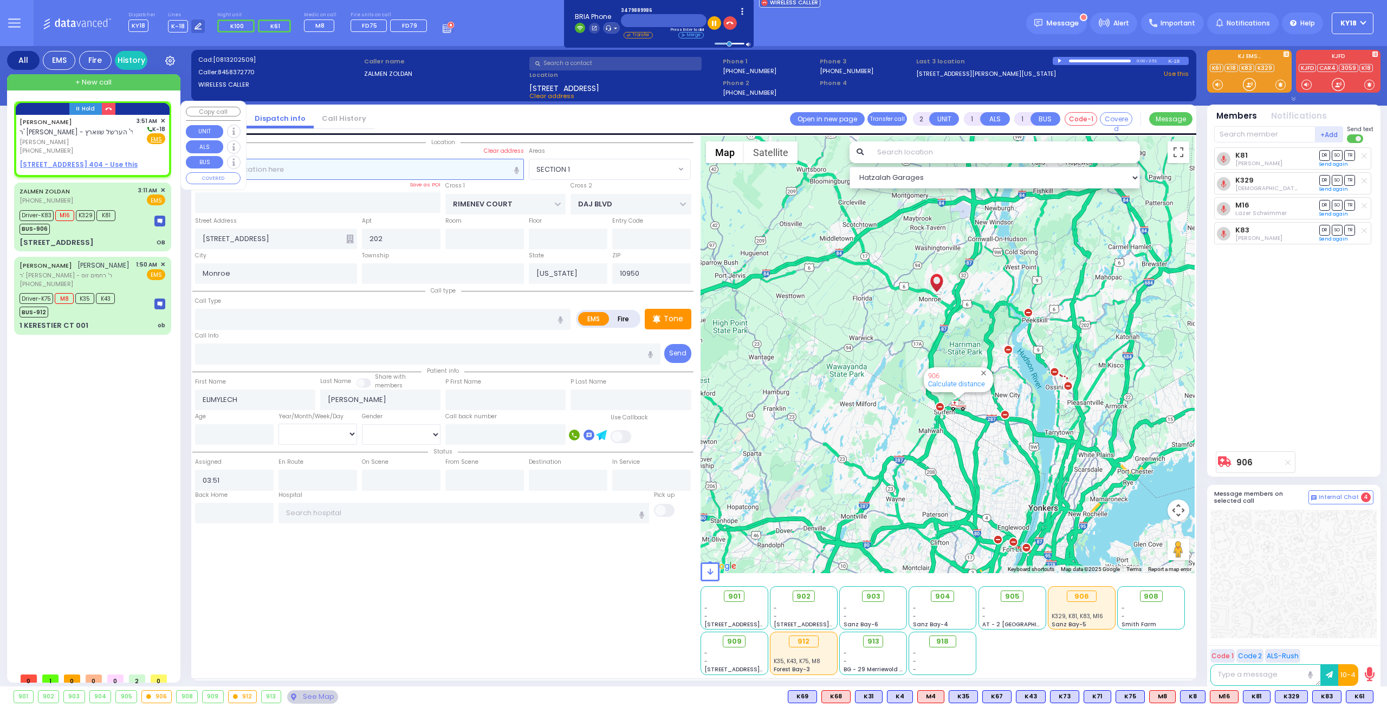
select select "Hatzalah Garages"
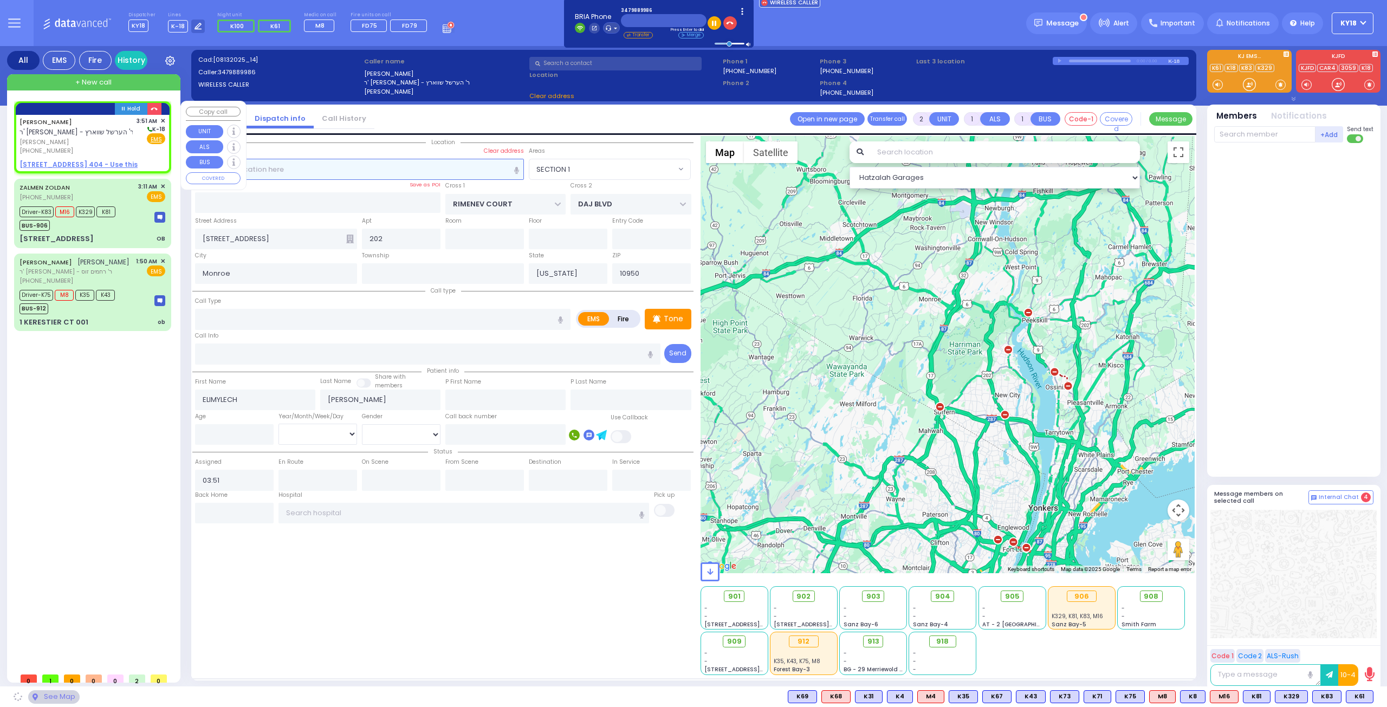
select select
radio input "true"
select select
select select "Hatzalah Garages"
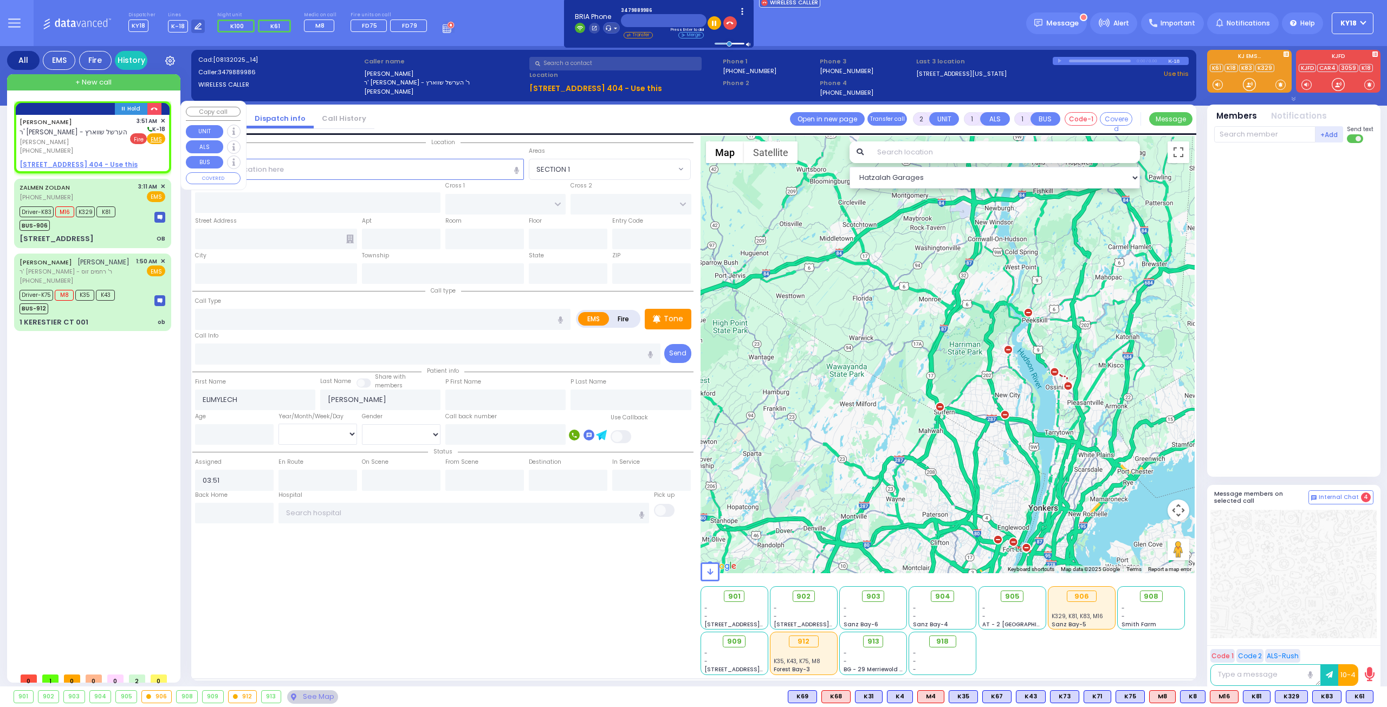
click at [143, 138] on span "Fire" at bounding box center [138, 138] width 17 height 11
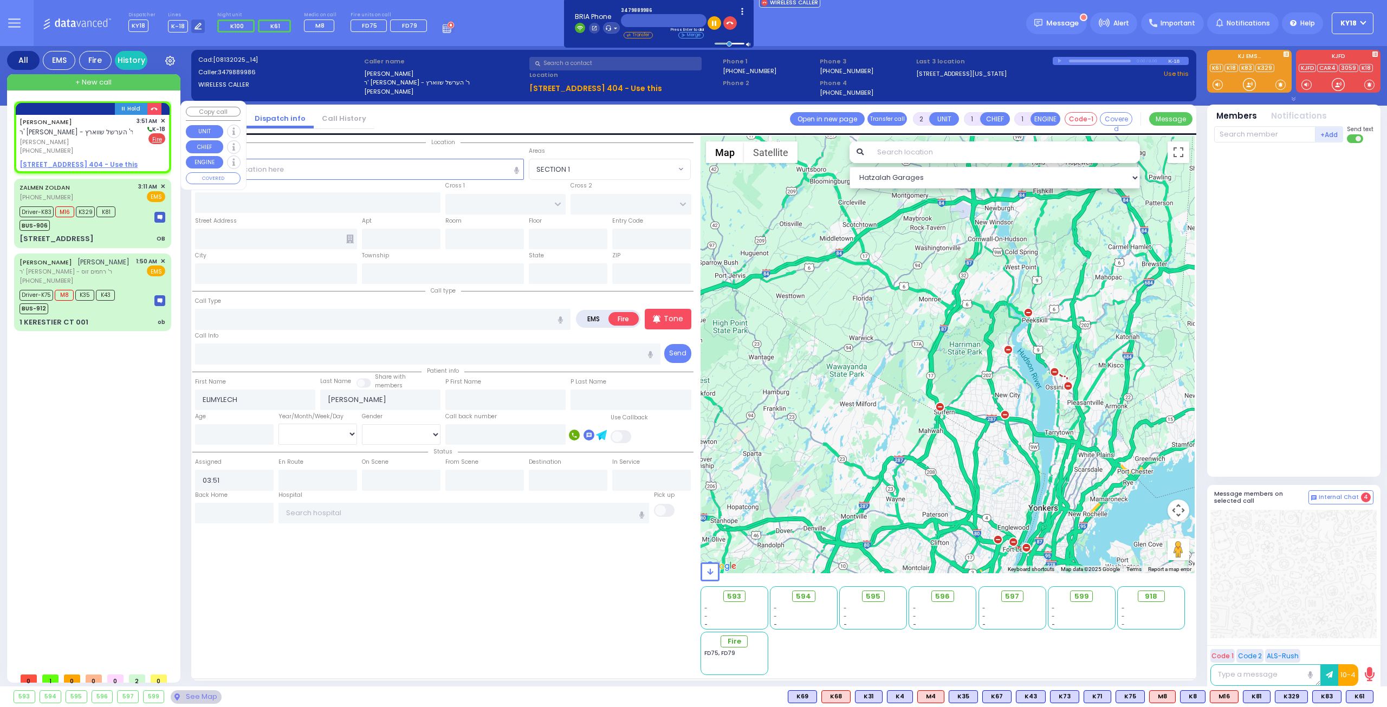
click at [76, 164] on u "[STREET_ADDRESS] 404 - Use this" at bounding box center [79, 164] width 118 height 9
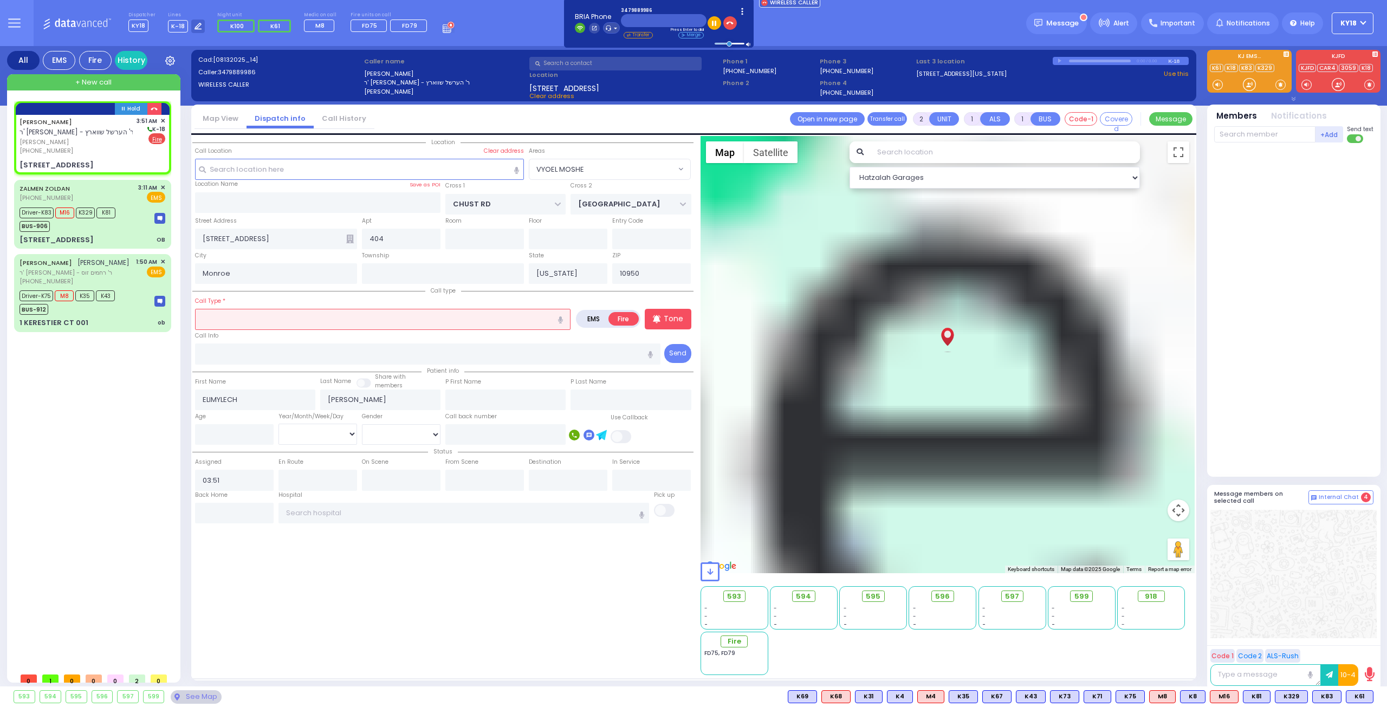
click at [366, 317] on input "text" at bounding box center [382, 319] width 375 height 21
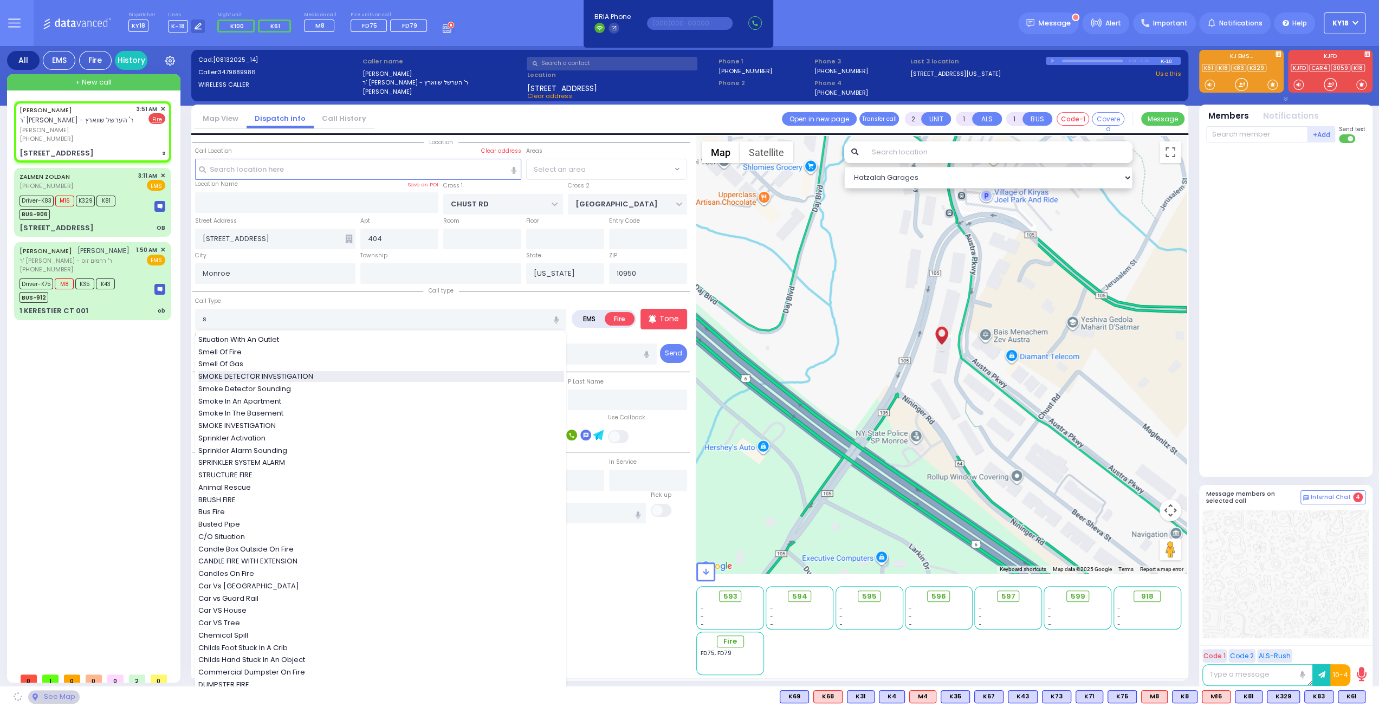
click at [294, 372] on span "SMOKE DETECTOR INVESTIGATION" at bounding box center [257, 376] width 119 height 11
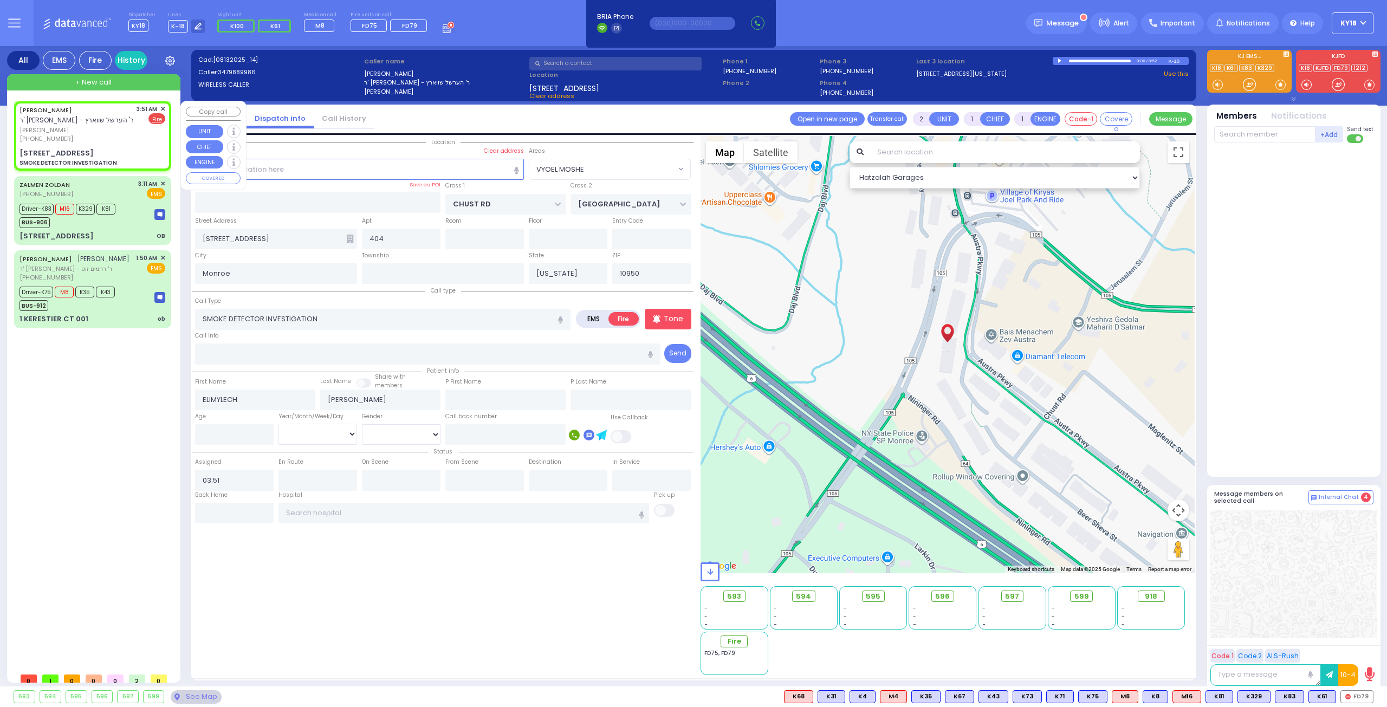
drag, startPoint x: 124, startPoint y: 147, endPoint x: 116, endPoint y: 148, distance: 7.1
click at [123, 147] on div "ELIMYLECH [PERSON_NAME] ר' [PERSON_NAME] - ר' הערשל שווארץ [PERSON_NAME] [PHONE…" at bounding box center [92, 136] width 153 height 66
drag, startPoint x: 358, startPoint y: 23, endPoint x: 380, endPoint y: 24, distance: 22.8
click at [362, 23] on span "FD75" at bounding box center [369, 25] width 15 height 9
click at [402, 25] on span "FD79" at bounding box center [409, 25] width 15 height 9
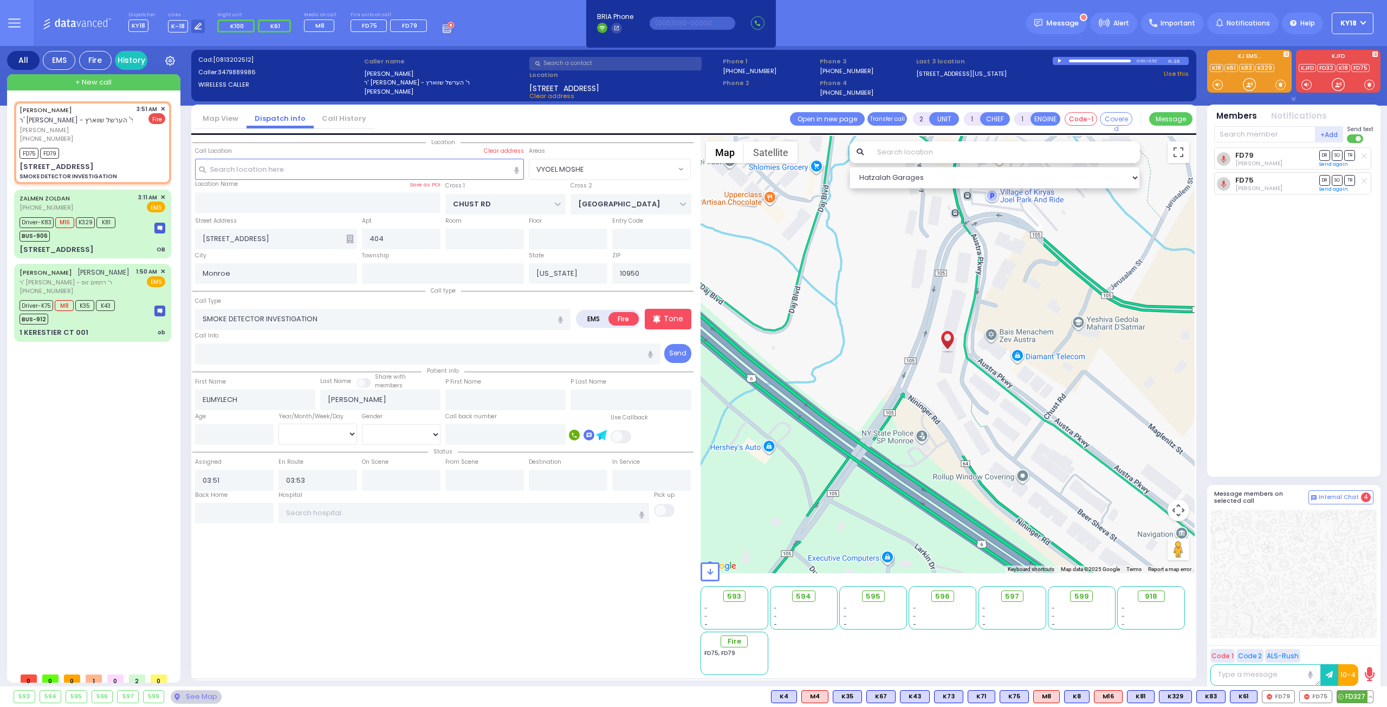
click at [1357, 701] on span "FD327" at bounding box center [1355, 697] width 36 height 12
